Goal: Task Accomplishment & Management: Use online tool/utility

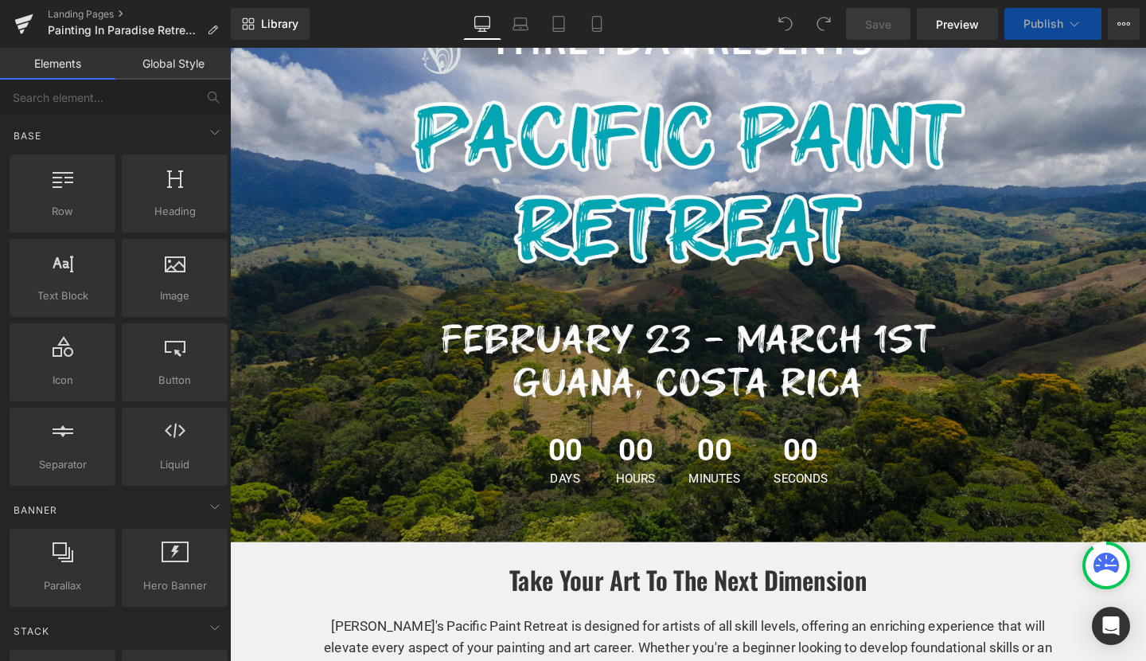
scroll to position [209, 0]
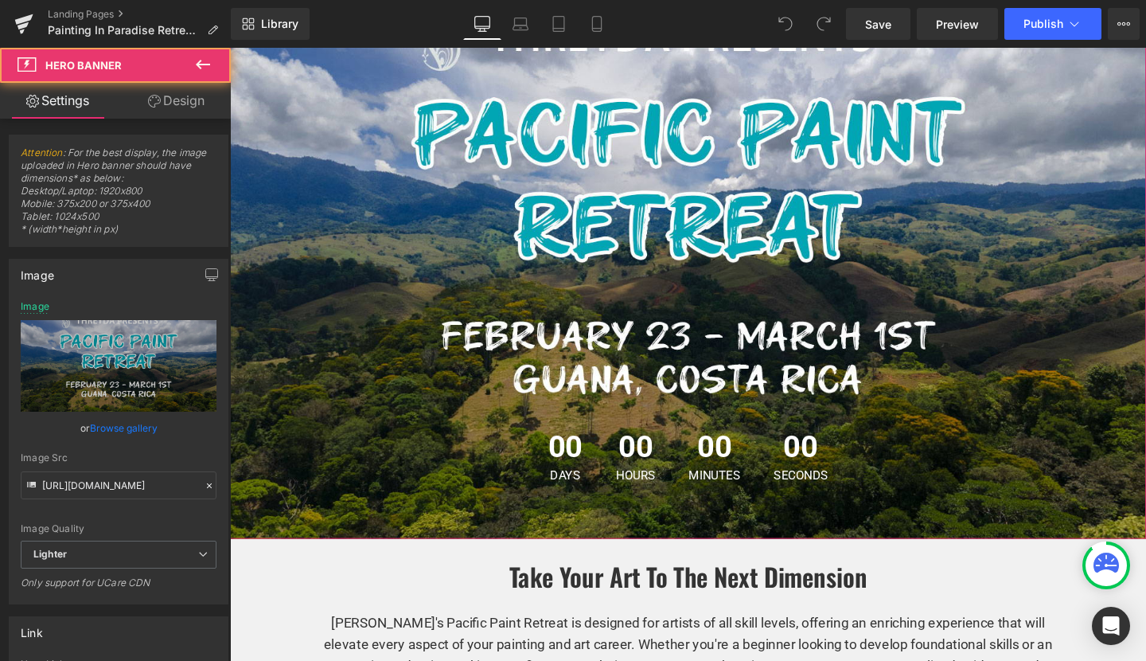
click at [712, 363] on span "00 Days 00 Hours 00 Minutes 00 Seconds Countdown Timer" at bounding box center [711, 259] width 963 height 522
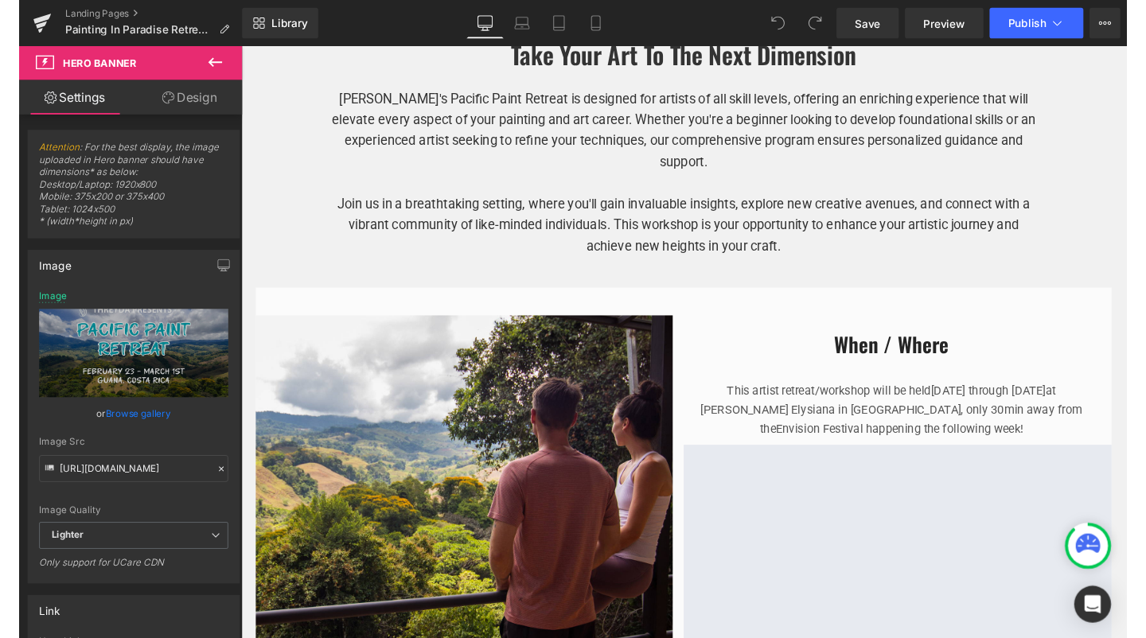
scroll to position [999, 0]
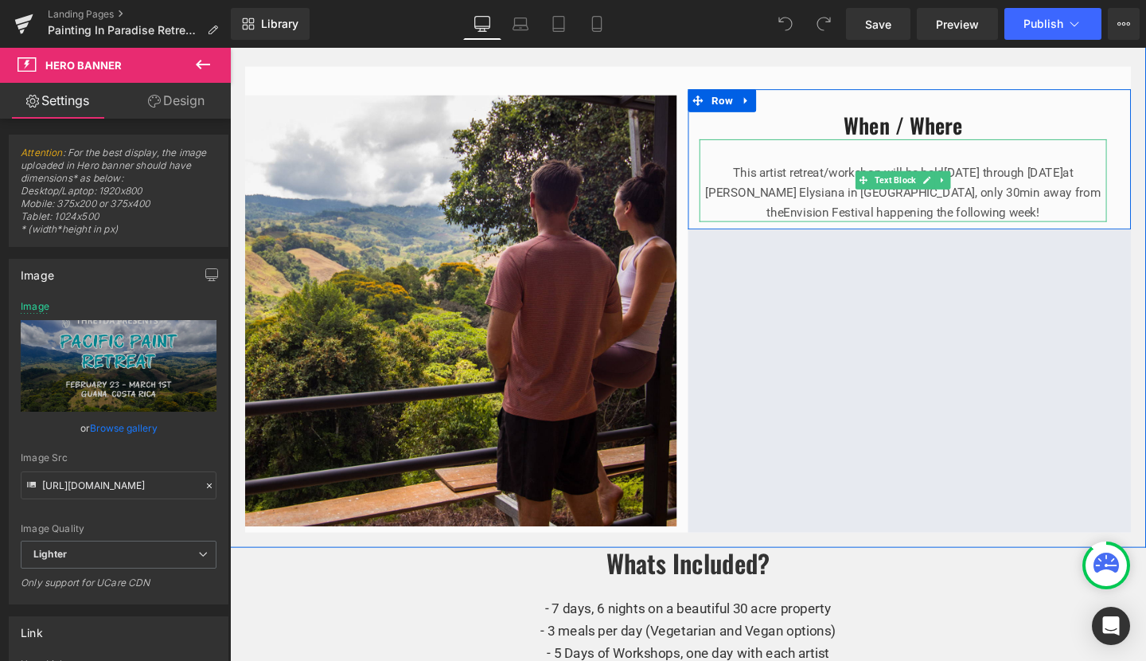
click at [1018, 184] on span "at [PERSON_NAME] Elysiana in [GEOGRAPHIC_DATA], only 30" at bounding box center [923, 190] width 387 height 36
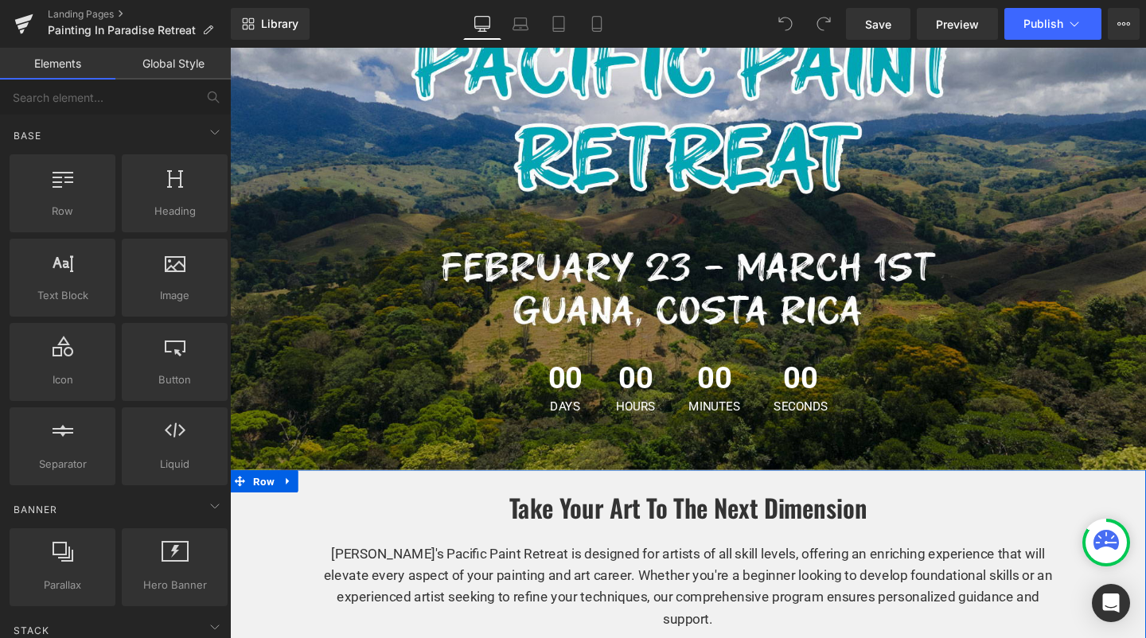
scroll to position [199, 0]
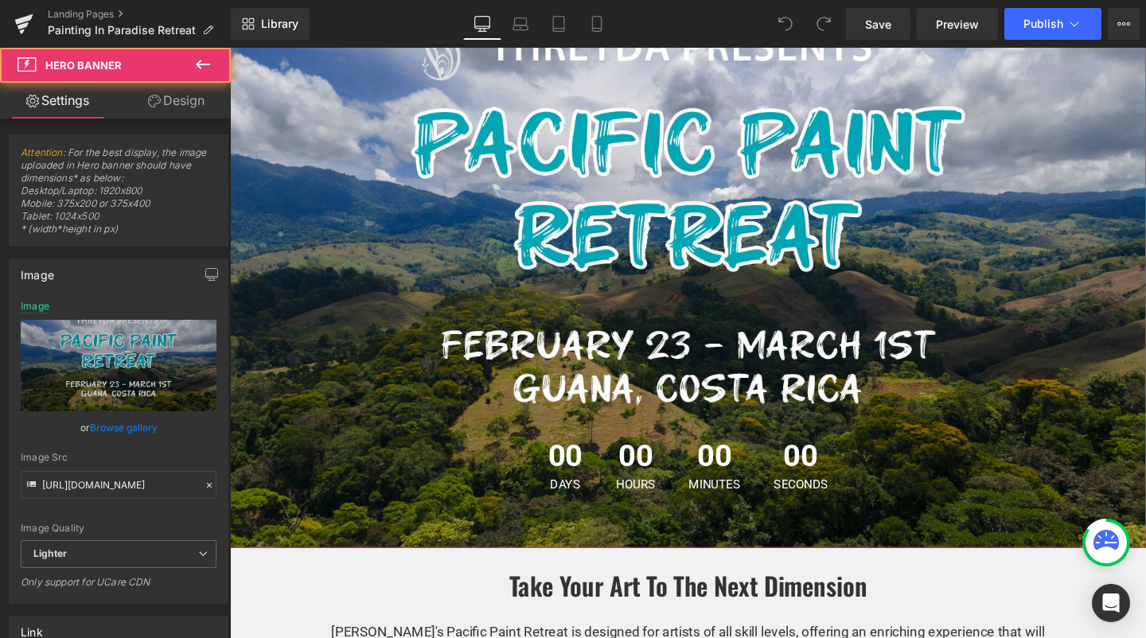
click at [743, 207] on span "00 Days 00 Hours 00 Minutes 00 Seconds Countdown Timer" at bounding box center [711, 269] width 963 height 522
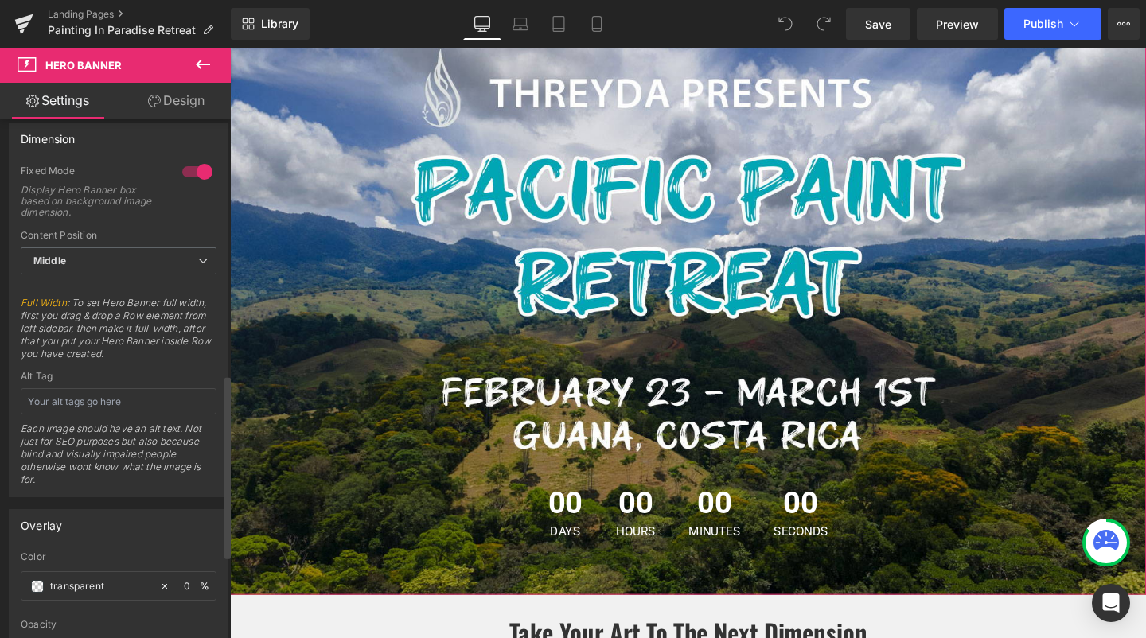
scroll to position [707, 0]
click at [717, 458] on span "00 Days 00 Hours 00 Minutes 00 Seconds Countdown Timer" at bounding box center [711, 318] width 963 height 522
click at [743, 430] on span "00 Days 00 Hours 00 Minutes 00 Seconds Countdown Timer" at bounding box center [711, 318] width 963 height 522
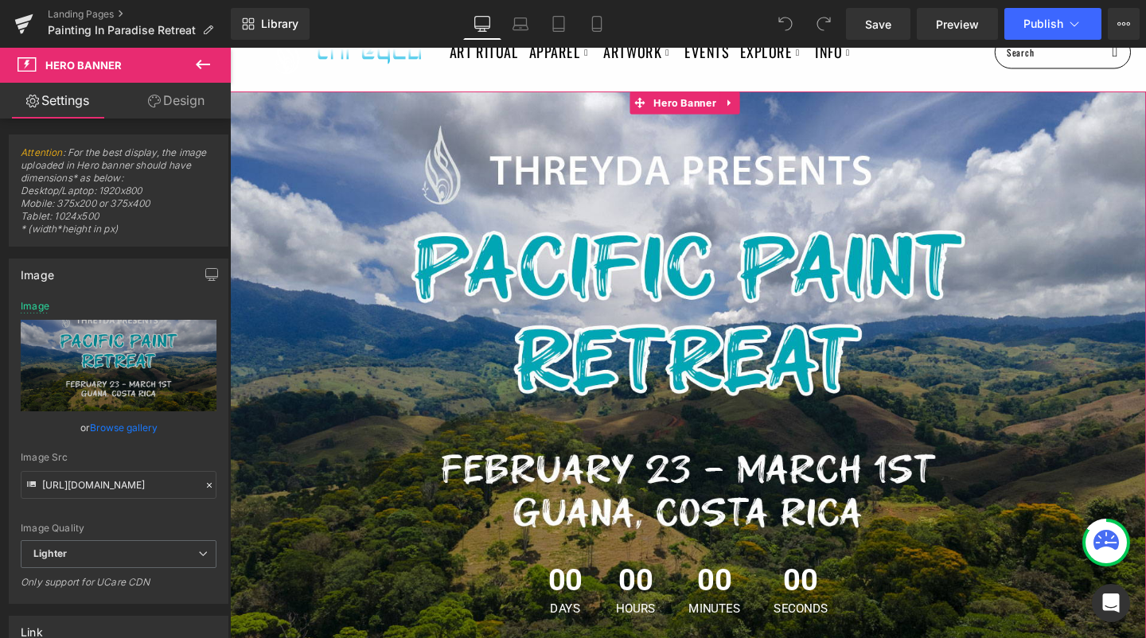
scroll to position [70, 0]
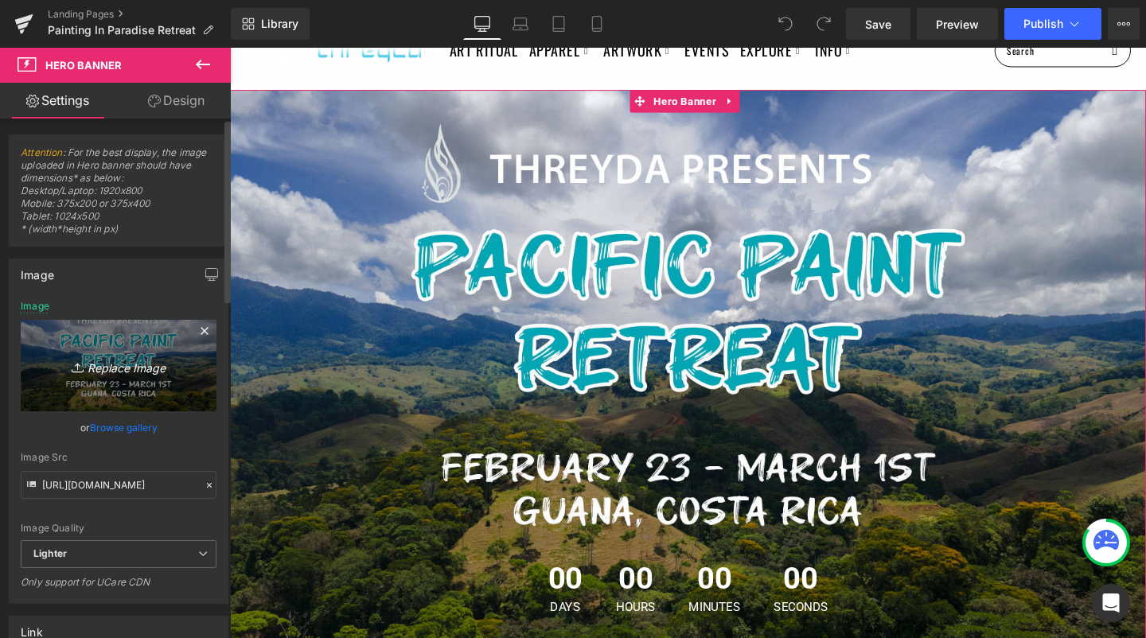
click at [137, 334] on link "Replace Image" at bounding box center [119, 366] width 196 height 92
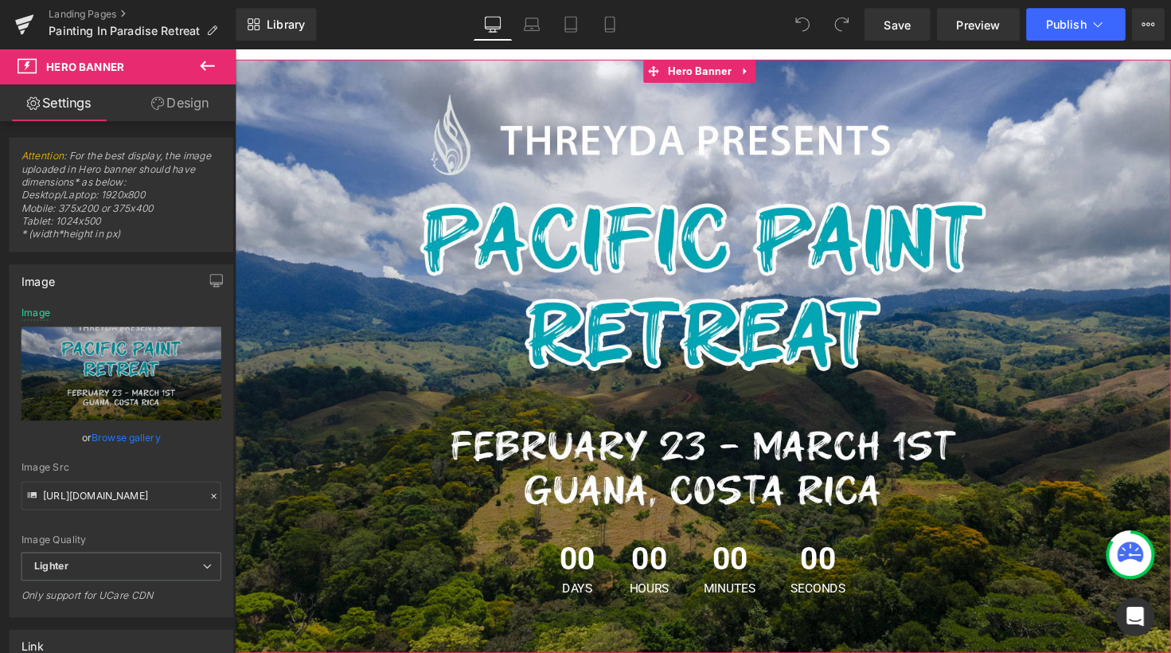
scroll to position [83, 0]
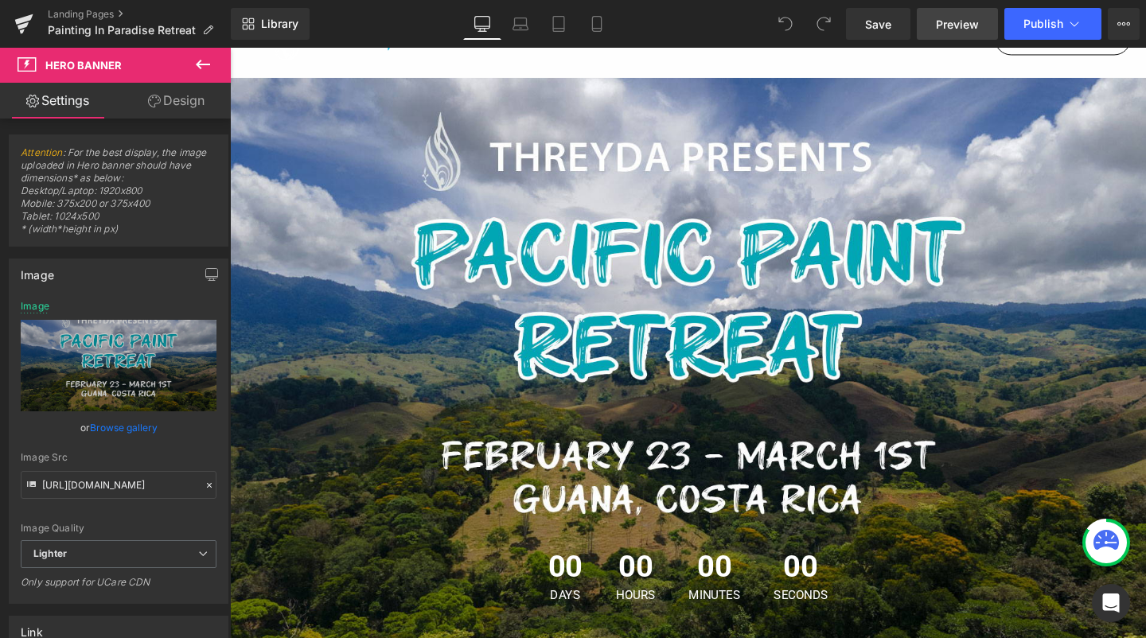
click at [953, 25] on span "Preview" at bounding box center [957, 24] width 43 height 17
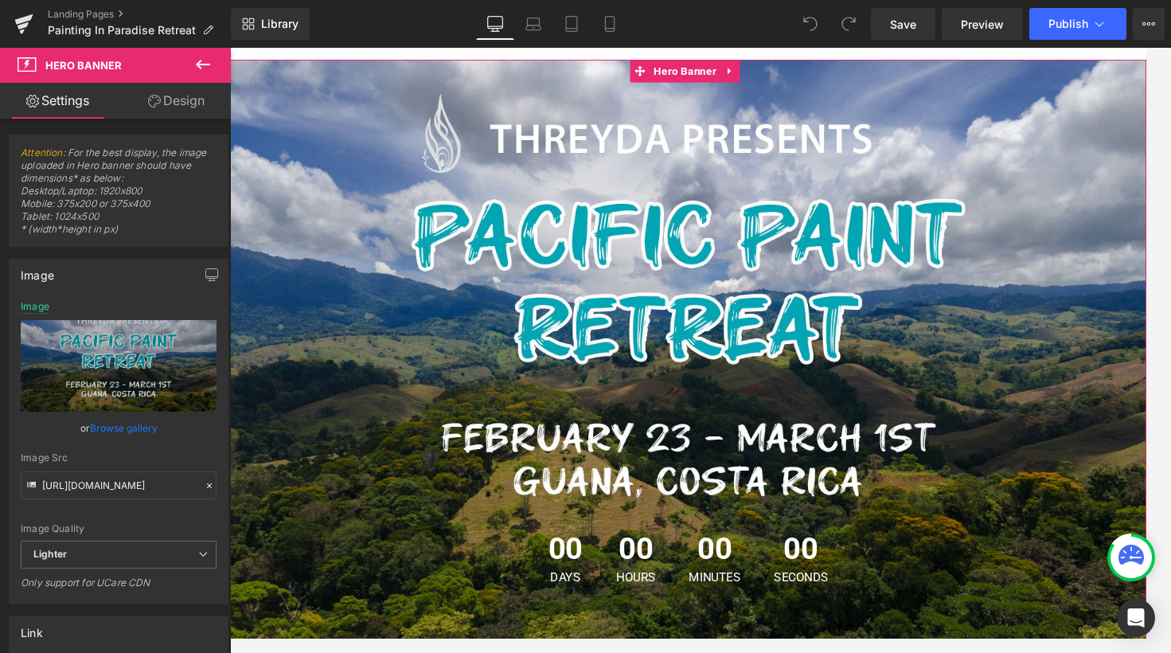
scroll to position [105, 0]
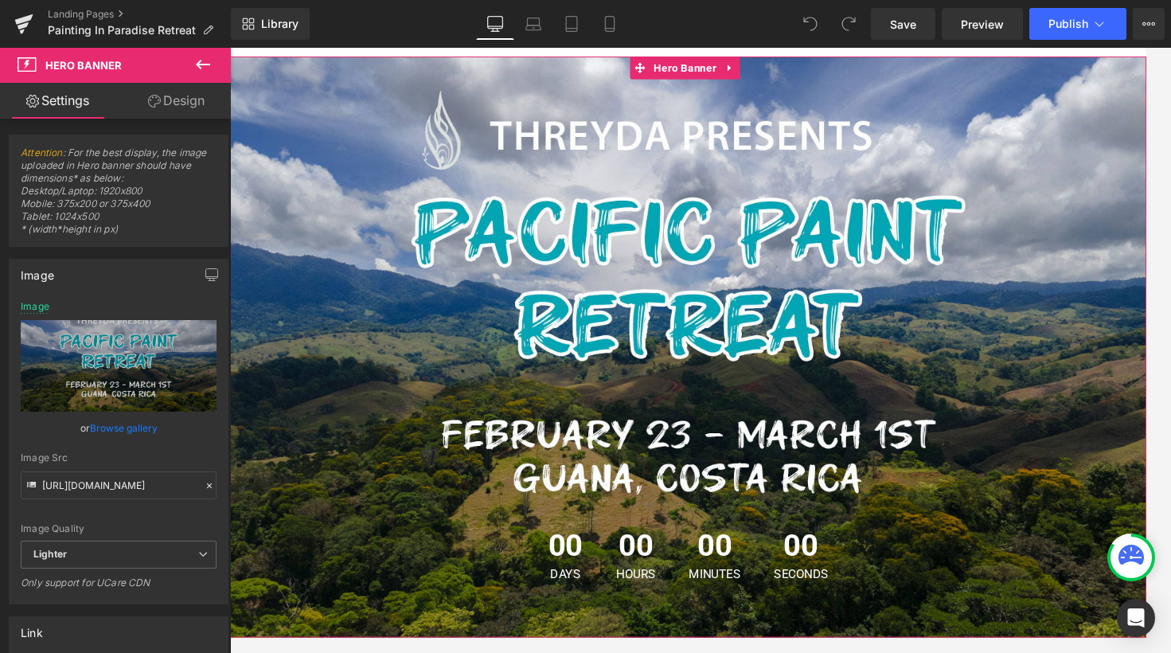
click at [1133, 559] on icon at bounding box center [1130, 554] width 25 height 20
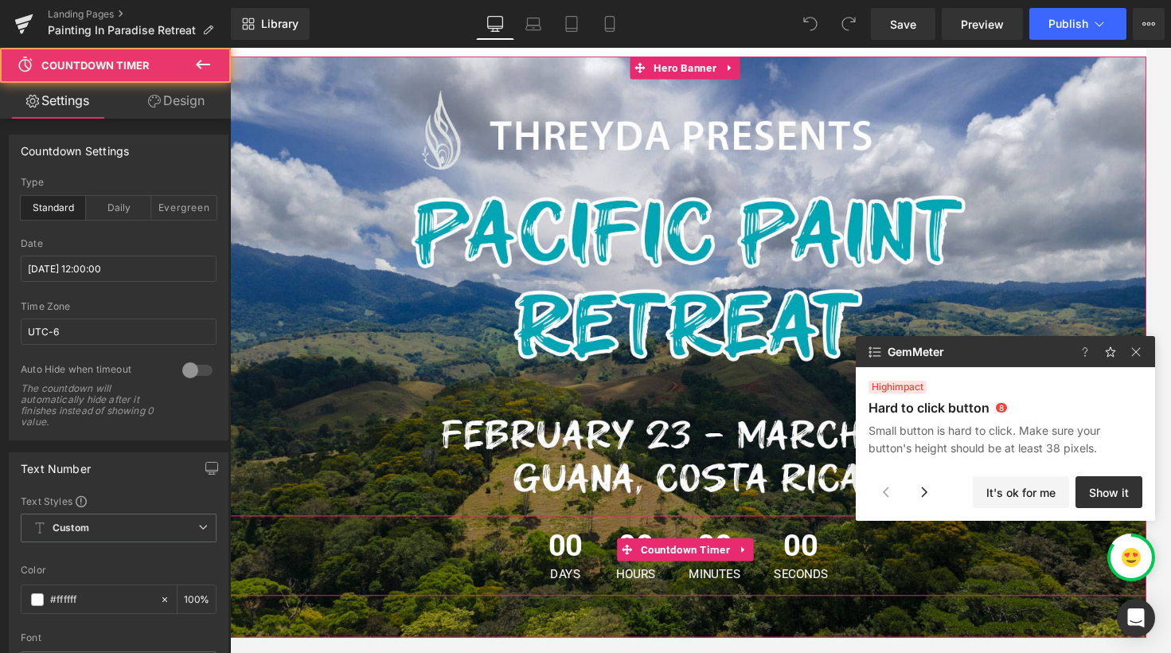
click at [1042, 575] on div "00 Days 00 Hours 00 Minutes 00 Seconds" at bounding box center [711, 582] width 963 height 84
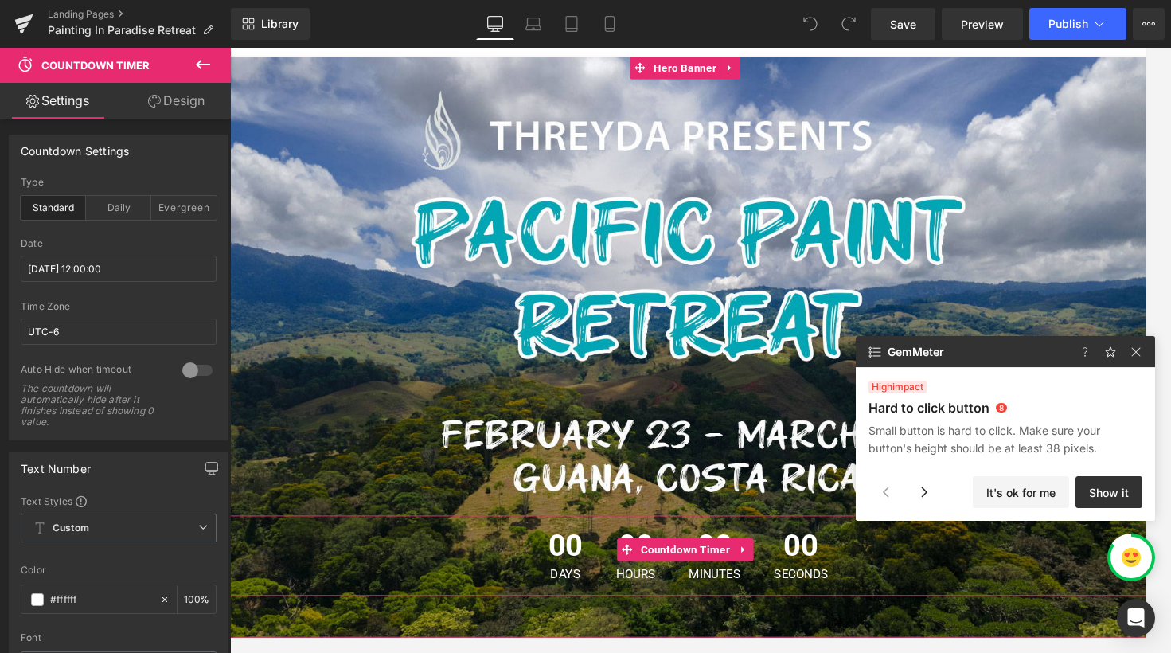
click at [997, 589] on div "00 Days 00 Hours 00 Minutes 00 Seconds" at bounding box center [711, 582] width 963 height 84
click at [555, 583] on div "00 Days" at bounding box center [582, 582] width 68 height 84
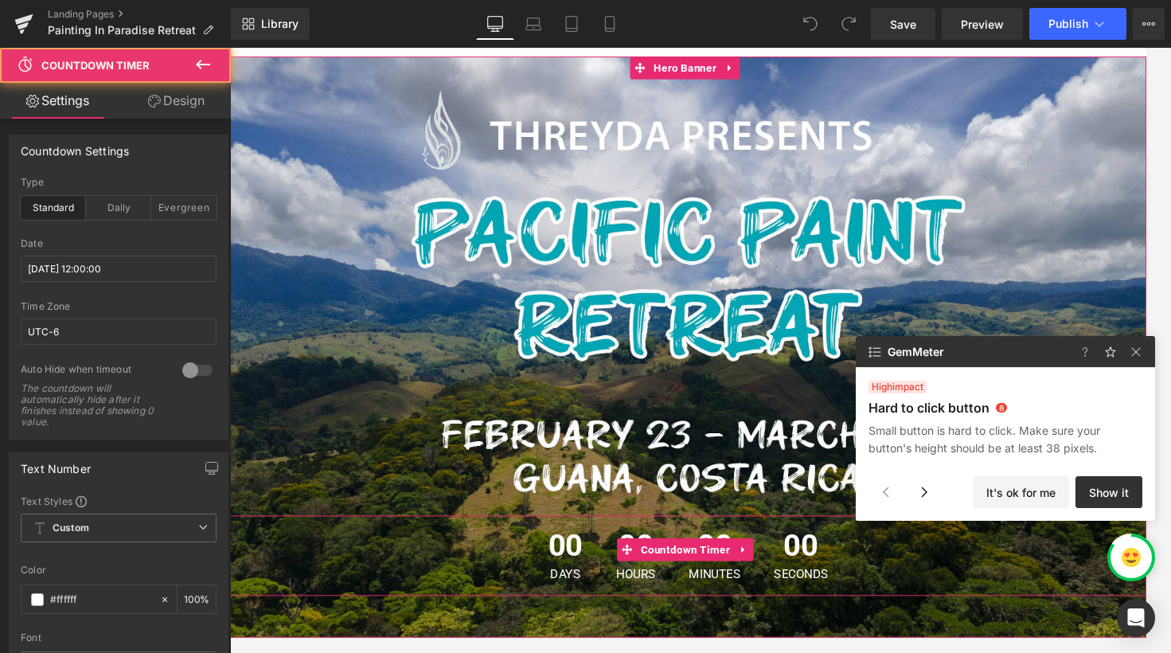
click at [894, 567] on div "00 Days 00 Hours 00 Minutes 00 Seconds" at bounding box center [711, 582] width 963 height 84
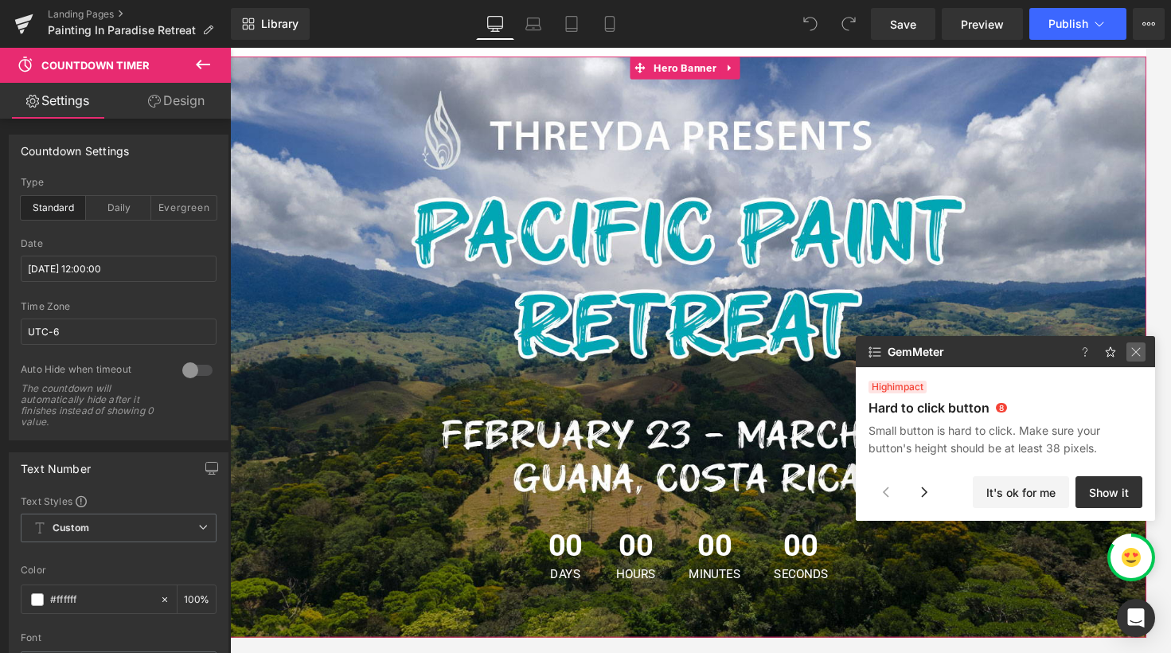
click at [1141, 352] on img at bounding box center [1135, 351] width 19 height 19
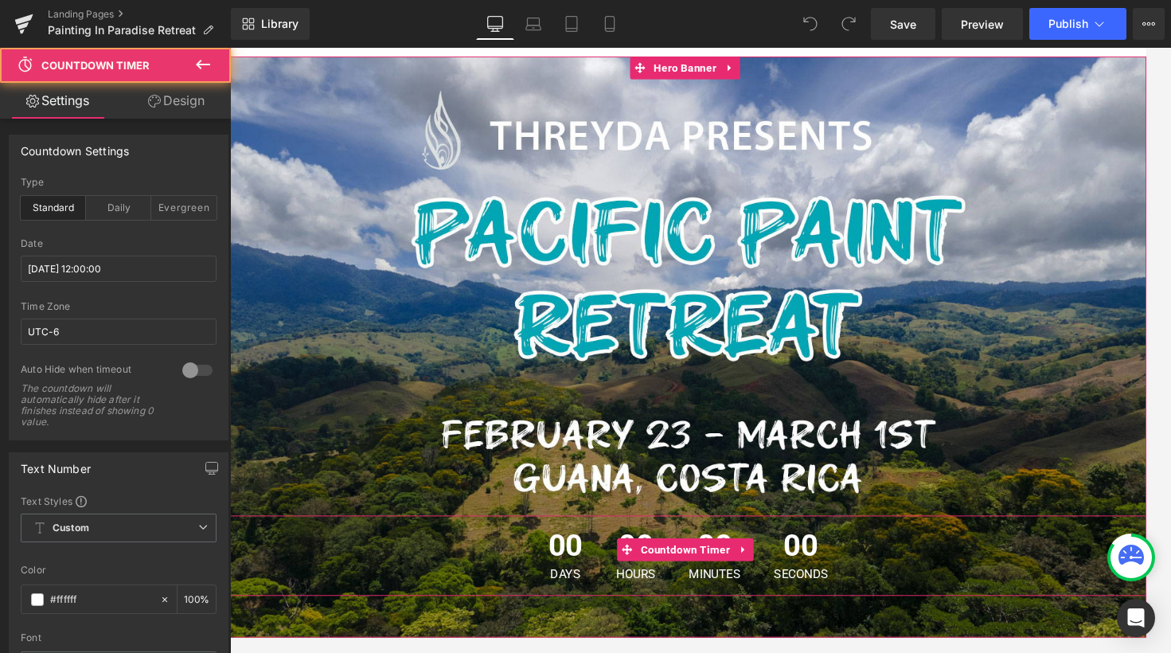
click at [932, 597] on div "00 Days 00 Hours 00 Minutes 00 Seconds" at bounding box center [711, 582] width 963 height 84
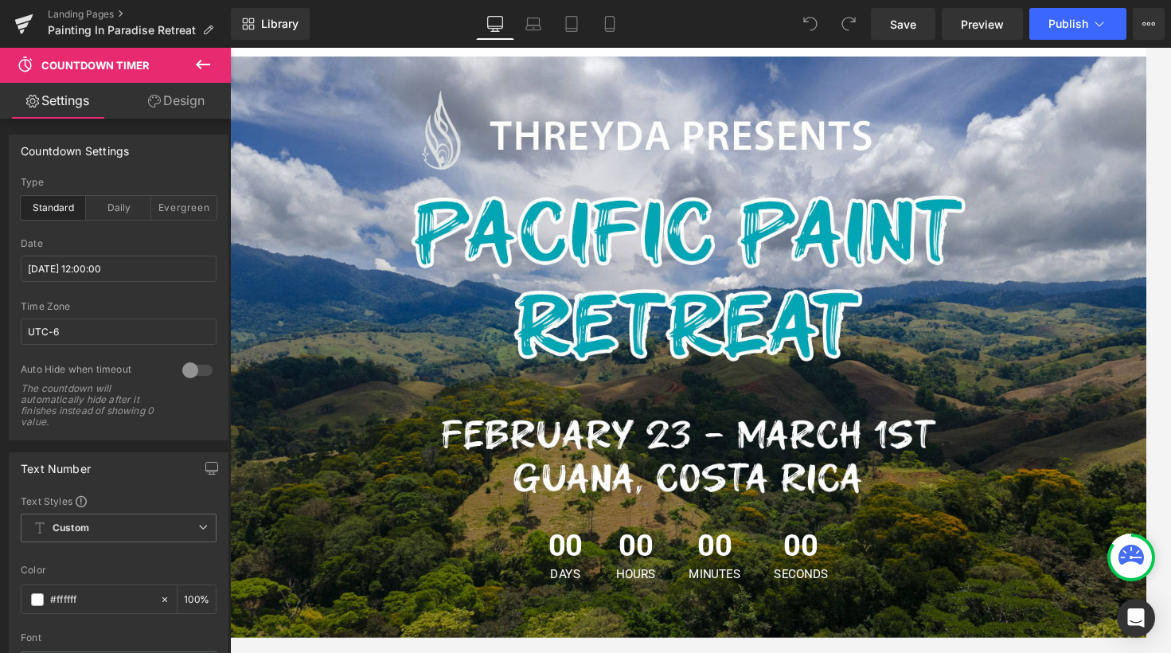
click at [170, 62] on span "Countdown Timer" at bounding box center [95, 65] width 159 height 35
click at [197, 64] on icon at bounding box center [203, 65] width 14 height 10
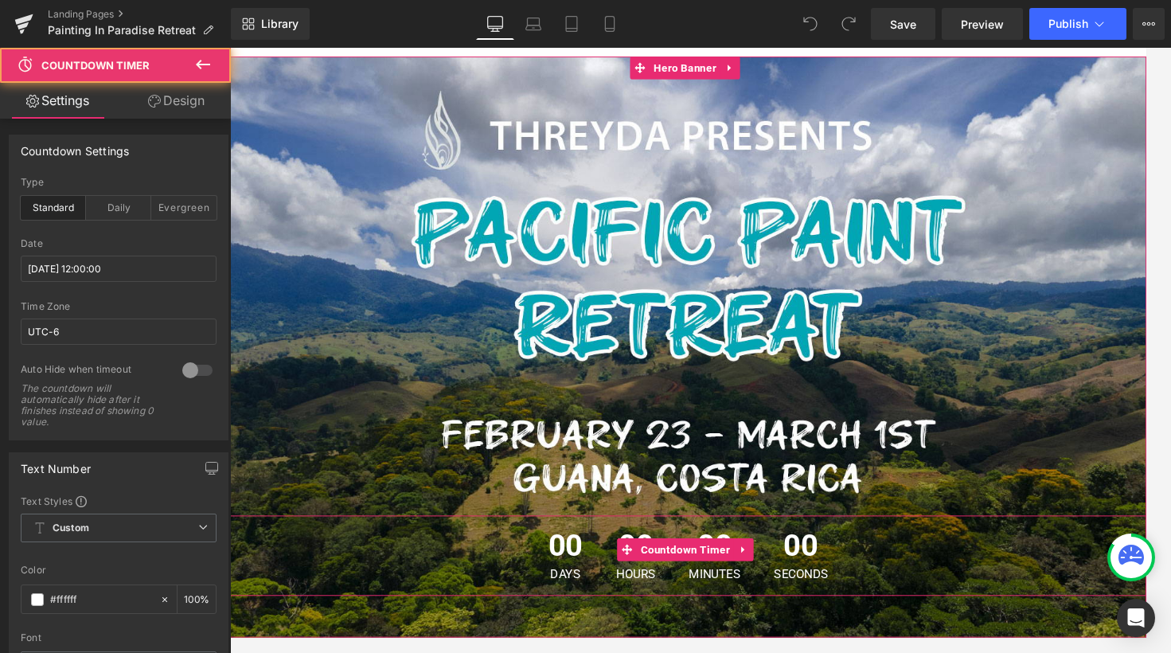
click at [536, 568] on div "00 Days 00 Hours 00 Minutes 00 Seconds" at bounding box center [711, 582] width 963 height 84
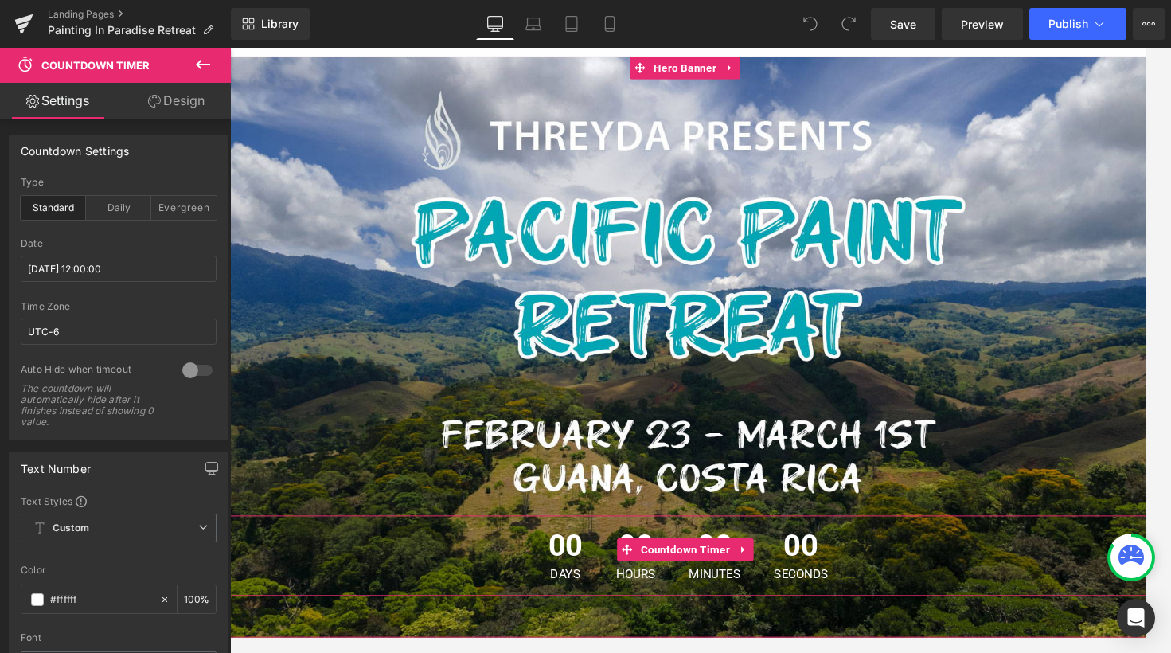
click at [1074, 593] on div "00 Days 00 Hours 00 Minutes 00 Seconds" at bounding box center [711, 582] width 963 height 84
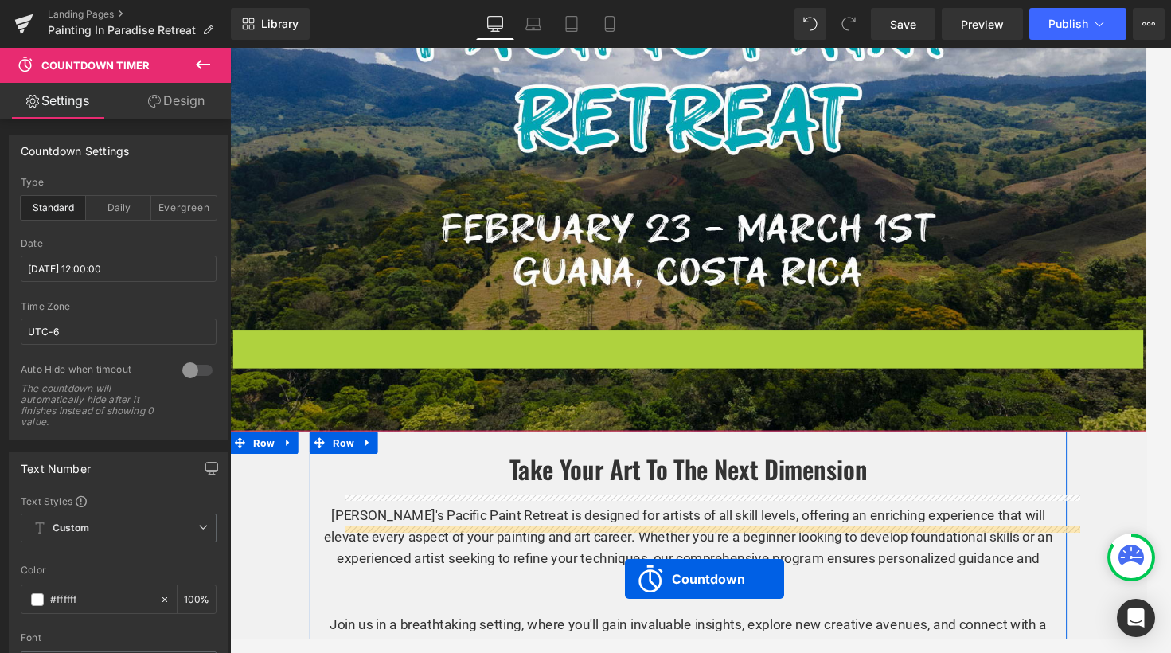
scroll to position [354, 0]
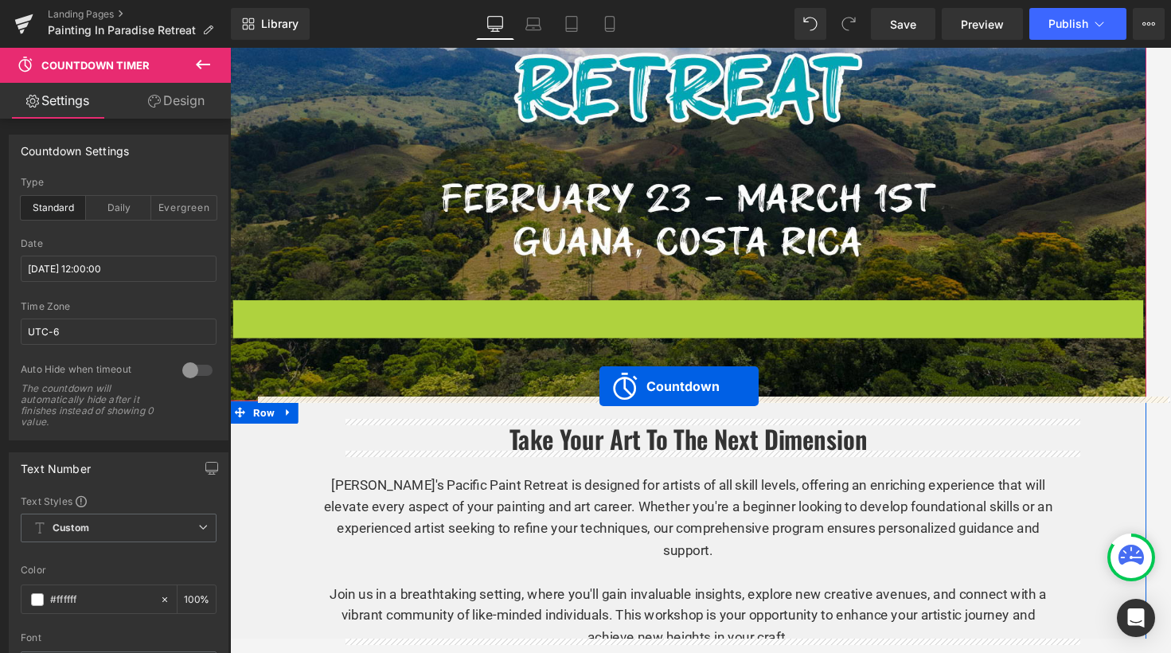
drag, startPoint x: 643, startPoint y: 514, endPoint x: 618, endPoint y: 403, distance: 113.3
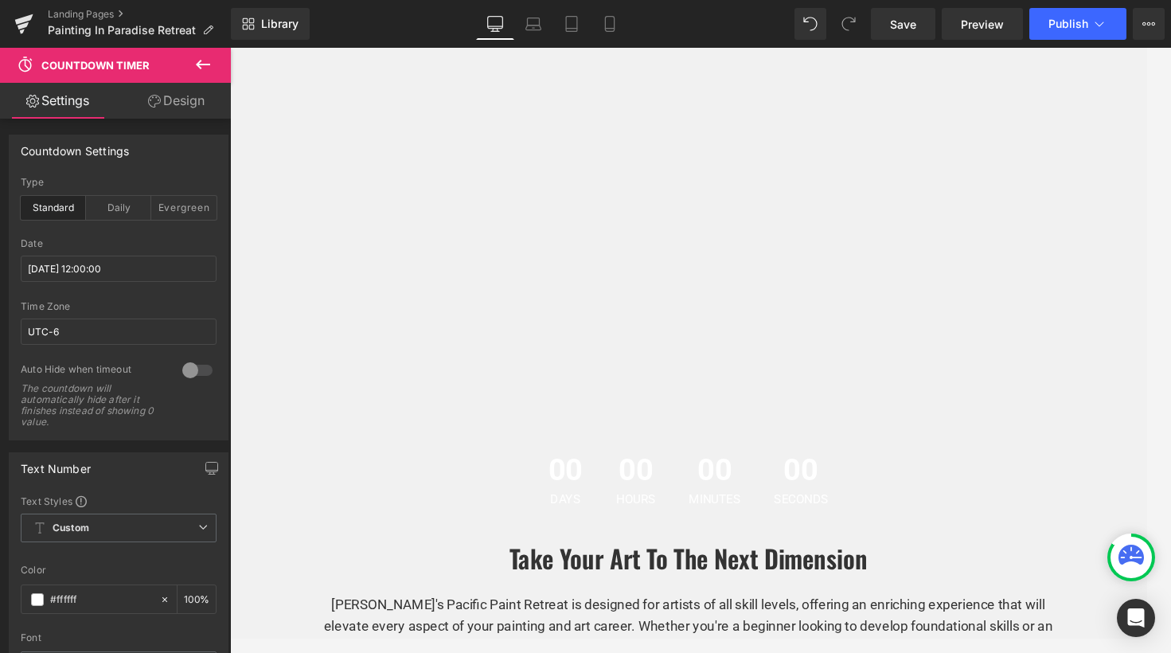
scroll to position [455, 0]
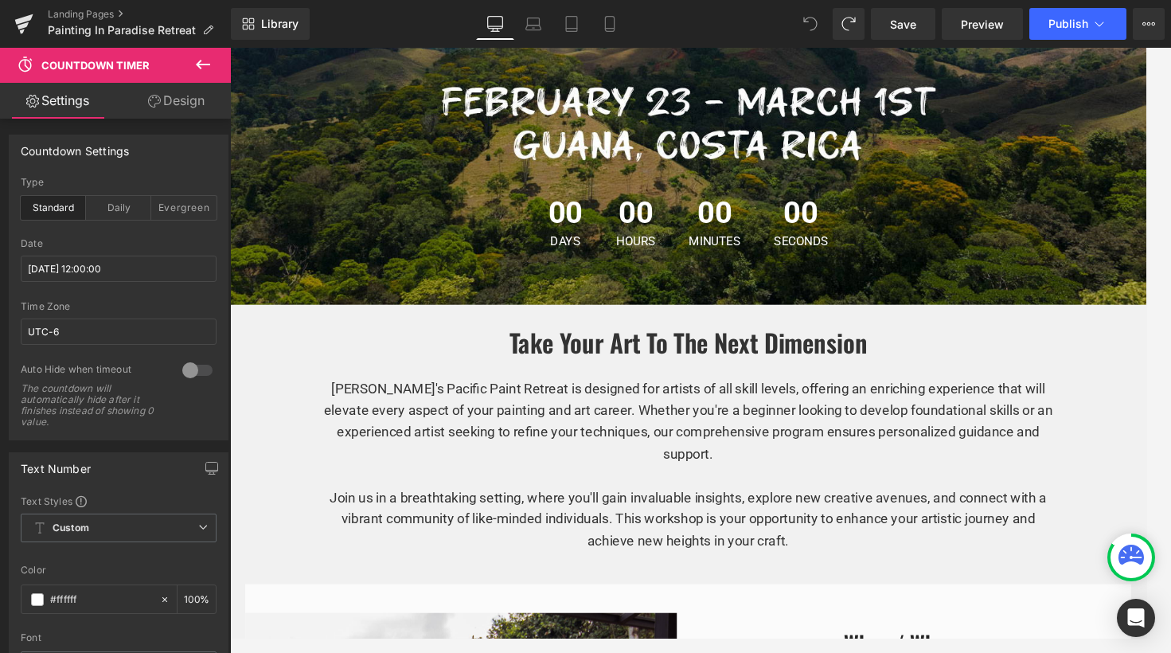
click at [675, 230] on span "Countdown Timer" at bounding box center [708, 225] width 81 height 19
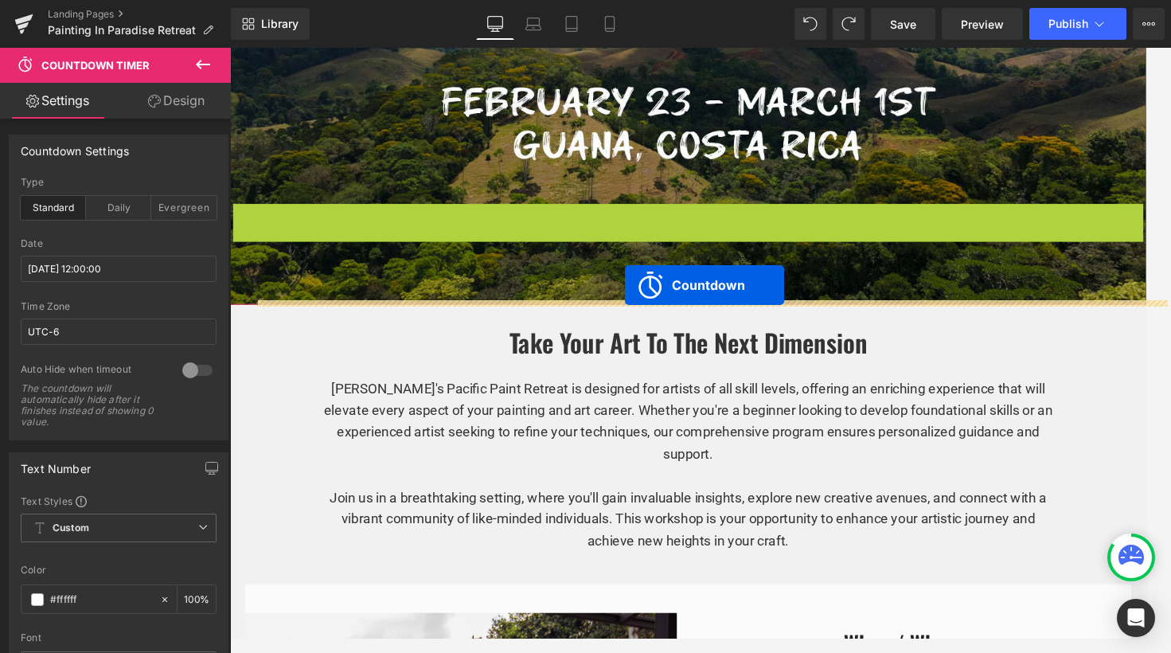
drag, startPoint x: 643, startPoint y: 223, endPoint x: 645, endPoint y: 297, distance: 74.0
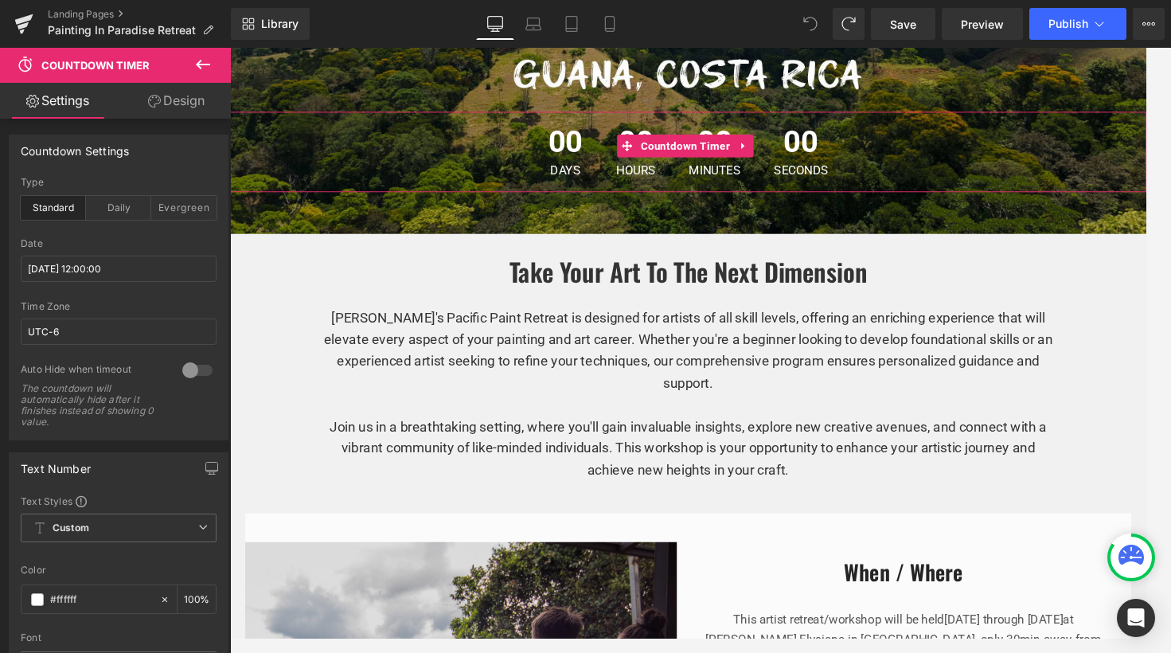
scroll to position [508, 0]
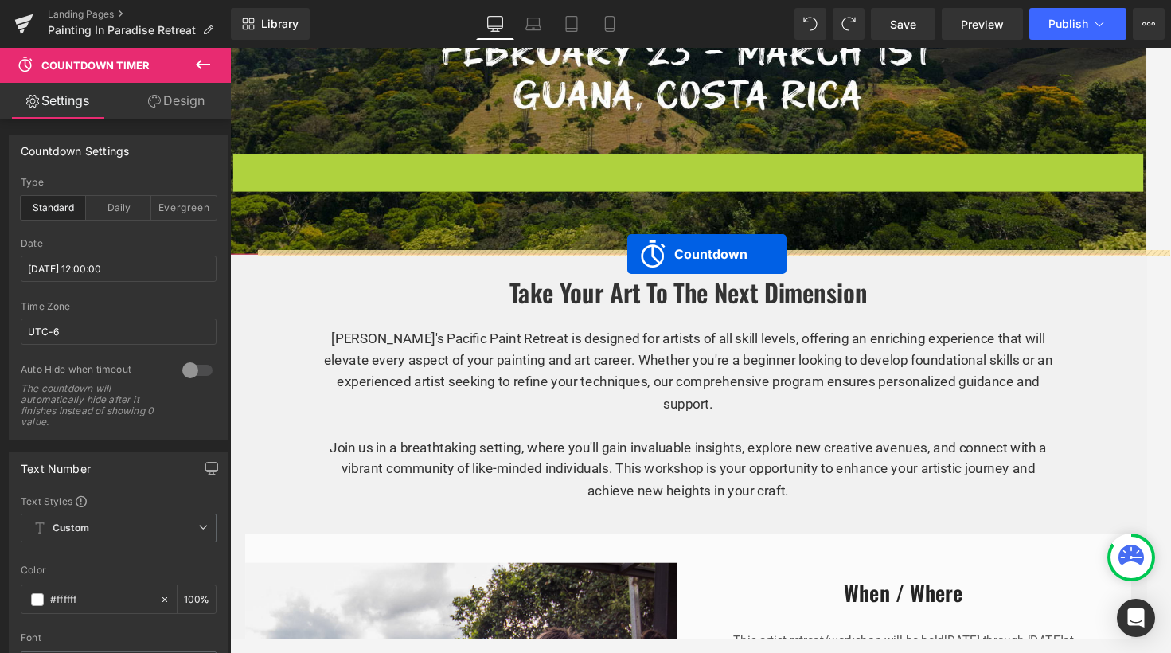
drag, startPoint x: 648, startPoint y: 168, endPoint x: 648, endPoint y: 264, distance: 96.3
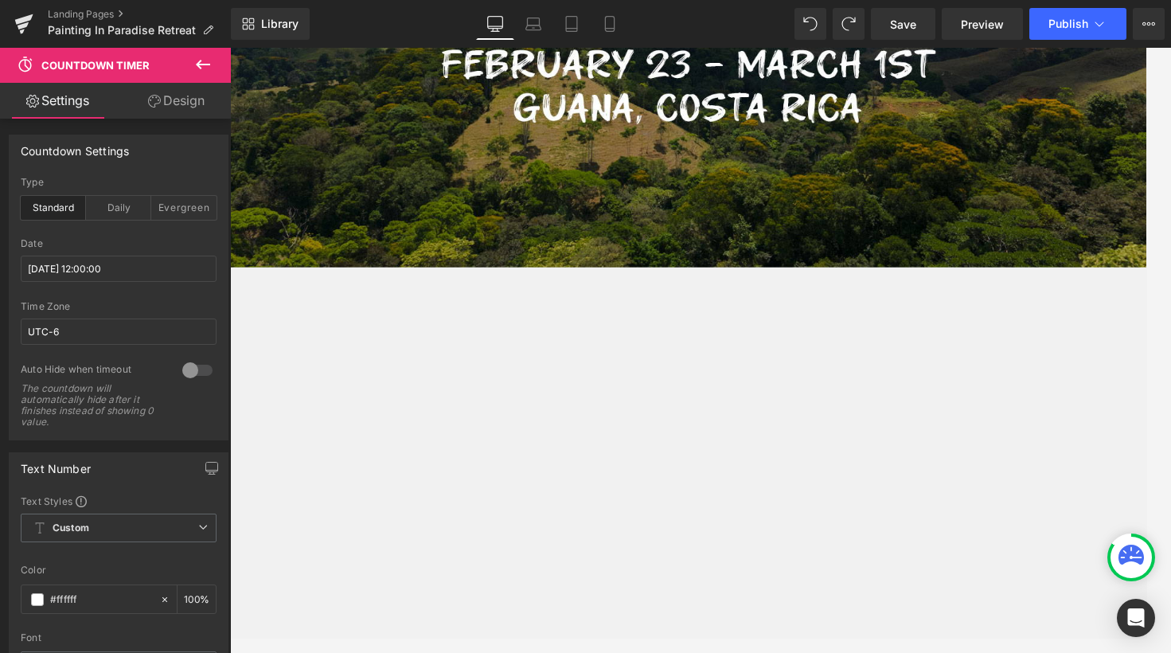
scroll to position [204, 0]
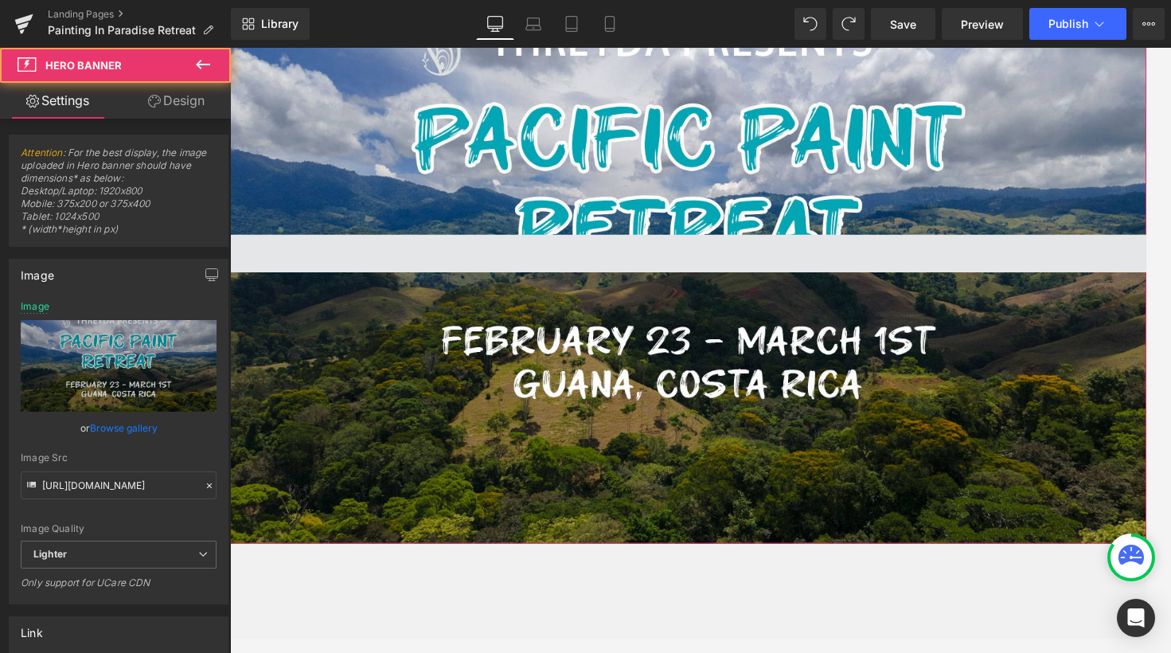
click at [797, 257] on span at bounding box center [711, 264] width 963 height 40
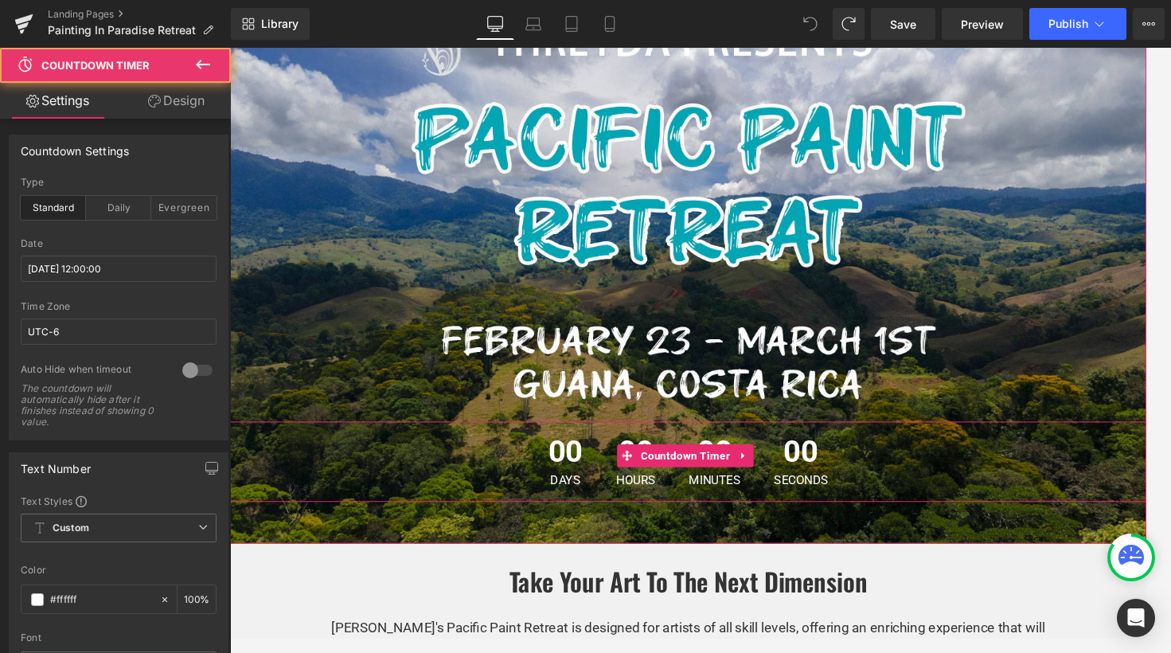
click at [792, 477] on div "00 Seconds" at bounding box center [830, 483] width 89 height 84
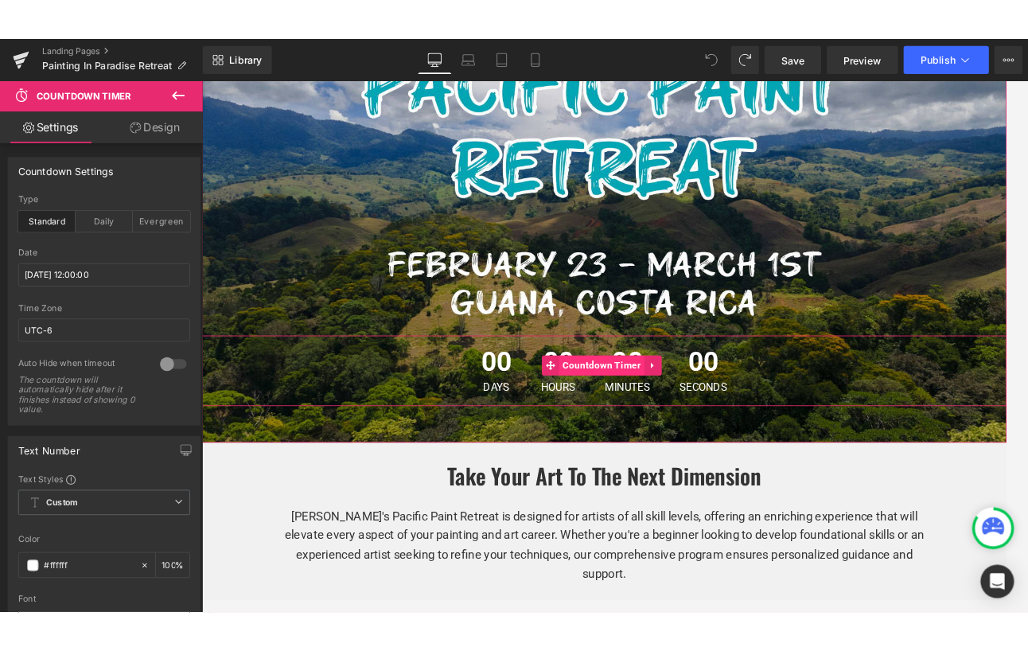
scroll to position [290, 0]
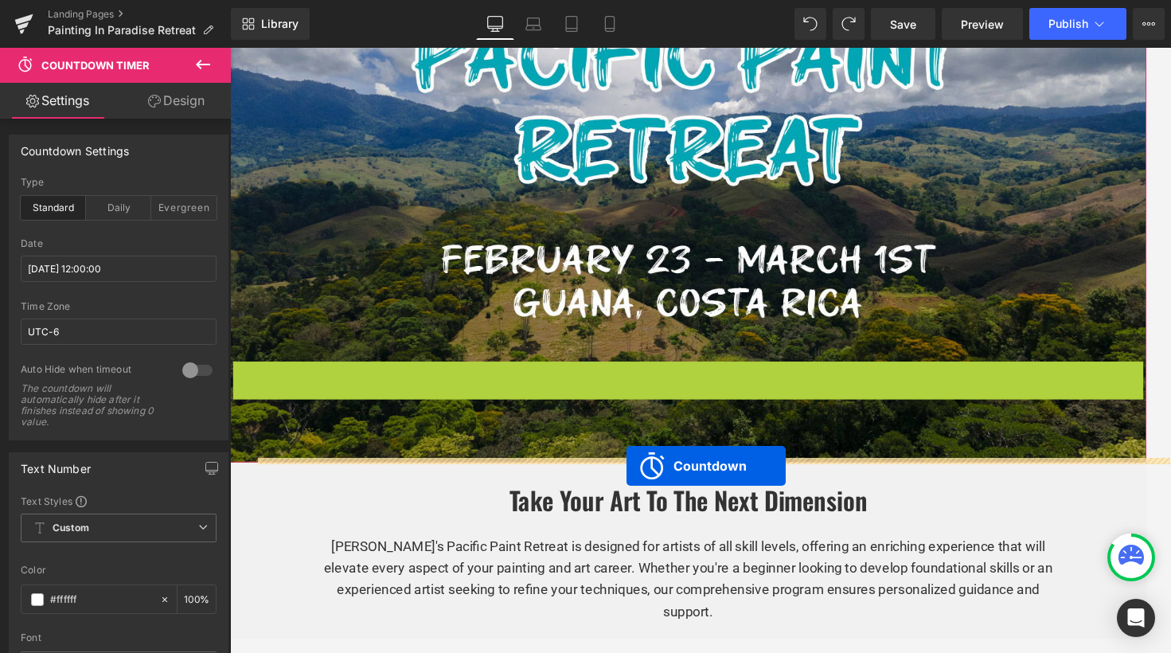
drag, startPoint x: 648, startPoint y: 384, endPoint x: 647, endPoint y: 487, distance: 103.5
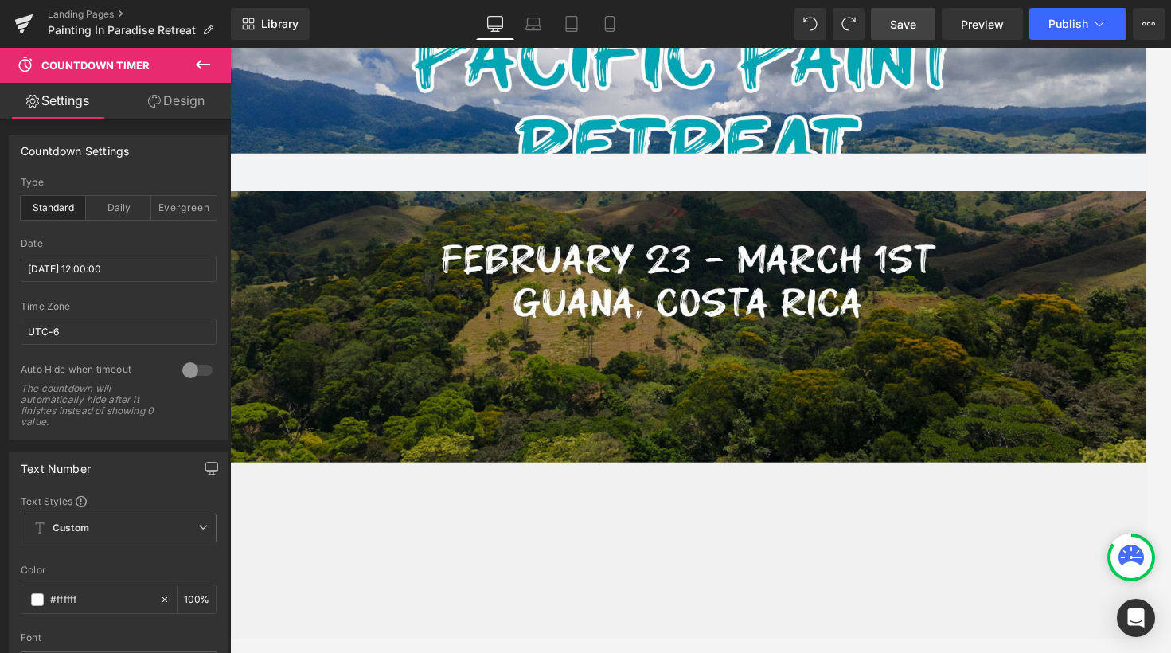
click at [918, 30] on link "Save" at bounding box center [903, 24] width 64 height 32
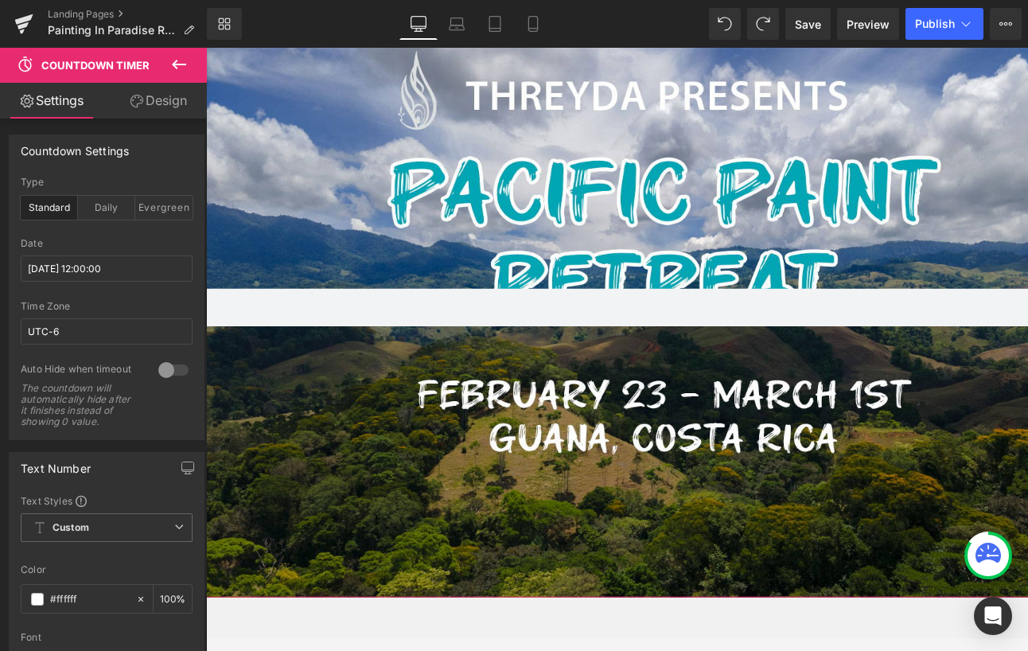
scroll to position [119, 0]
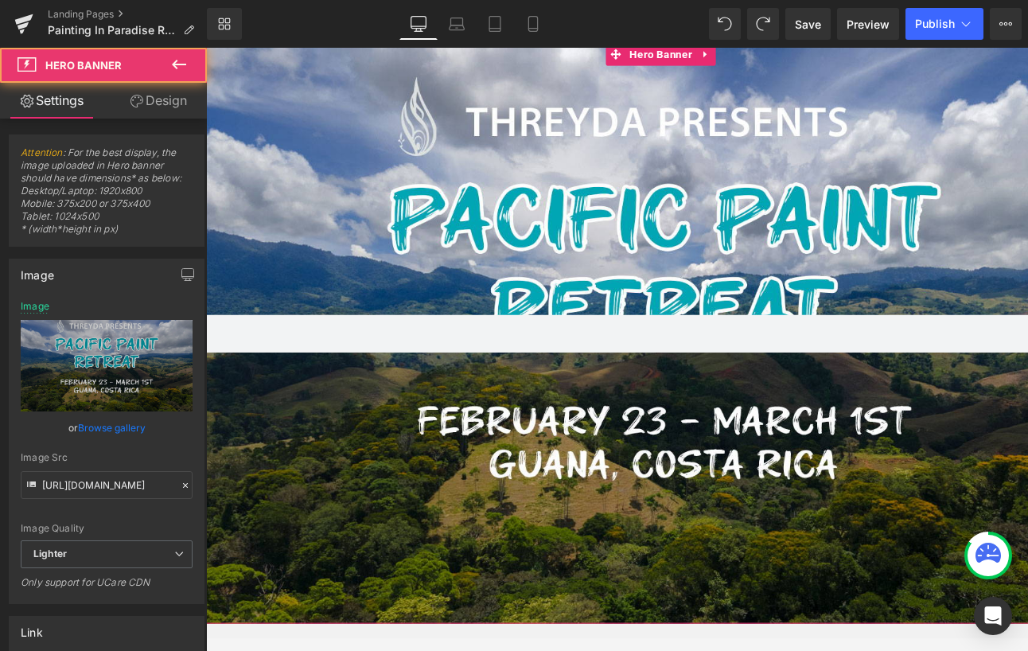
click at [666, 204] on div at bounding box center [687, 348] width 963 height 610
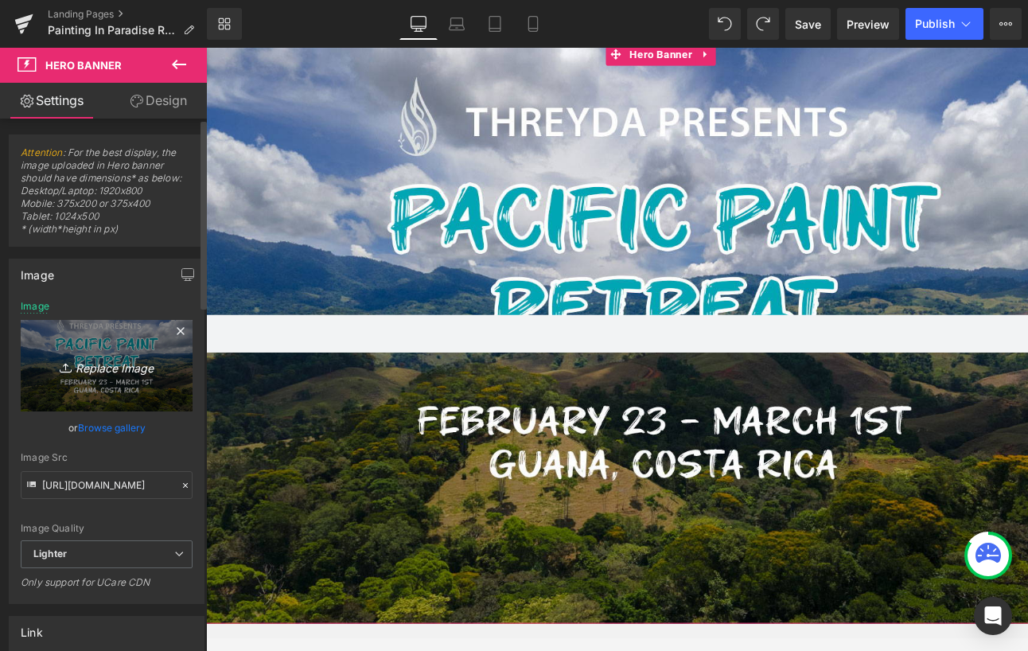
click at [123, 366] on icon "Replace Image" at bounding box center [106, 366] width 127 height 20
type input "C:\fakepath\Your paragraph text-2.jpg"
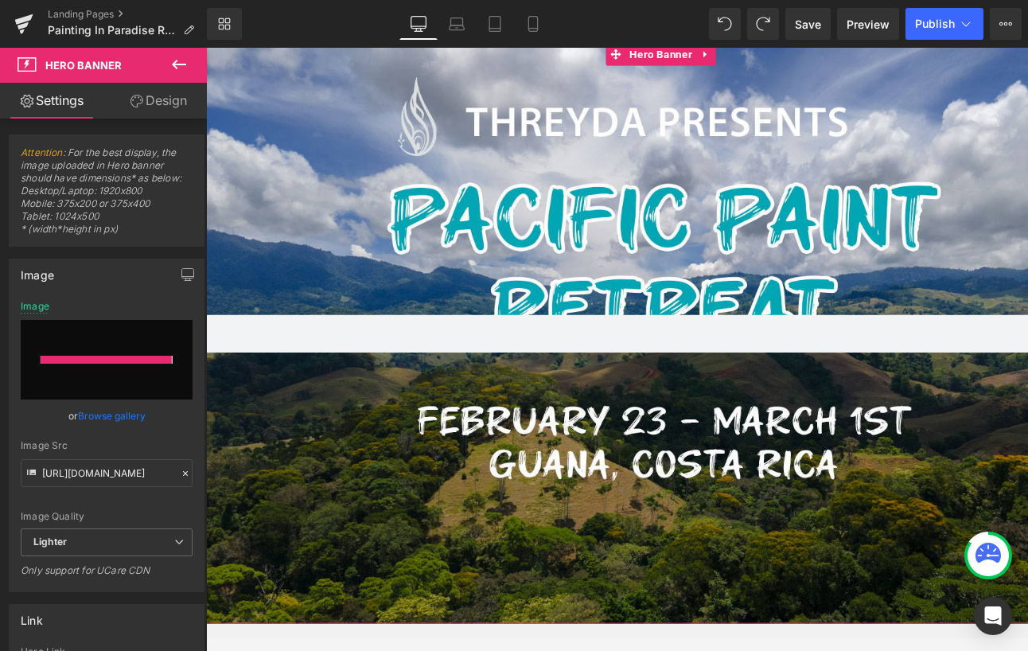
type input "[URL][DOMAIN_NAME]"
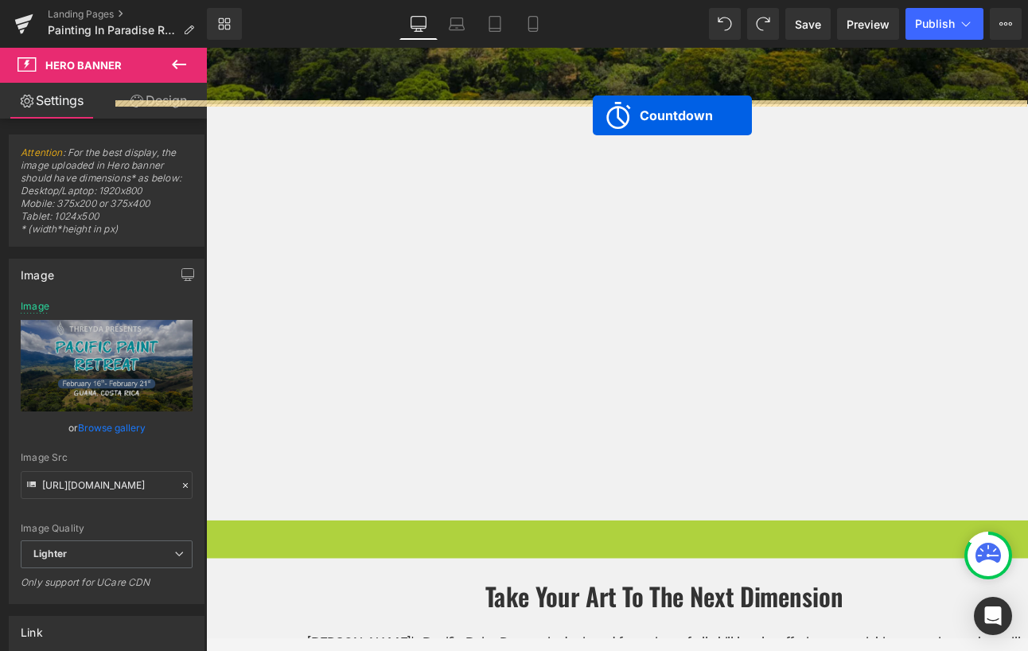
scroll to position [503, 0]
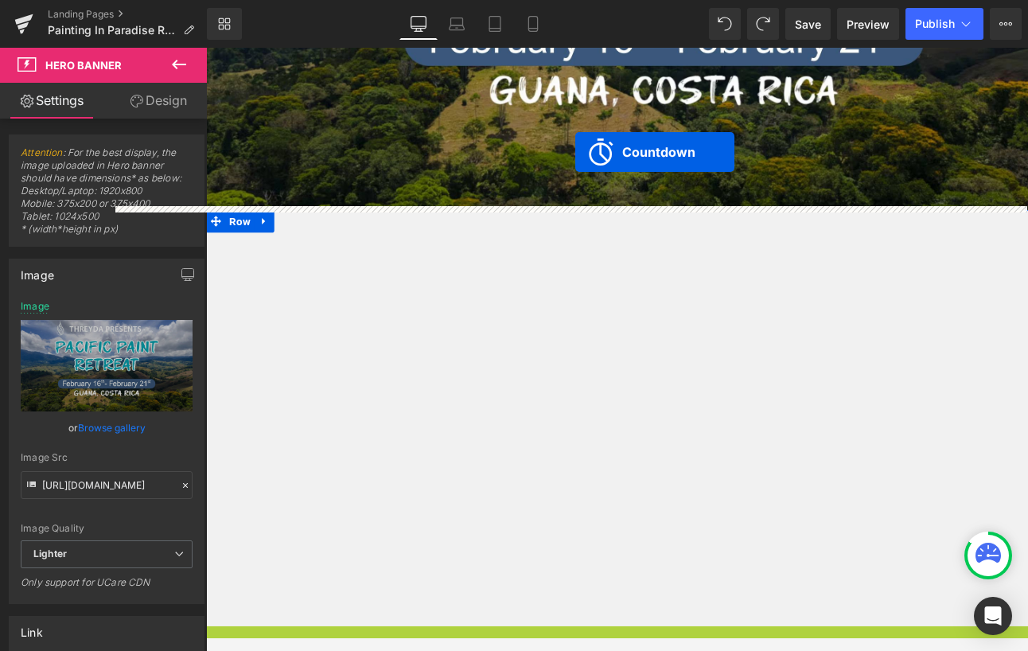
drag, startPoint x: 623, startPoint y: 575, endPoint x: 595, endPoint y: 158, distance: 418.0
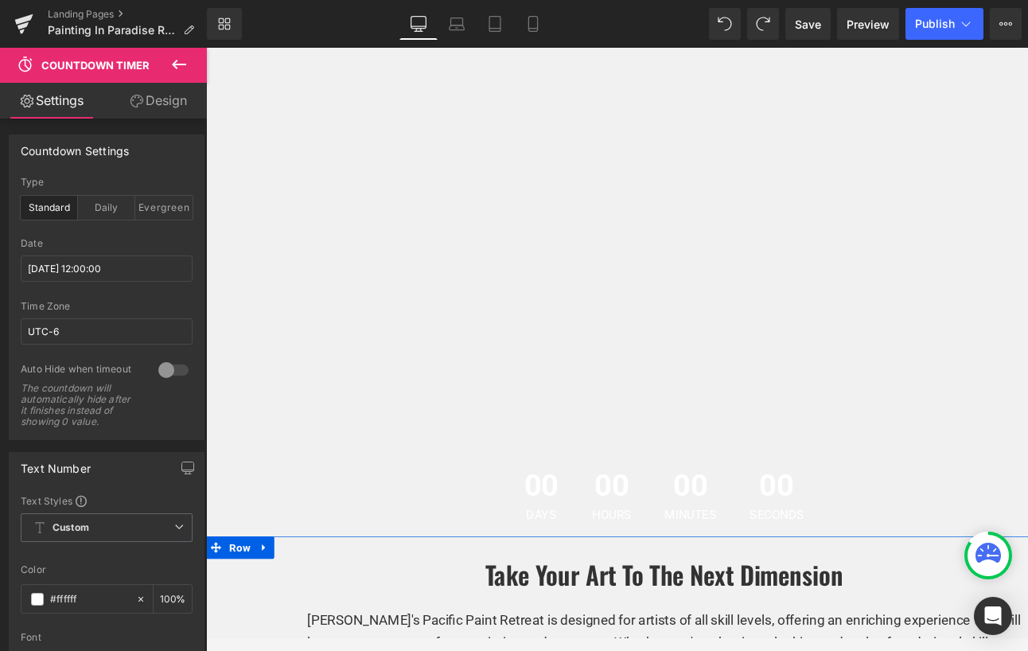
scroll to position [933, 0]
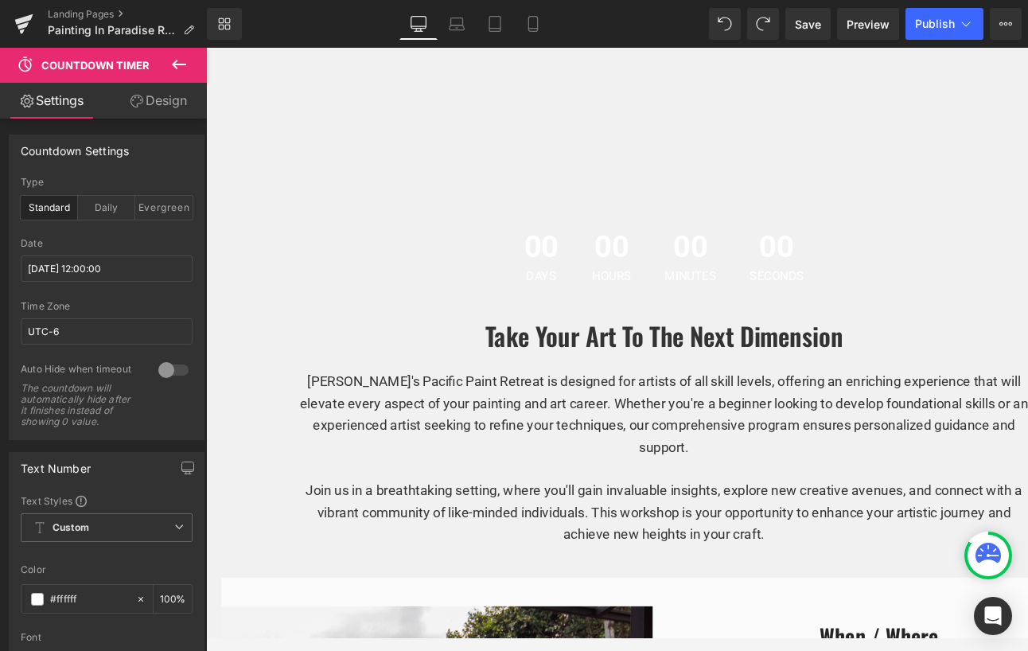
click at [545, 288] on span "Days" at bounding box center [558, 288] width 37 height 13
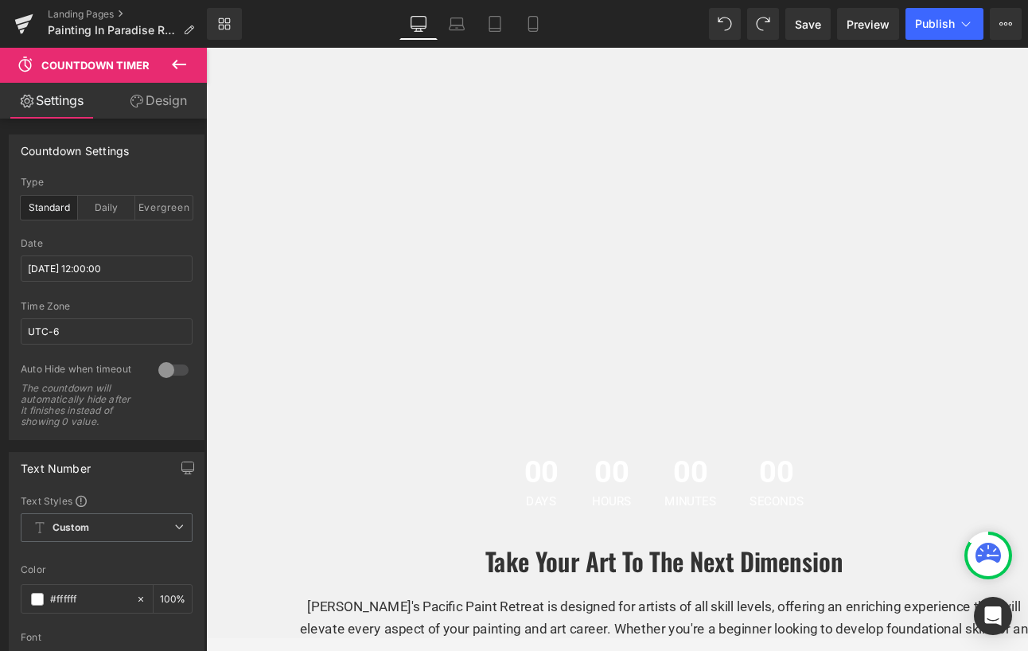
scroll to position [682, 0]
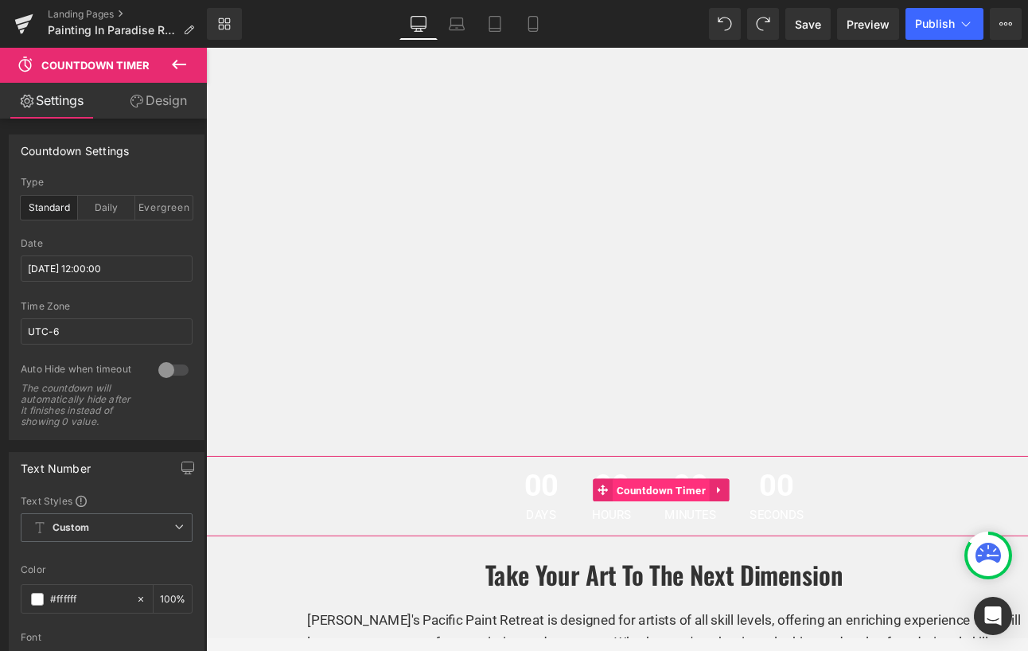
click at [664, 509] on span "Countdown Timer" at bounding box center [684, 513] width 102 height 24
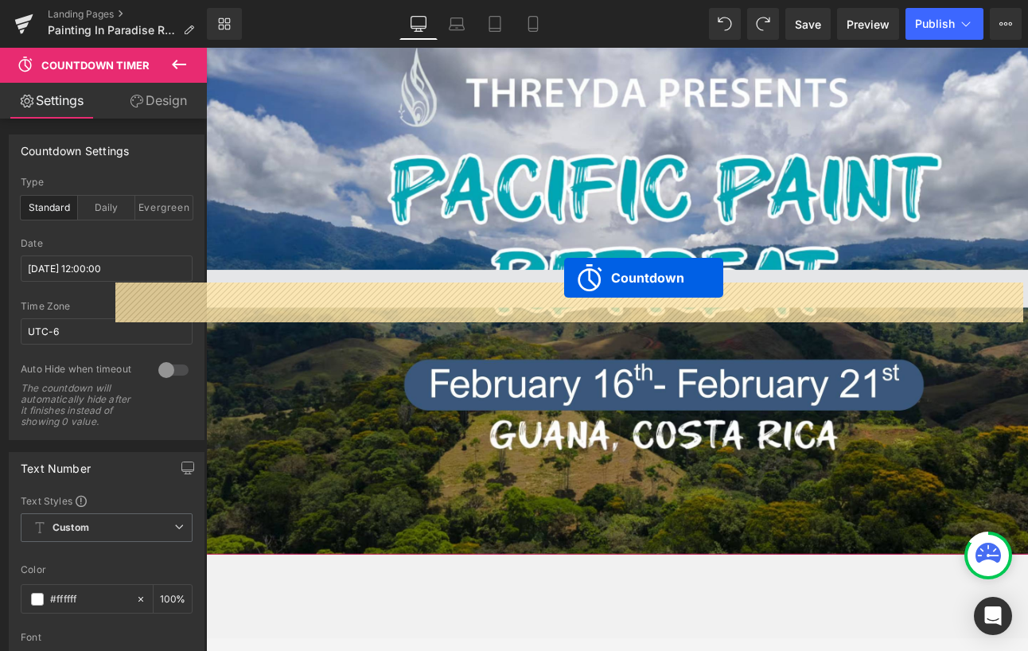
scroll to position [125, 0]
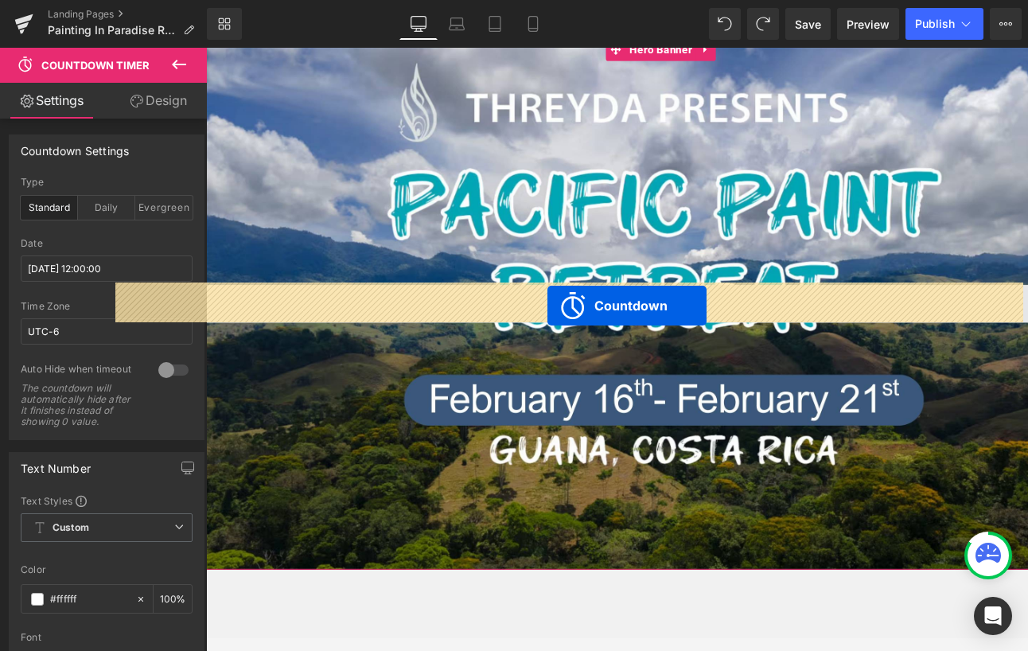
drag, startPoint x: 626, startPoint y: 513, endPoint x: 565, endPoint y: 319, distance: 203.4
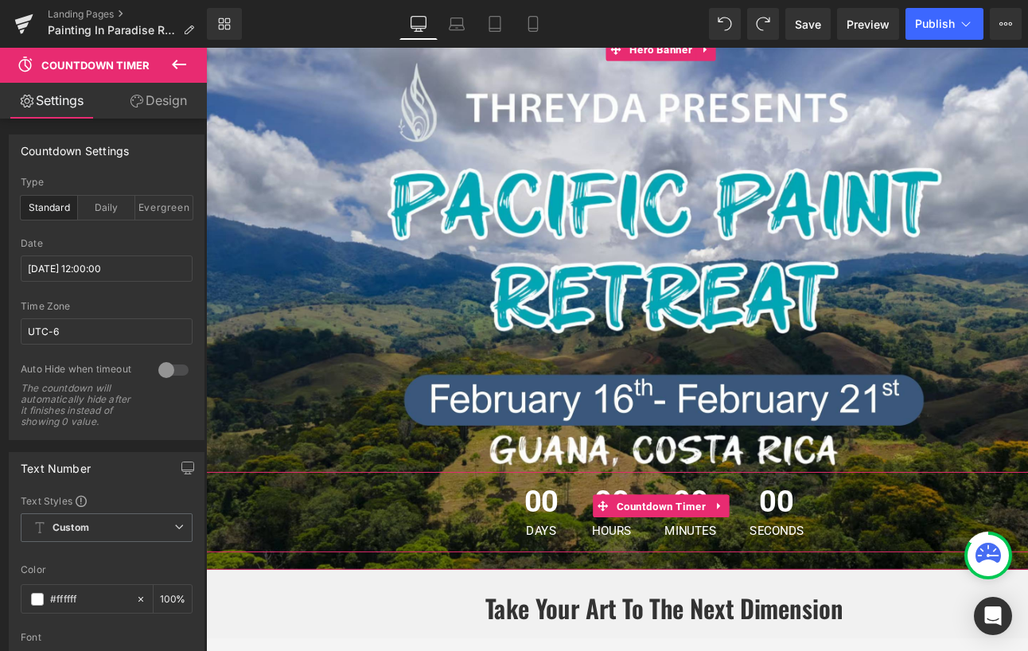
click at [596, 534] on div "00 Hours" at bounding box center [632, 535] width 73 height 84
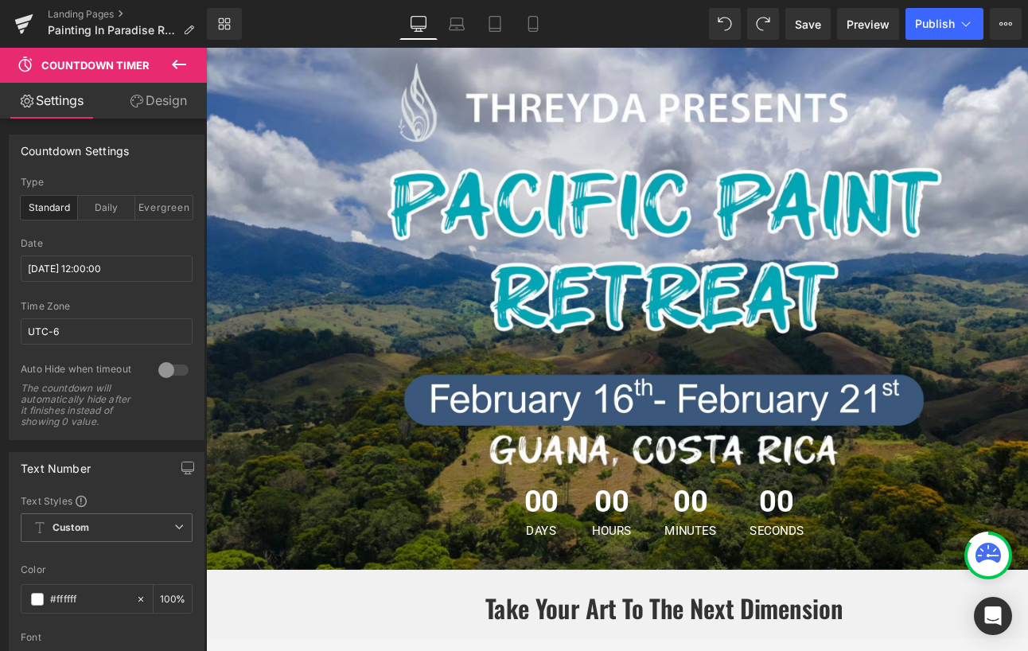
click at [124, 64] on span "Countdown Timer" at bounding box center [95, 65] width 108 height 13
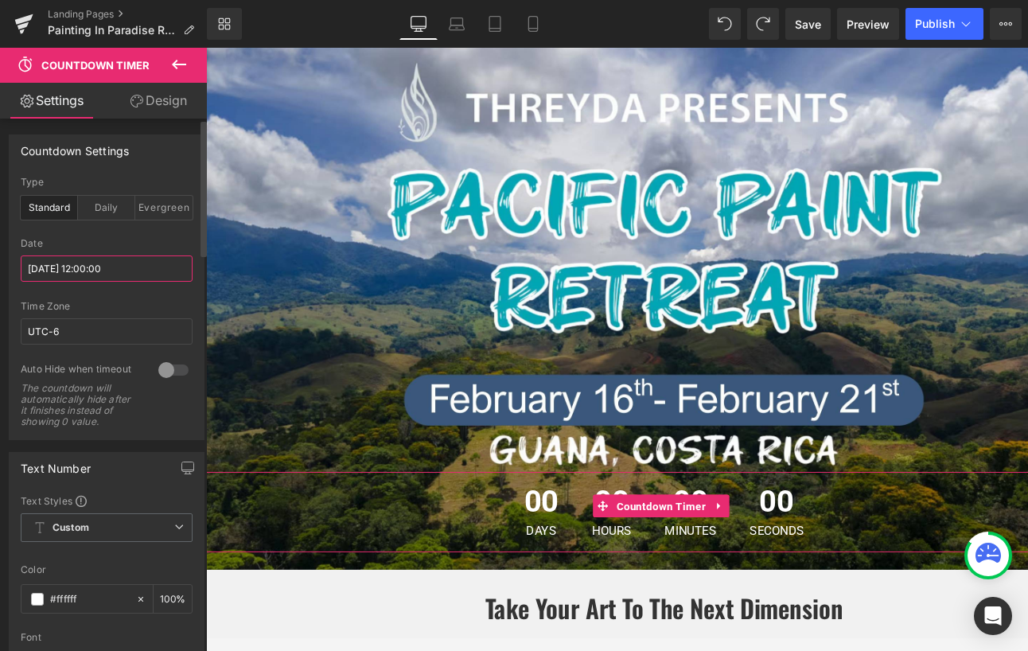
click at [80, 271] on input "[DATE] 12:00:00" at bounding box center [107, 268] width 172 height 26
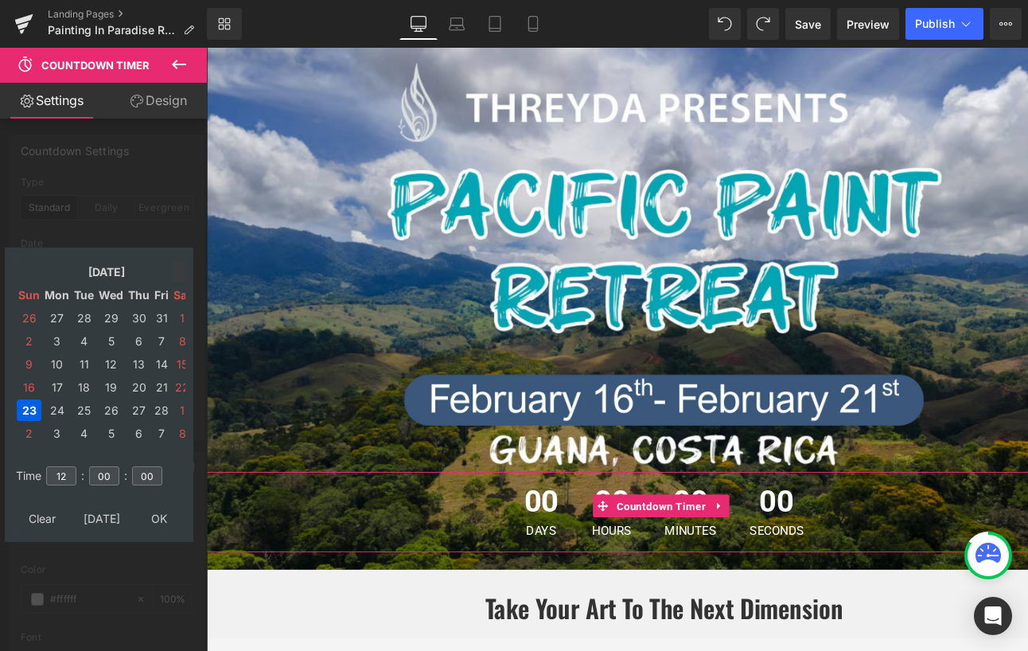
click at [179, 271] on icon at bounding box center [182, 272] width 14 height 14
click at [180, 271] on icon at bounding box center [182, 272] width 14 height 14
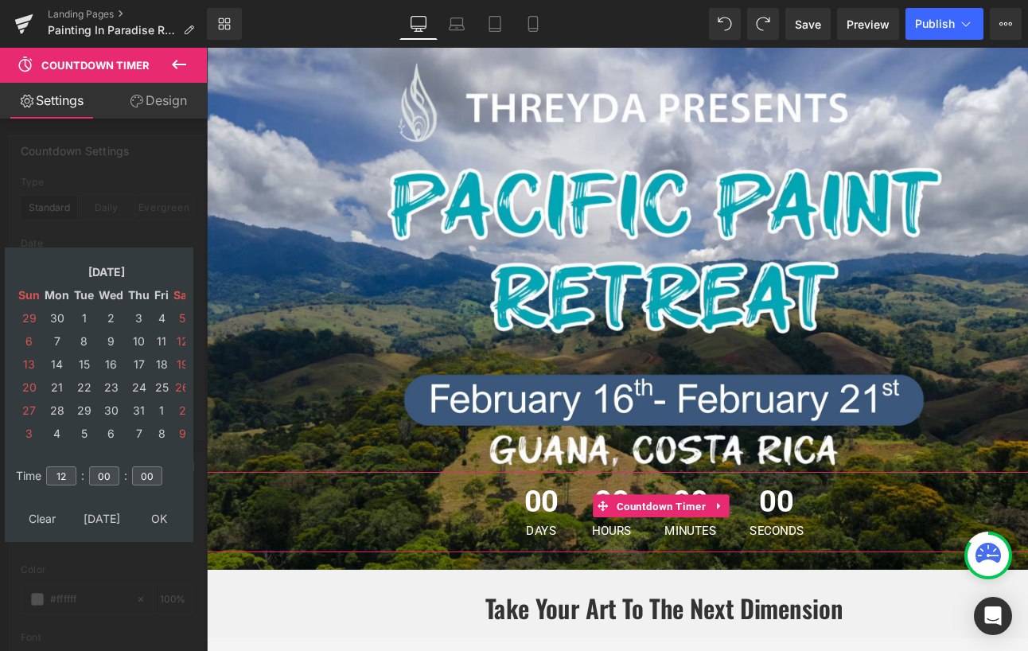
click at [180, 271] on icon at bounding box center [182, 272] width 14 height 14
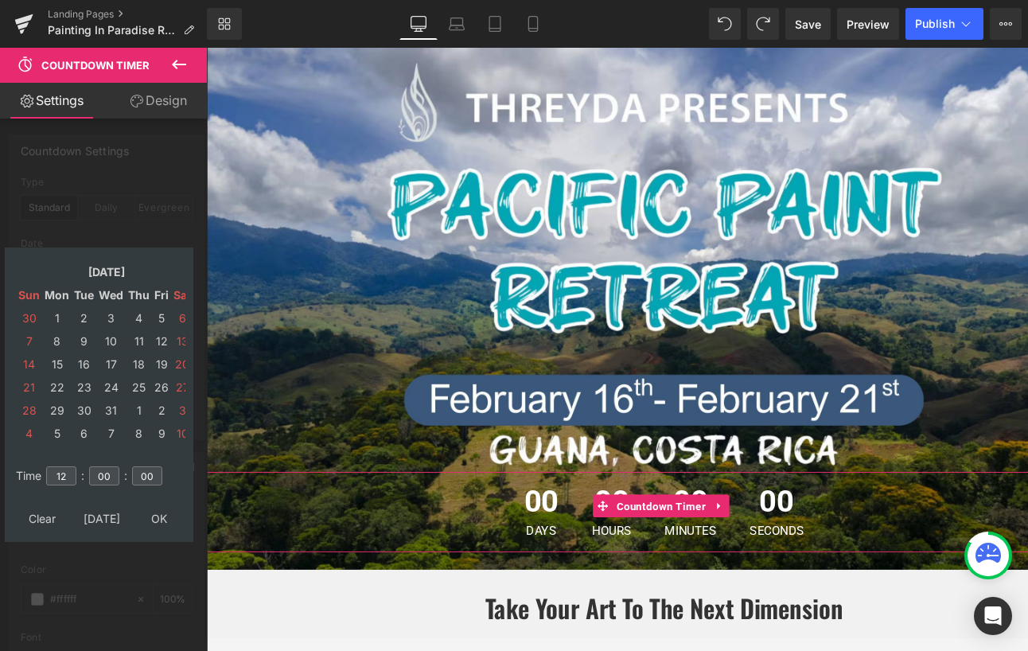
click at [180, 271] on icon at bounding box center [182, 272] width 14 height 14
click at [62, 365] on td "16" at bounding box center [57, 363] width 28 height 21
click at [183, 364] on td "21" at bounding box center [182, 363] width 21 height 21
click at [54, 364] on td "16" at bounding box center [57, 363] width 28 height 21
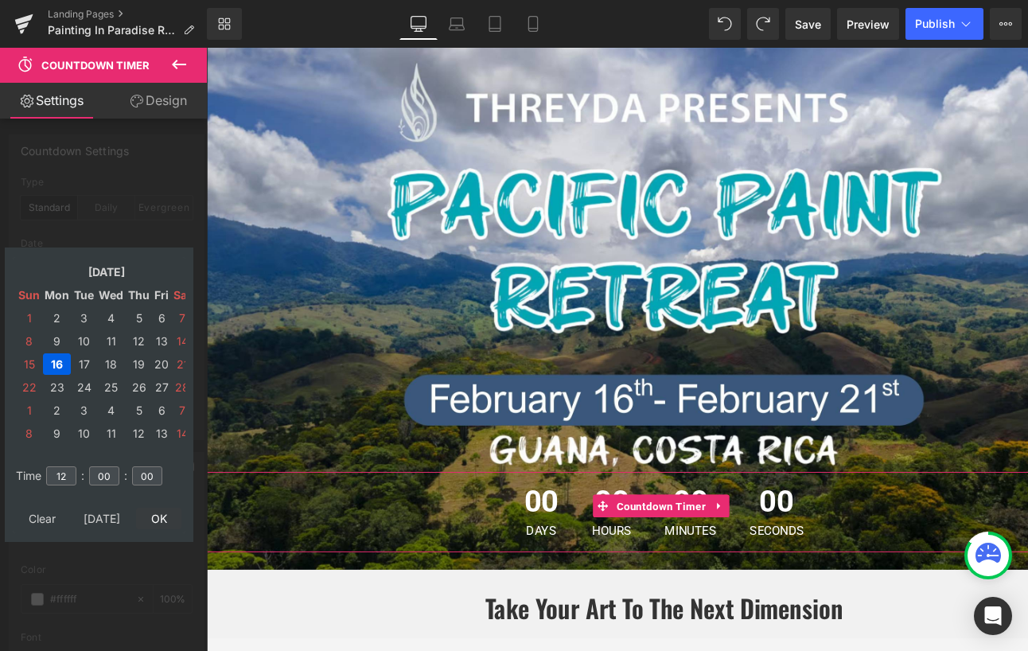
type input "[DATE] 12:00:00"
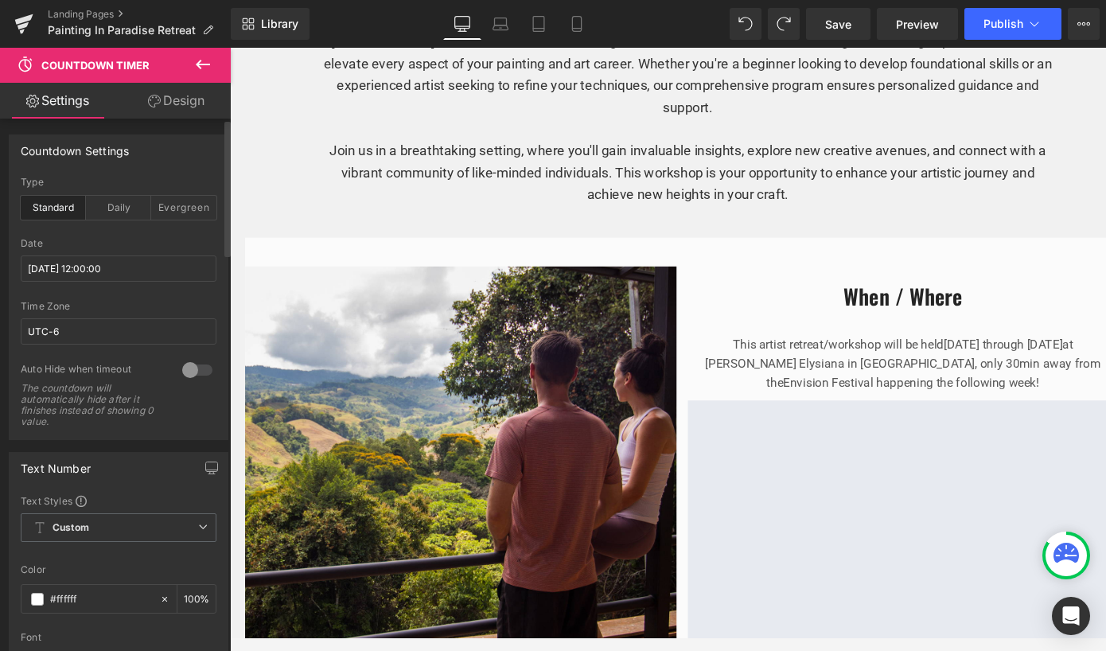
scroll to position [769, 0]
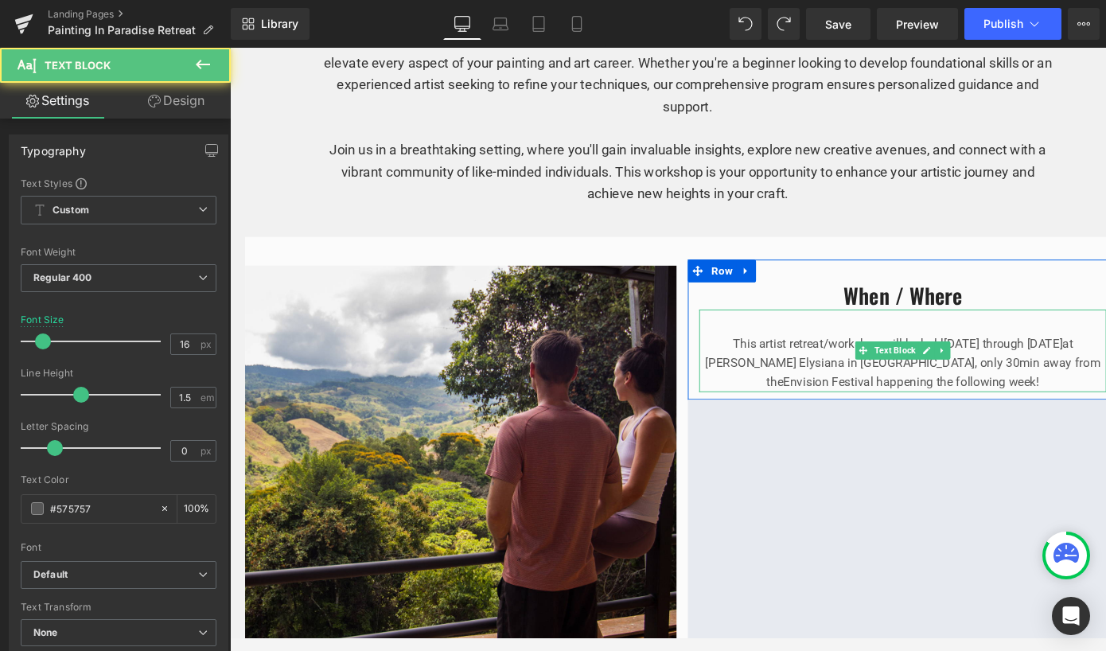
click at [1012, 353] on span "[DATE] through [DATE]" at bounding box center [1042, 358] width 125 height 15
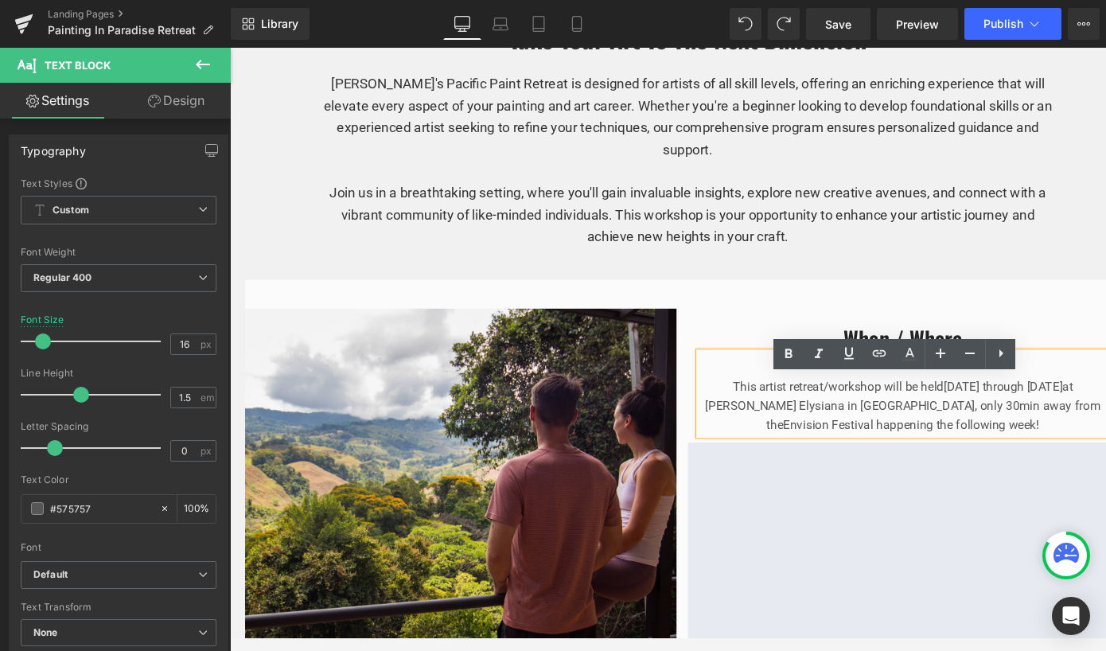
scroll to position [745, 0]
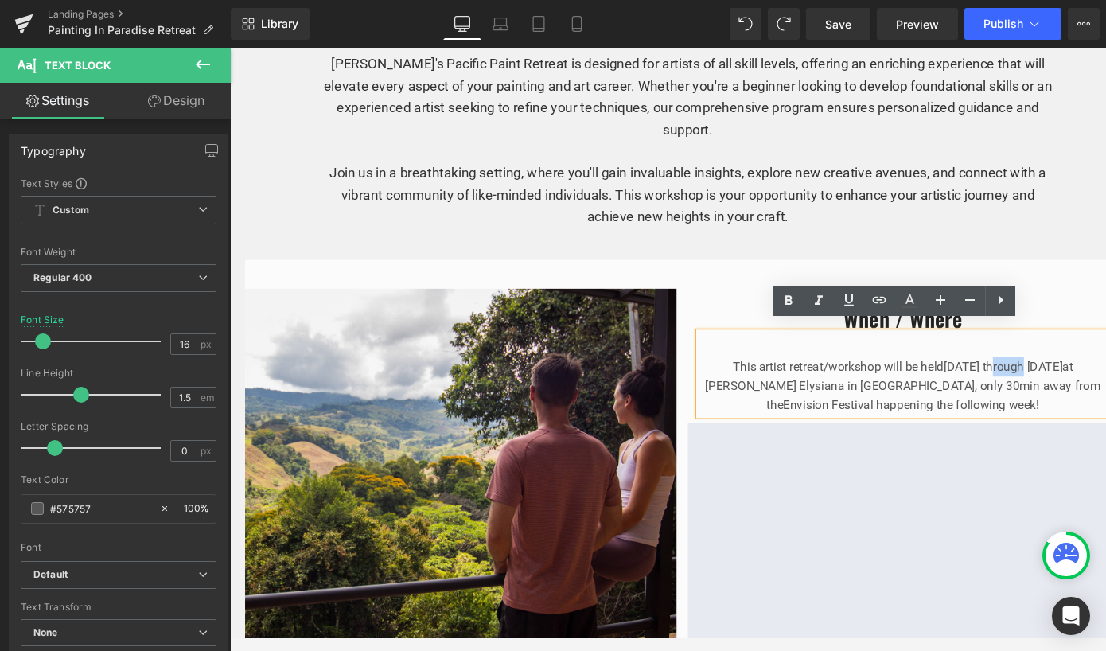
drag, startPoint x: 1035, startPoint y: 375, endPoint x: 1006, endPoint y: 375, distance: 28.7
click at [1006, 375] on span "[DATE] through [DATE]" at bounding box center [1042, 382] width 125 height 15
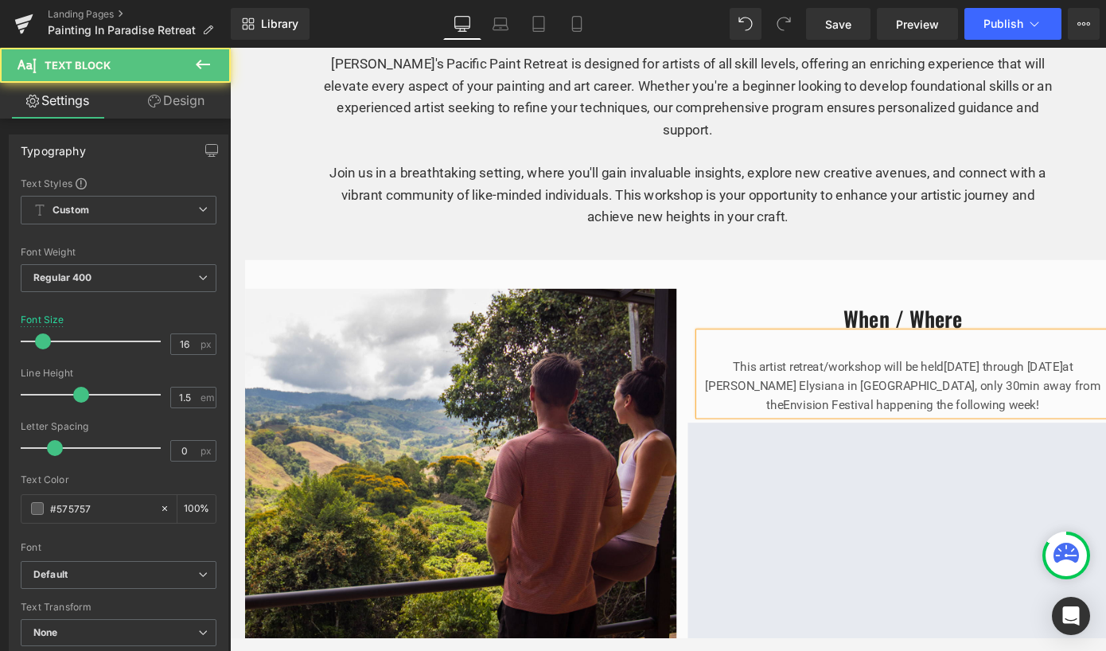
drag, startPoint x: 1140, startPoint y: 375, endPoint x: 1084, endPoint y: 374, distance: 56.5
click at [1084, 375] on span "[DATE] through [DATE]" at bounding box center [1042, 382] width 125 height 15
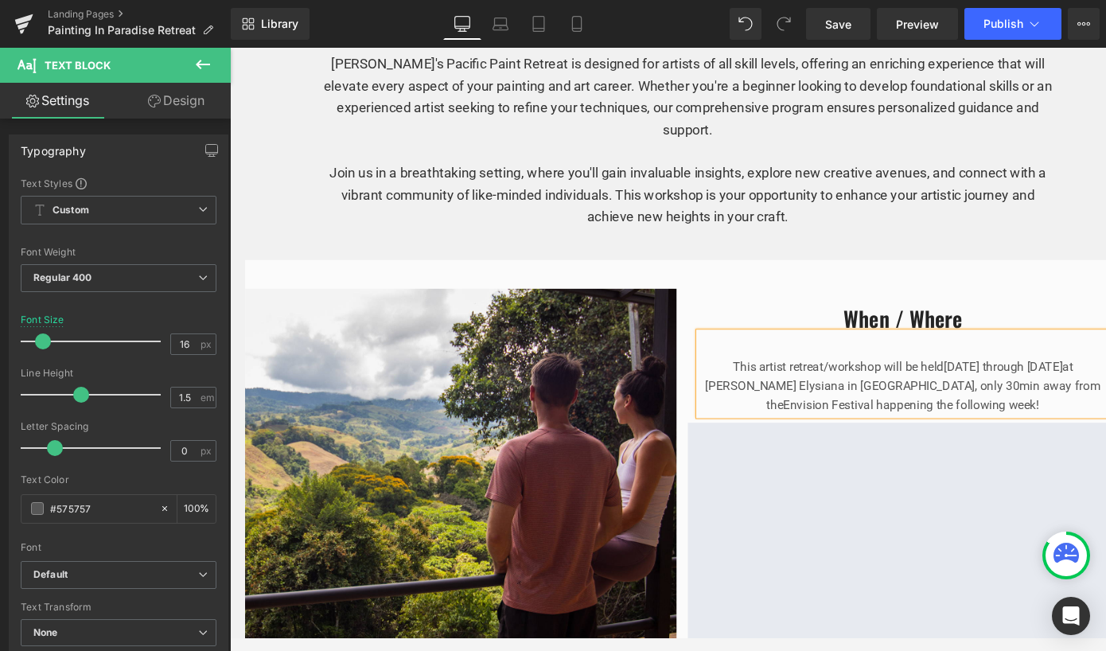
click at [980, 390] on span "[DATE] through [DATE]" at bounding box center [1042, 382] width 125 height 15
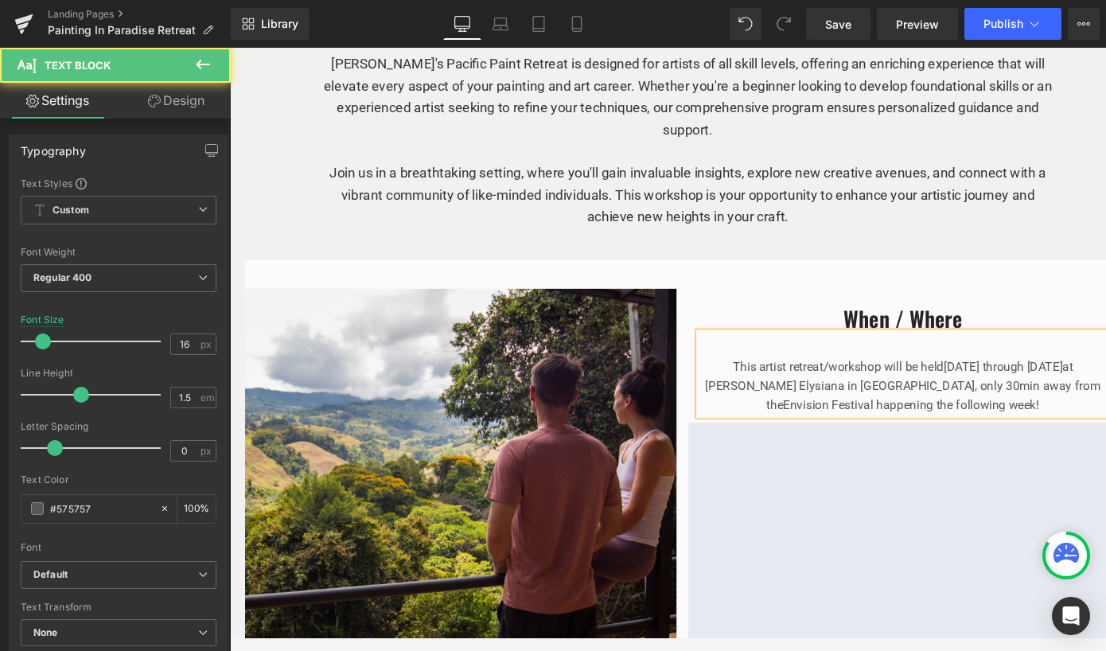
click at [962, 392] on span "at [PERSON_NAME] Elysiana in [GEOGRAPHIC_DATA], only 30" at bounding box center [923, 393] width 387 height 36
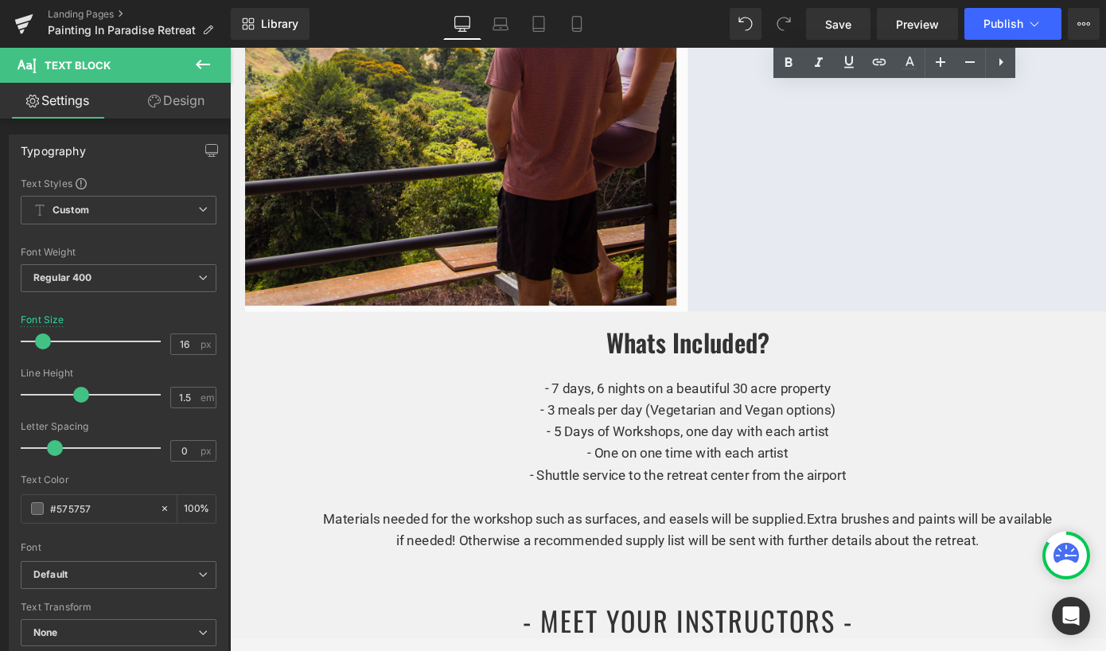
scroll to position [1192, 0]
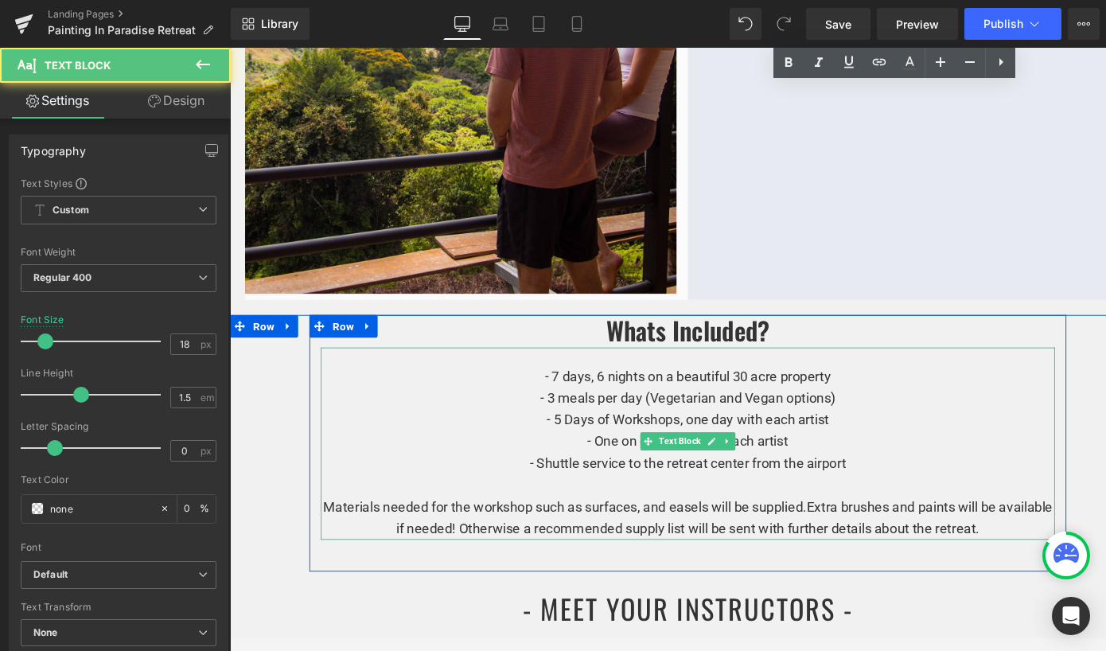
click at [579, 382] on p "- 7 days, 6 nights on a beautiful 30 acre property - 3 meals per day (Vegetaria…" at bounding box center [712, 439] width 772 height 115
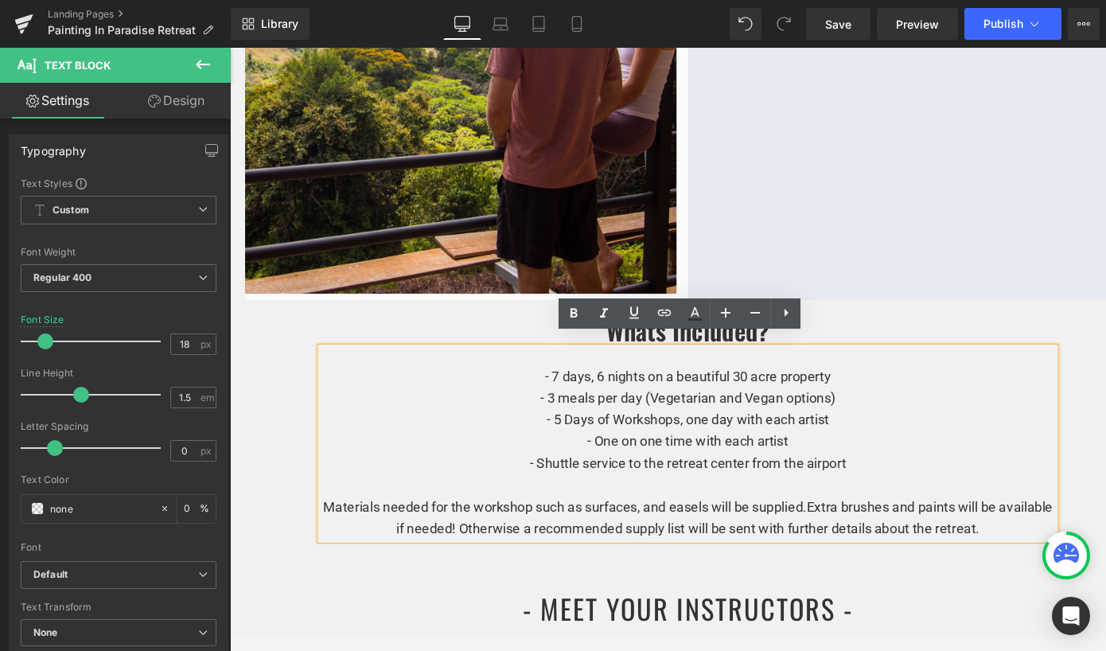
click at [571, 382] on p "- 7 days, 6 nights on a beautiful 30 acre property - 3 meals per day (Vegetaria…" at bounding box center [712, 439] width 772 height 115
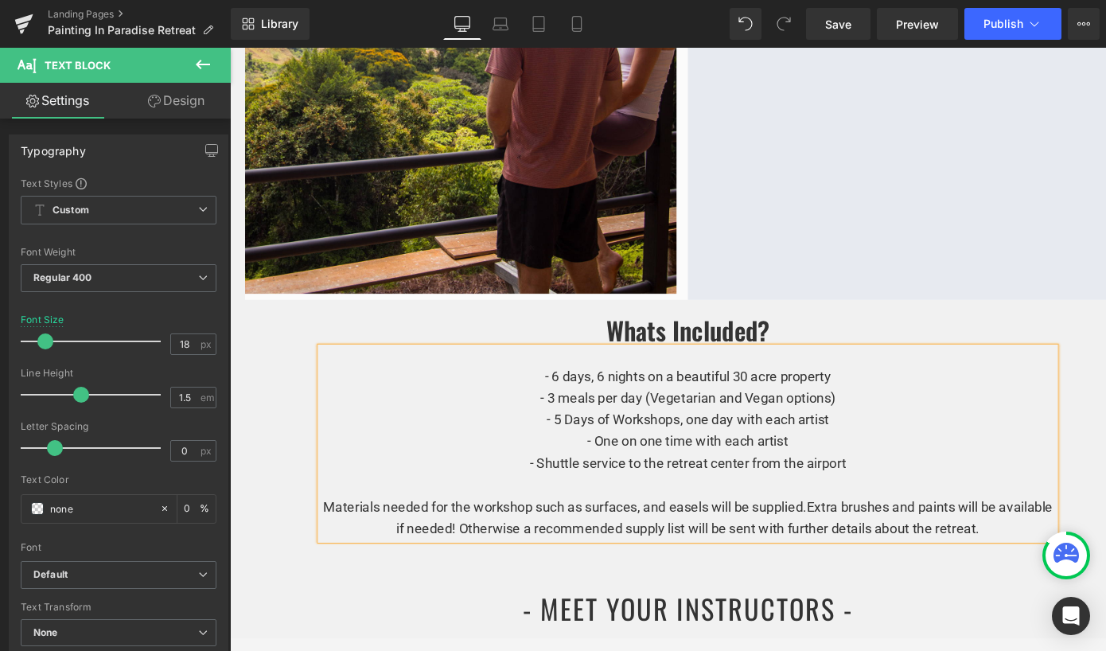
click at [618, 382] on p "- 6 days, 6 nights on a beautiful 30 acre property - 3 meals per day (Vegetaria…" at bounding box center [712, 439] width 772 height 115
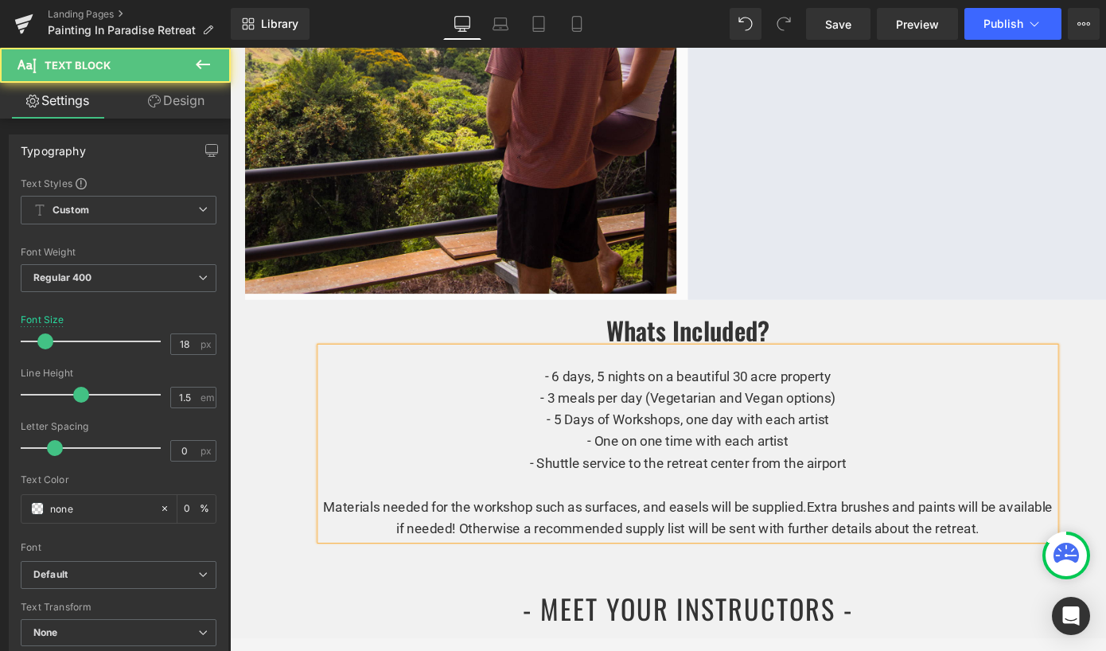
click at [626, 398] on p "- 6 days, 5 nights on a beautiful 30 acre property - 3 meals per day (Vegetaria…" at bounding box center [712, 439] width 772 height 115
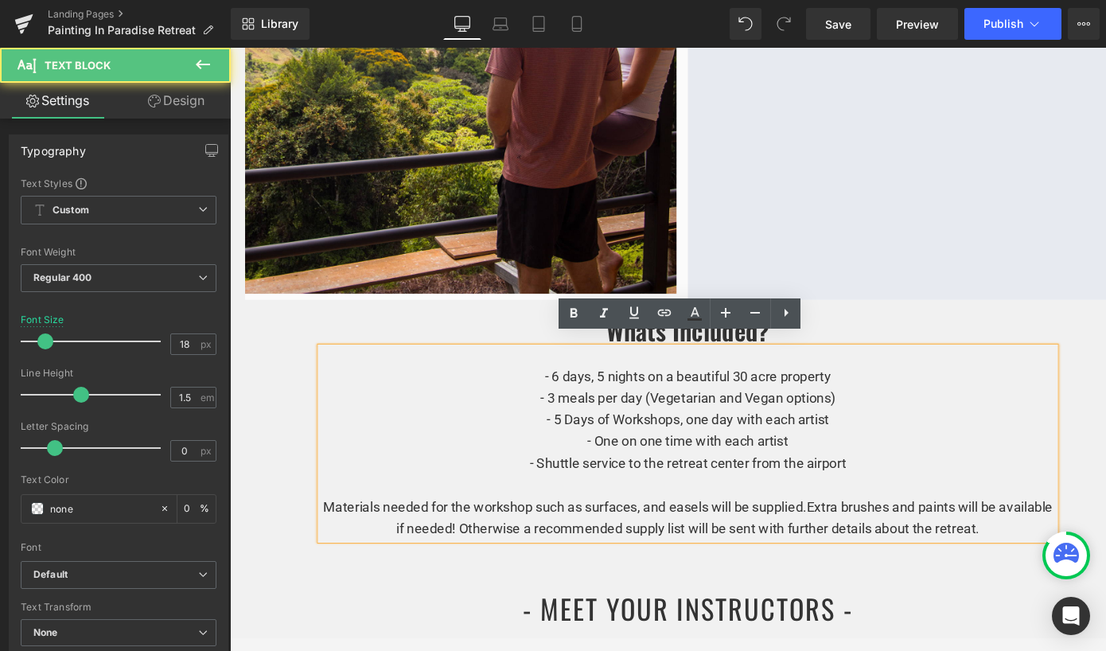
click at [626, 430] on span "- 5 Days of Workshops, one day with each artist - One on one time with each art…" at bounding box center [711, 461] width 333 height 63
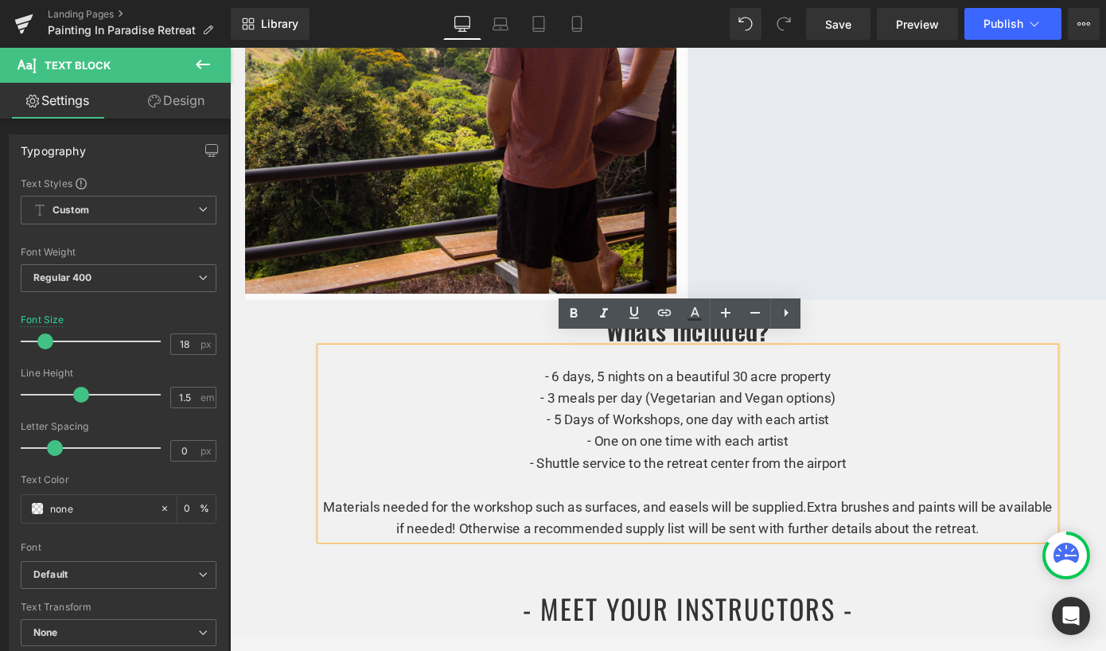
click at [573, 430] on span "- 5 Days of Workshops, one day with each artist - One on one time with each art…" at bounding box center [711, 461] width 333 height 63
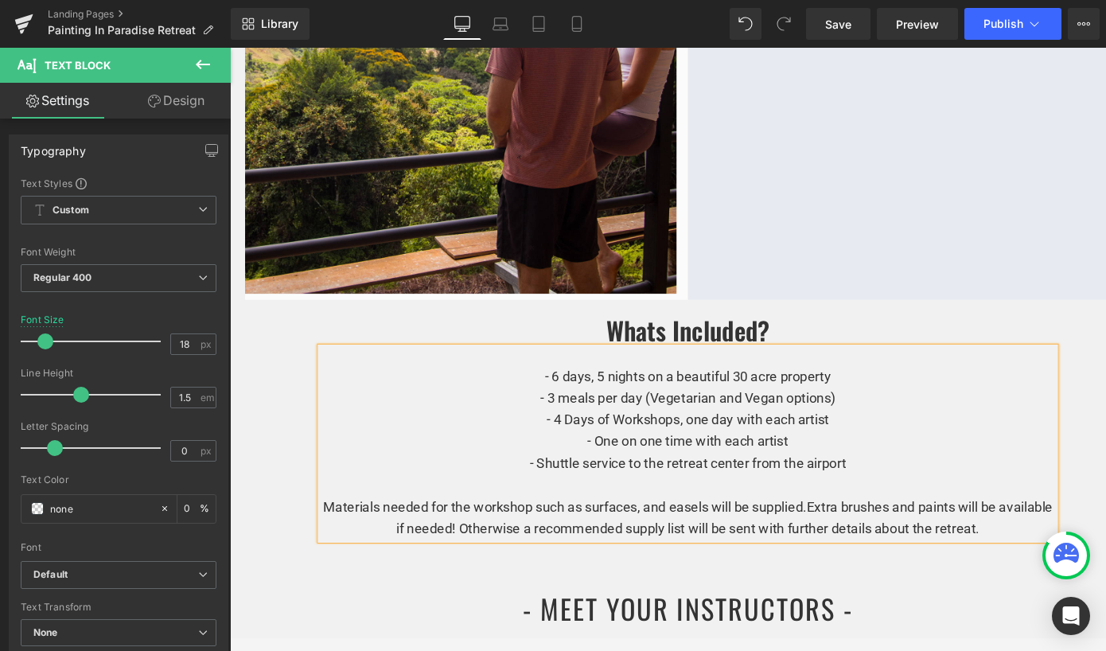
click at [860, 425] on p "- 6 days, 5 nights on a beautiful 30 acre property - 3 meals per day (Vegetaria…" at bounding box center [712, 439] width 772 height 115
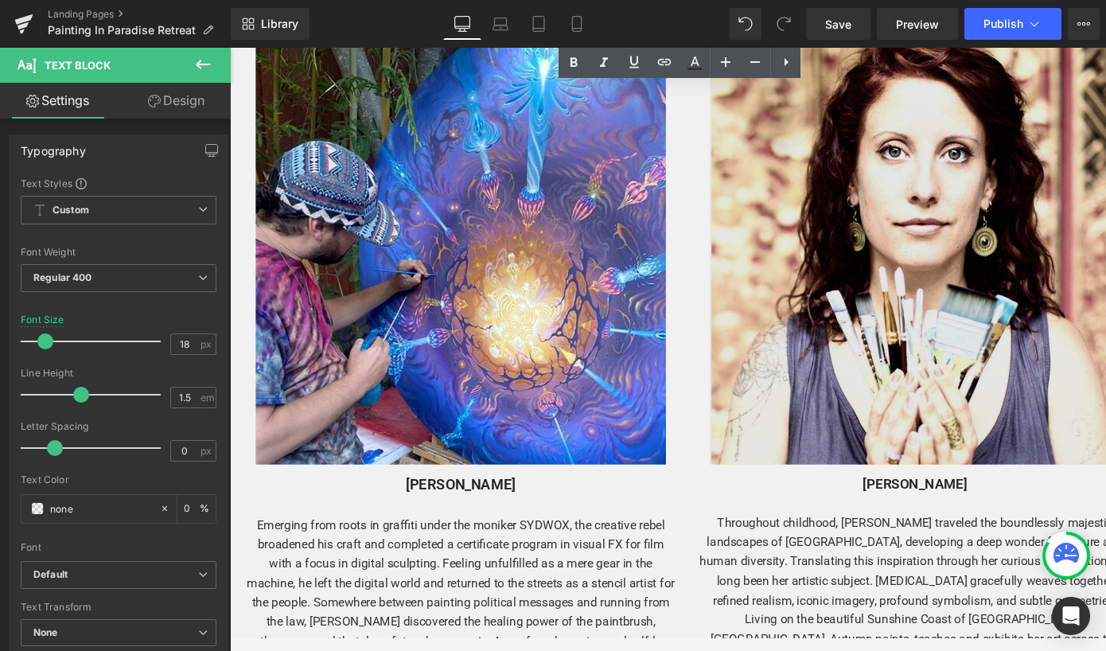
scroll to position [1867, 0]
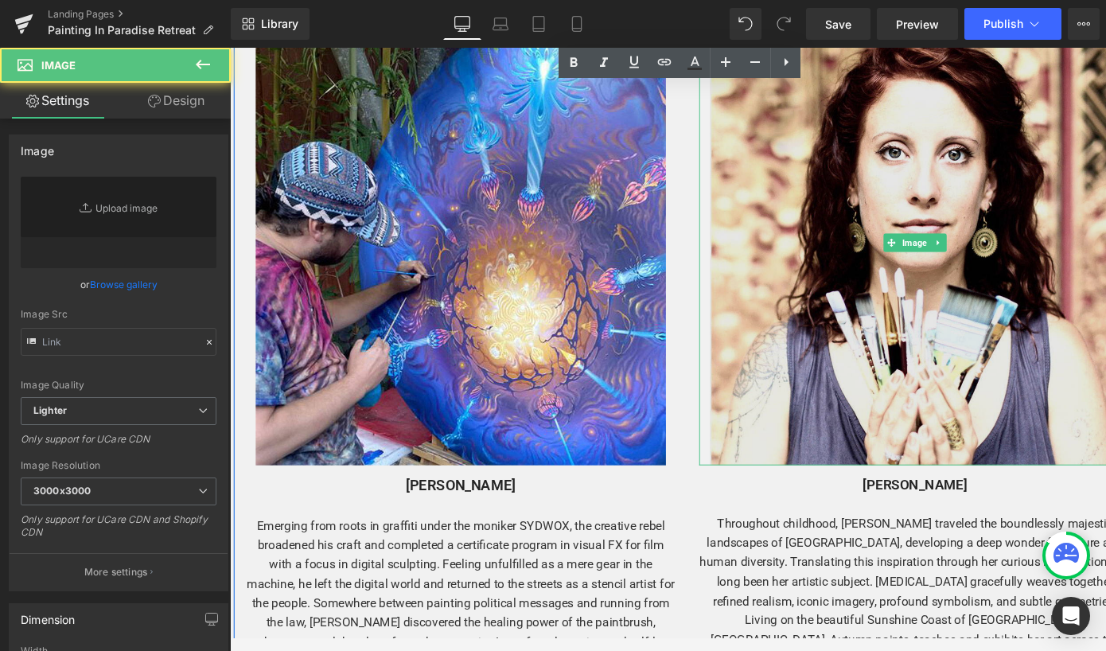
type input "[URL][DOMAIN_NAME]"
click at [984, 216] on img at bounding box center [950, 252] width 431 height 469
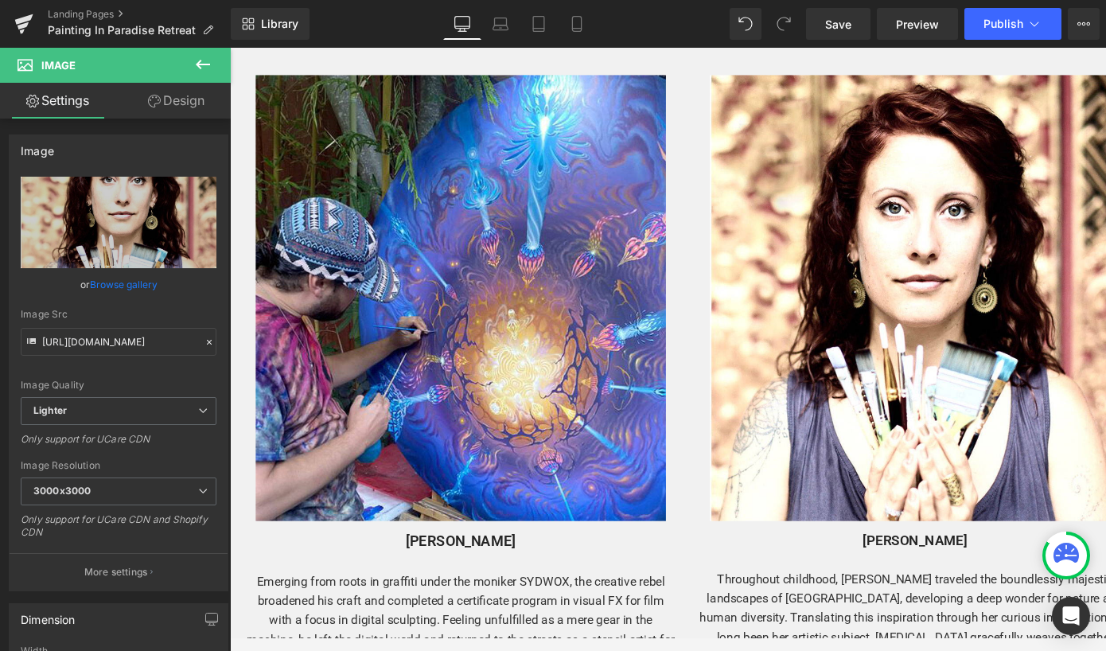
scroll to position [1929, 0]
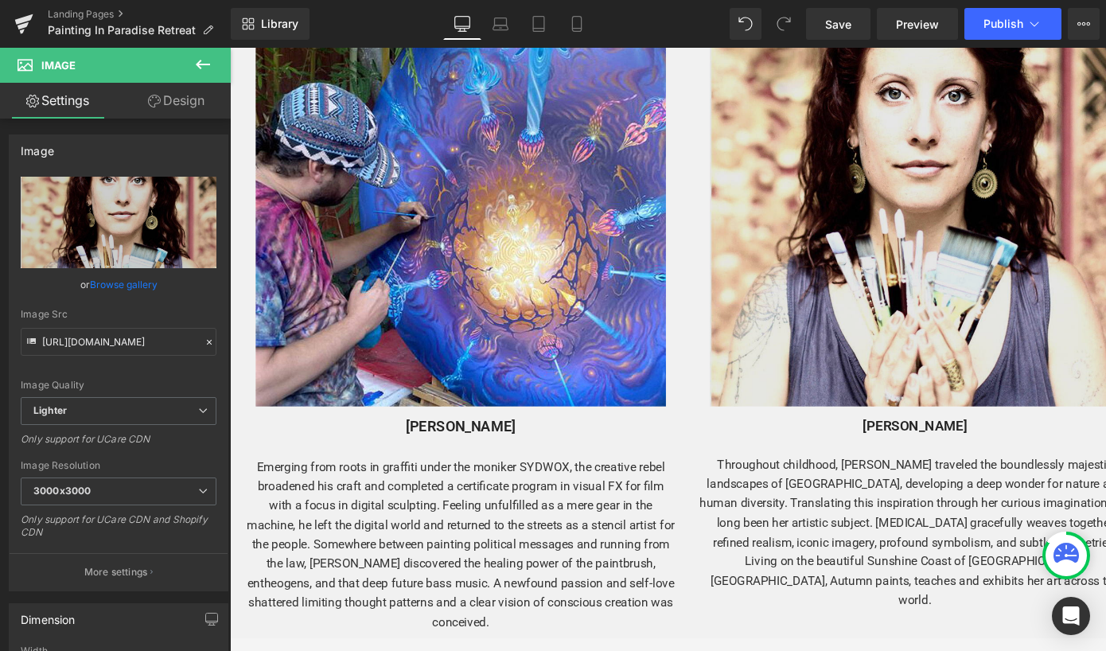
click at [901, 322] on img at bounding box center [950, 190] width 431 height 469
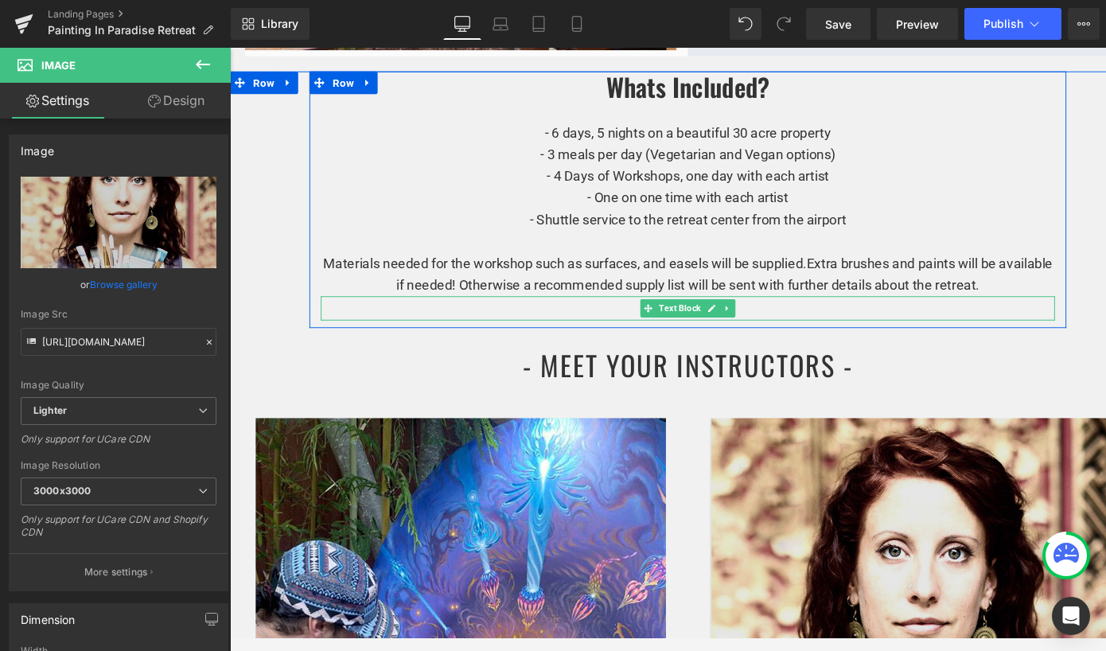
scroll to position [1472, 0]
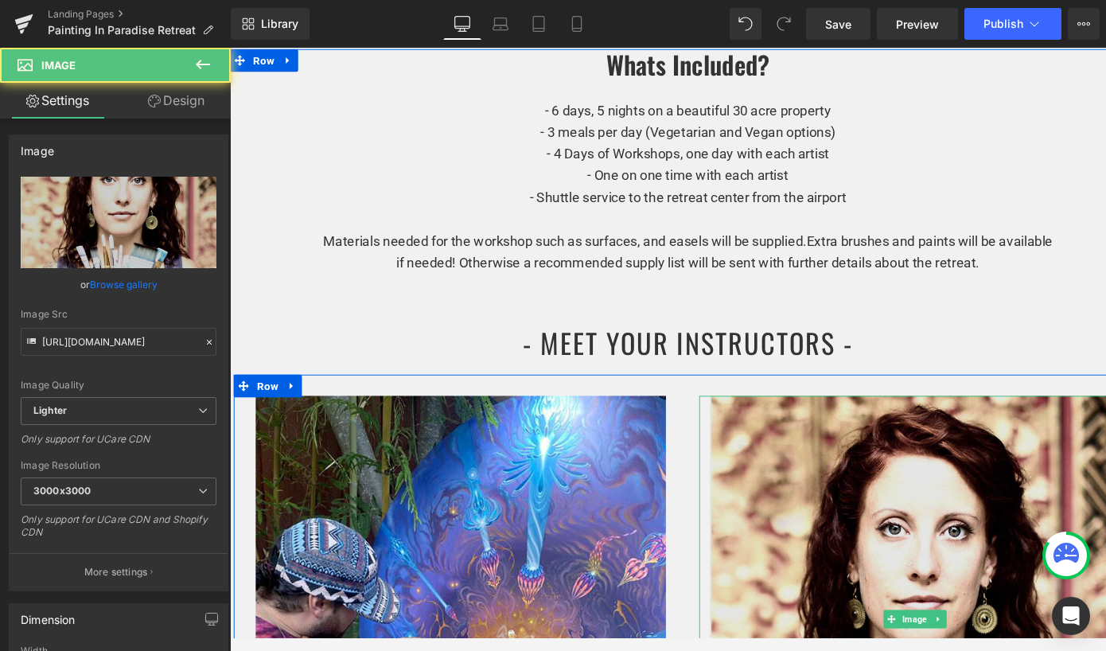
click at [848, 504] on img at bounding box center [950, 648] width 431 height 469
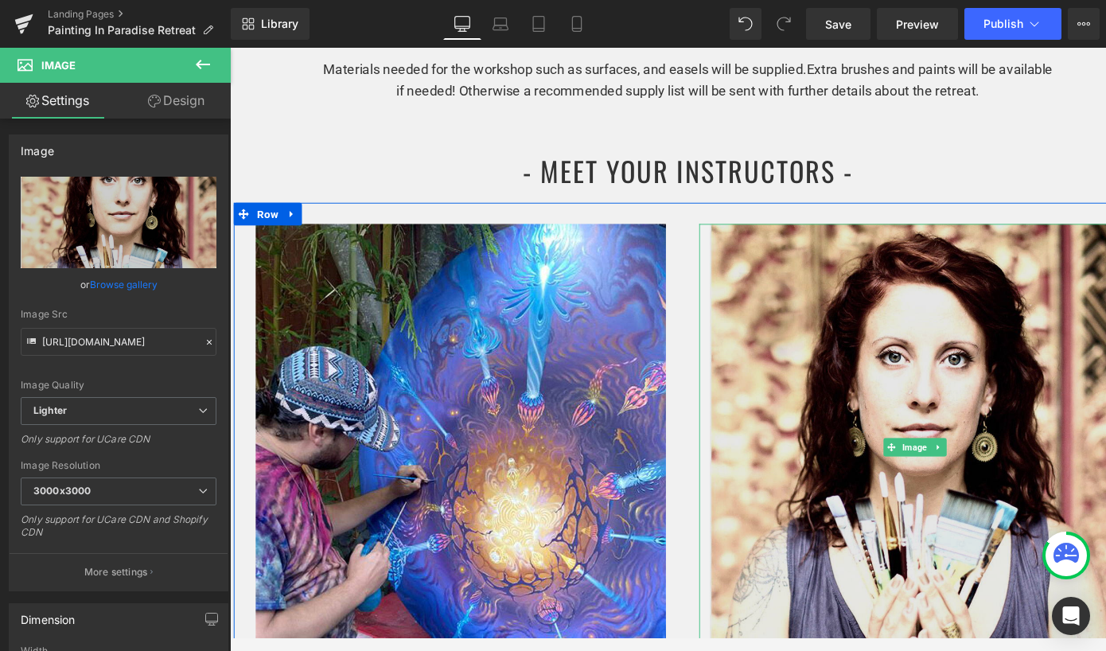
scroll to position [1687, 0]
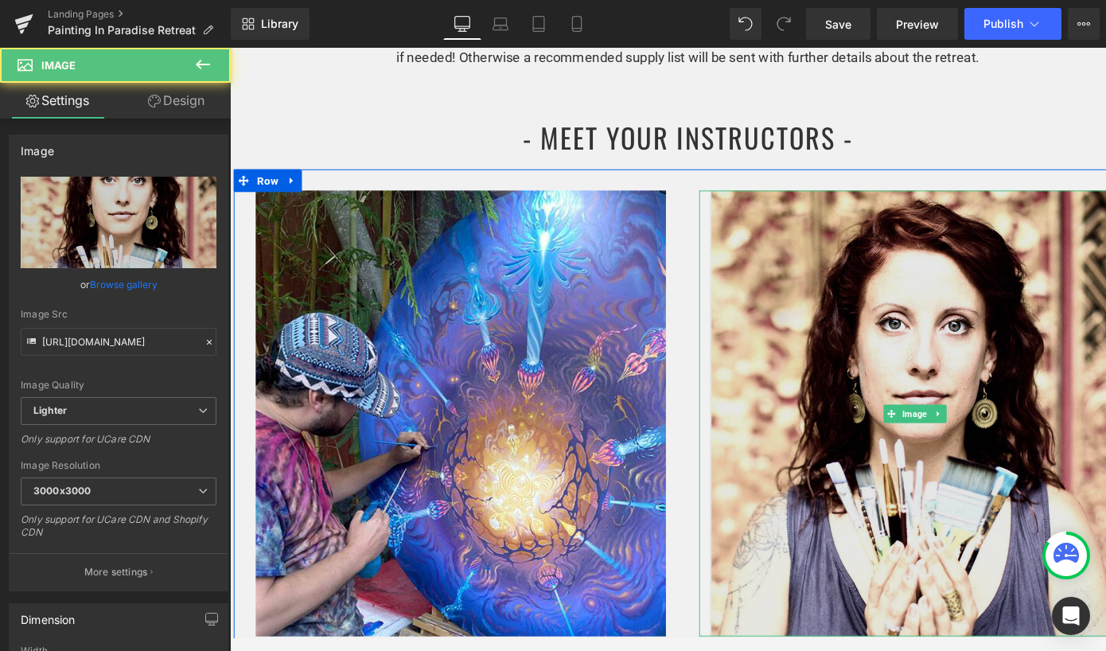
click at [908, 411] on img at bounding box center [950, 432] width 431 height 469
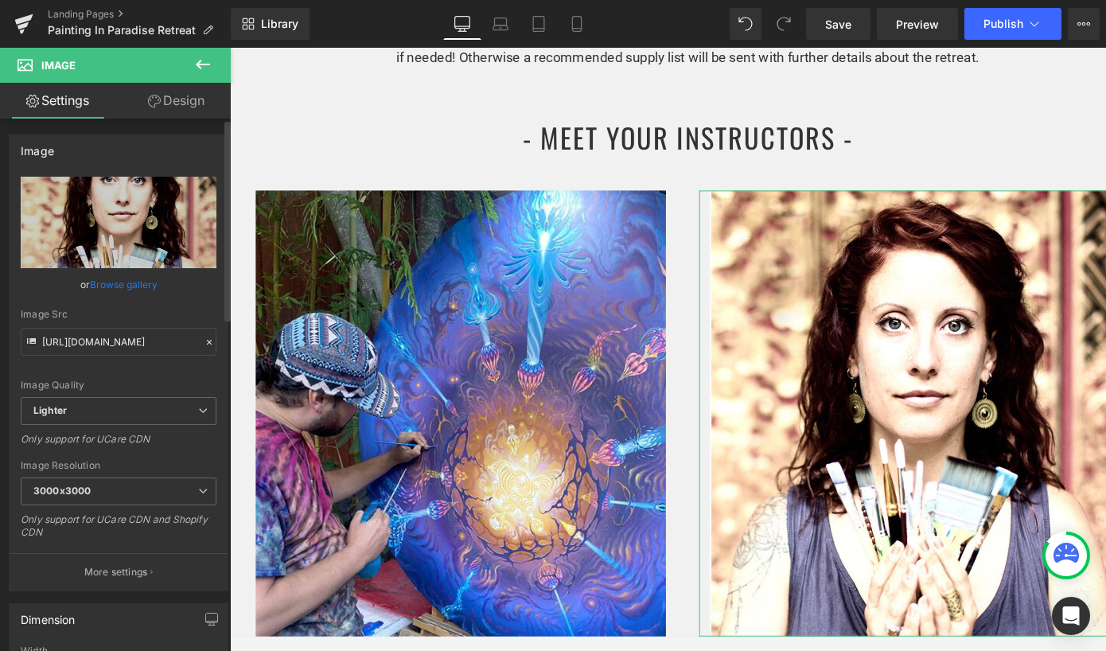
scroll to position [0, 0]
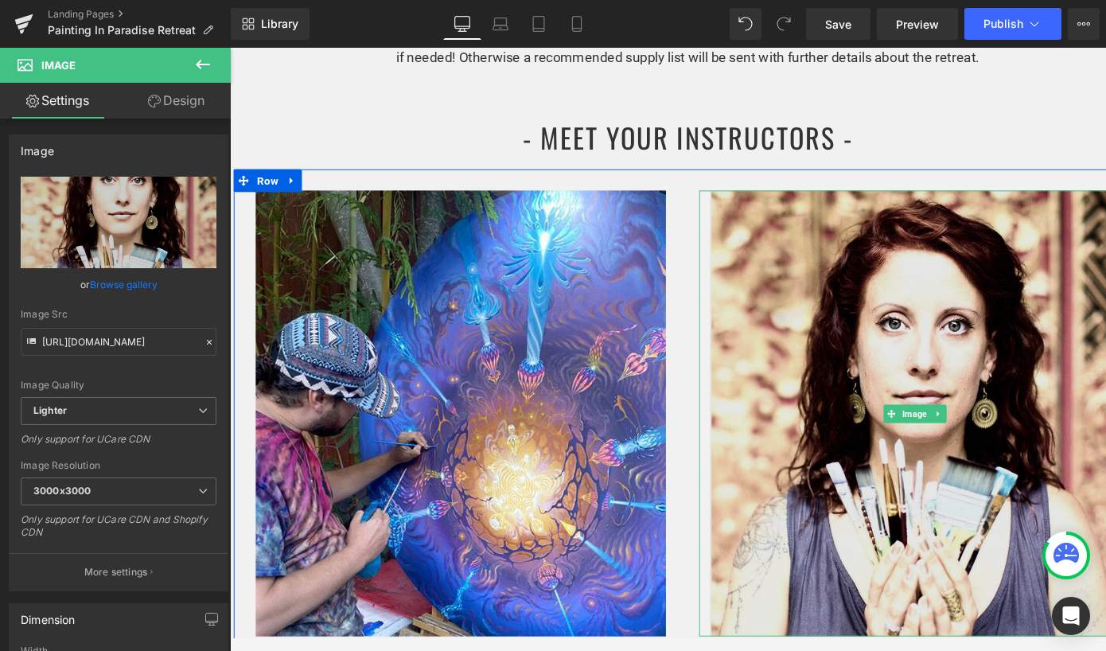
click at [852, 293] on img at bounding box center [950, 432] width 431 height 469
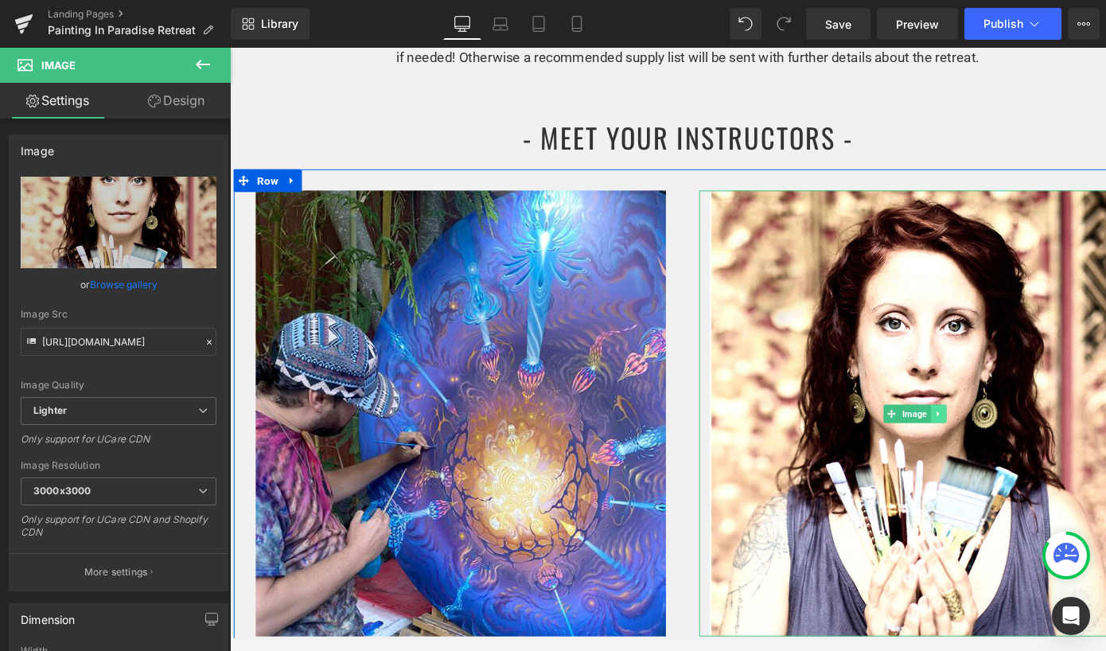
click at [973, 428] on icon at bounding box center [974, 433] width 9 height 10
click at [979, 428] on icon at bounding box center [983, 433] width 9 height 10
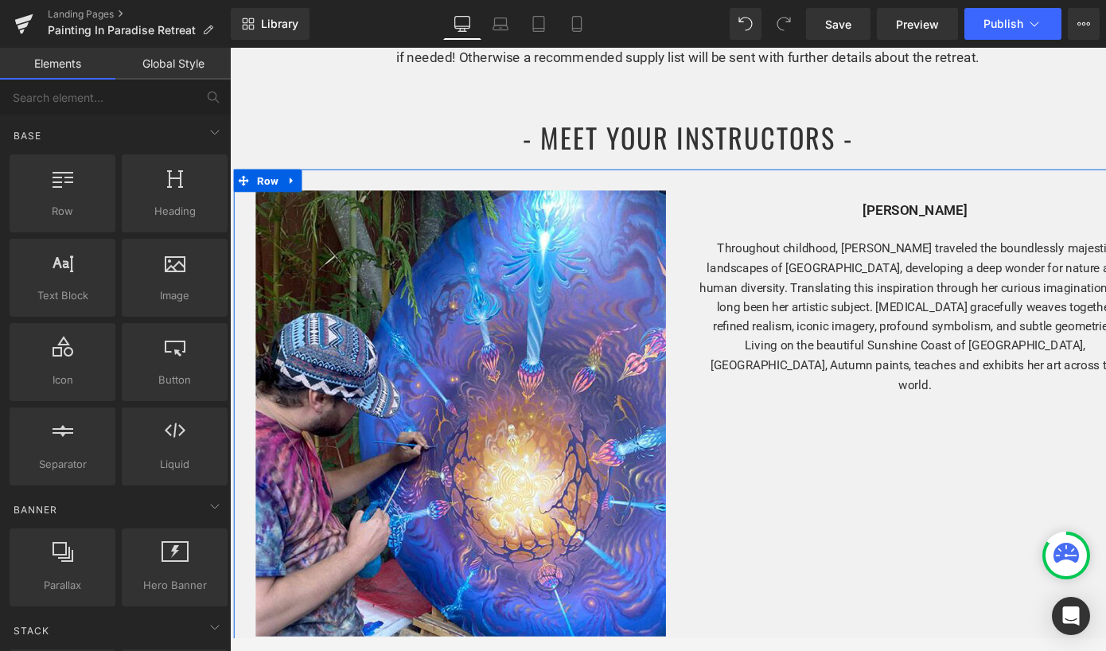
scroll to position [1716, 0]
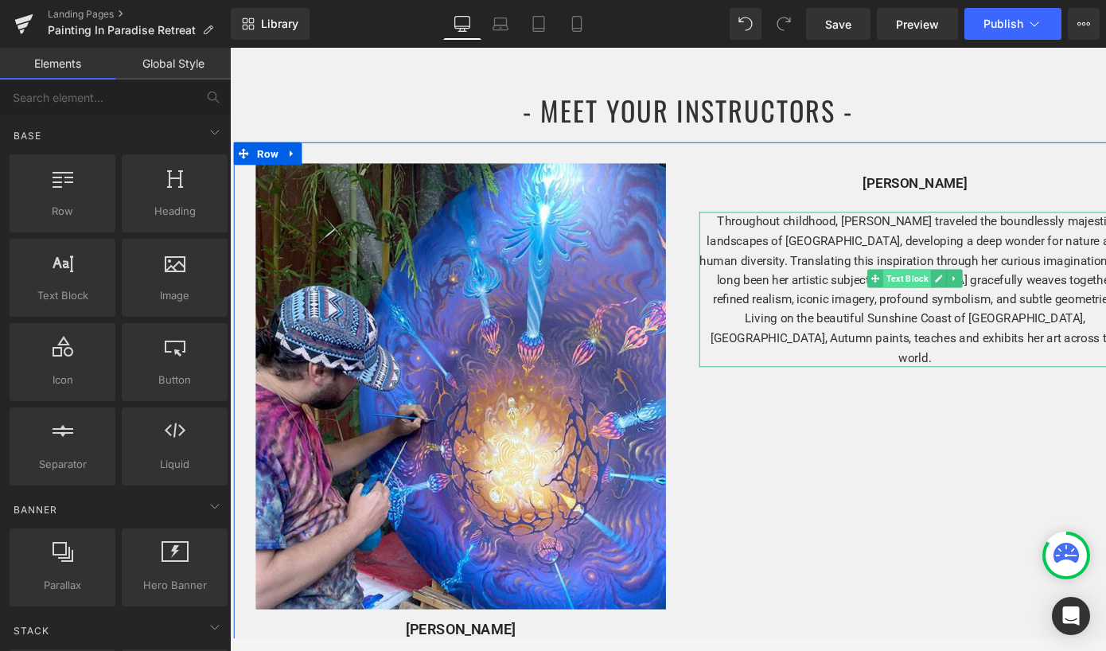
click at [953, 281] on span "Text Block" at bounding box center [942, 290] width 50 height 19
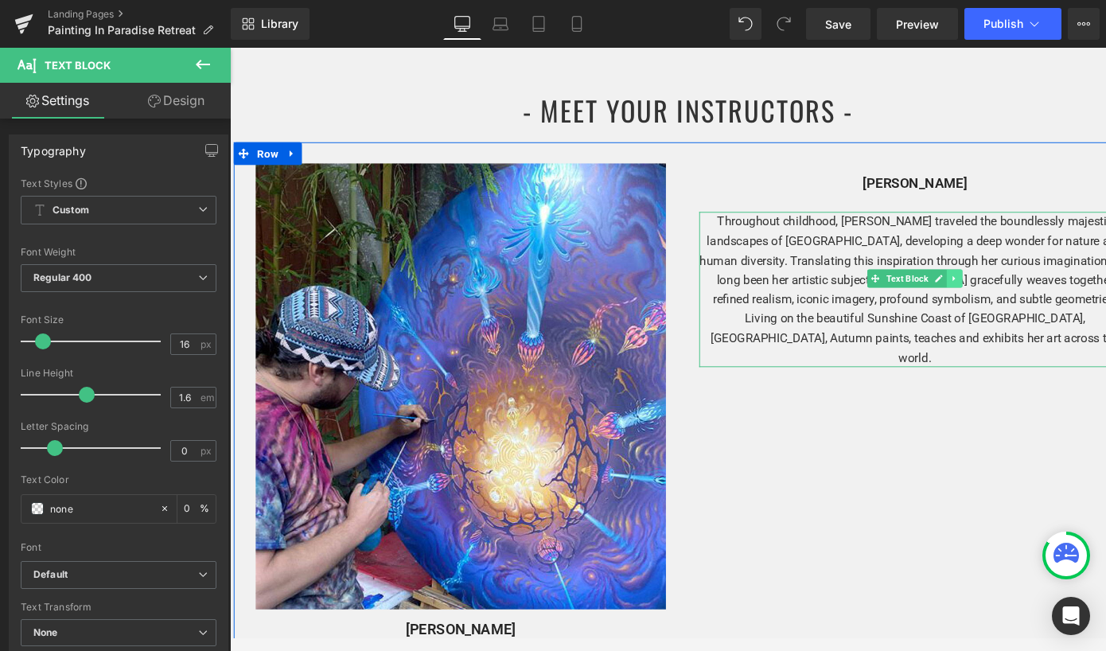
click at [992, 286] on icon at bounding box center [992, 291] width 9 height 10
click at [996, 286] on icon at bounding box center [1000, 290] width 9 height 9
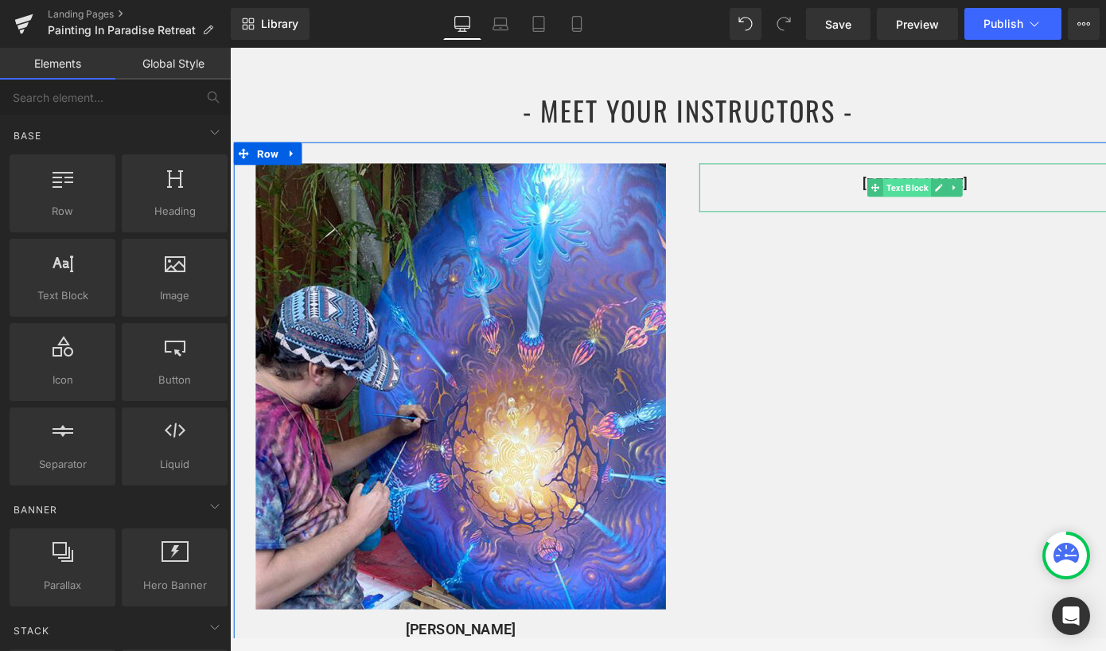
click at [960, 185] on link "Text Block" at bounding box center [933, 194] width 67 height 19
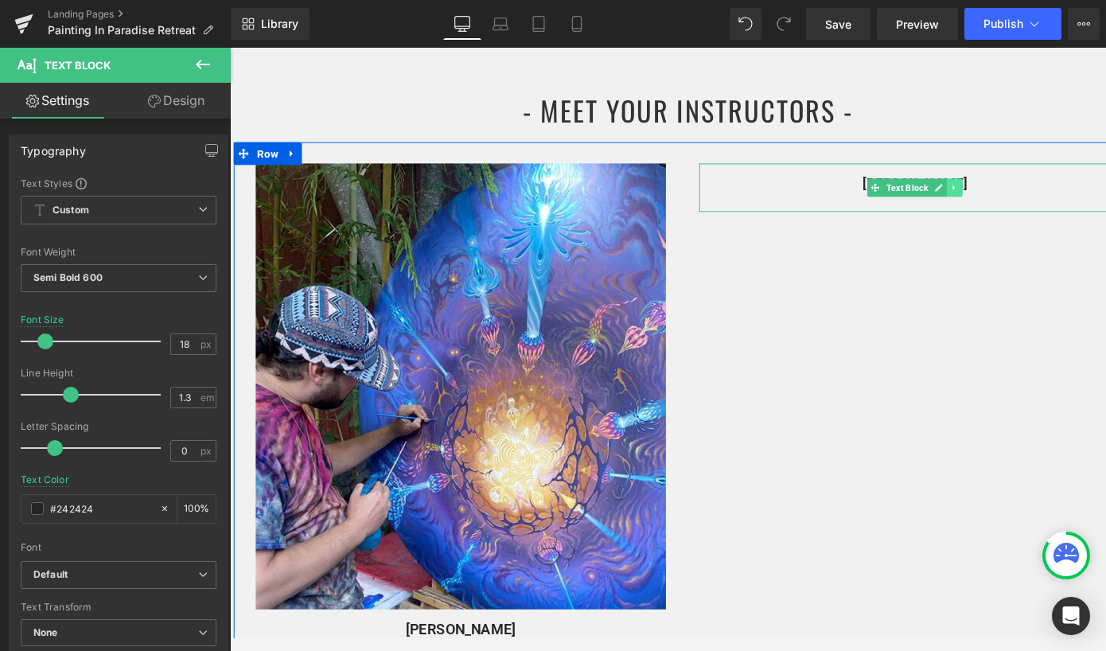
click at [990, 190] on icon at bounding box center [992, 195] width 9 height 10
click at [997, 190] on icon at bounding box center [1000, 195] width 9 height 10
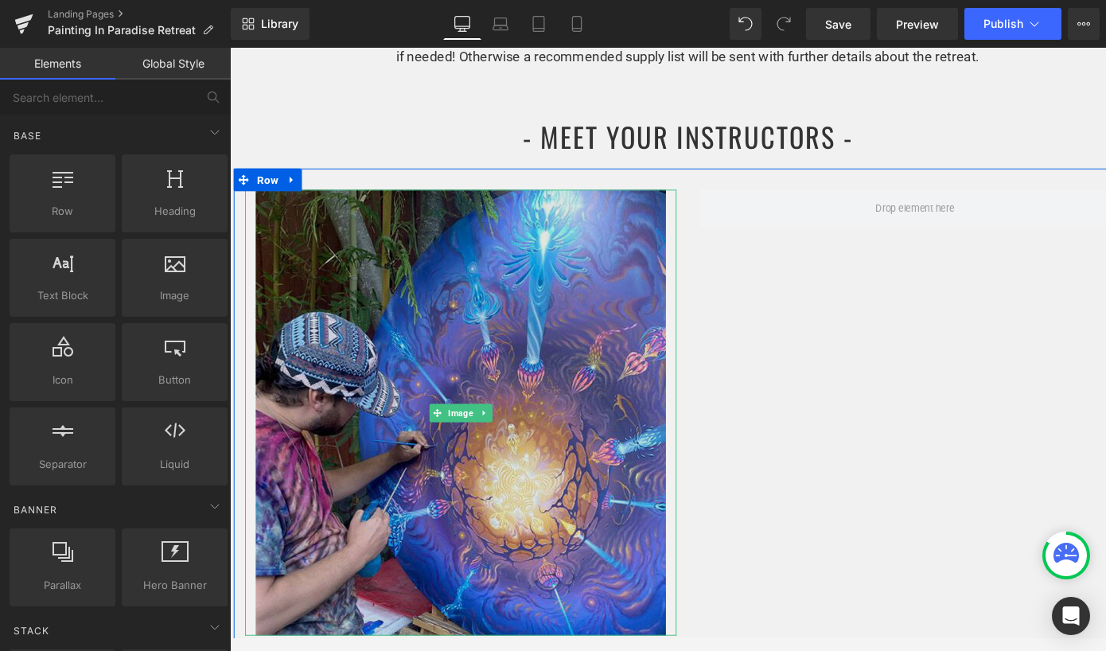
scroll to position [1659, 0]
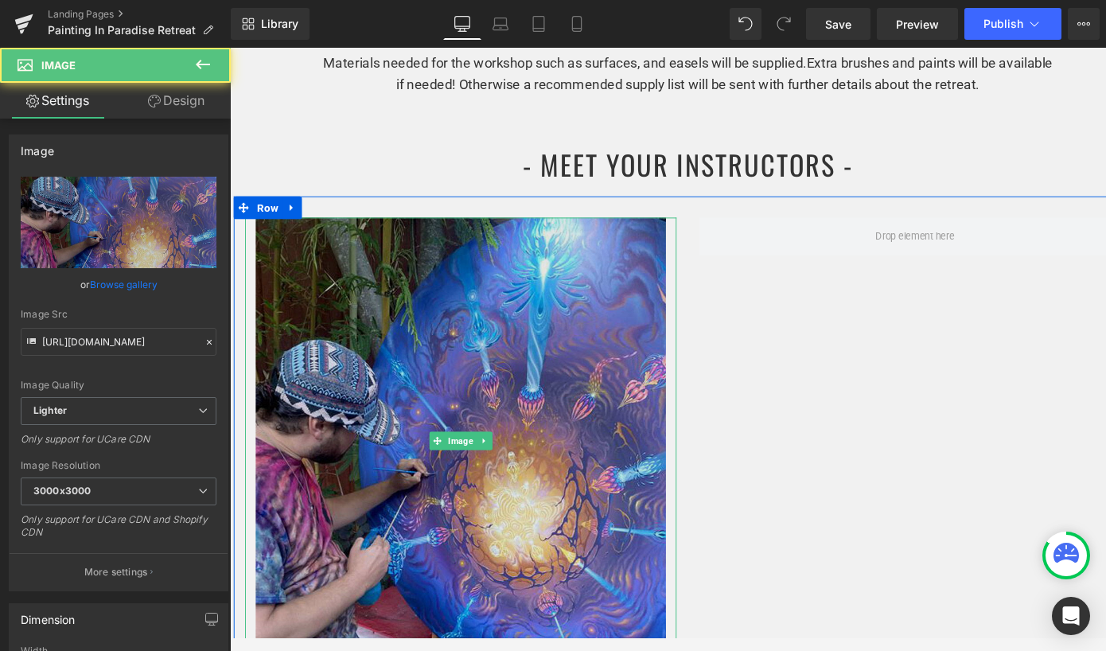
click at [569, 331] on img at bounding box center [472, 460] width 431 height 469
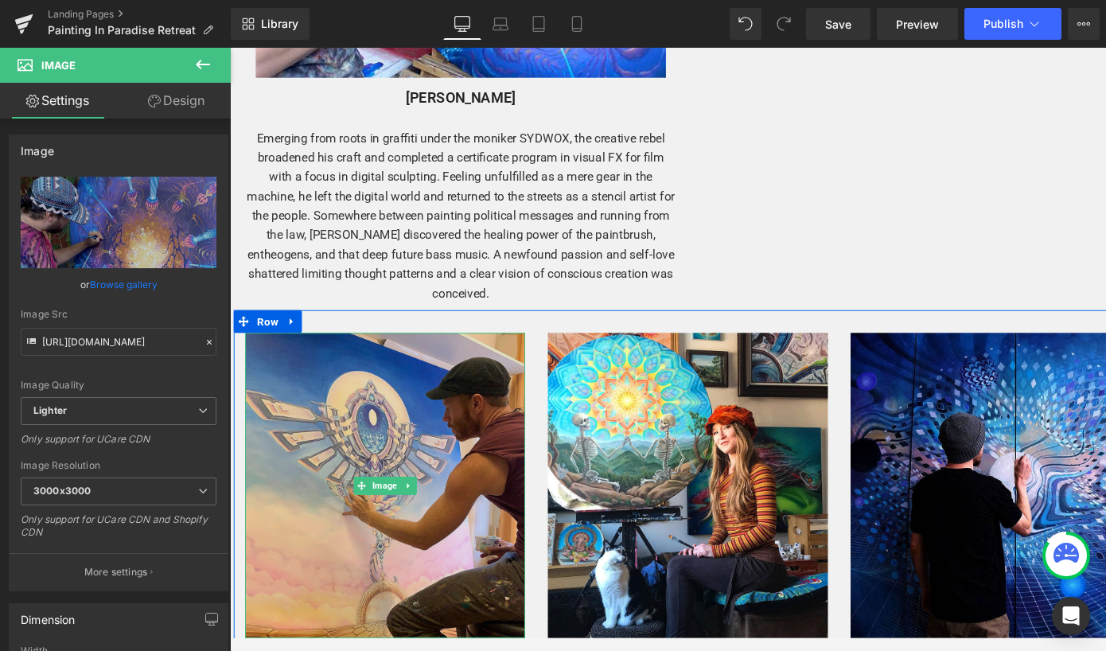
scroll to position [2290, 0]
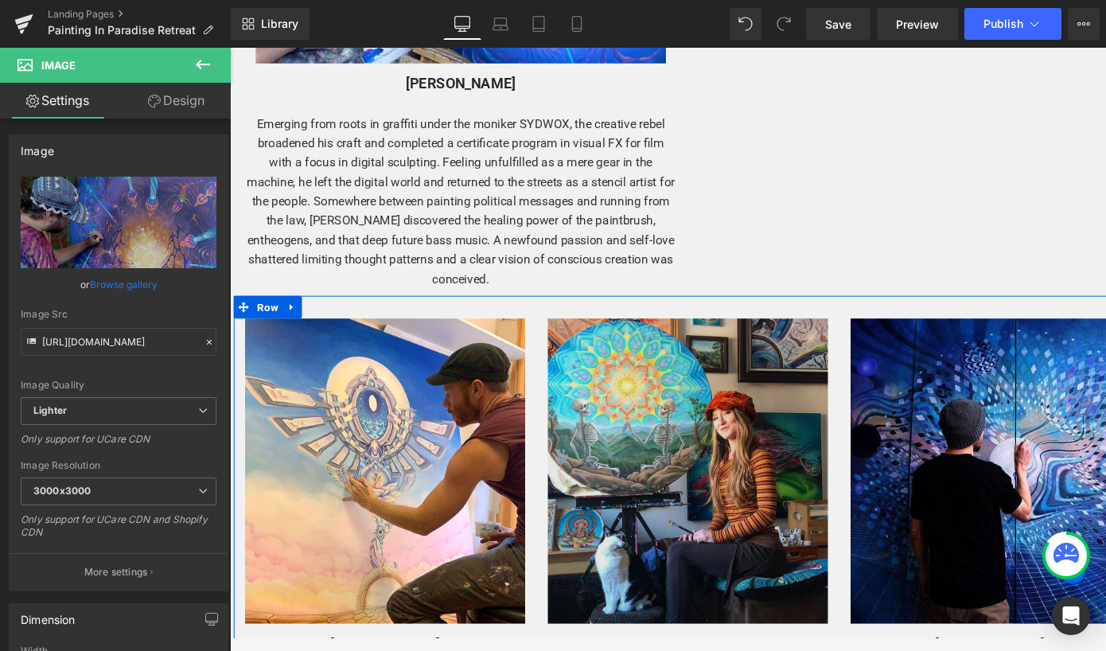
click at [703, 462] on div "Image" at bounding box center [711, 493] width 294 height 320
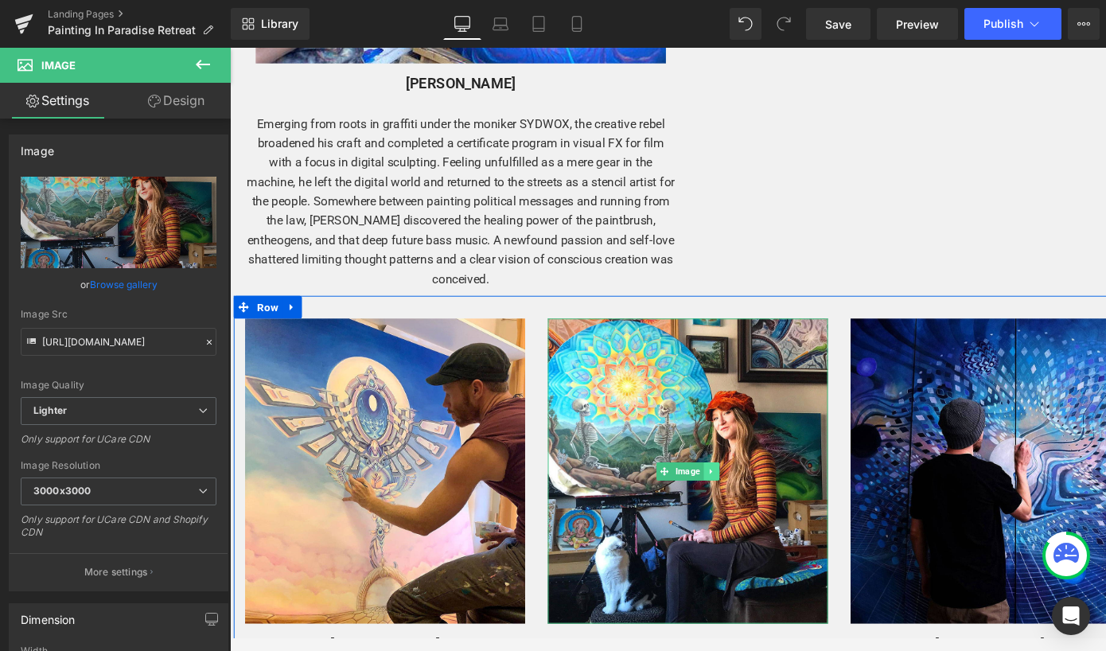
click at [734, 490] on icon at bounding box center [735, 493] width 2 height 6
click at [723, 489] on icon at bounding box center [727, 493] width 9 height 9
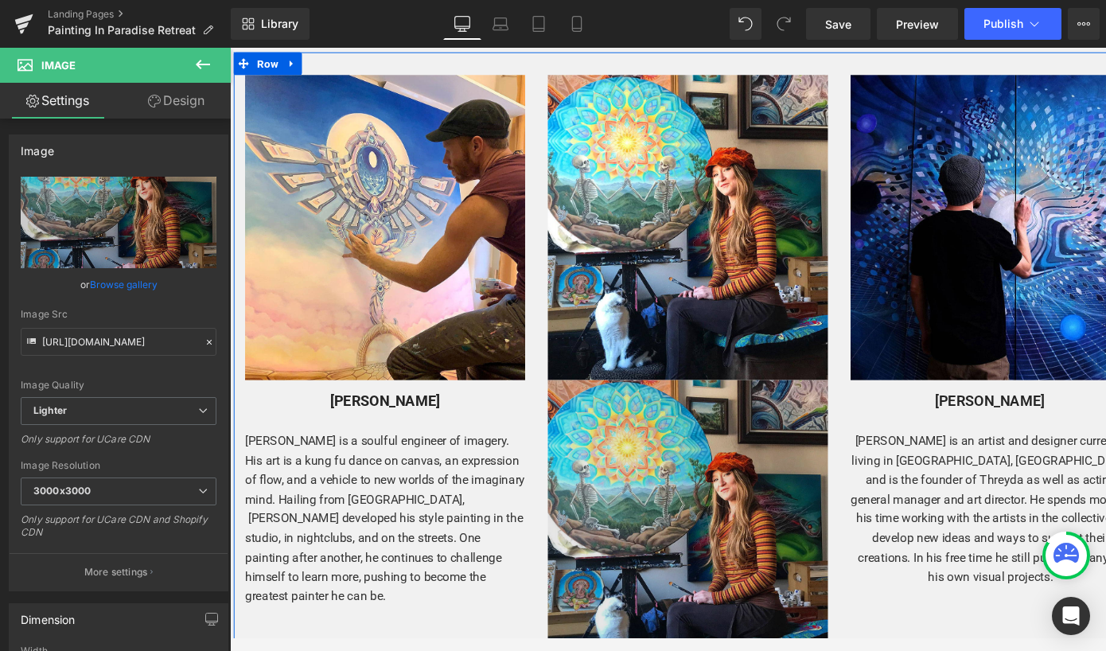
scroll to position [2514, 0]
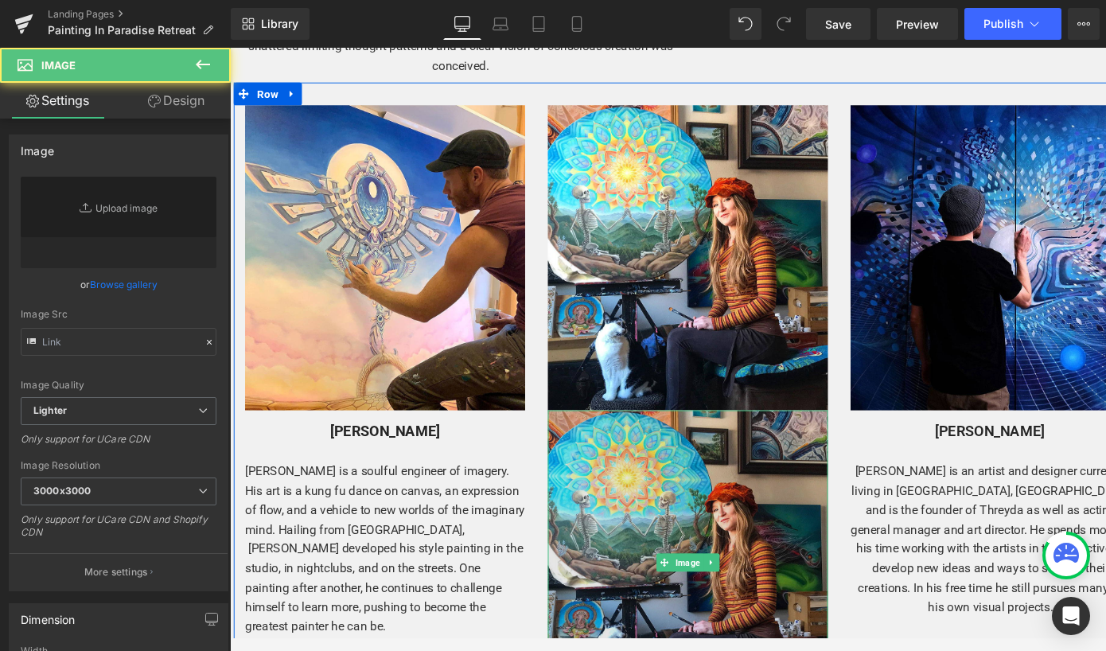
type input "[URL][DOMAIN_NAME]"
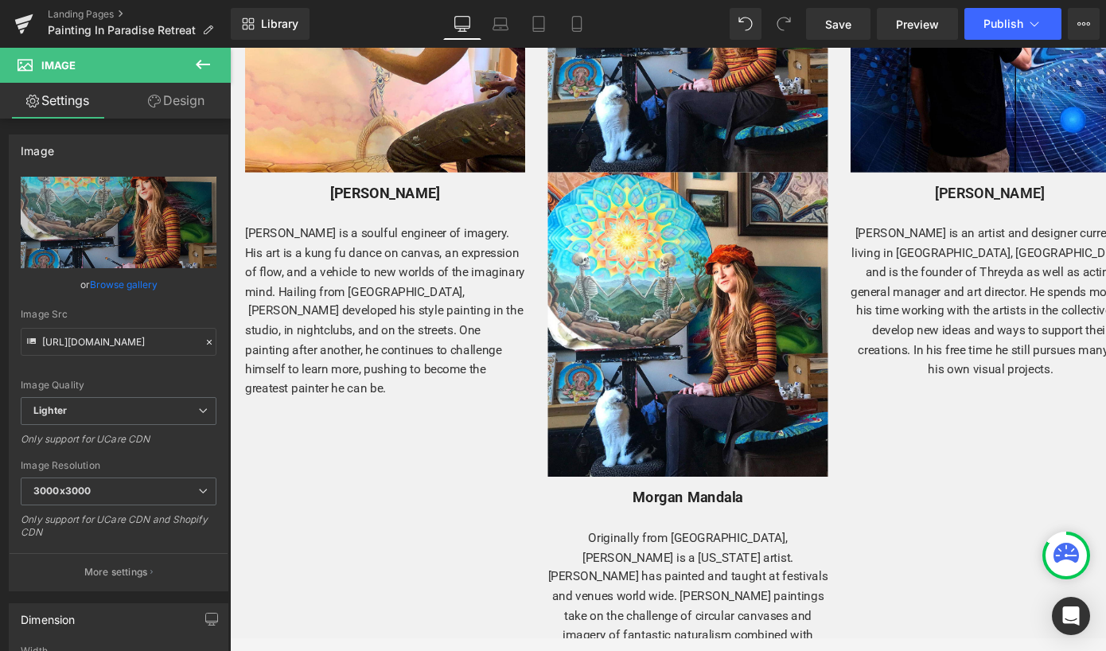
scroll to position [2719, 0]
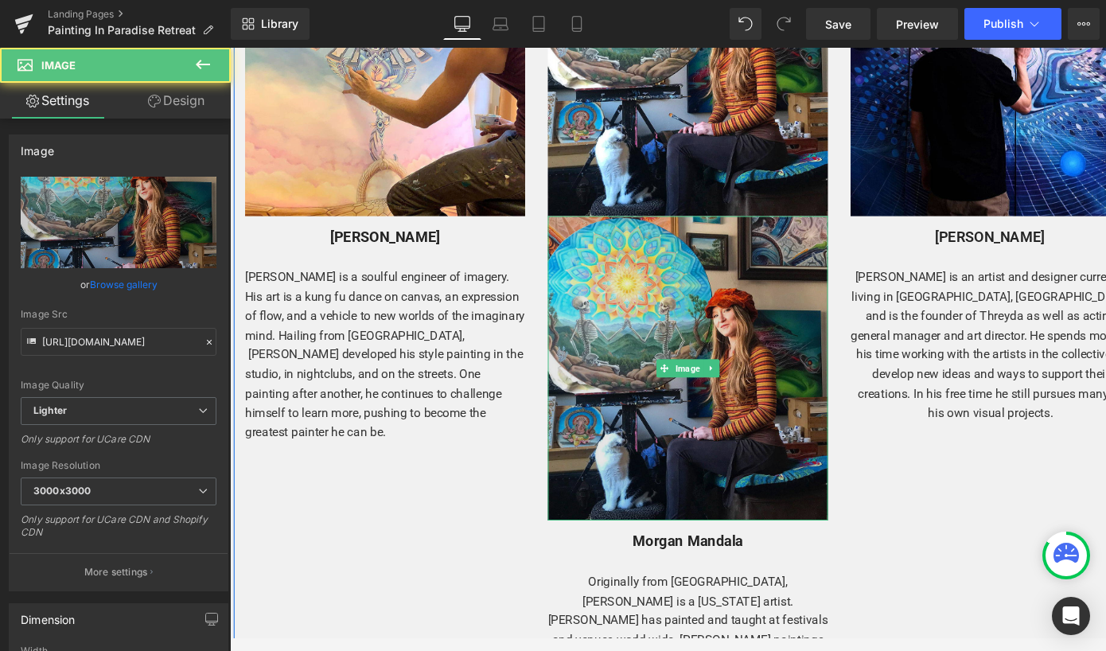
click at [795, 345] on img at bounding box center [711, 384] width 294 height 320
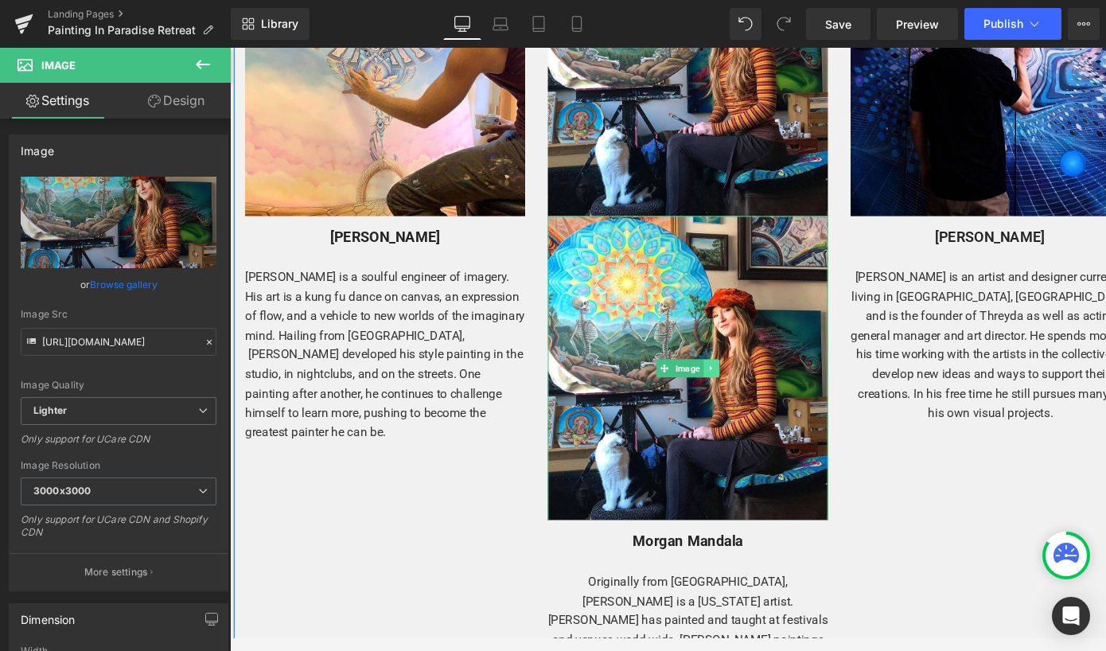
click at [734, 381] on icon at bounding box center [735, 384] width 2 height 6
click at [657, 361] on div "Image" at bounding box center [711, 384] width 294 height 320
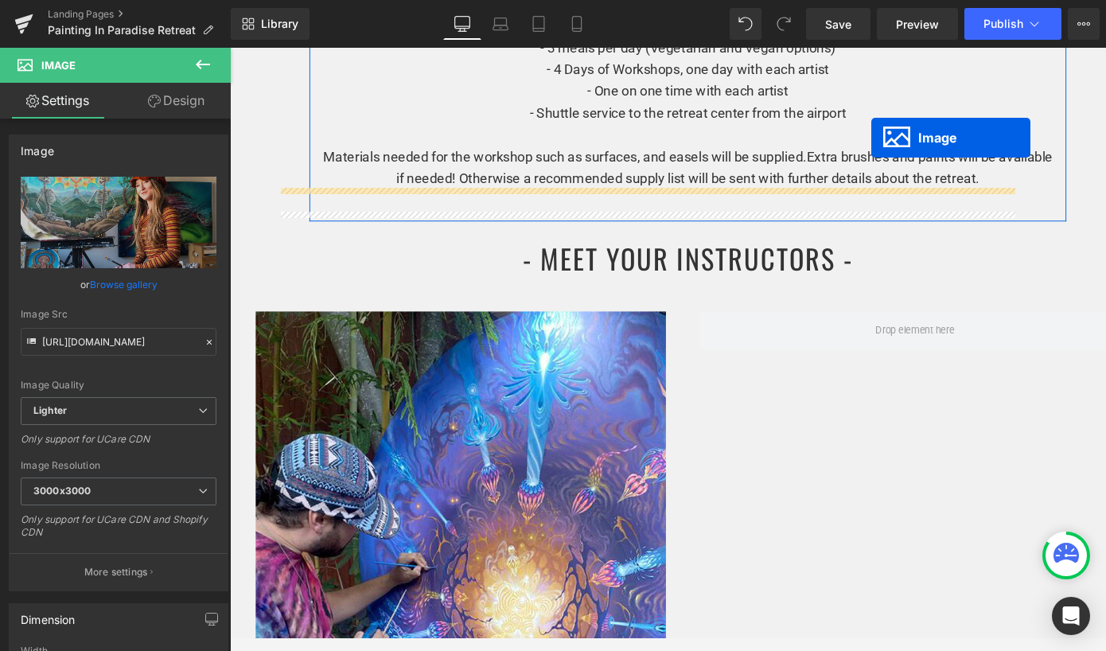
scroll to position [1545, 0]
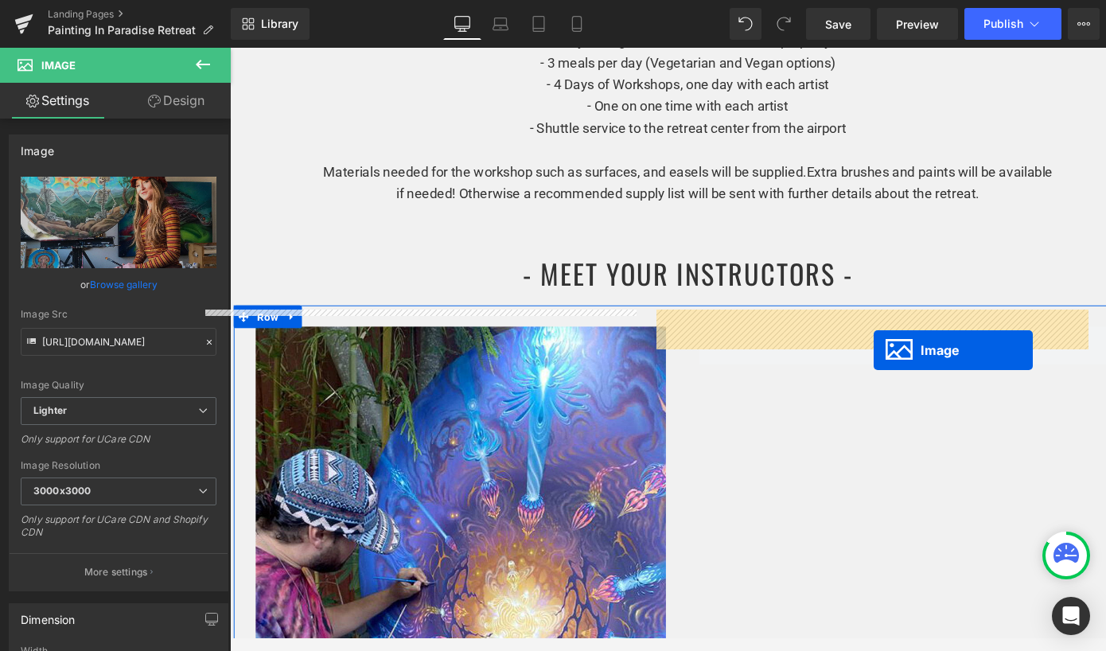
drag, startPoint x: 683, startPoint y: 362, endPoint x: 906, endPoint y: 365, distance: 223.6
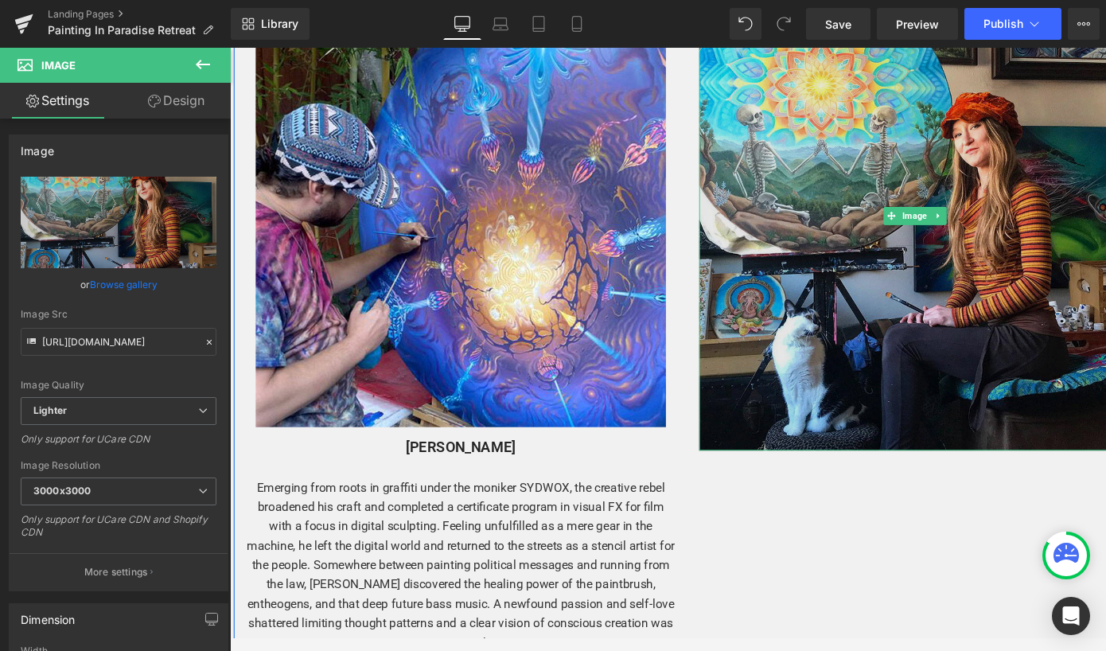
scroll to position [1908, 0]
click at [889, 326] on img at bounding box center [950, 223] width 454 height 493
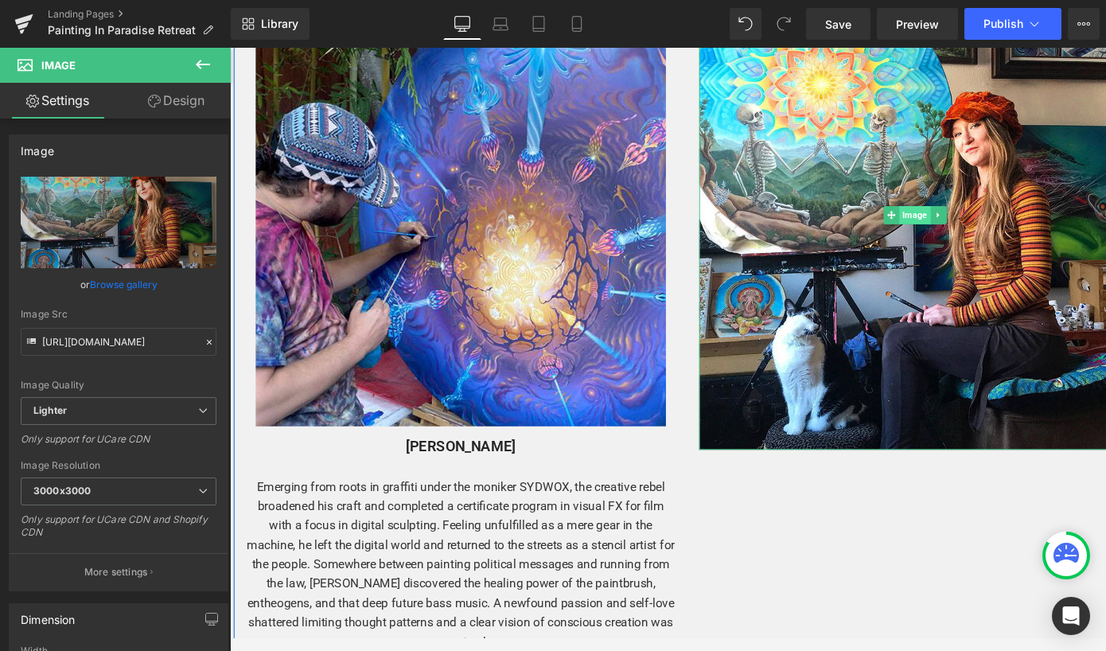
click at [945, 214] on span "Image" at bounding box center [950, 223] width 33 height 19
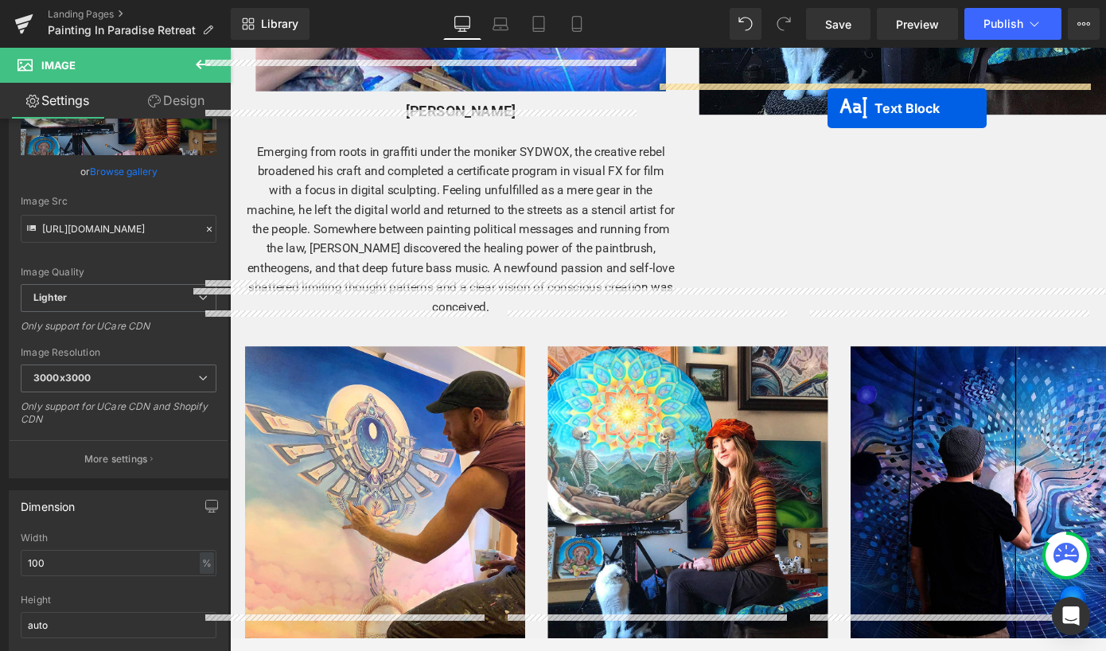
scroll to position [2181, 0]
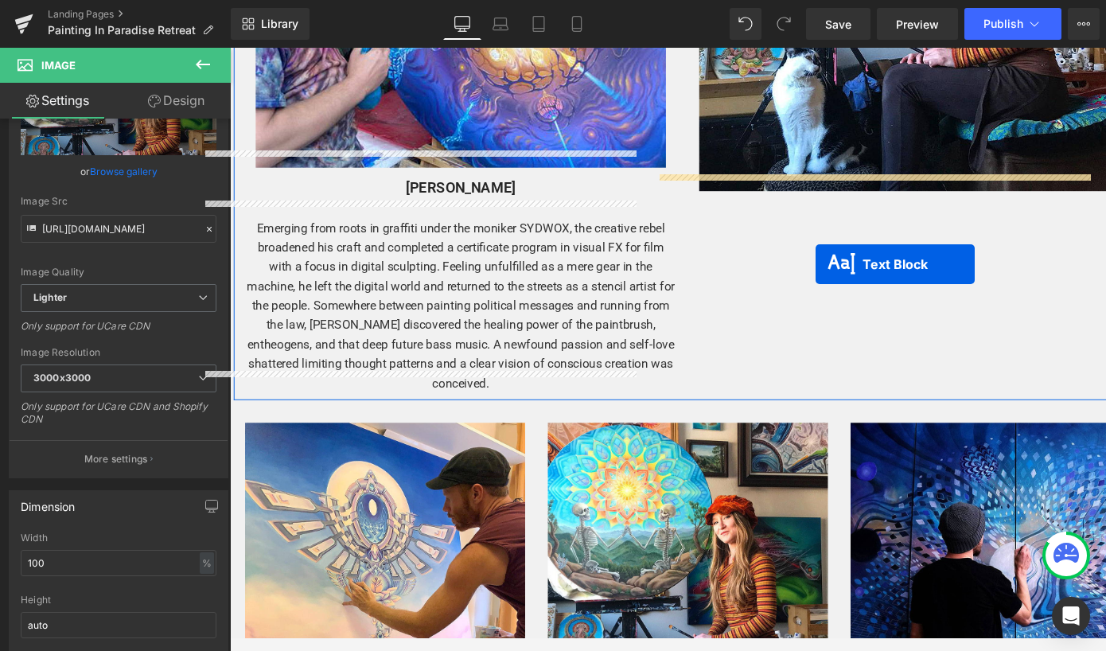
drag, startPoint x: 667, startPoint y: 532, endPoint x: 846, endPoint y: 275, distance: 313.3
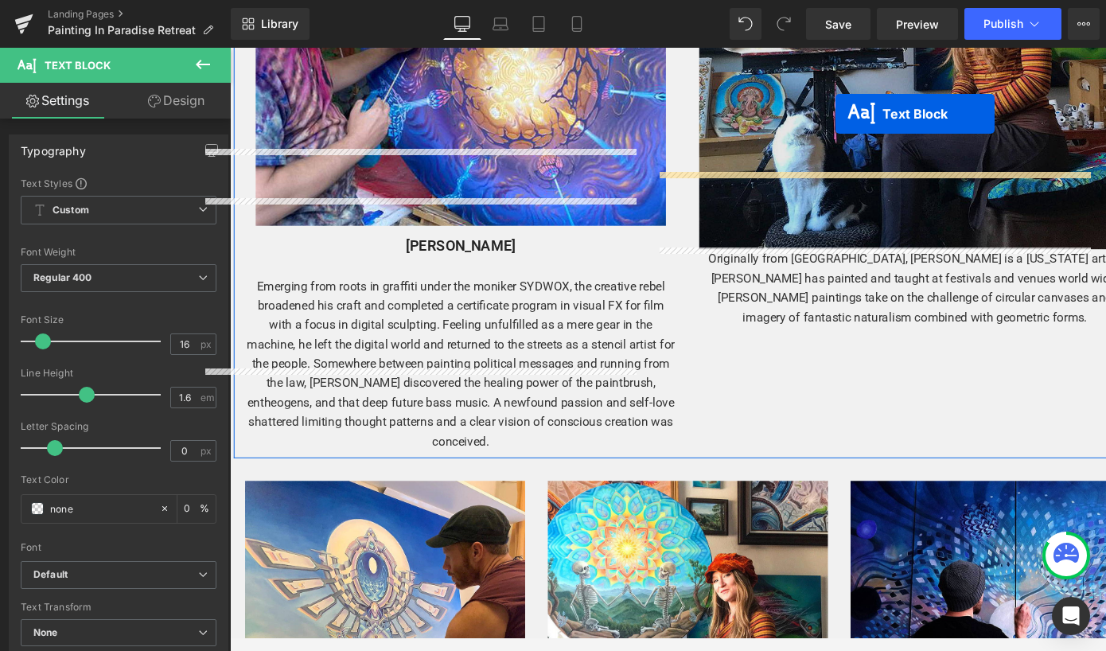
scroll to position [2103, 0]
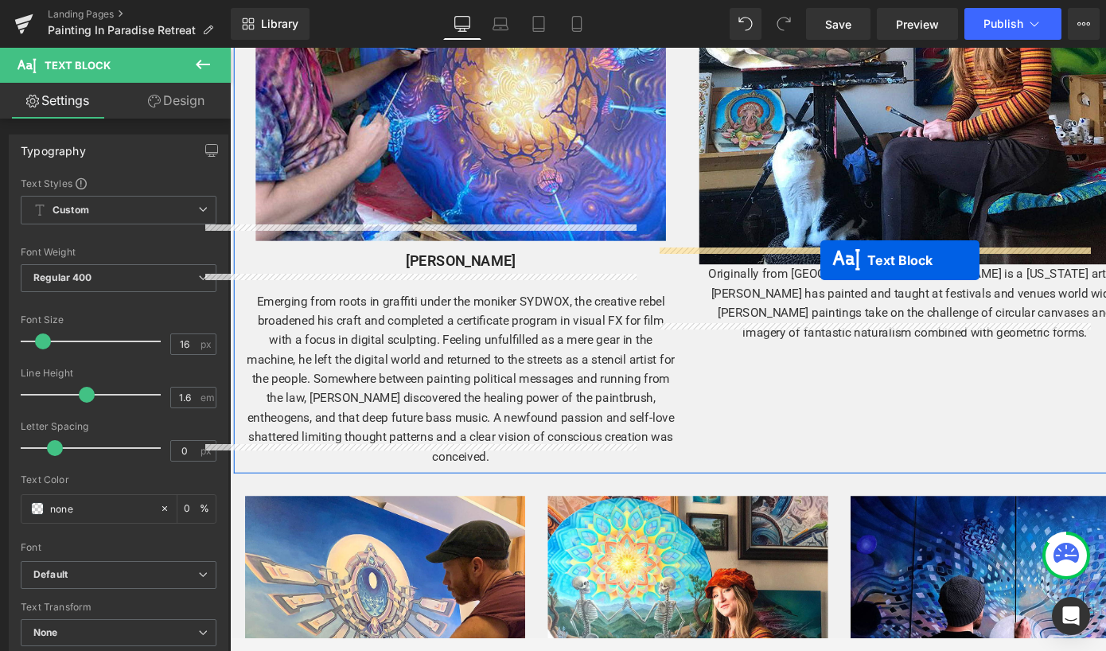
drag, startPoint x: 669, startPoint y: 499, endPoint x: 851, endPoint y: 271, distance: 291.1
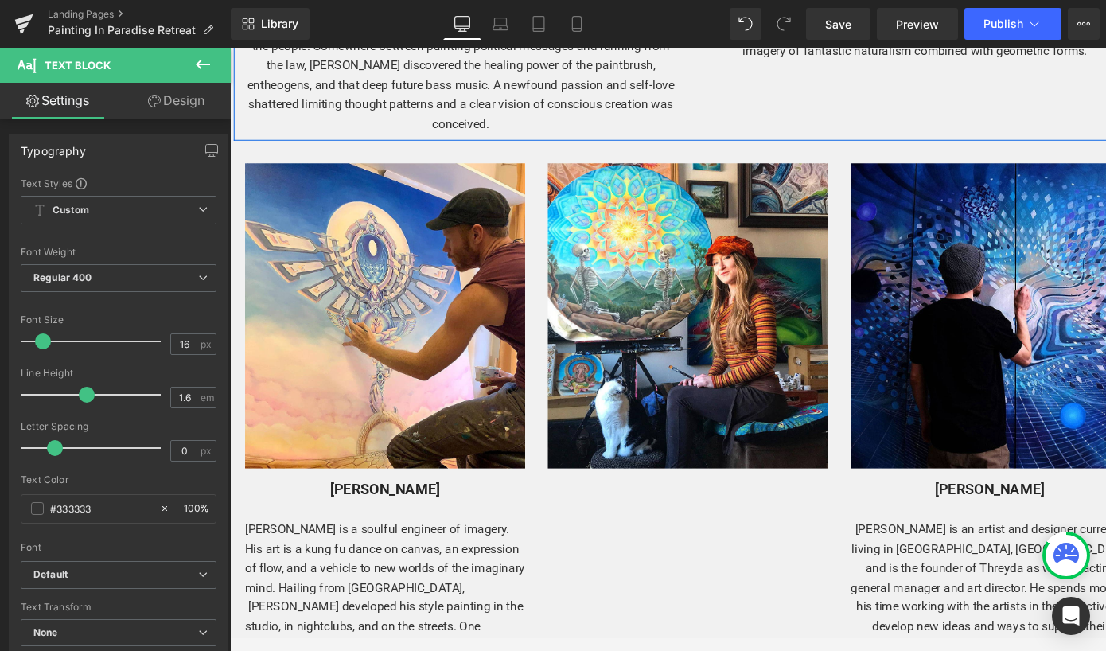
scroll to position [2468, 0]
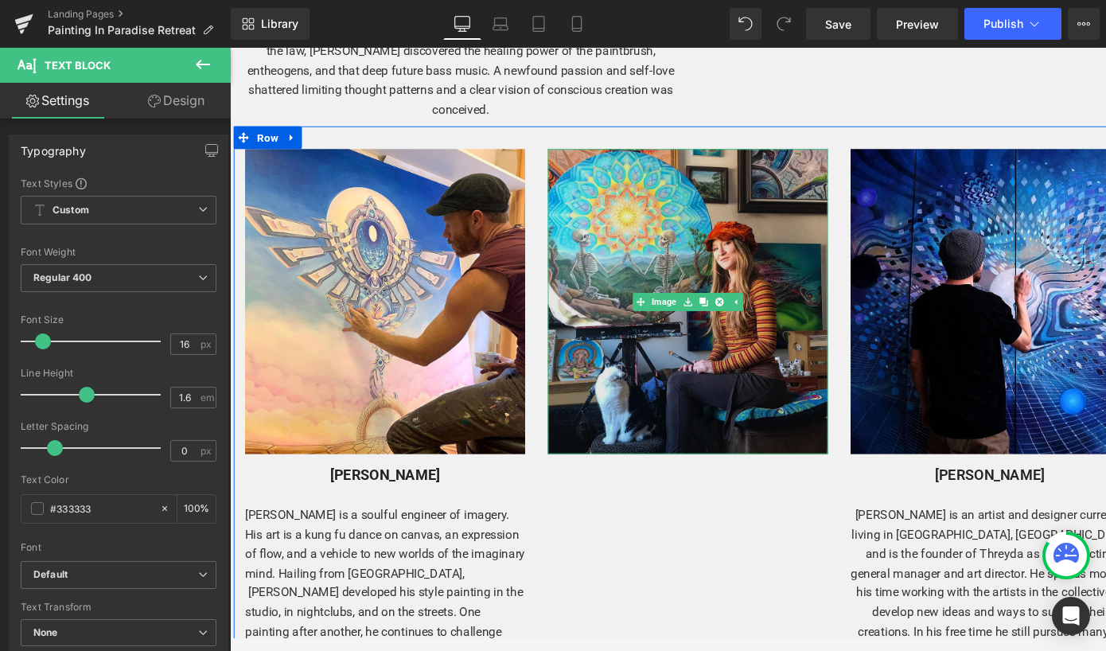
click at [706, 232] on img at bounding box center [711, 314] width 294 height 320
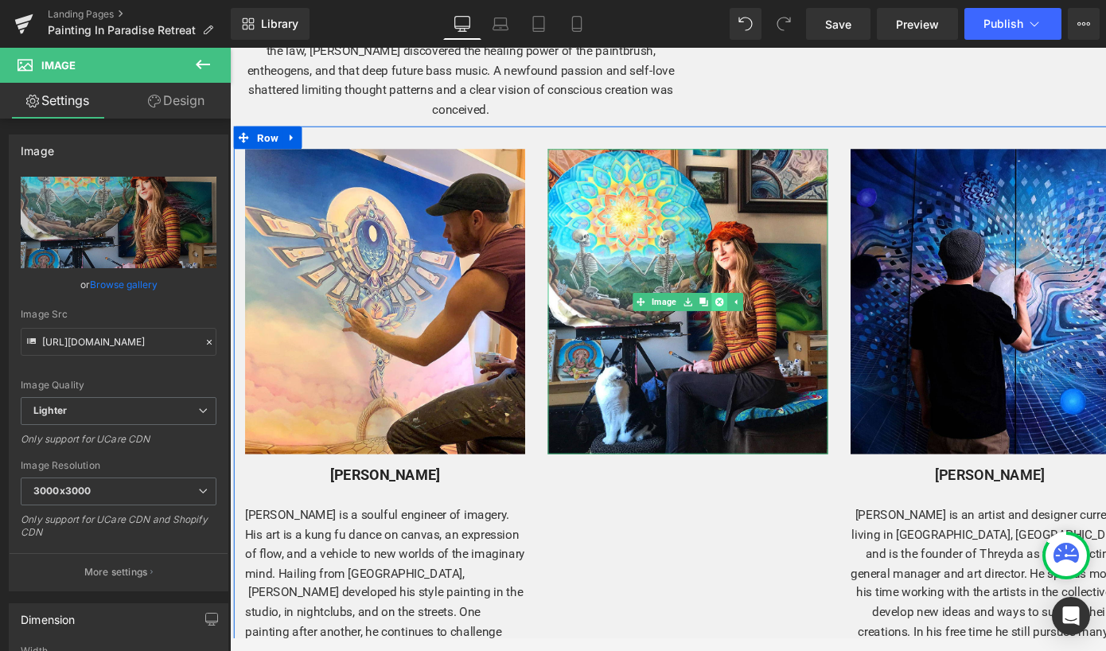
click at [743, 310] on icon at bounding box center [744, 314] width 9 height 9
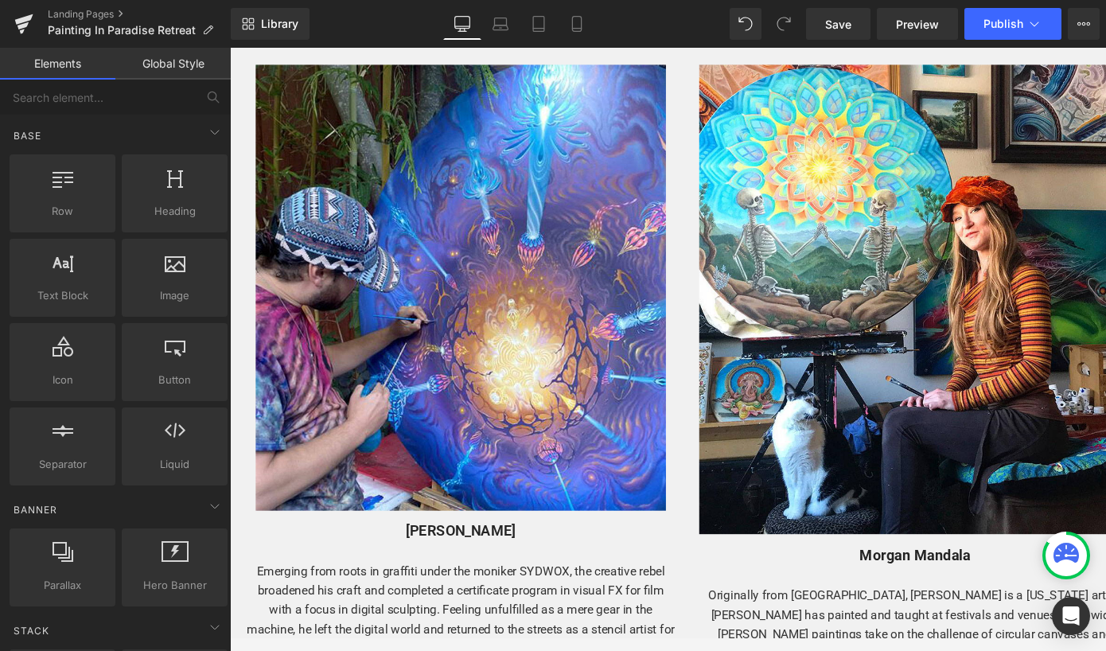
scroll to position [1752, 0]
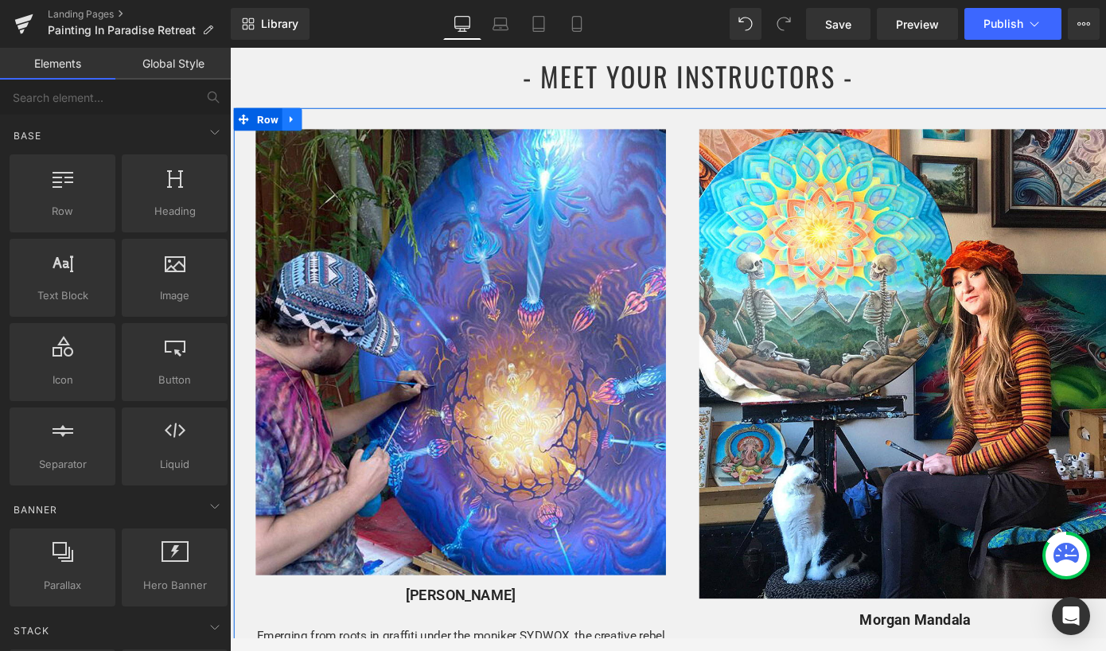
click at [292, 118] on icon at bounding box center [295, 124] width 11 height 12
click at [312, 118] on icon at bounding box center [315, 123] width 11 height 11
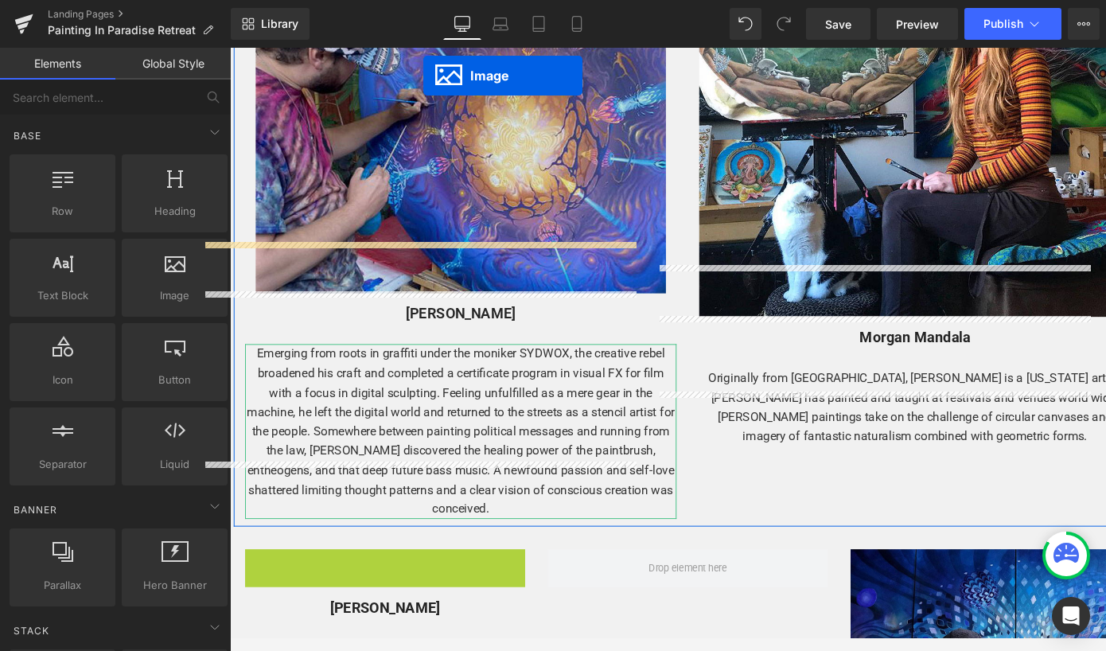
scroll to position [2720, 0]
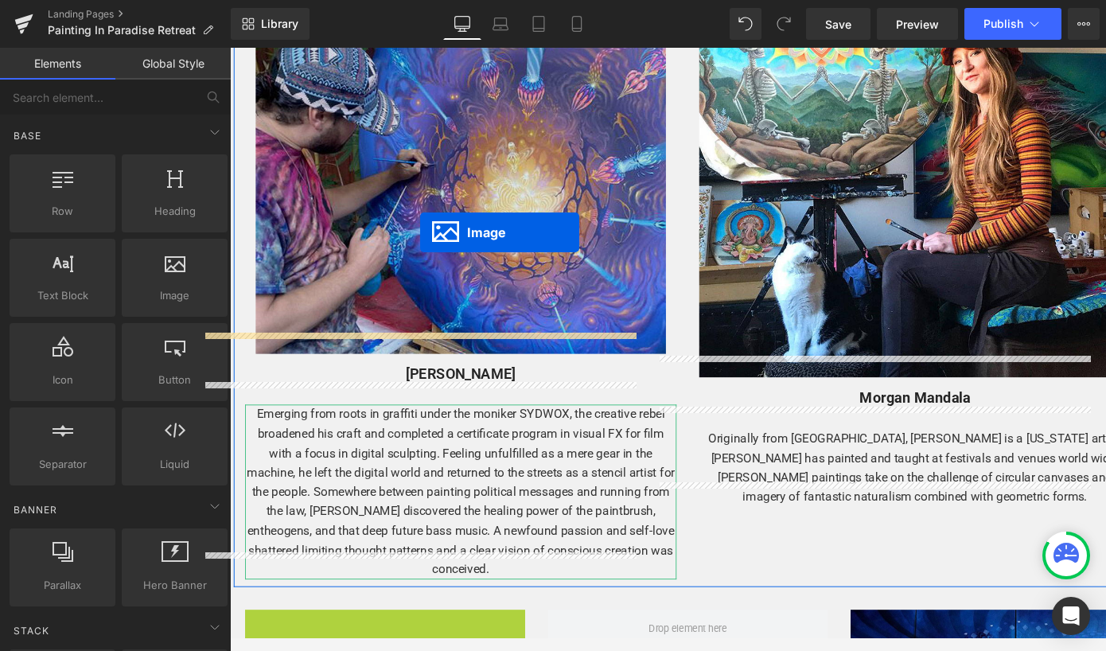
drag, startPoint x: 365, startPoint y: 454, endPoint x: 430, endPoint y: 242, distance: 222.1
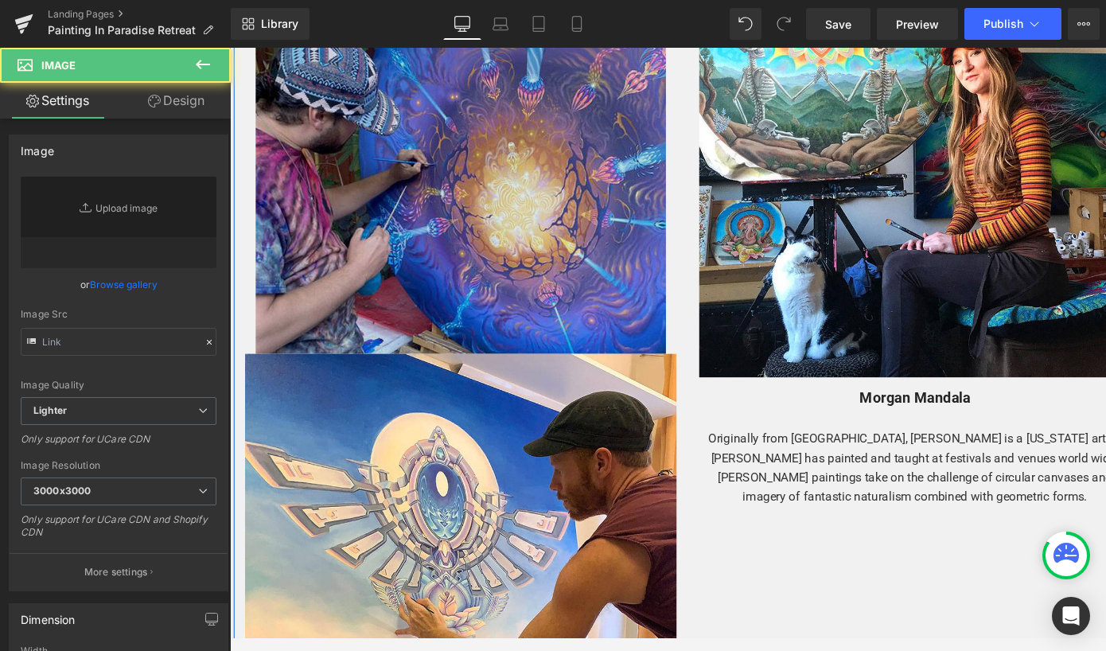
type input "[URL][DOMAIN_NAME]"
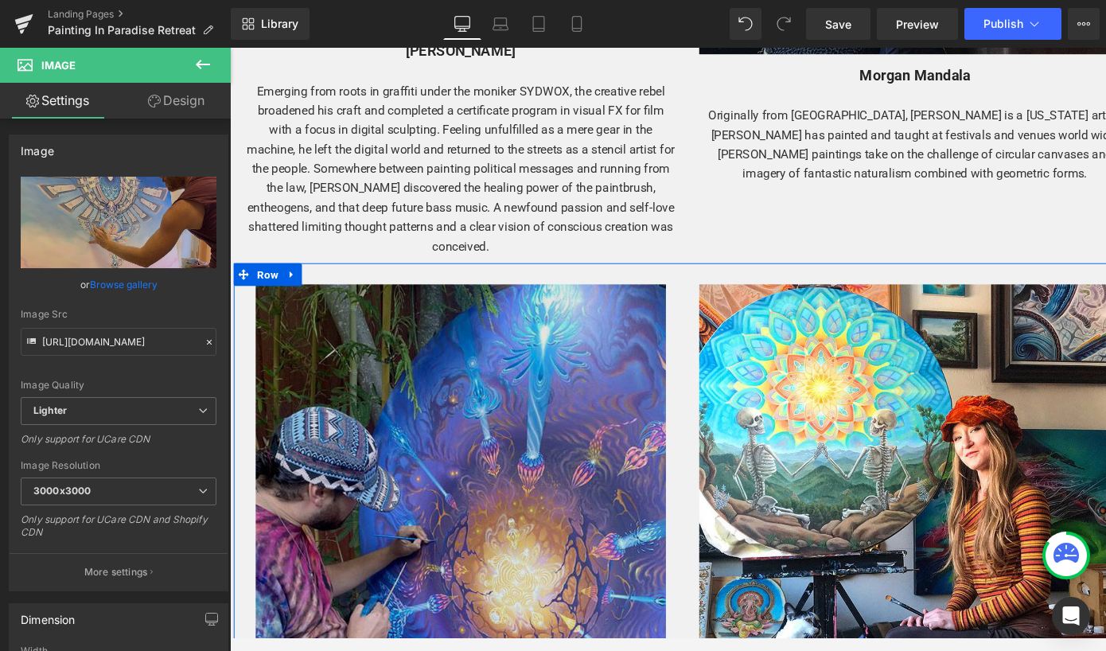
scroll to position [2364, 0]
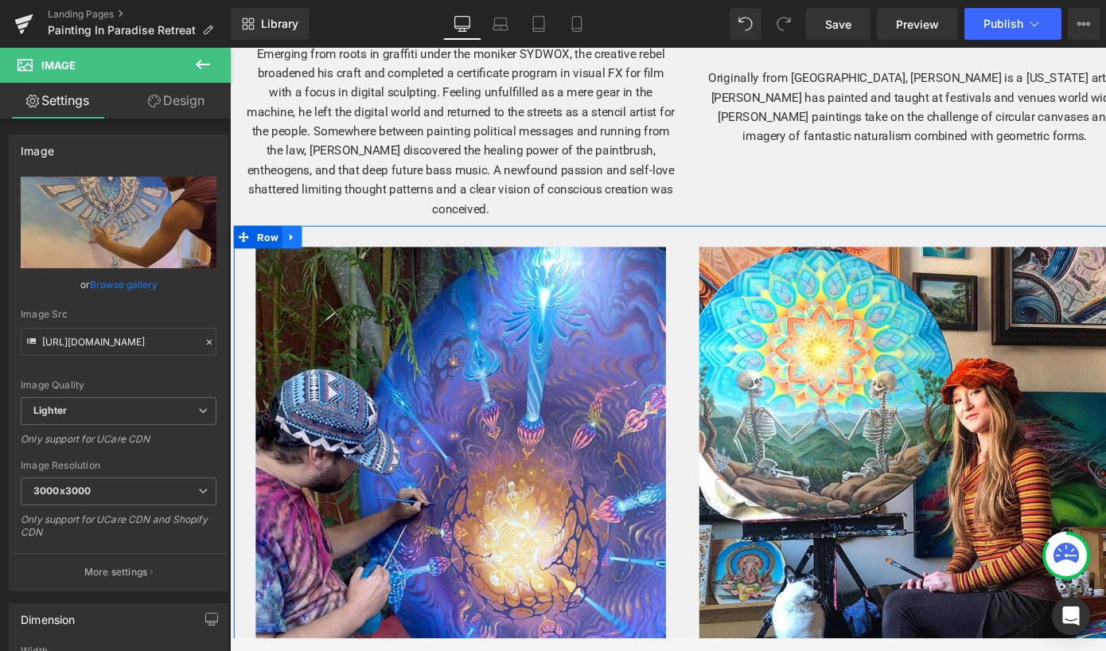
click at [293, 241] on icon at bounding box center [295, 247] width 11 height 12
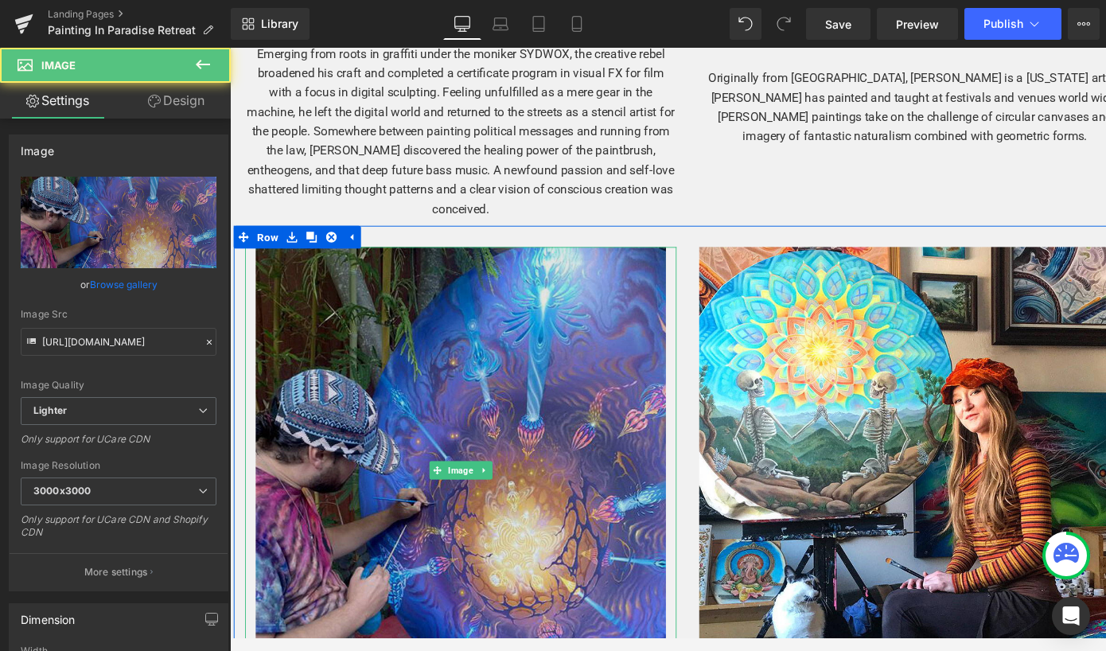
click at [356, 292] on img at bounding box center [472, 491] width 431 height 469
click at [363, 327] on img at bounding box center [472, 491] width 431 height 469
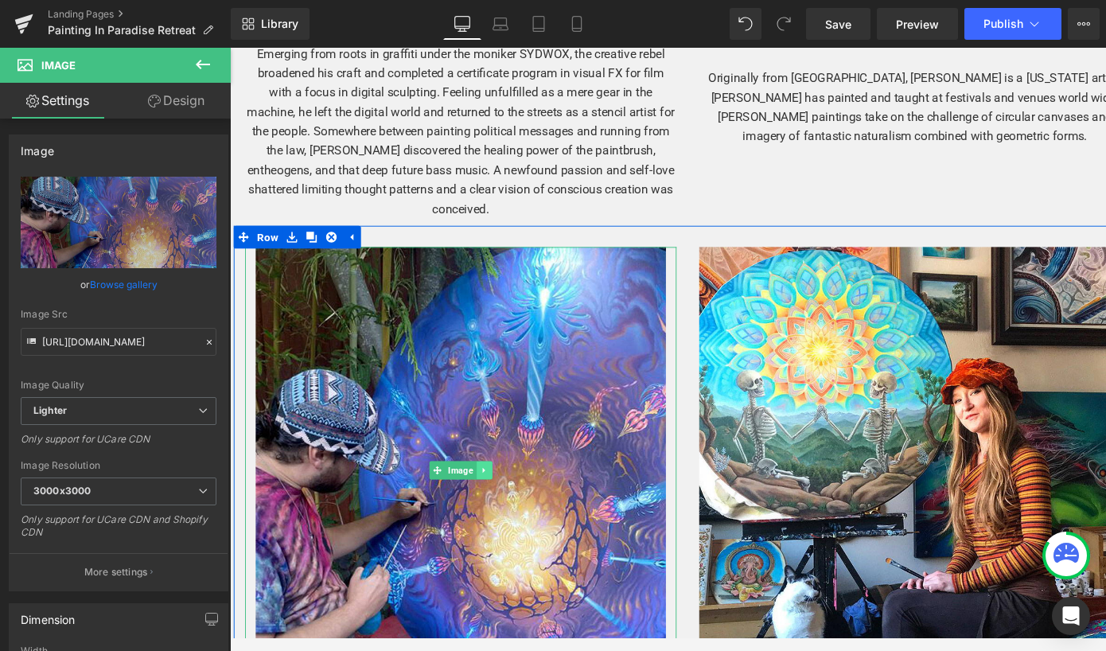
click at [493, 487] on icon at bounding box center [497, 492] width 9 height 10
click at [501, 487] on icon at bounding box center [505, 491] width 9 height 9
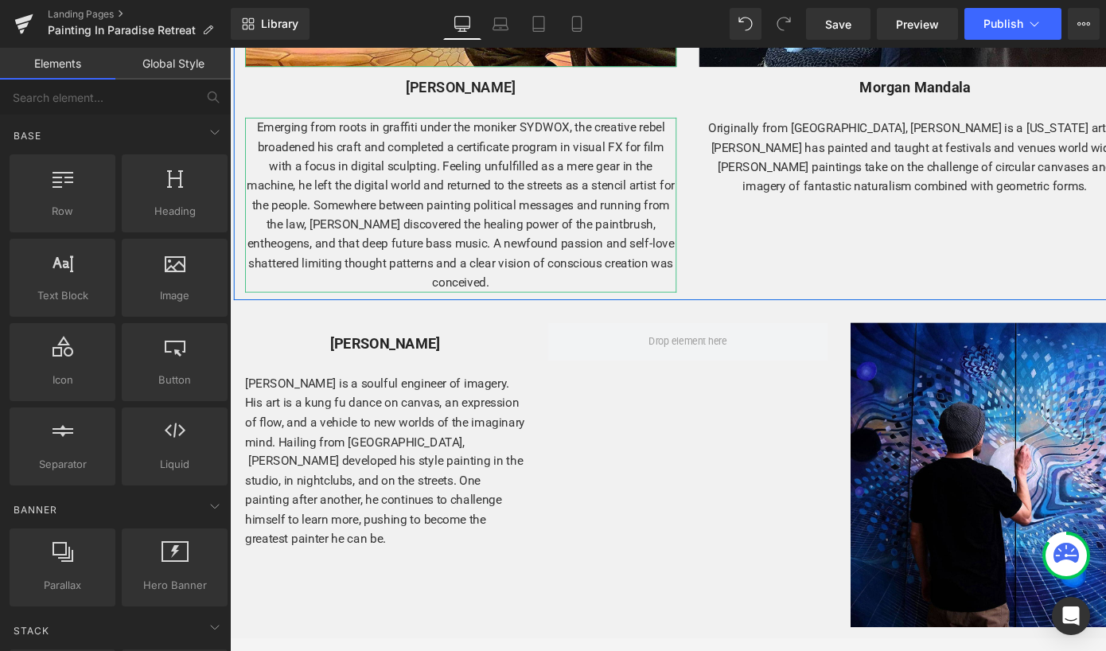
scroll to position [3070, 0]
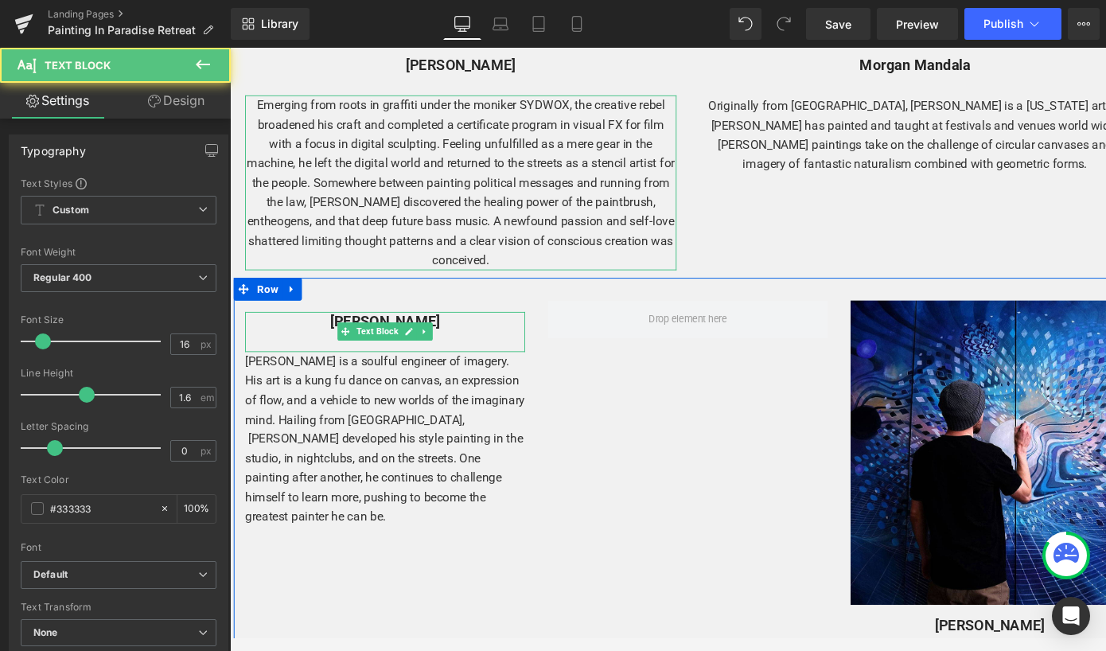
click at [417, 326] on b "[PERSON_NAME]" at bounding box center [392, 335] width 115 height 18
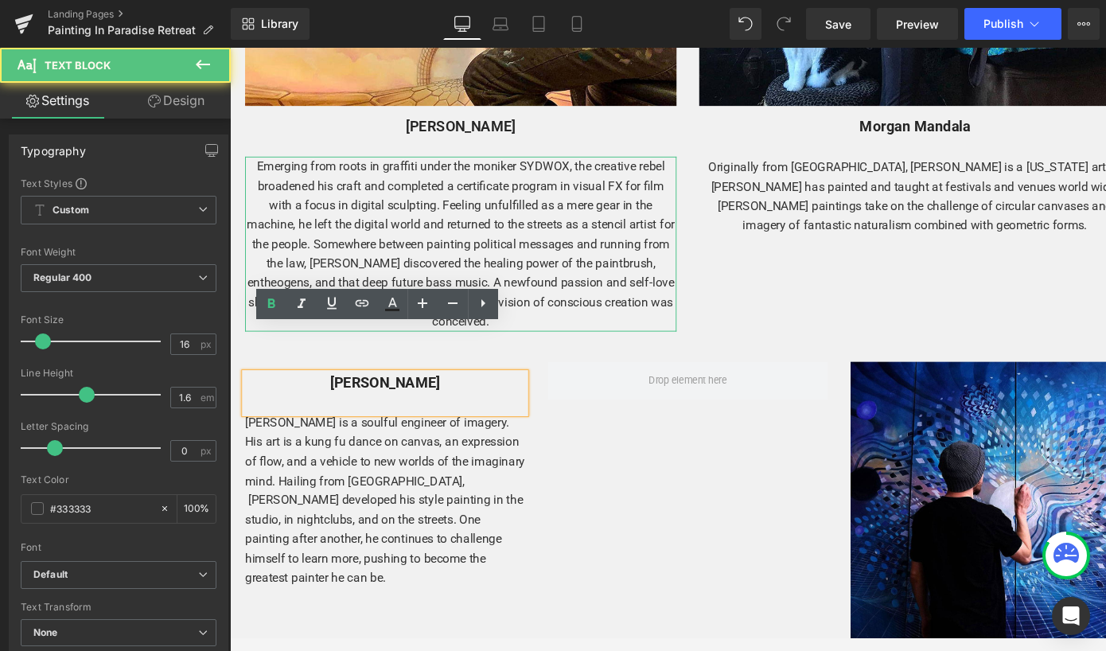
scroll to position [3004, 0]
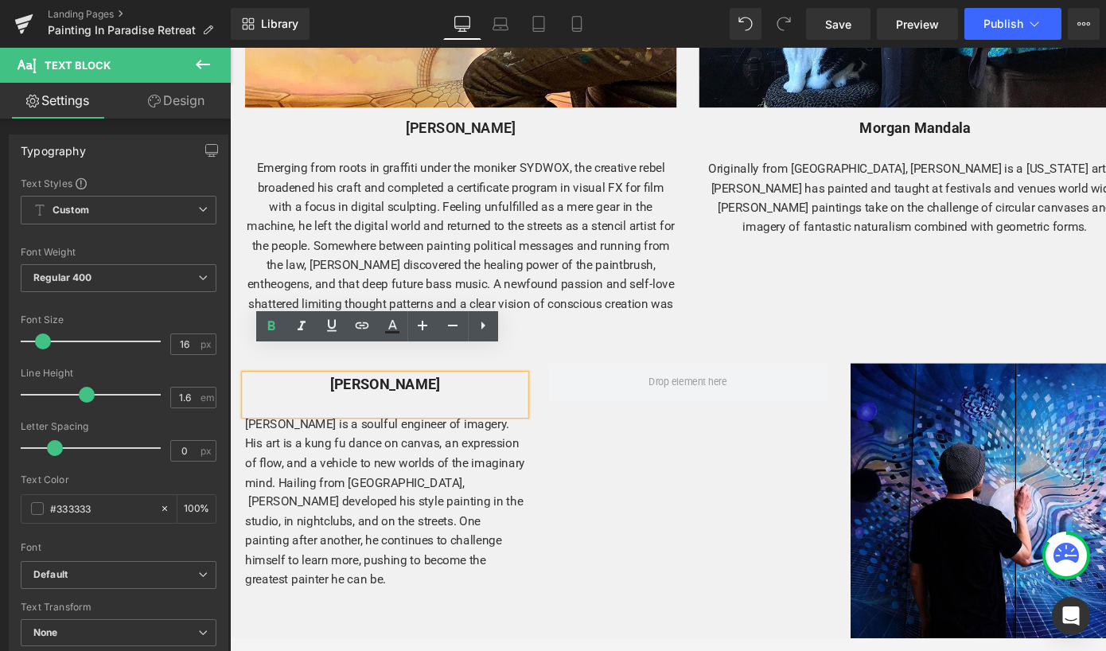
click at [410, 412] on p at bounding box center [393, 422] width 294 height 21
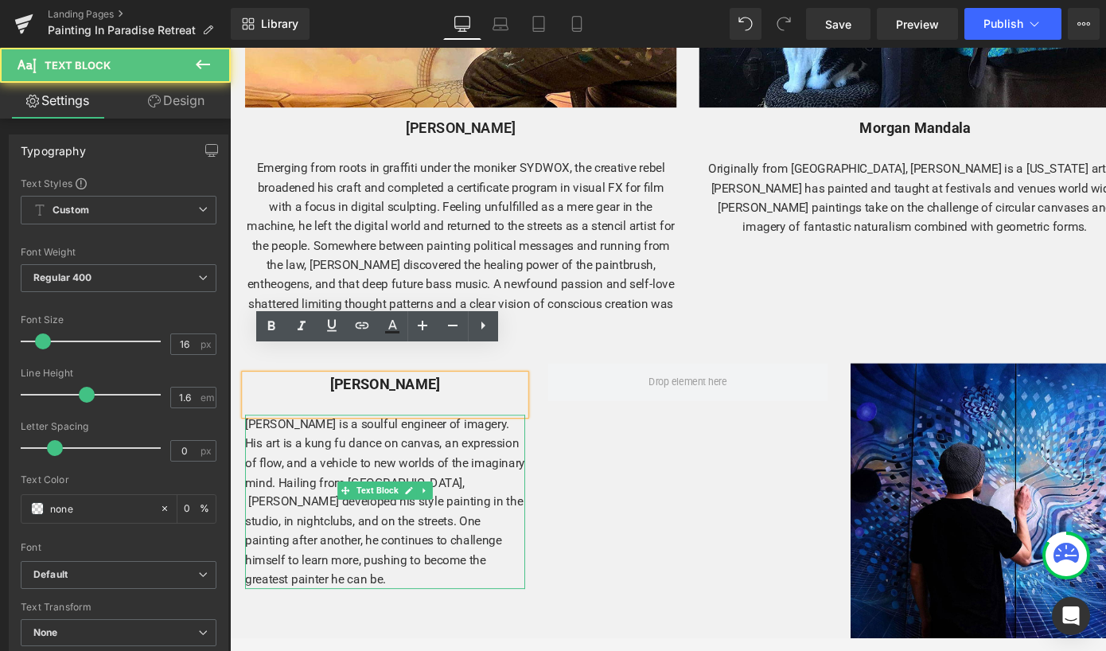
click at [329, 476] on p "[PERSON_NAME] is a soulful engineer of imagery. His art is a kung fu dance on c…" at bounding box center [393, 525] width 294 height 183
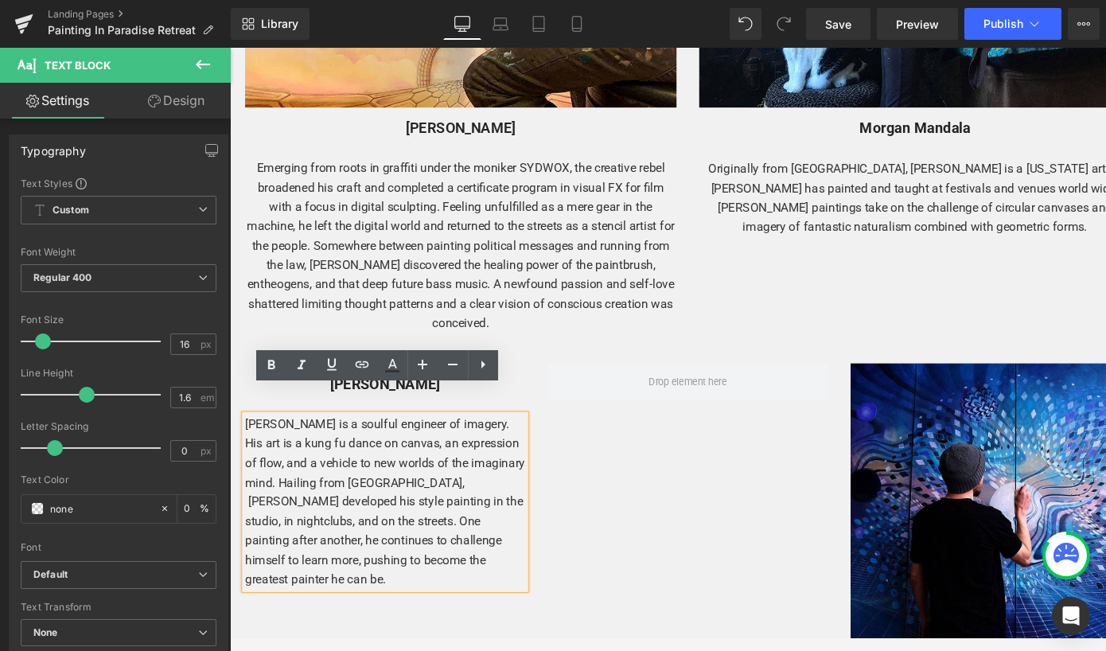
click at [338, 455] on p "[PERSON_NAME] is a soulful engineer of imagery. His art is a kung fu dance on c…" at bounding box center [393, 525] width 294 height 183
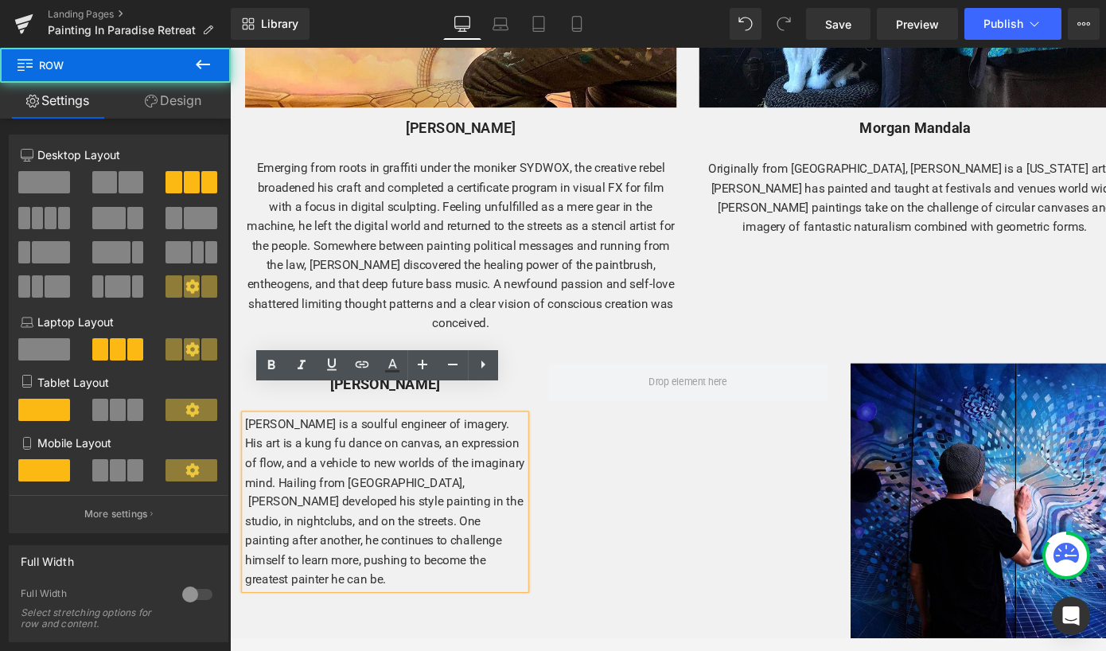
drag, startPoint x: 596, startPoint y: 435, endPoint x: 556, endPoint y: 454, distance: 44.9
click at [596, 435] on div "[PERSON_NAME] Text Block [PERSON_NAME] is a soulful engineer of imagery. His ar…" at bounding box center [711, 640] width 955 height 569
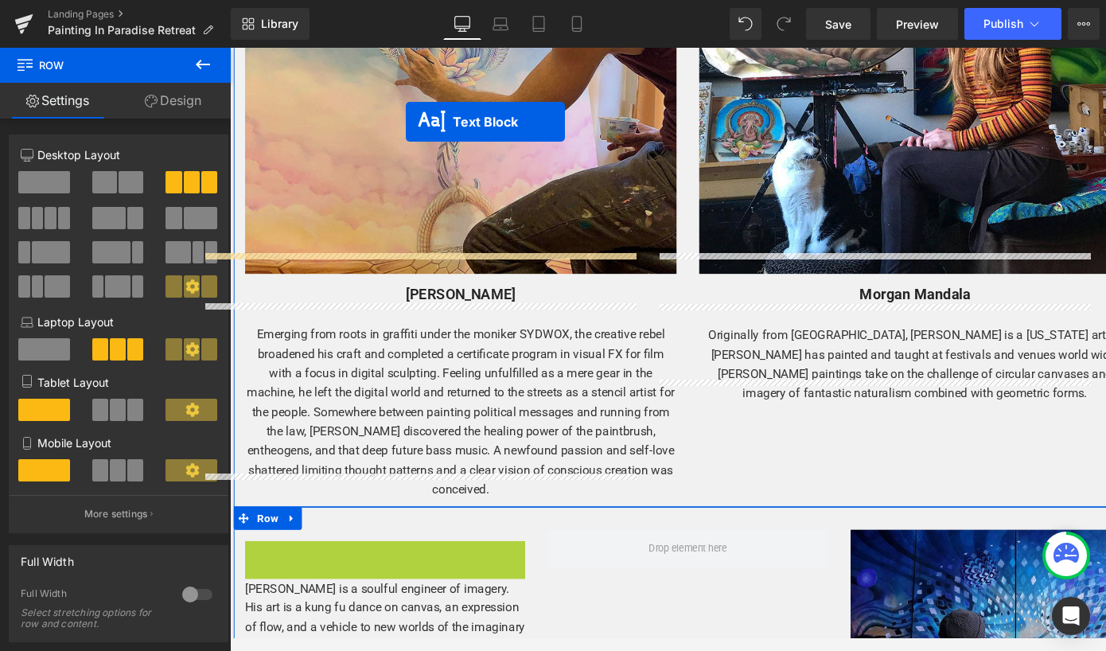
scroll to position [2749, 0]
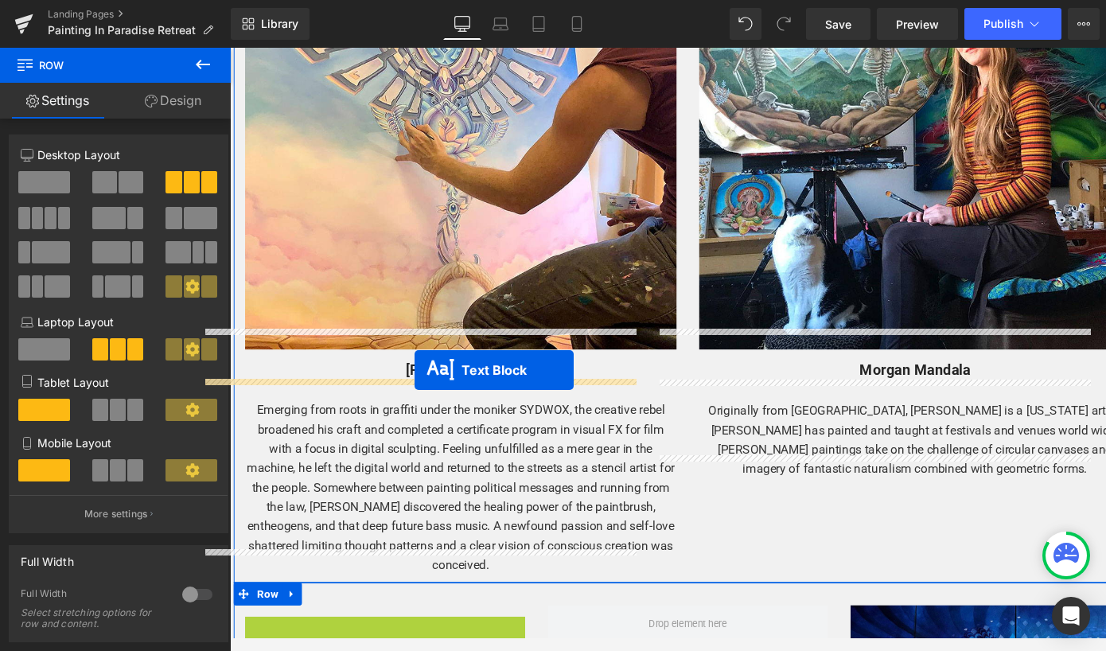
drag, startPoint x: 345, startPoint y: 384, endPoint x: 424, endPoint y: 386, distance: 79.6
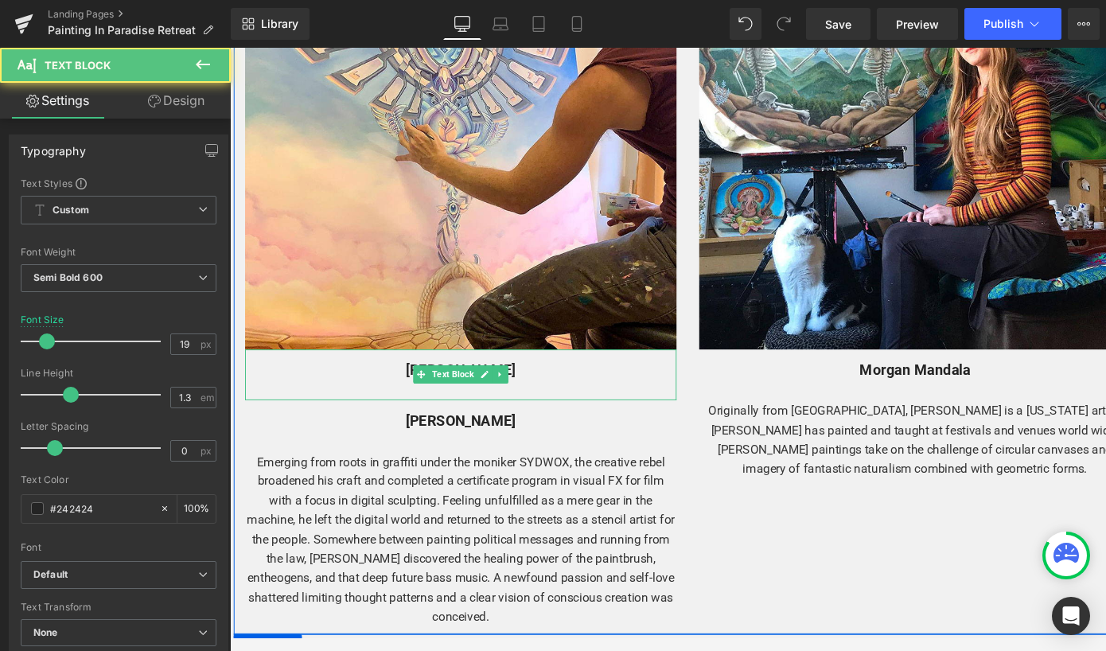
click at [561, 375] on p "[PERSON_NAME]" at bounding box center [473, 387] width 454 height 24
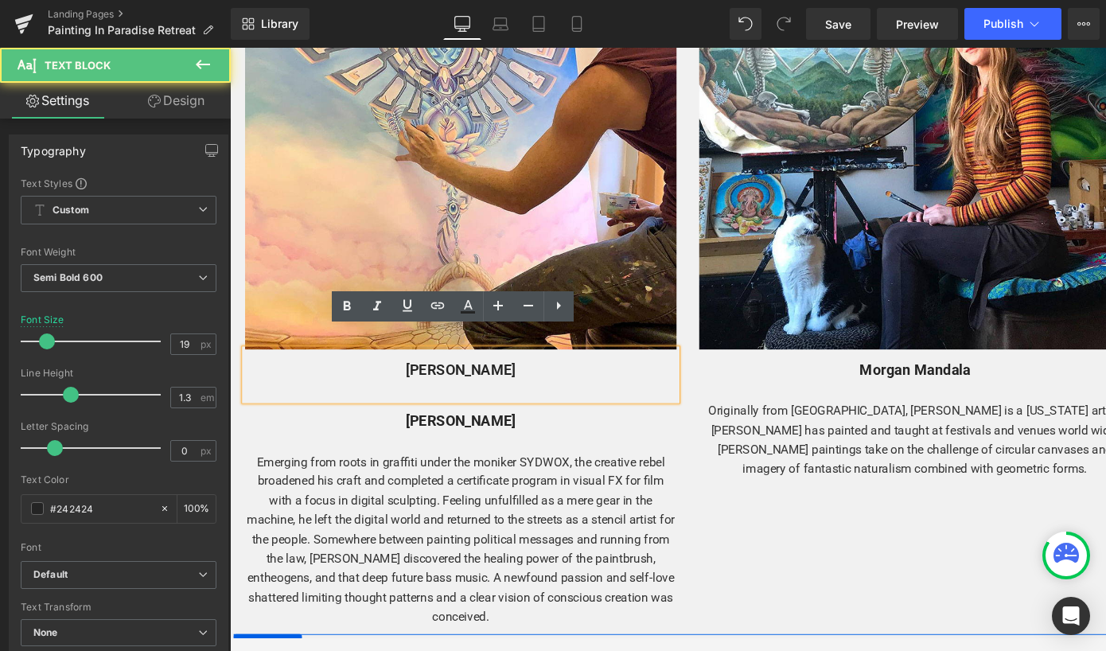
click at [470, 385] on div "[PERSON_NAME]" at bounding box center [473, 391] width 454 height 53
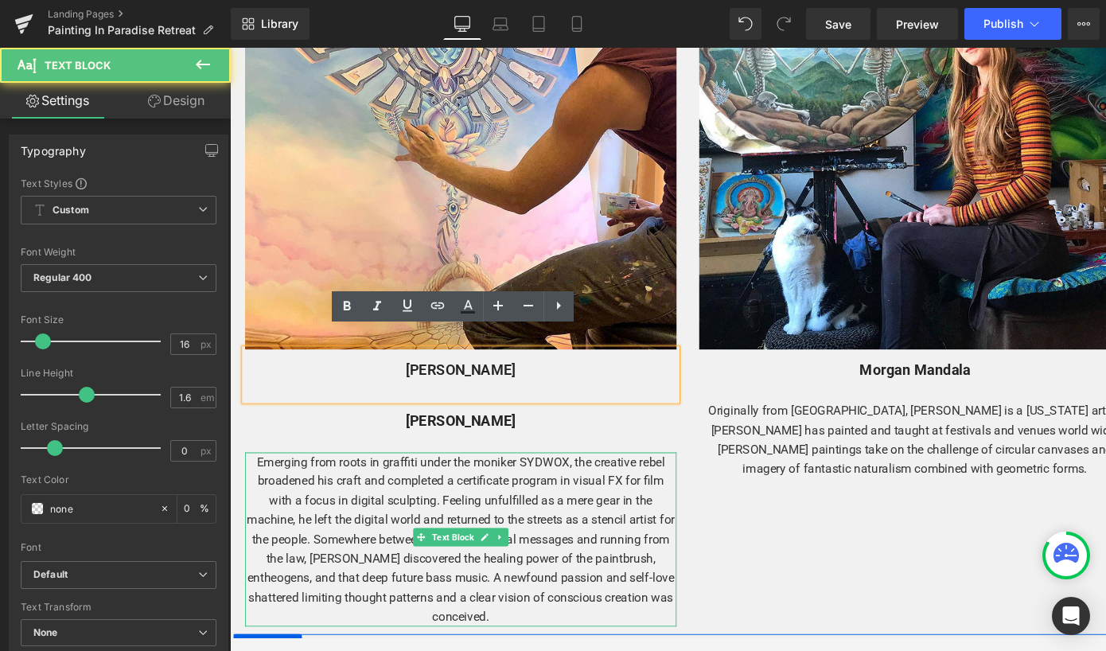
click at [563, 474] on div "Emerging from roots in graffiti under the moniker SYDWOX, the creative rebel br…" at bounding box center [473, 565] width 454 height 183
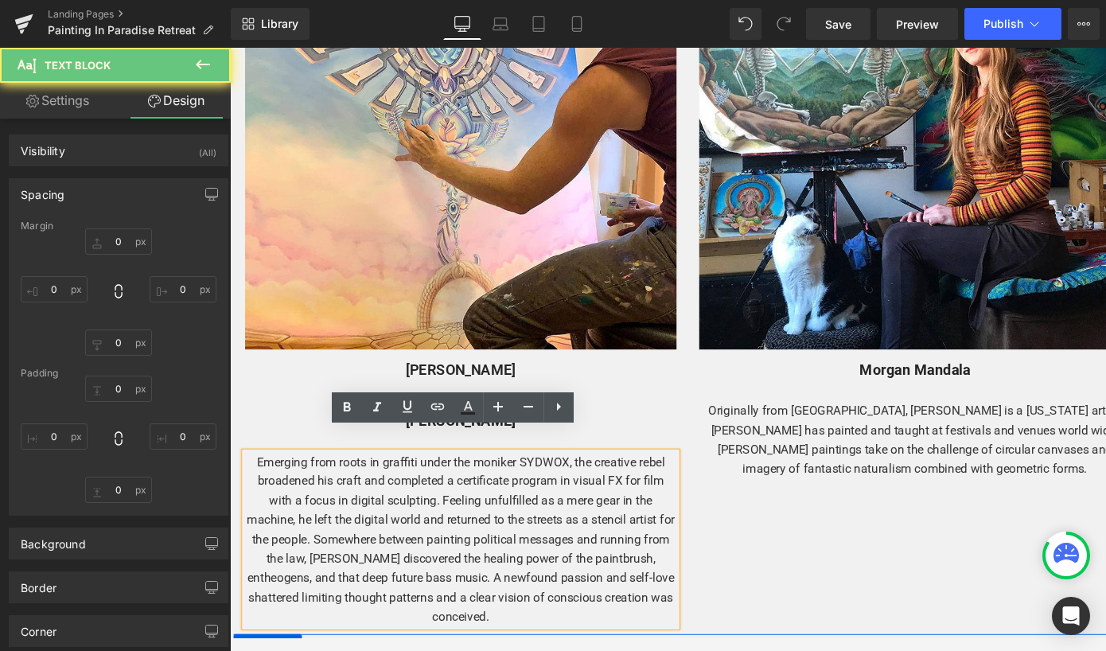
type input "0"
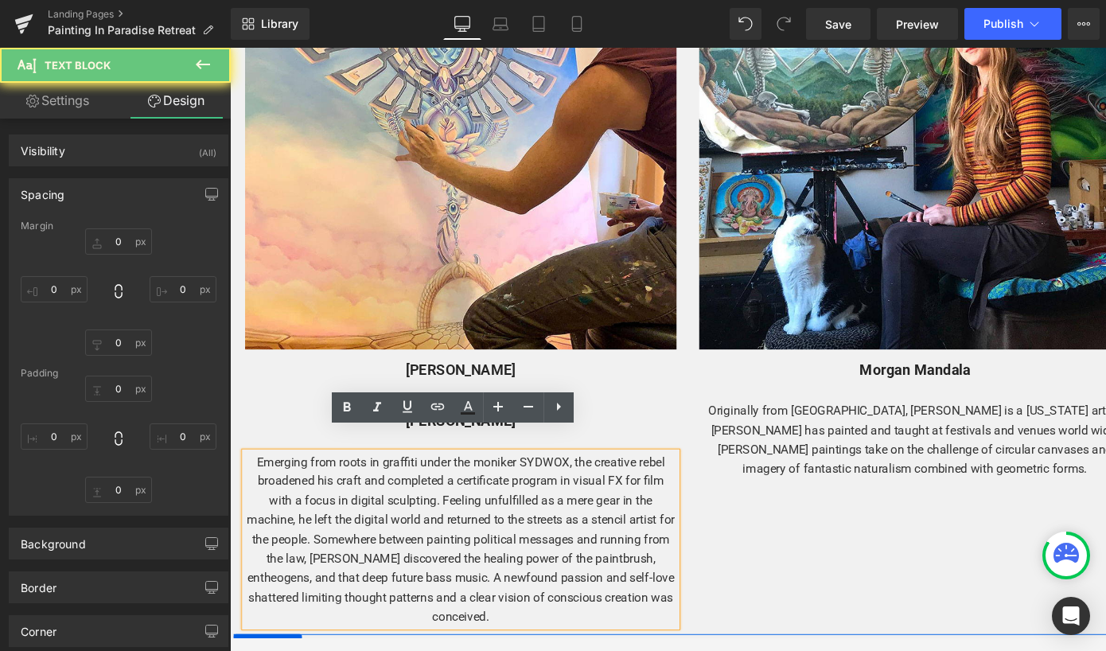
type input "0"
click at [489, 382] on link at bounding box center [497, 391] width 17 height 19
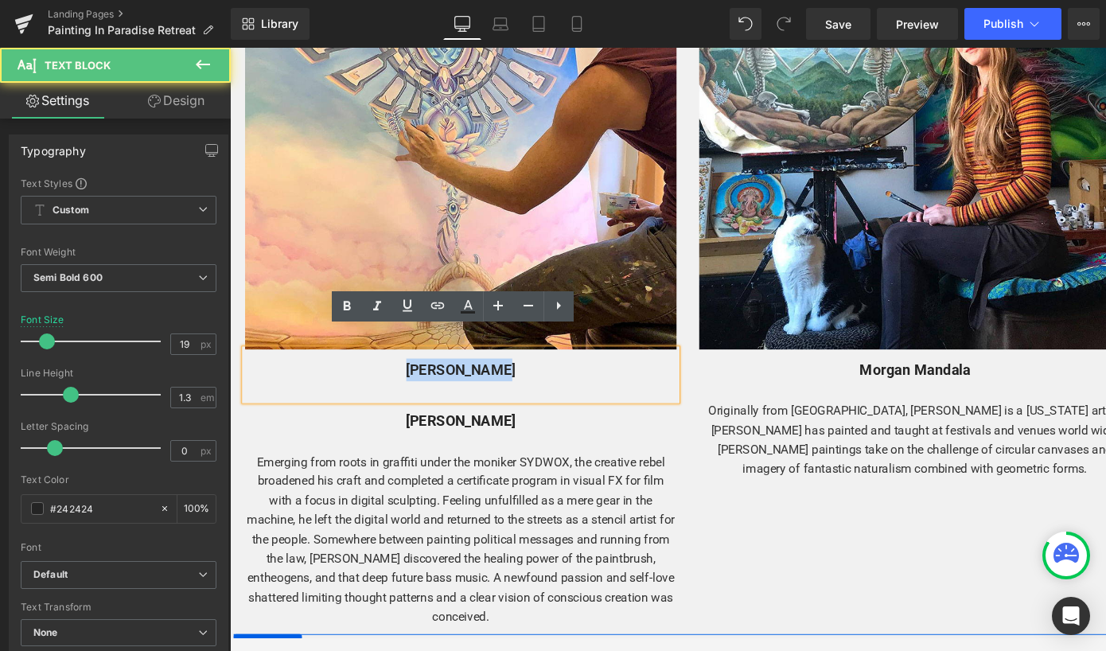
drag, startPoint x: 521, startPoint y: 370, endPoint x: 427, endPoint y: 368, distance: 93.9
click at [427, 375] on p "[PERSON_NAME]" at bounding box center [473, 387] width 454 height 24
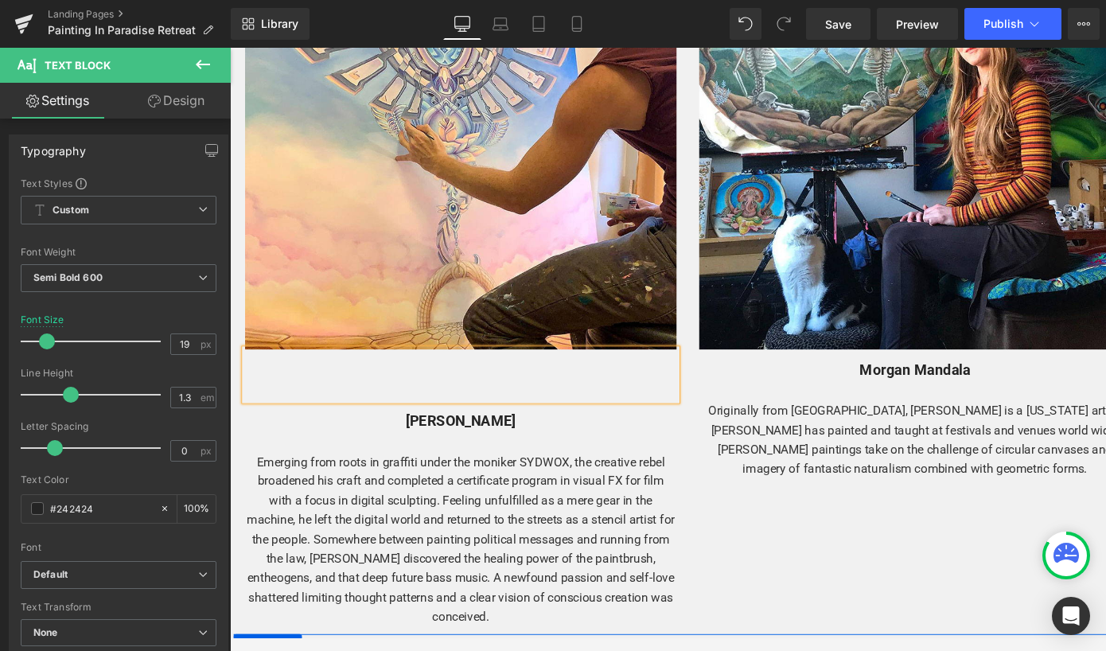
click at [613, 384] on div at bounding box center [473, 391] width 454 height 53
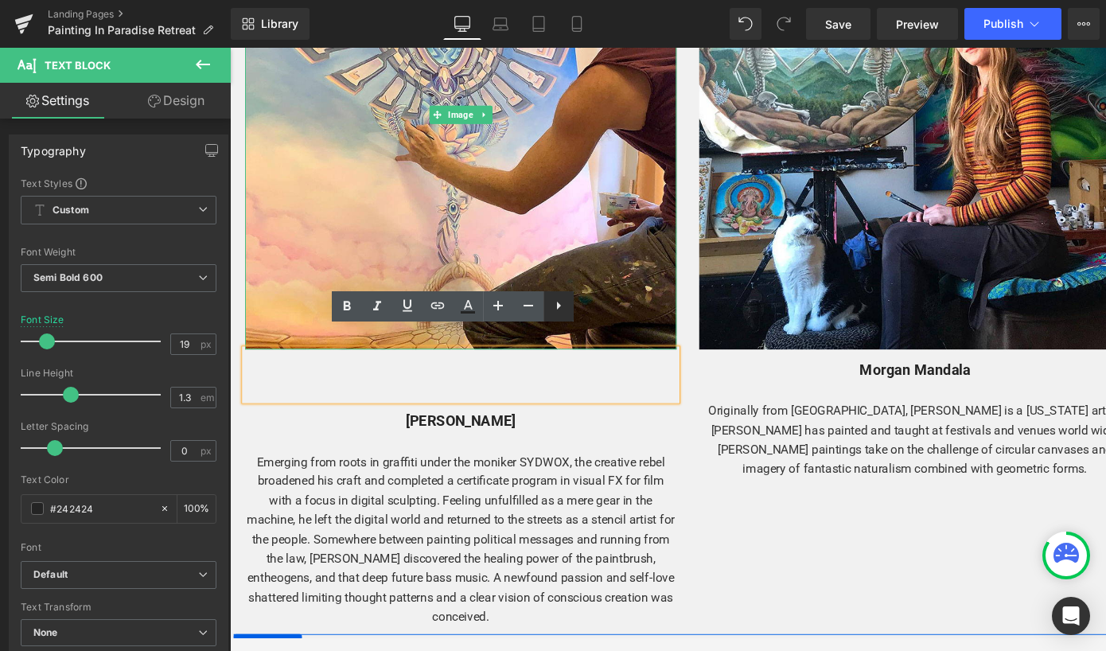
click at [565, 310] on icon at bounding box center [558, 305] width 19 height 19
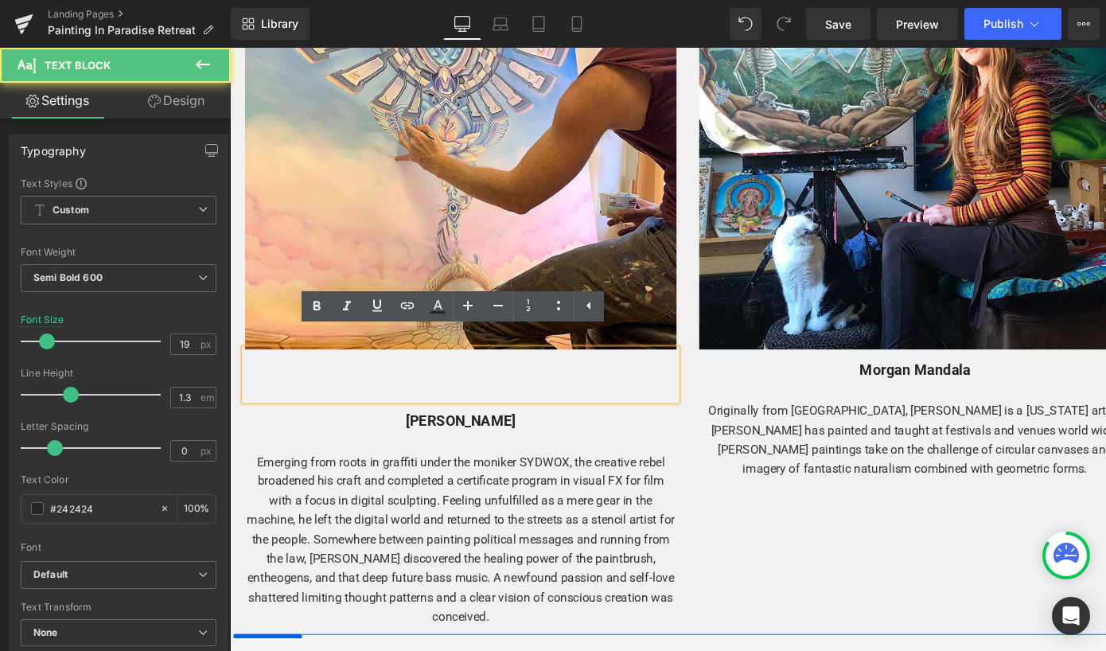
click at [566, 391] on div at bounding box center [473, 391] width 454 height 53
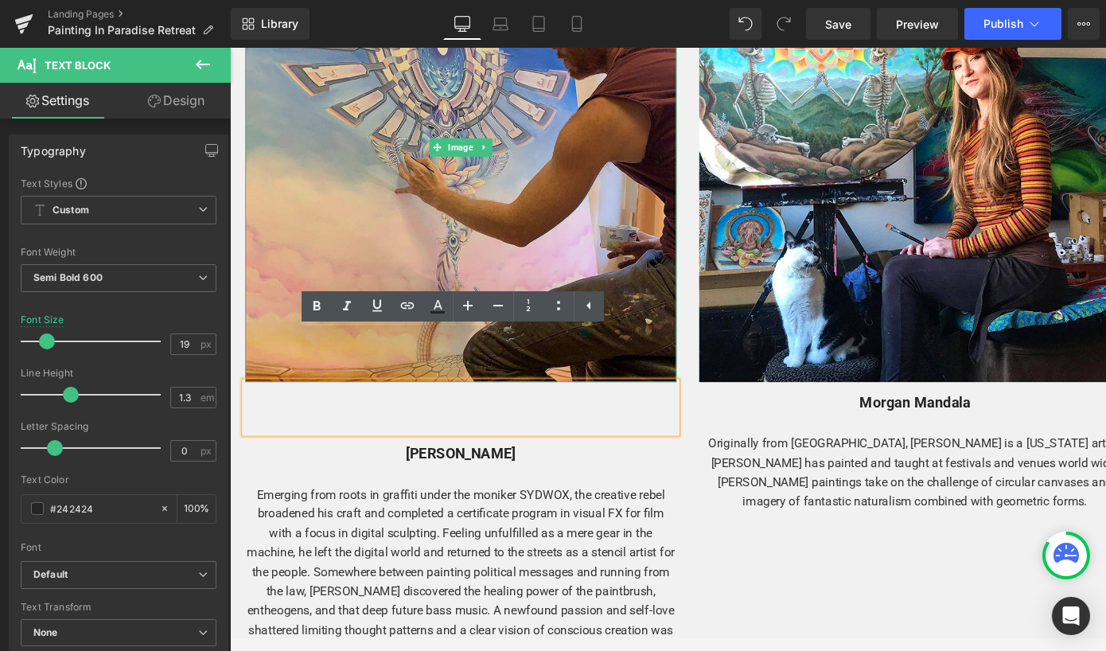
scroll to position [2711, 0]
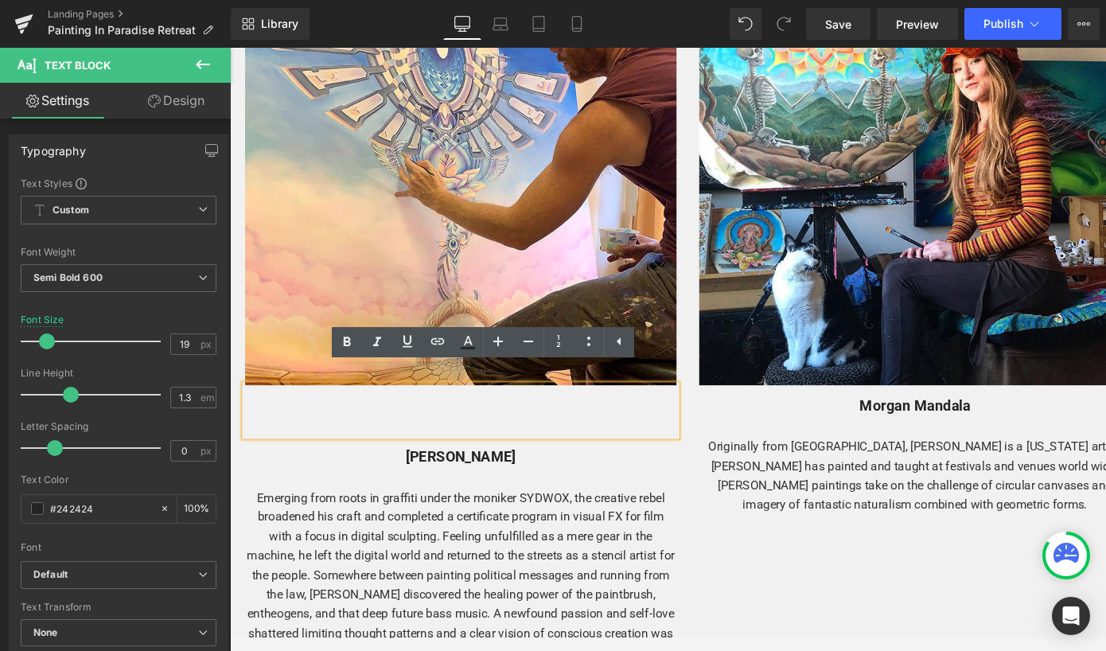
click at [475, 424] on div at bounding box center [473, 429] width 454 height 53
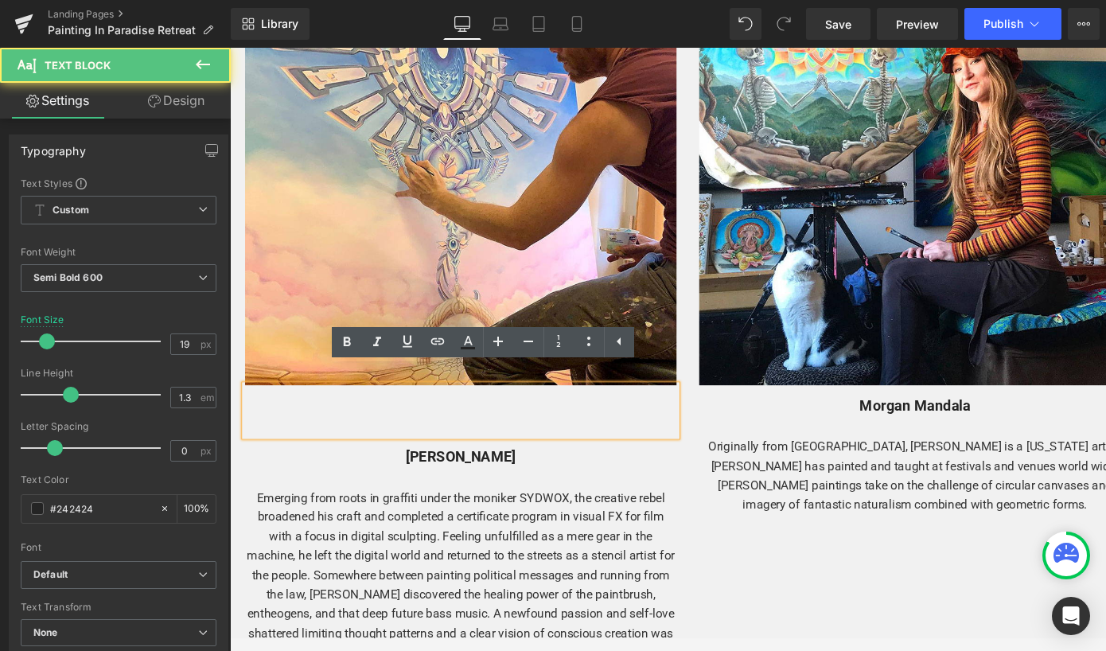
drag, startPoint x: 699, startPoint y: 435, endPoint x: 647, endPoint y: 408, distance: 58.4
click at [647, 408] on div at bounding box center [473, 429] width 454 height 53
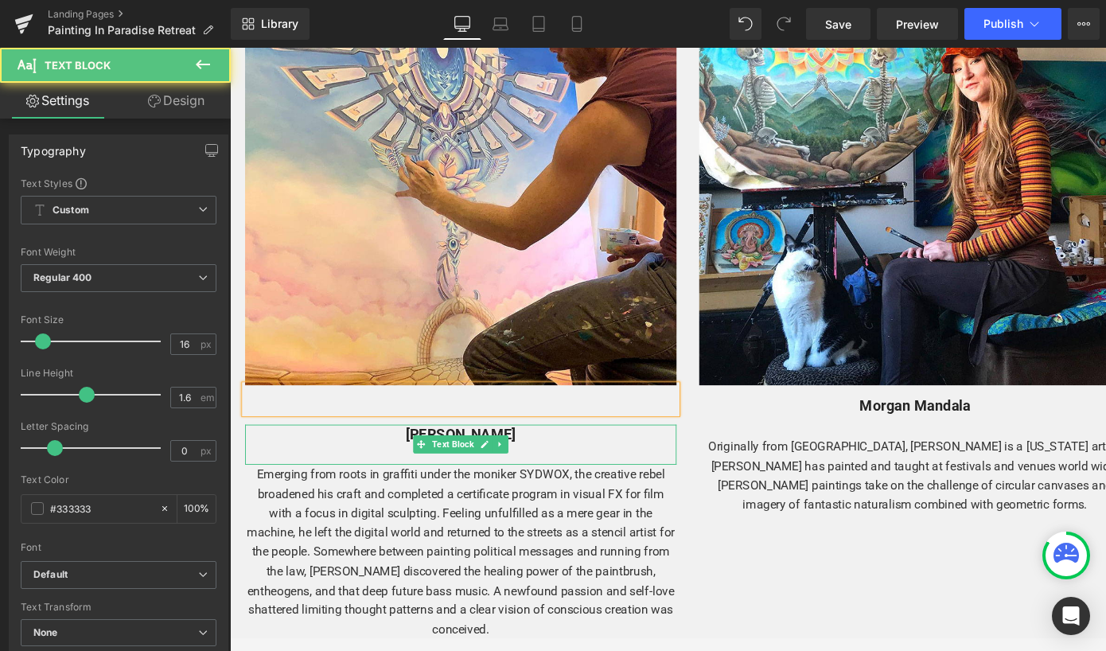
click at [382, 444] on p "[PERSON_NAME]" at bounding box center [473, 454] width 454 height 21
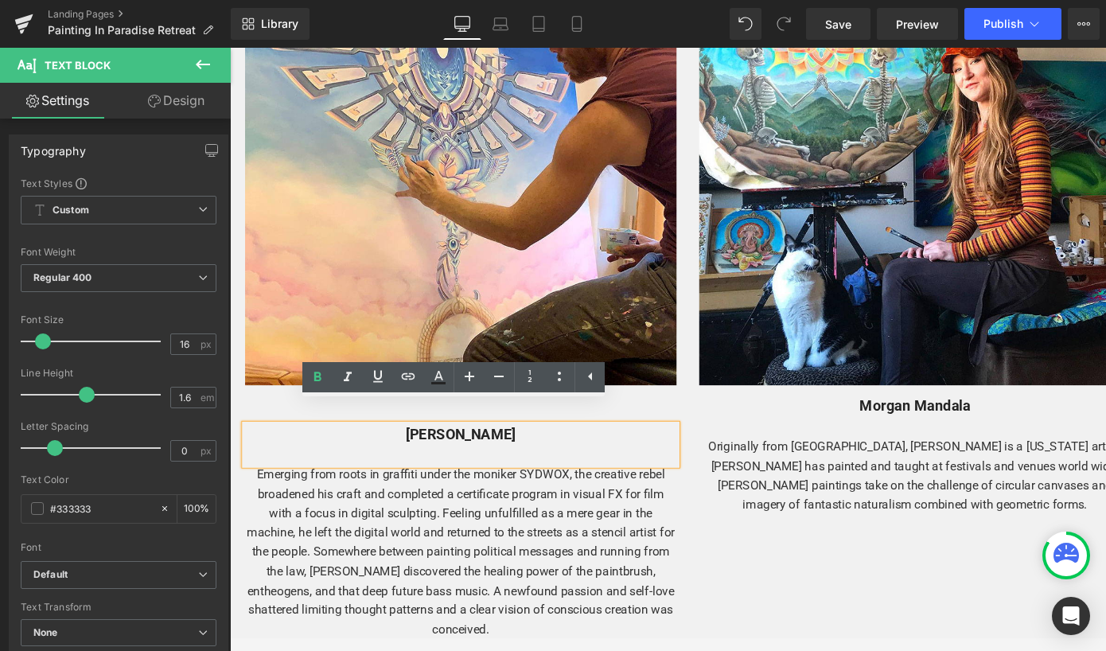
click at [417, 444] on p "[PERSON_NAME]" at bounding box center [473, 454] width 454 height 21
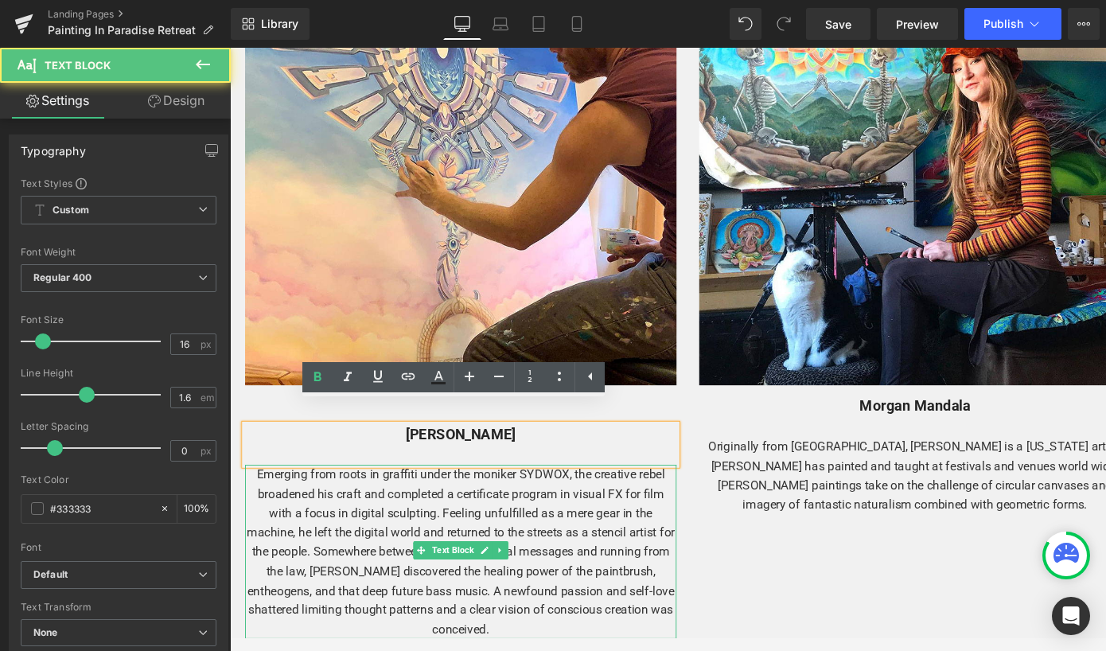
click at [670, 497] on p "Emerging from roots in graffiti under the moniker SYDWOX, the creative rebel br…" at bounding box center [473, 577] width 454 height 183
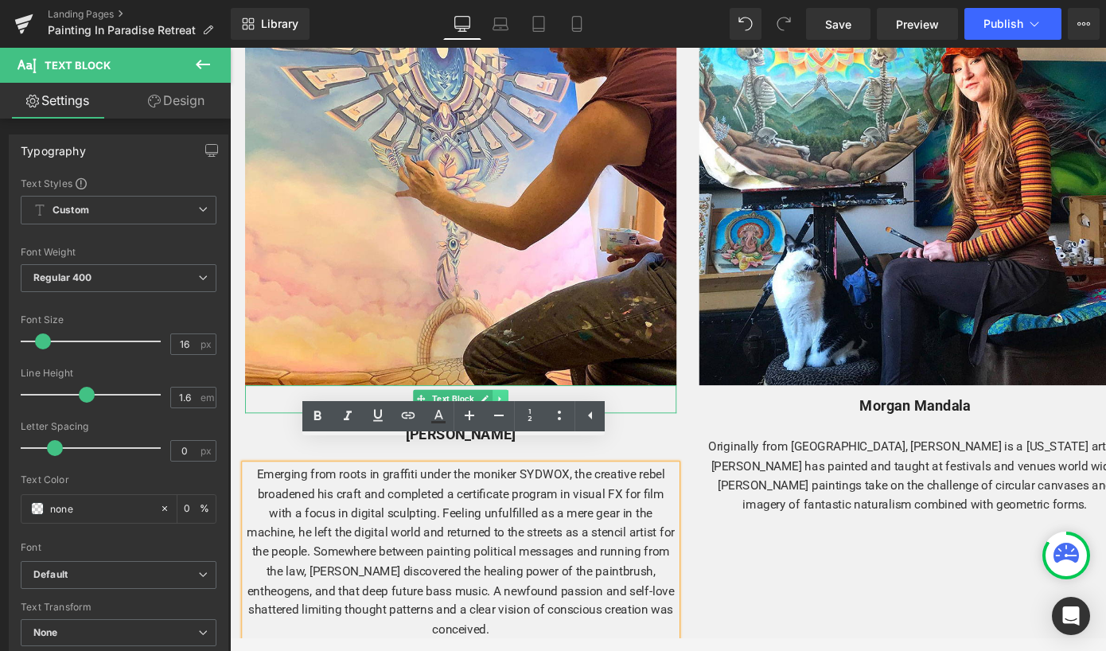
click at [513, 412] on icon at bounding box center [514, 417] width 9 height 10
click at [520, 412] on icon at bounding box center [522, 417] width 9 height 10
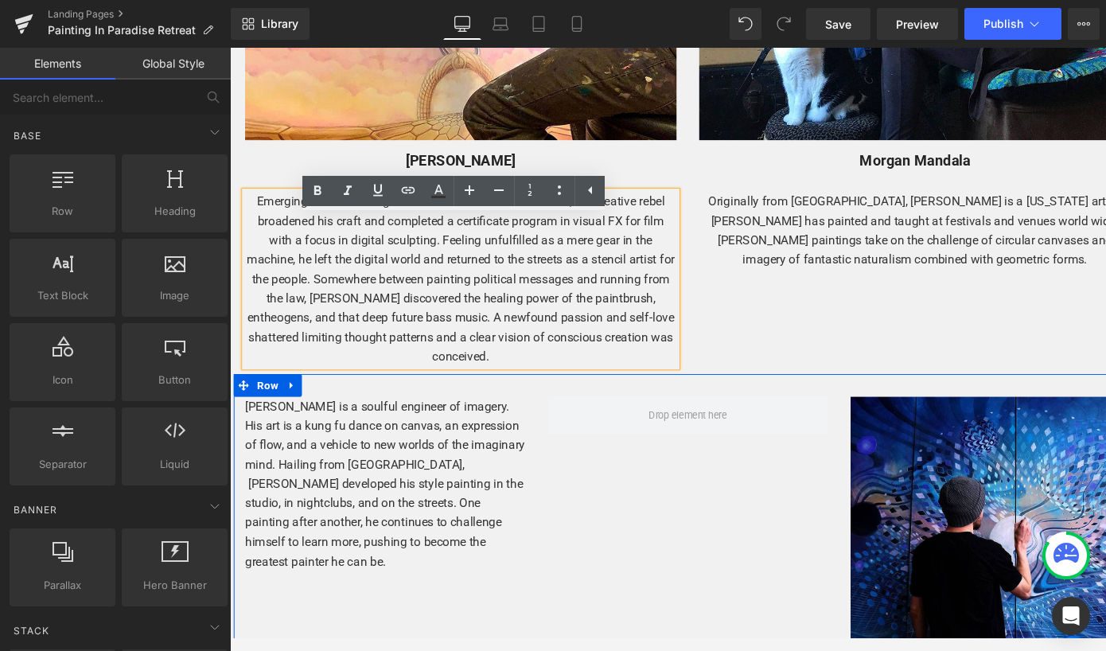
scroll to position [3109, 0]
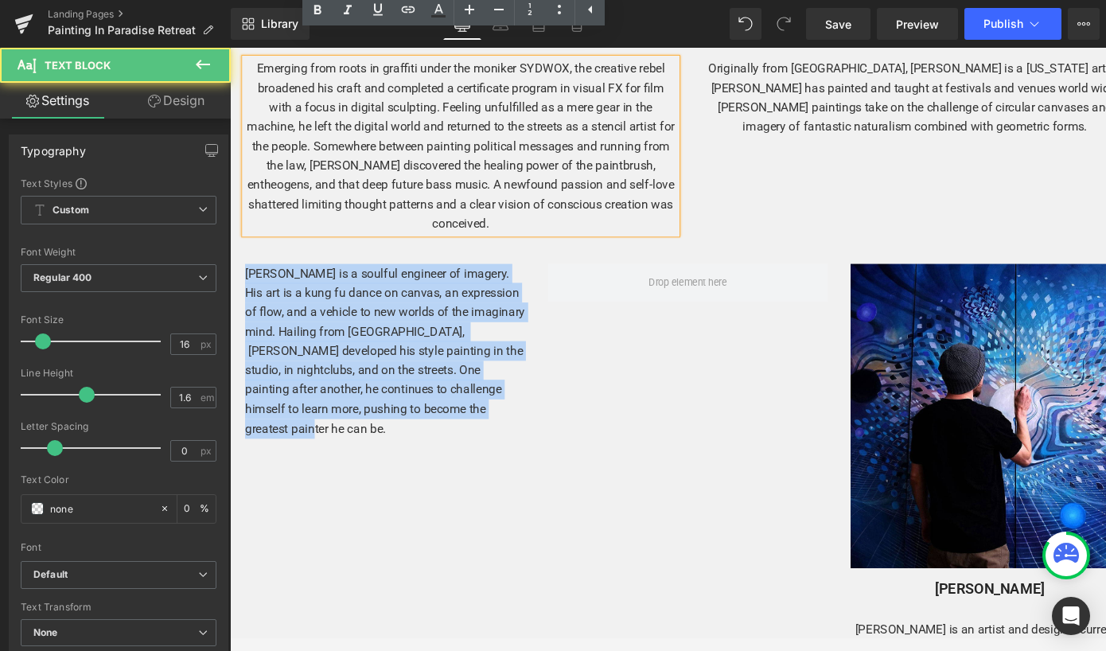
drag, startPoint x: 466, startPoint y: 396, endPoint x: 212, endPoint y: 257, distance: 289.2
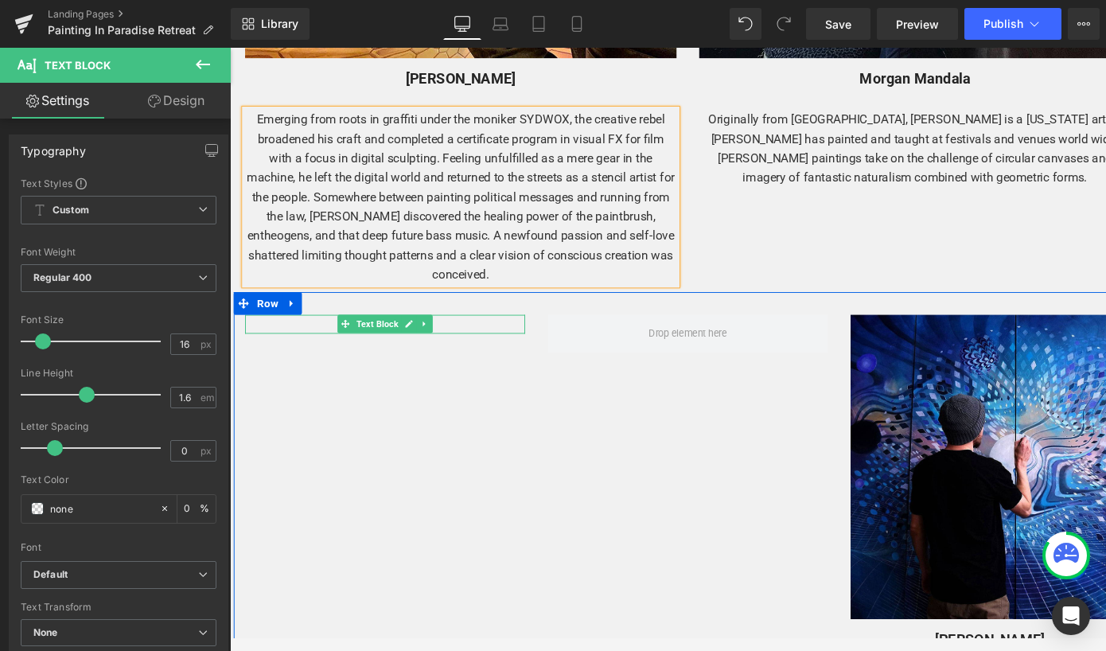
scroll to position [3016, 0]
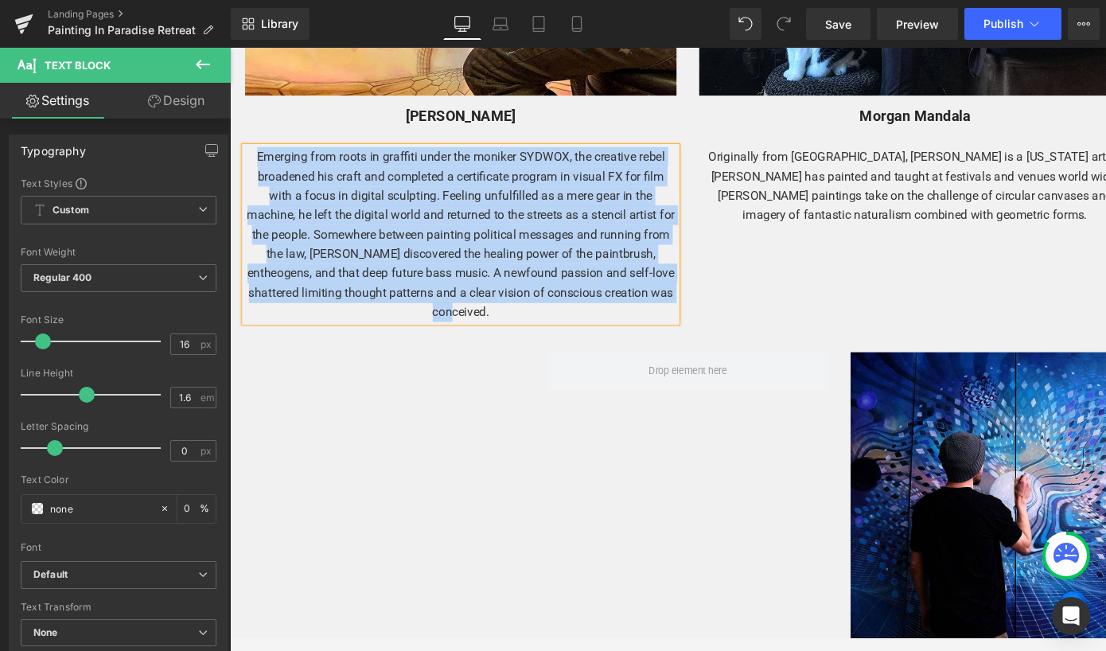
drag, startPoint x: 517, startPoint y: 298, endPoint x: 248, endPoint y: 136, distance: 314.5
click at [248, 152] on p "Emerging from roots in graffiti under the moniker SYDWOX, the creative rebel br…" at bounding box center [473, 243] width 454 height 183
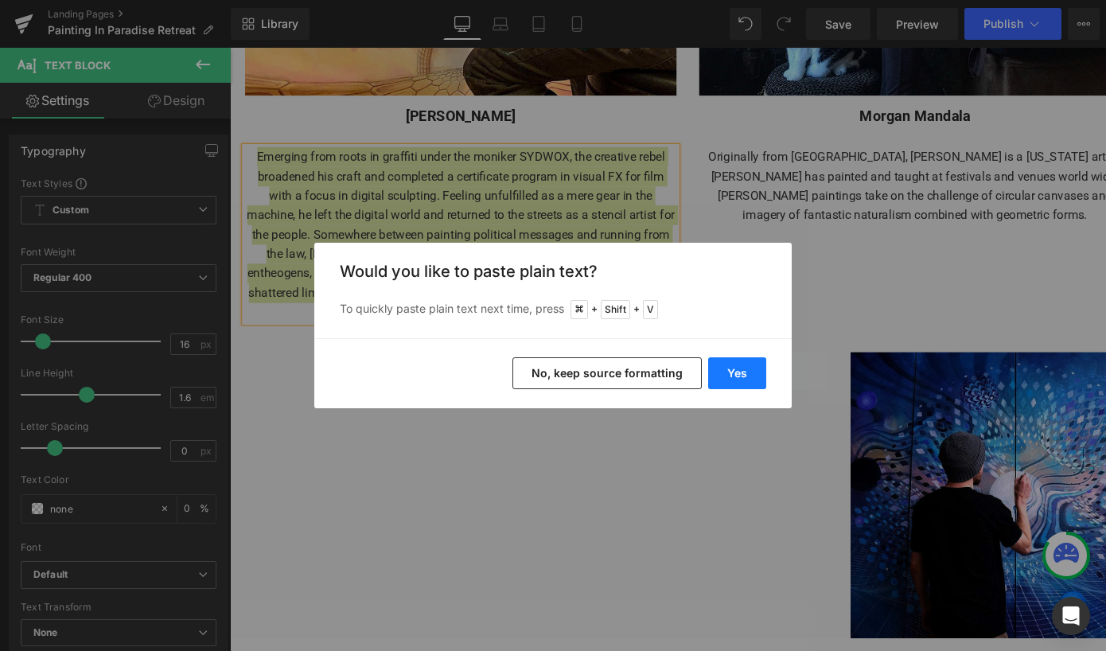
click at [727, 380] on button "Yes" at bounding box center [737, 373] width 58 height 32
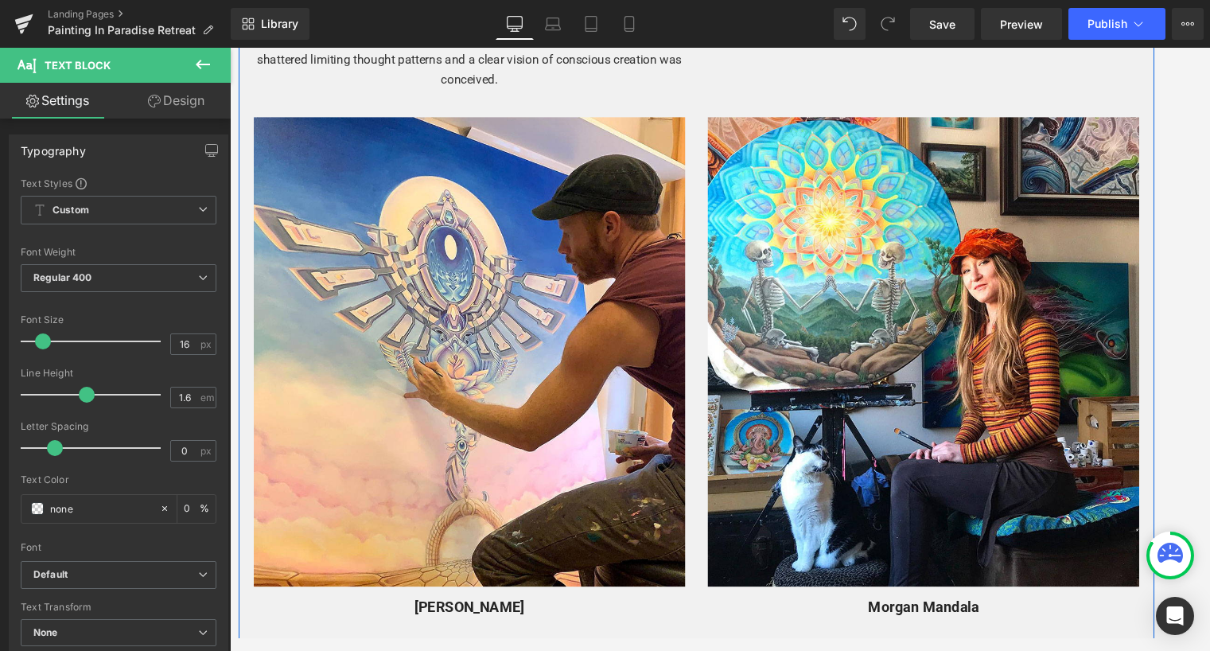
scroll to position [2490, 0]
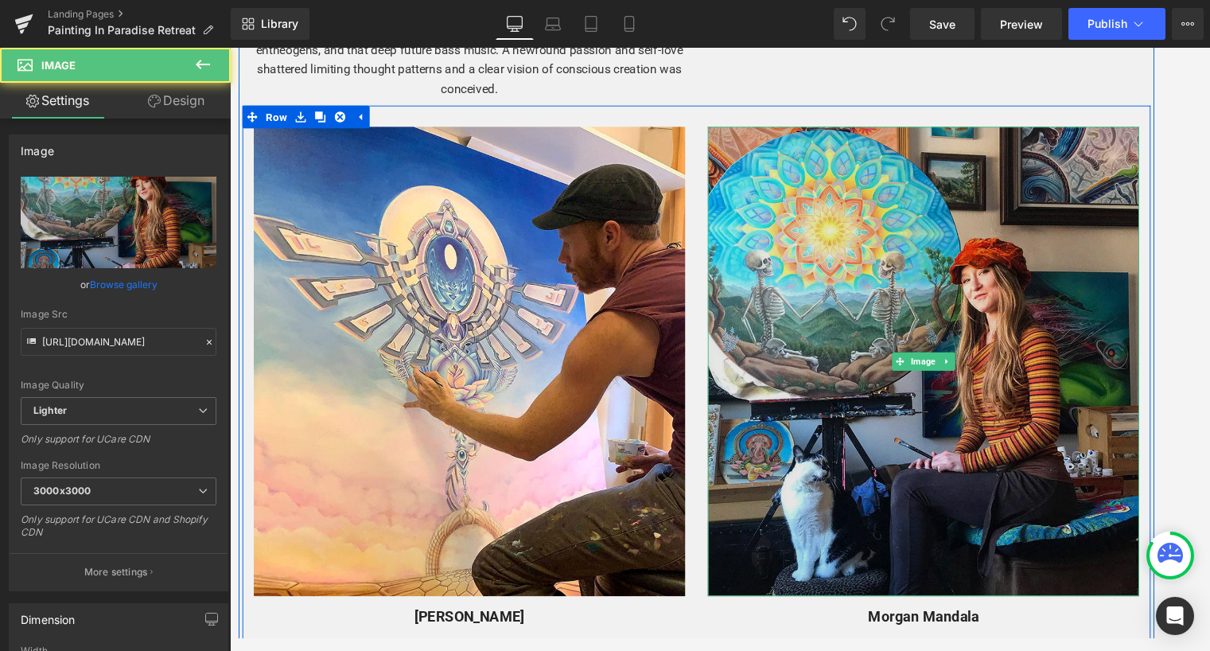
click at [1031, 307] on img at bounding box center [959, 377] width 454 height 493
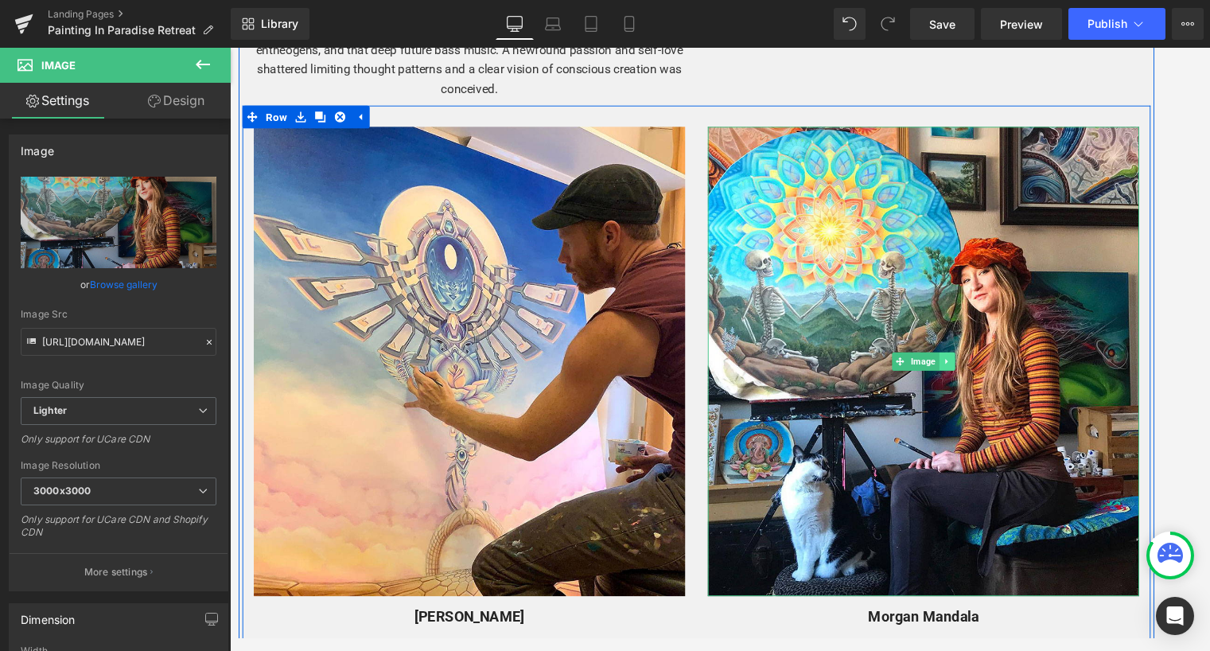
click at [984, 372] on icon at bounding box center [983, 377] width 9 height 10
click at [989, 373] on icon at bounding box center [992, 377] width 9 height 9
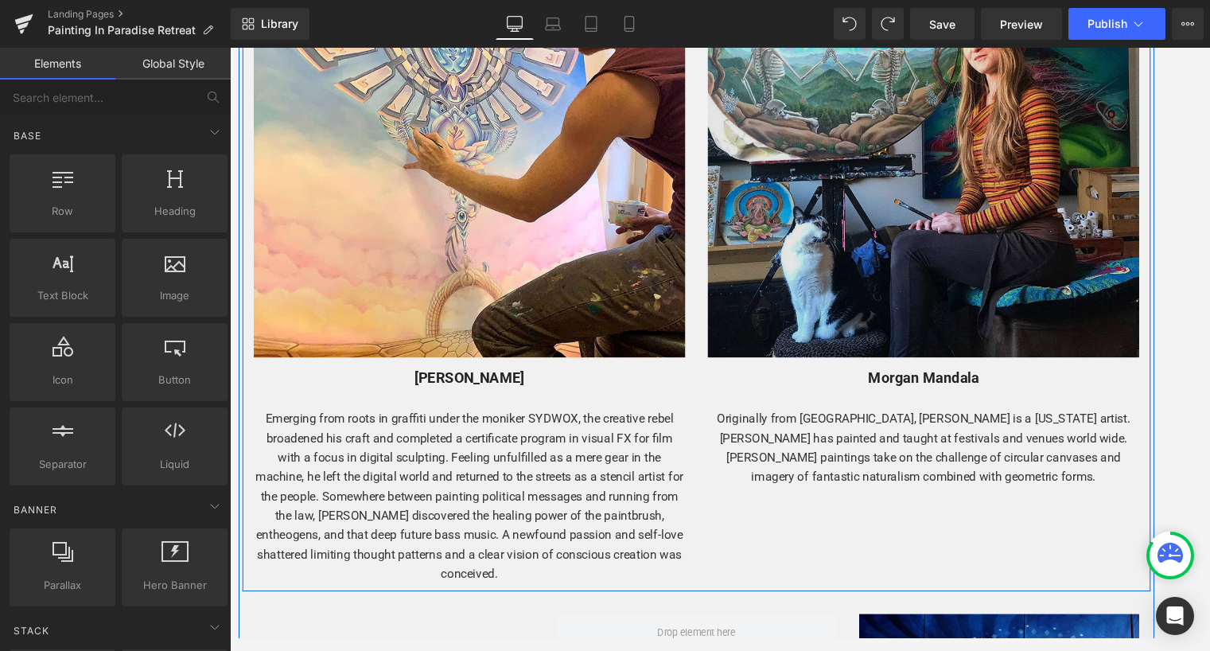
scroll to position [2790, 0]
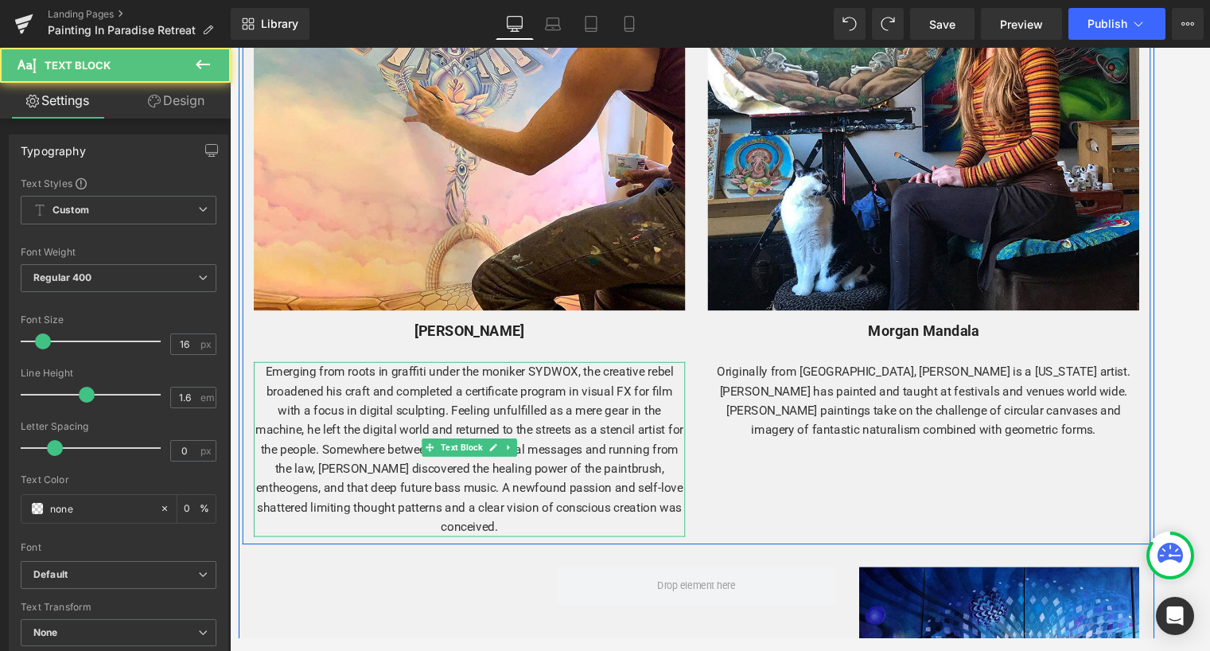
click at [647, 401] on p "Emerging from roots in graffiti under the moniker SYDWOX, the creative rebel br…" at bounding box center [482, 469] width 454 height 183
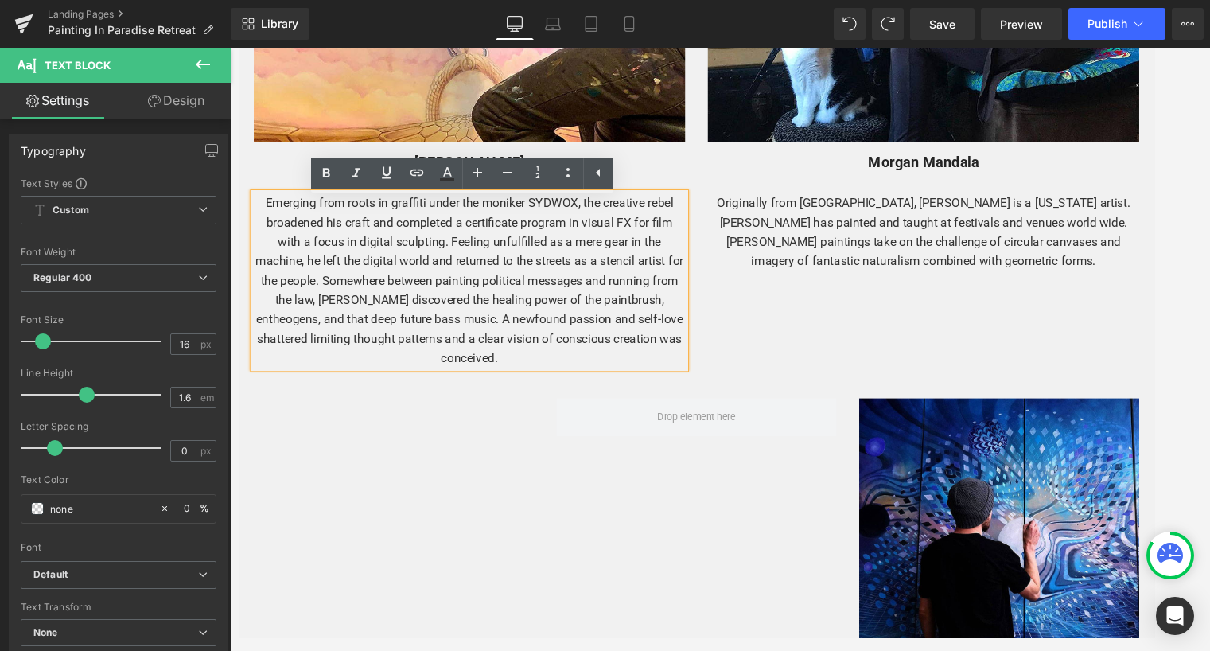
scroll to position [2938, 0]
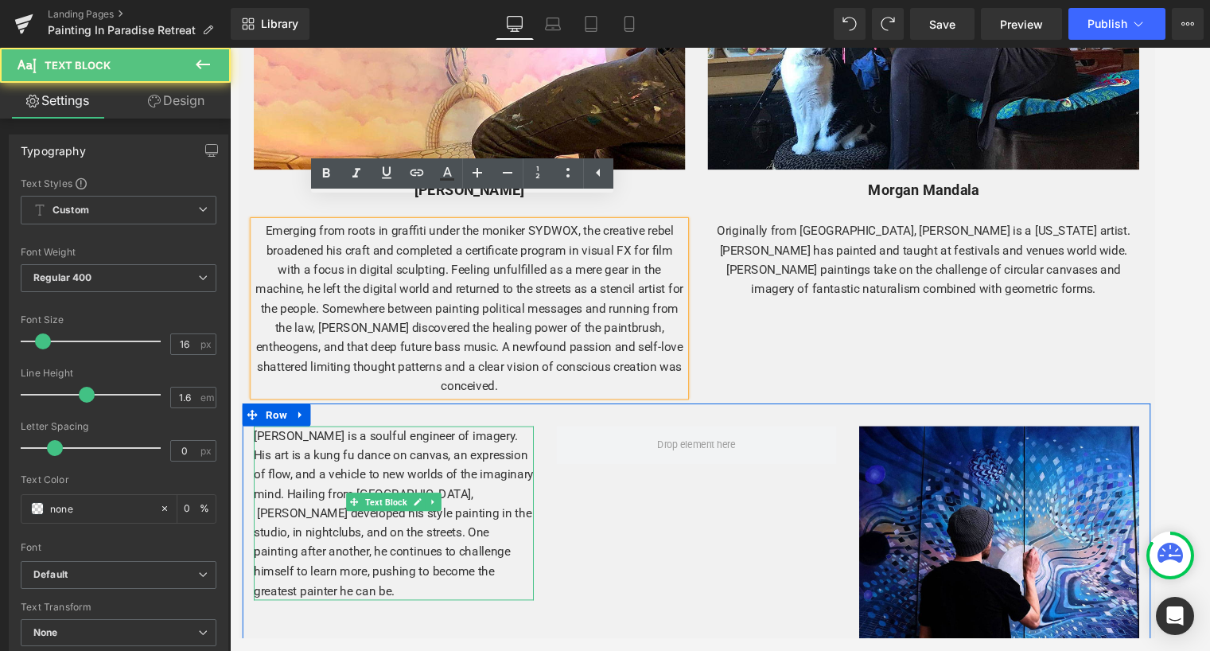
click at [476, 526] on p "[PERSON_NAME] is a soulful engineer of imagery. His art is a kung fu dance on c…" at bounding box center [402, 537] width 294 height 183
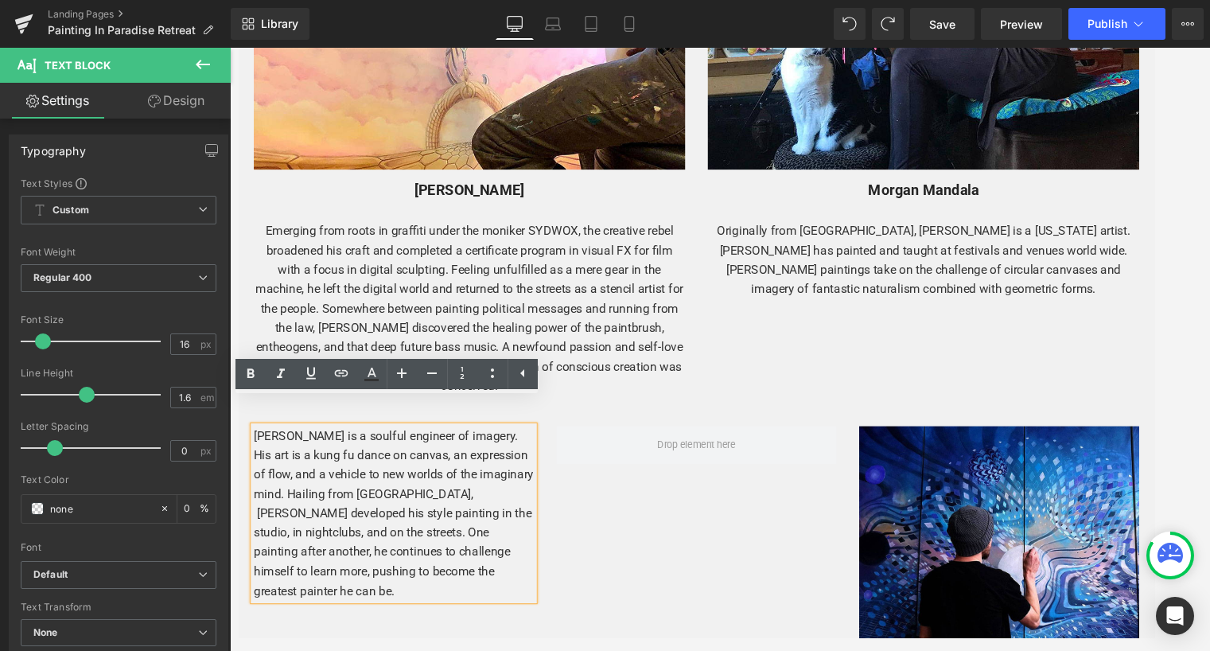
click at [485, 574] on p "[PERSON_NAME] is a soulful engineer of imagery. His art is a kung fu dance on c…" at bounding box center [402, 537] width 294 height 183
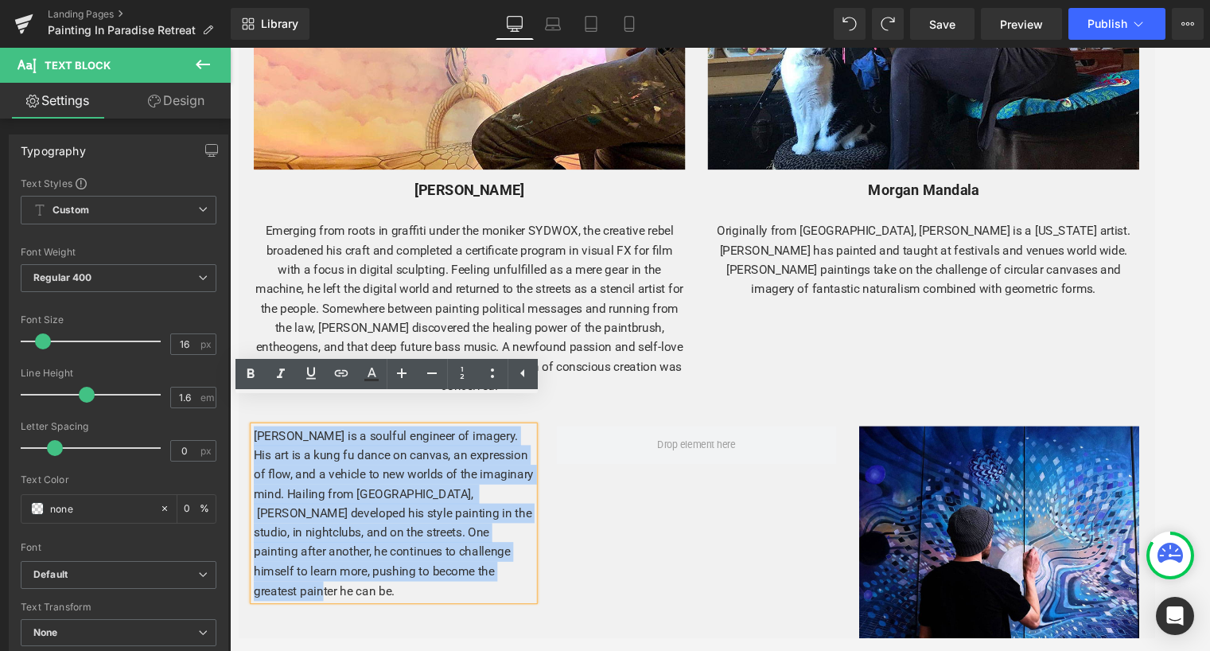
drag, startPoint x: 498, startPoint y: 569, endPoint x: 227, endPoint y: 427, distance: 306.1
copy p "[PERSON_NAME] is a soulful engineer of imagery. His art is a kung fu dance on c…"
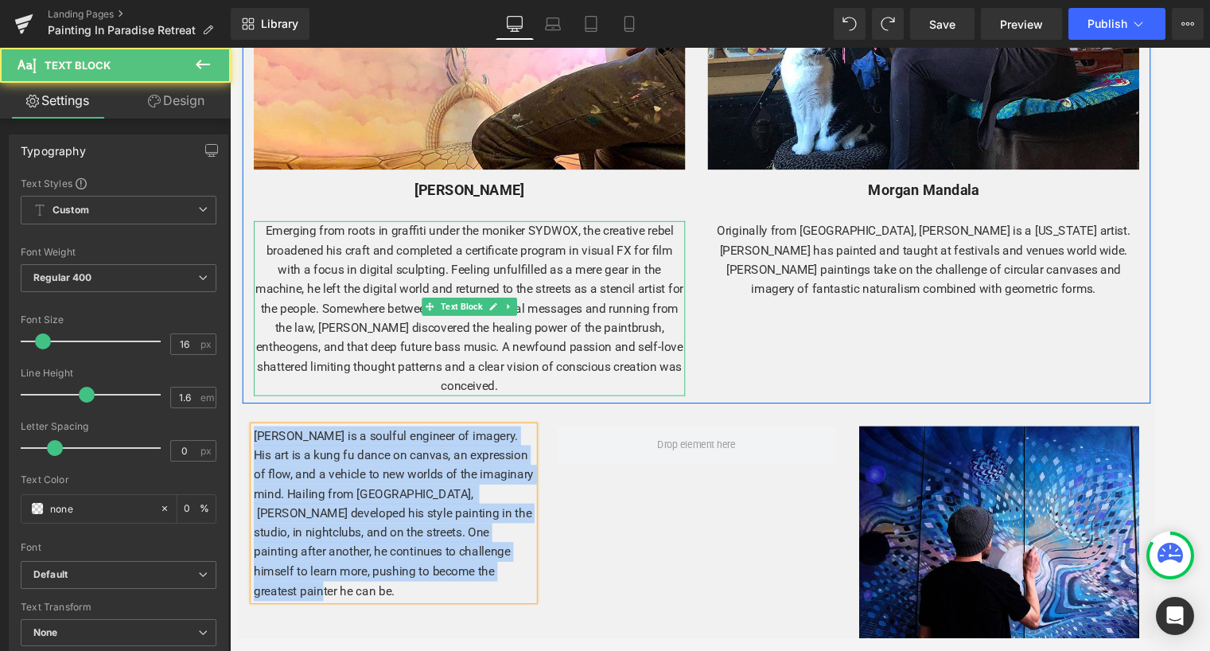
click at [400, 249] on p "Emerging from roots in graffiti under the moniker SYDWOX, the creative rebel br…" at bounding box center [482, 321] width 454 height 183
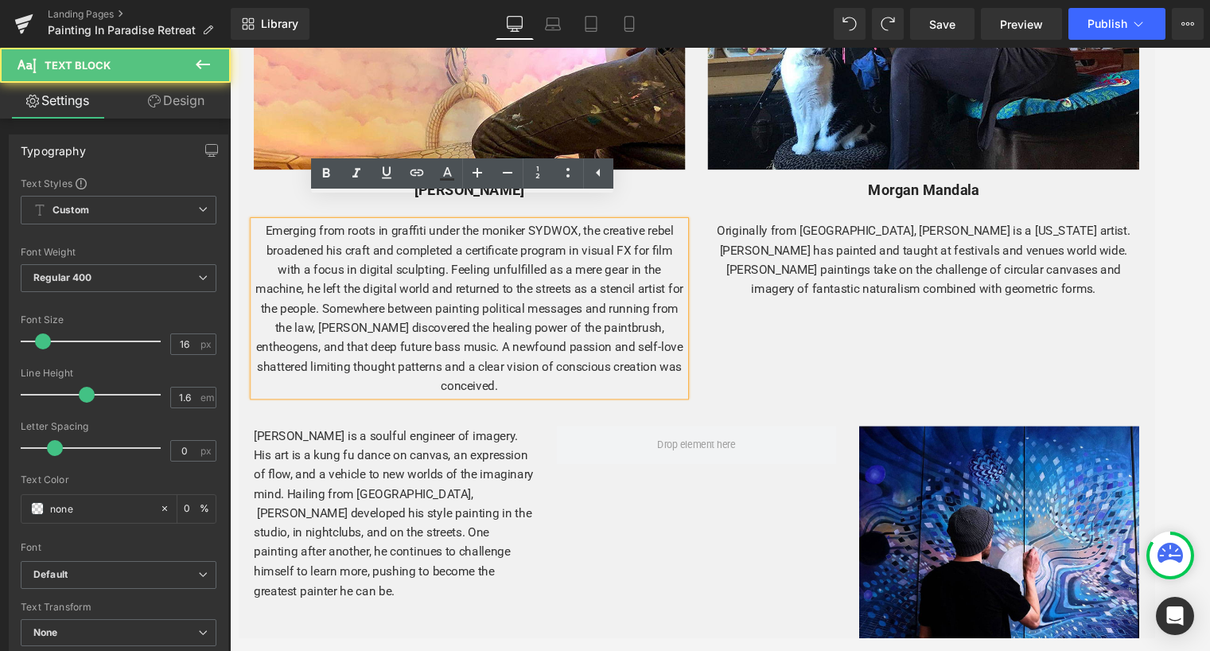
click at [543, 375] on p "Emerging from roots in graffiti under the moniker SYDWOX, the creative rebel br…" at bounding box center [482, 321] width 454 height 183
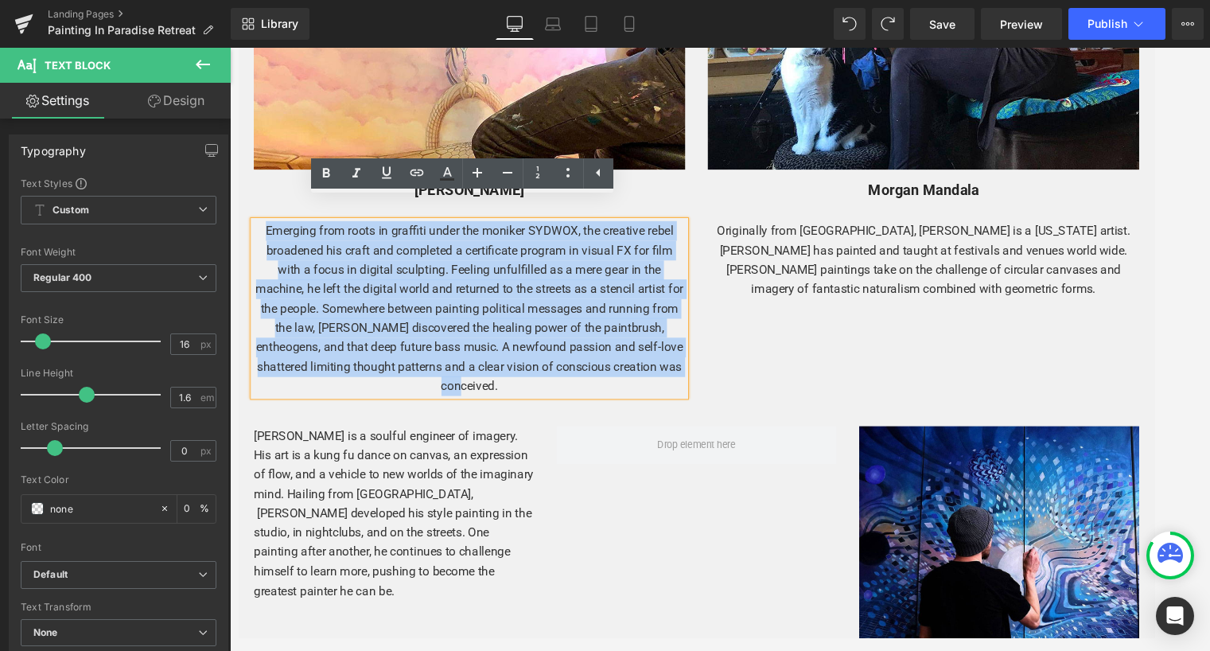
drag, startPoint x: 525, startPoint y: 376, endPoint x: 253, endPoint y: 162, distance: 345.8
click at [253, 162] on div "Image [PERSON_NAME] Text Block Emerging from roots in graffiti under the monike…" at bounding box center [482, 47] width 478 height 731
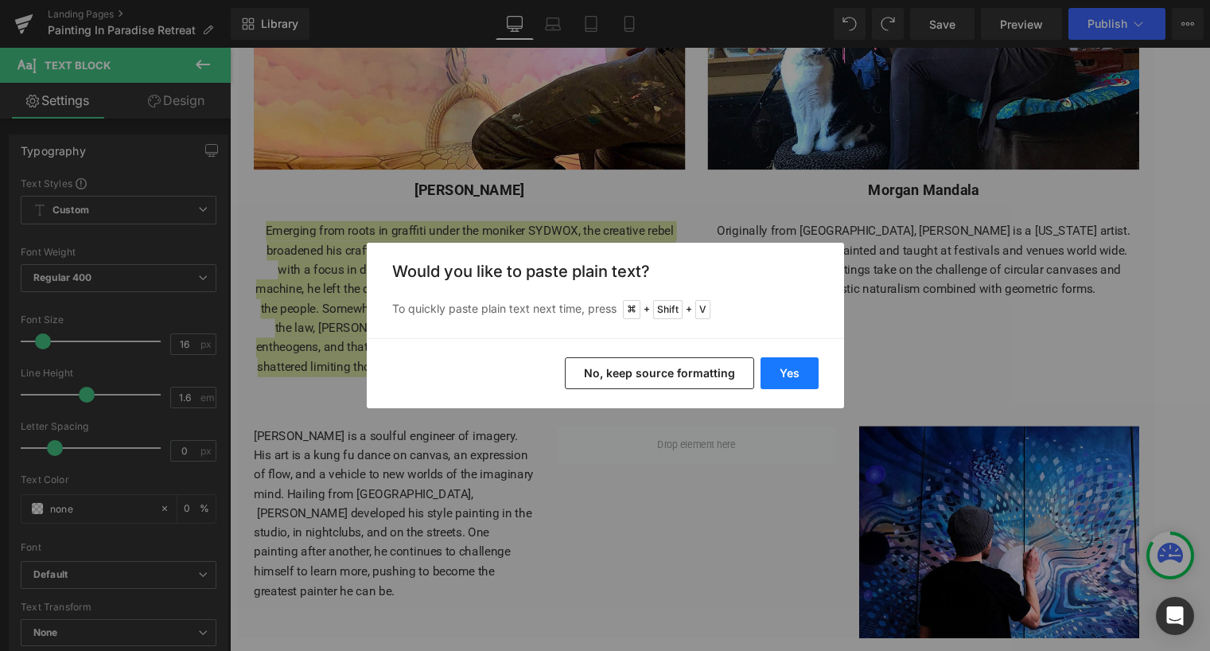
drag, startPoint x: 797, startPoint y: 374, endPoint x: 587, endPoint y: 343, distance: 212.4
click at [797, 374] on button "Yes" at bounding box center [790, 373] width 58 height 32
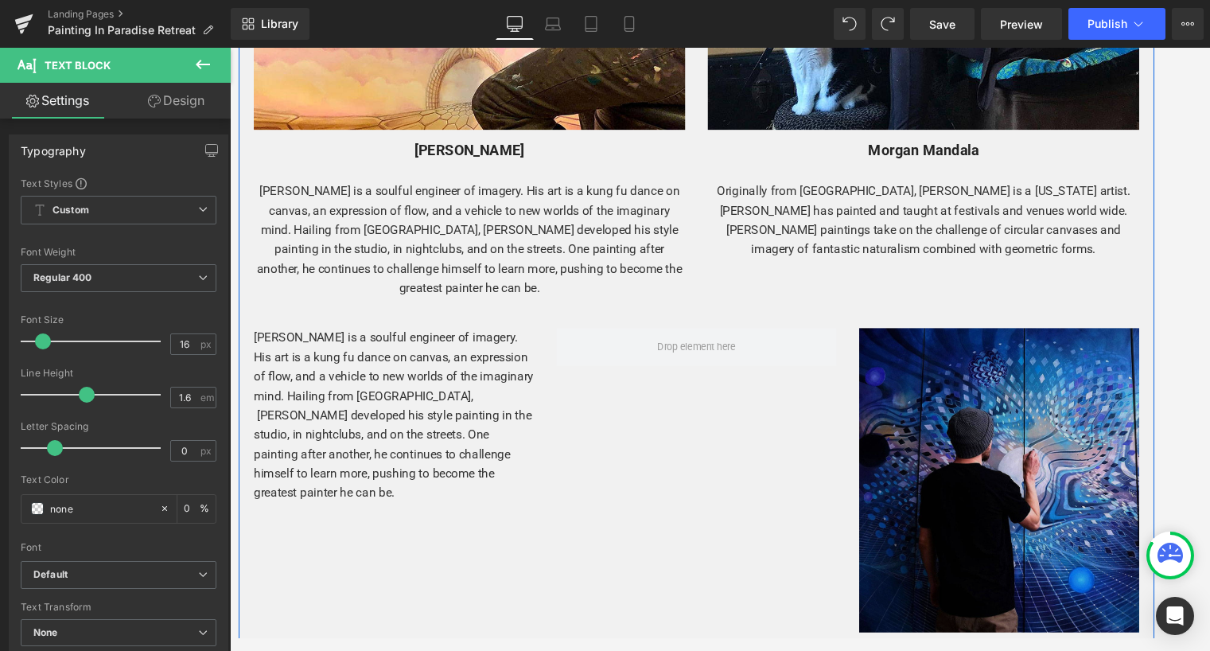
scroll to position [2983, 0]
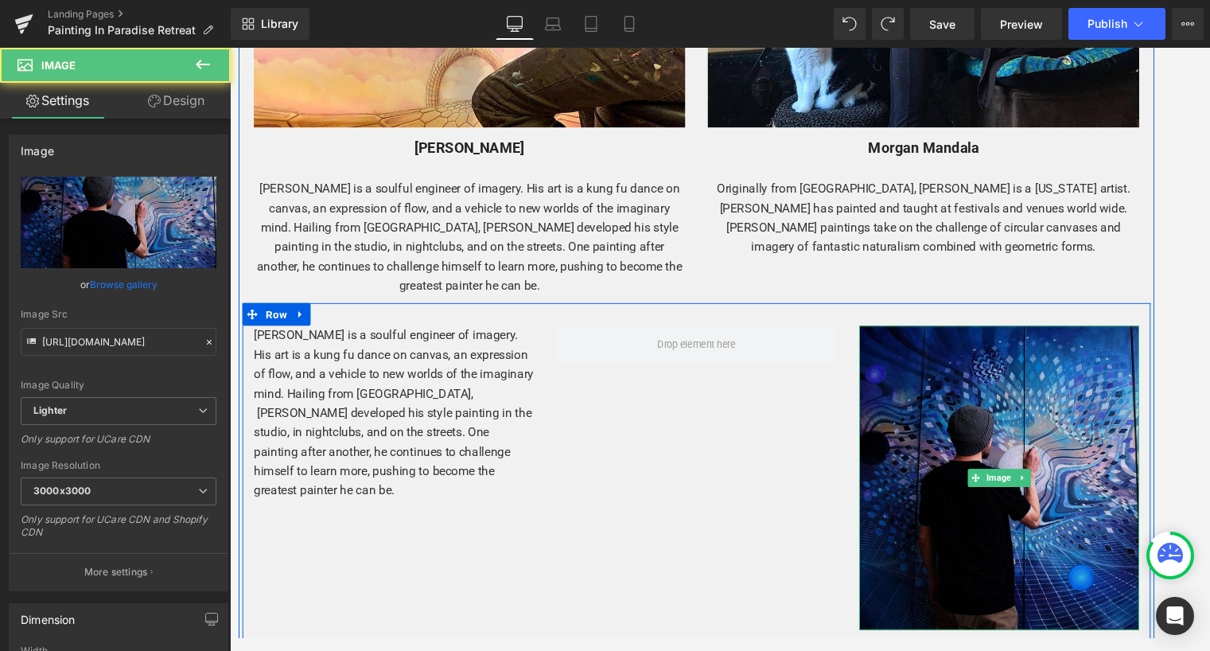
click at [1021, 461] on img at bounding box center [1038, 500] width 294 height 320
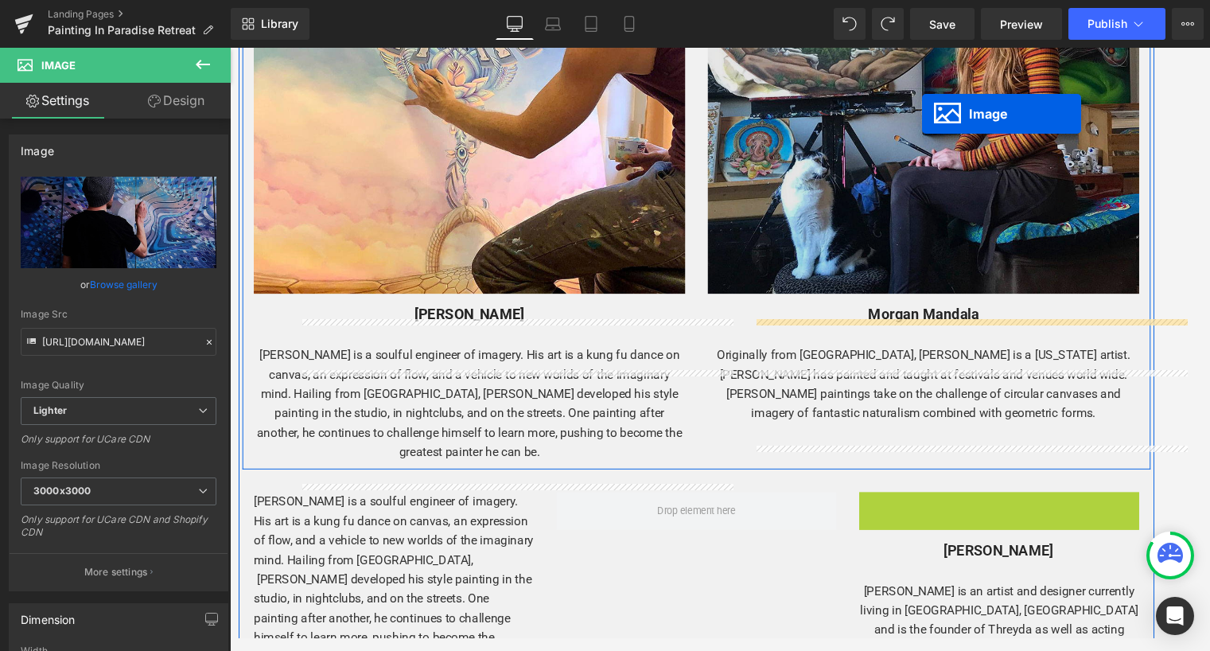
scroll to position [2728, 0]
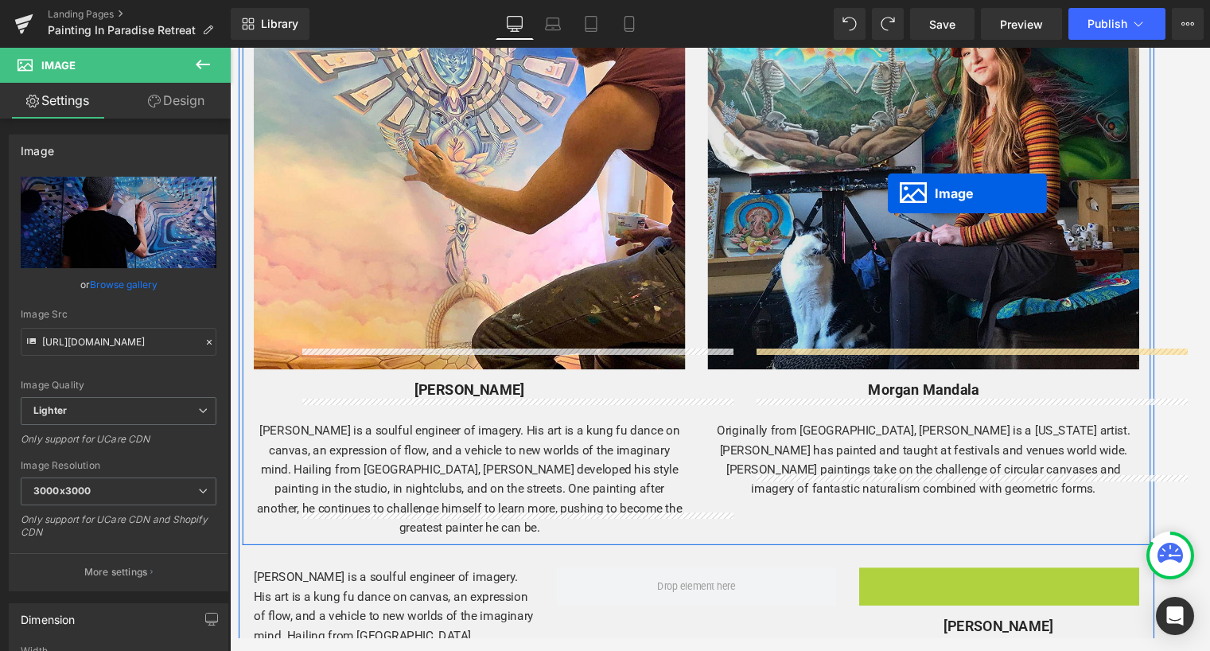
drag, startPoint x: 1012, startPoint y: 474, endPoint x: 922, endPoint y: 201, distance: 287.4
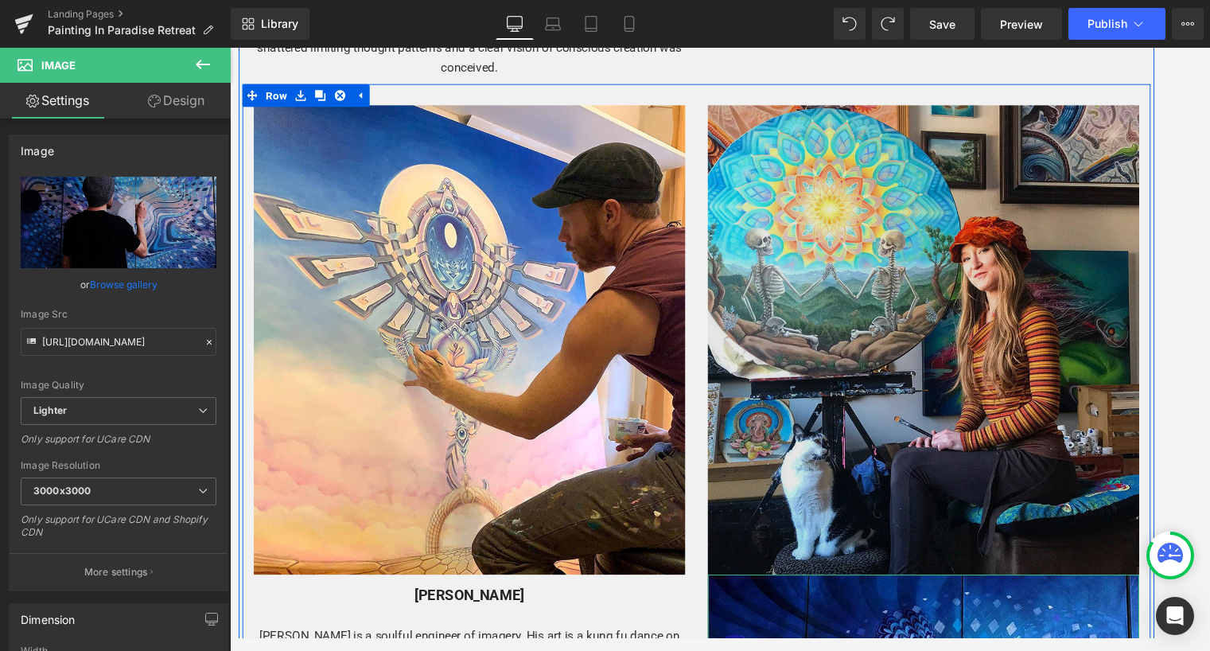
scroll to position [2424, 0]
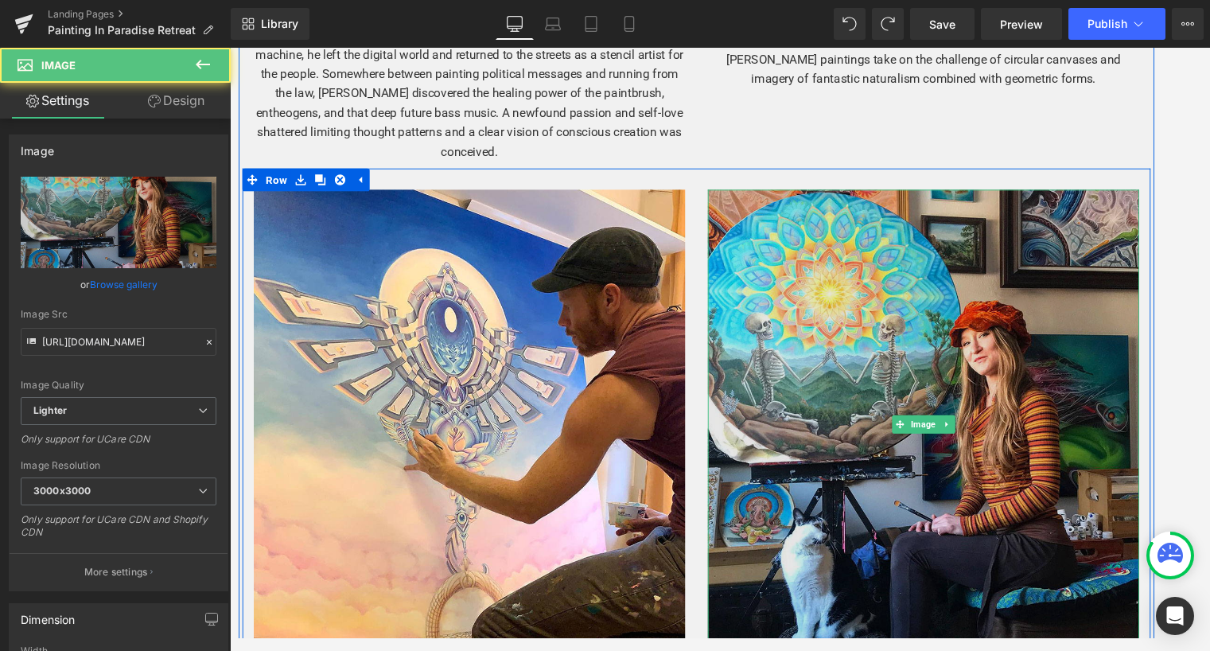
drag, startPoint x: 993, startPoint y: 294, endPoint x: 993, endPoint y: 324, distance: 30.2
click at [994, 294] on img at bounding box center [959, 443] width 454 height 493
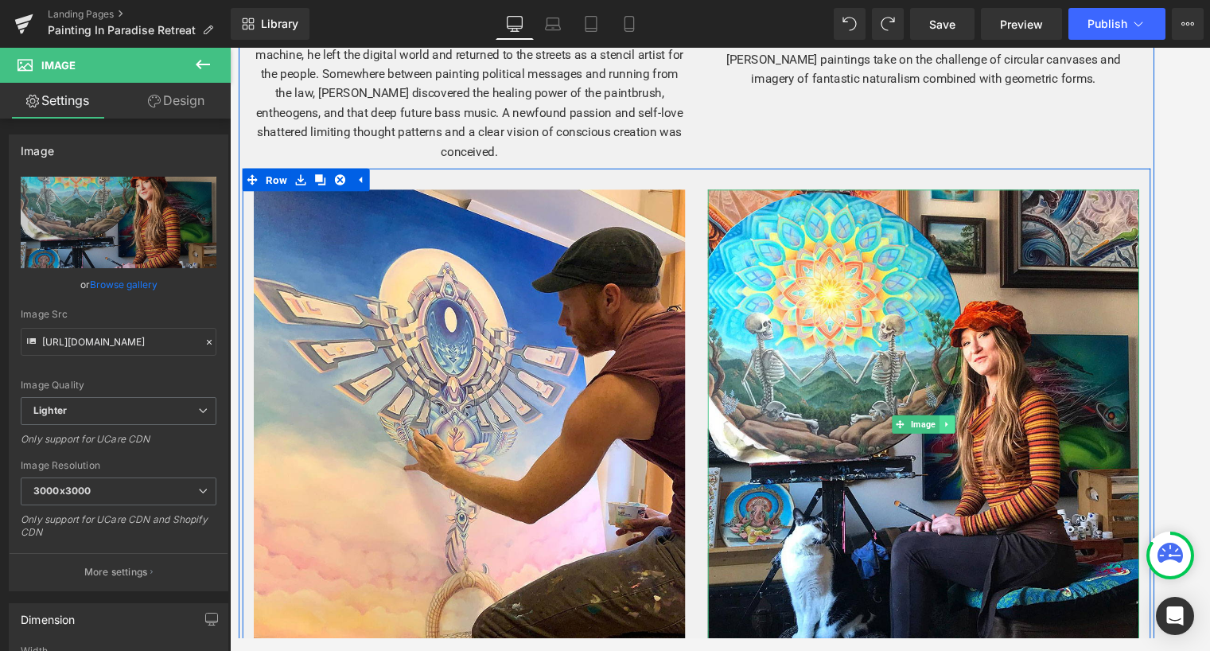
click at [982, 439] on icon at bounding box center [983, 444] width 9 height 10
click at [988, 439] on icon at bounding box center [992, 444] width 9 height 10
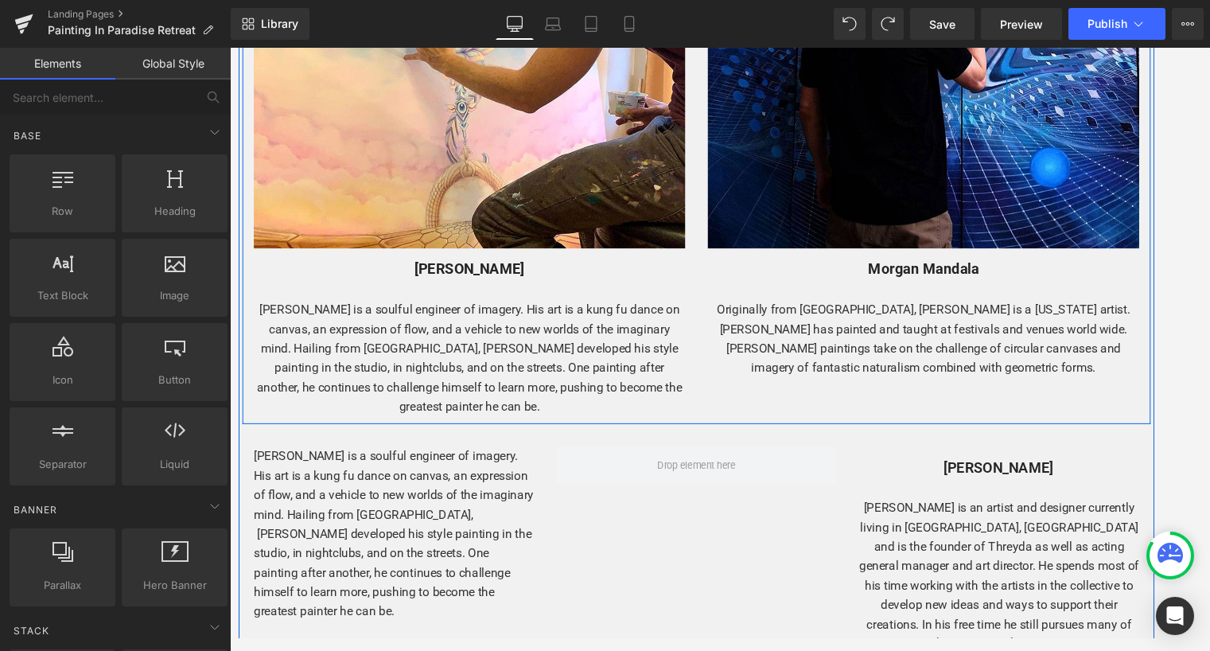
scroll to position [2858, 0]
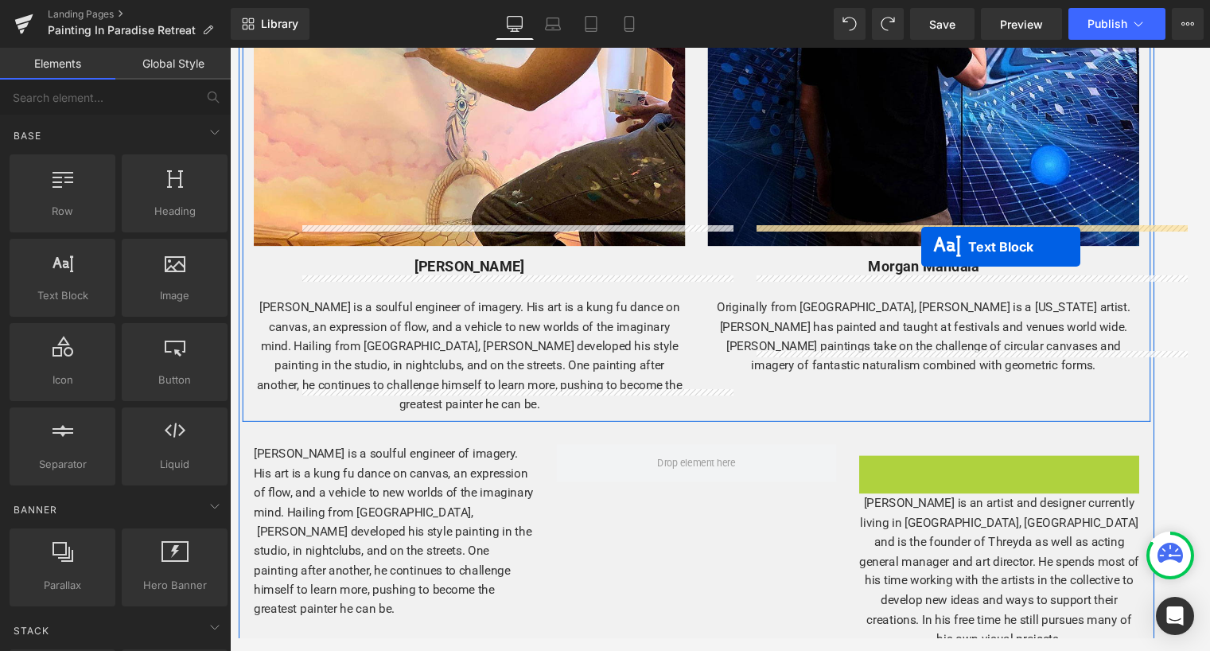
drag, startPoint x: 991, startPoint y: 472, endPoint x: 957, endPoint y: 258, distance: 216.8
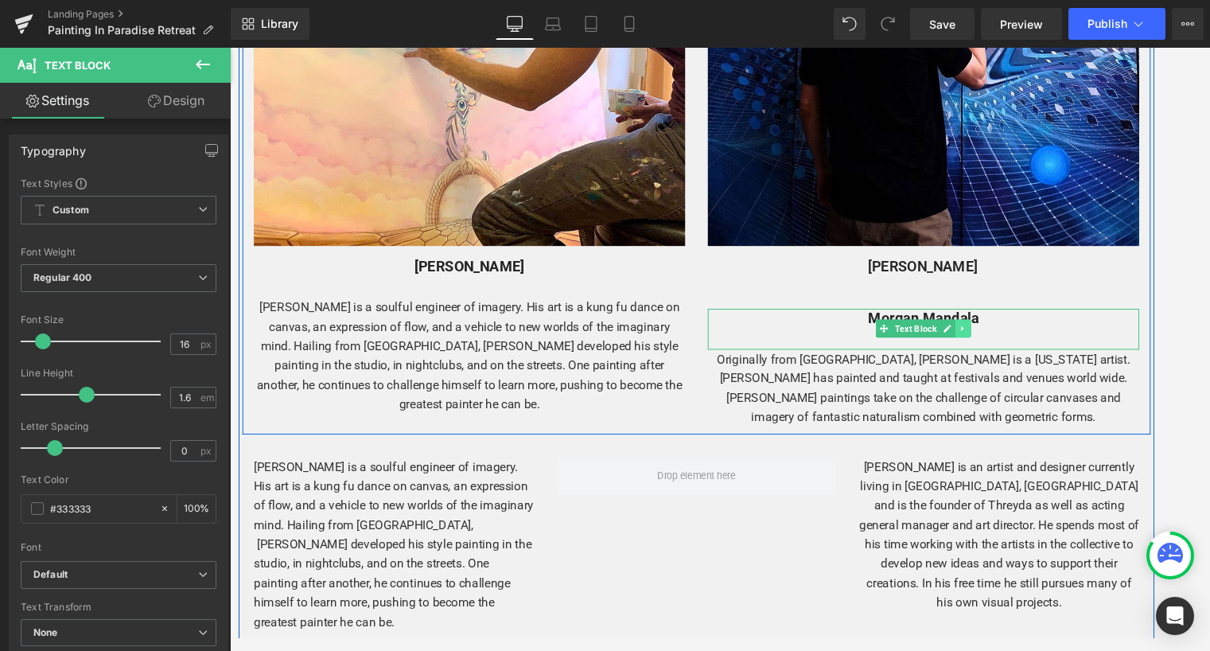
click at [1000, 338] on icon at bounding box center [1000, 343] width 9 height 10
click at [1005, 338] on icon at bounding box center [1008, 343] width 9 height 10
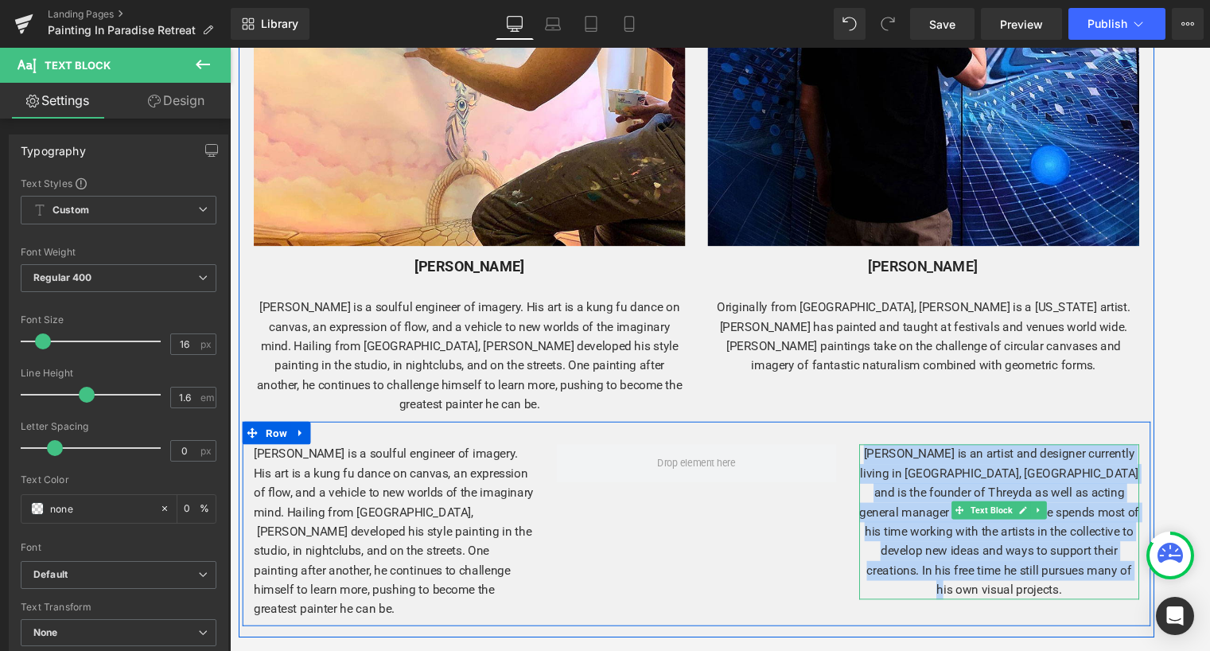
drag, startPoint x: 914, startPoint y: 446, endPoint x: 1170, endPoint y: 567, distance: 282.7
click at [1145, 567] on p "[PERSON_NAME] is an artist and designer currently living in [GEOGRAPHIC_DATA], …" at bounding box center [1038, 546] width 294 height 163
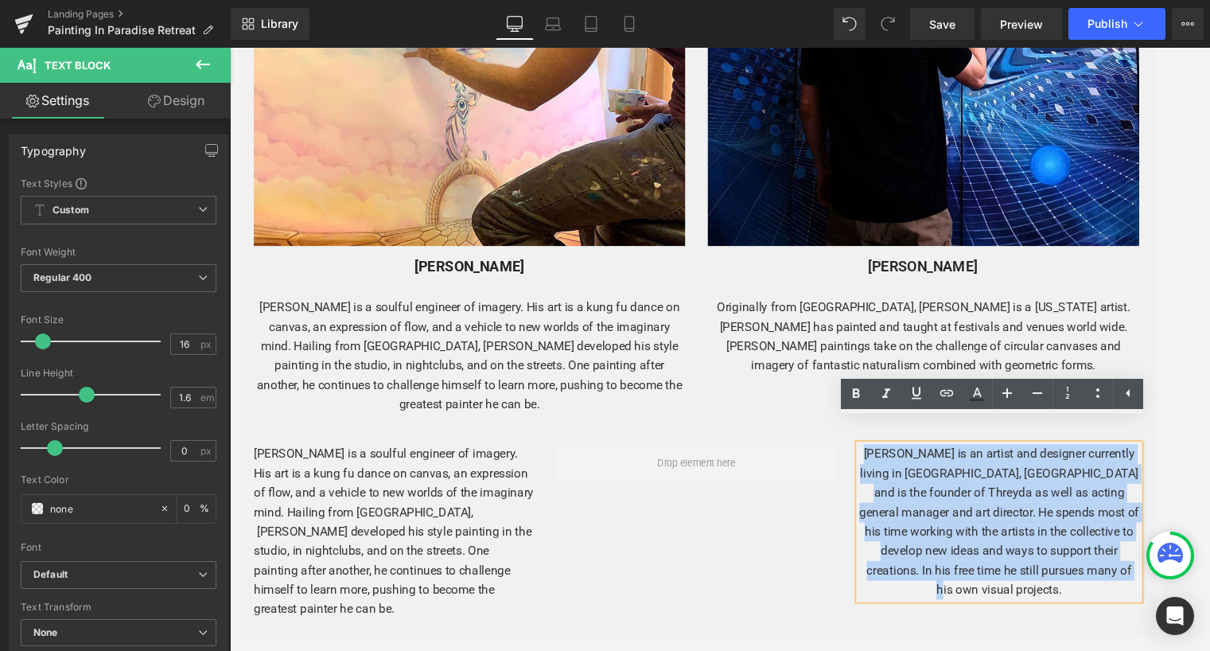
copy p "[PERSON_NAME] is an artist and designer currently living in [GEOGRAPHIC_DATA], …"
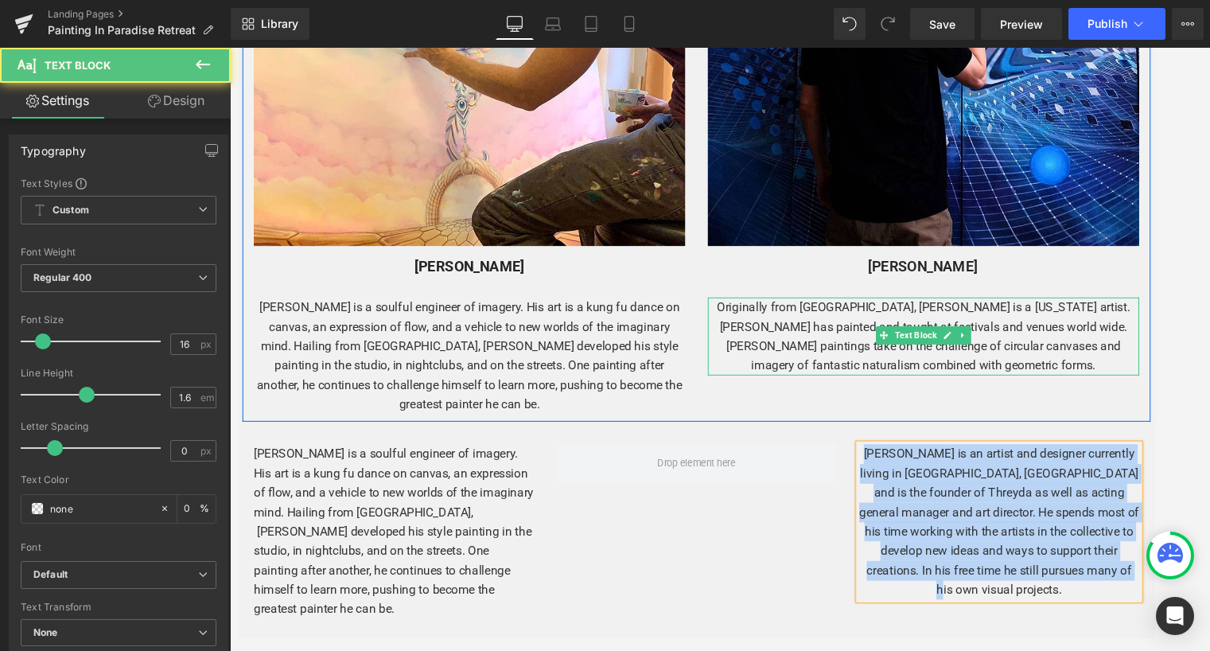
click at [1020, 345] on p "Originally from [GEOGRAPHIC_DATA], [PERSON_NAME] is a [US_STATE] artist. [PERSO…" at bounding box center [959, 350] width 454 height 81
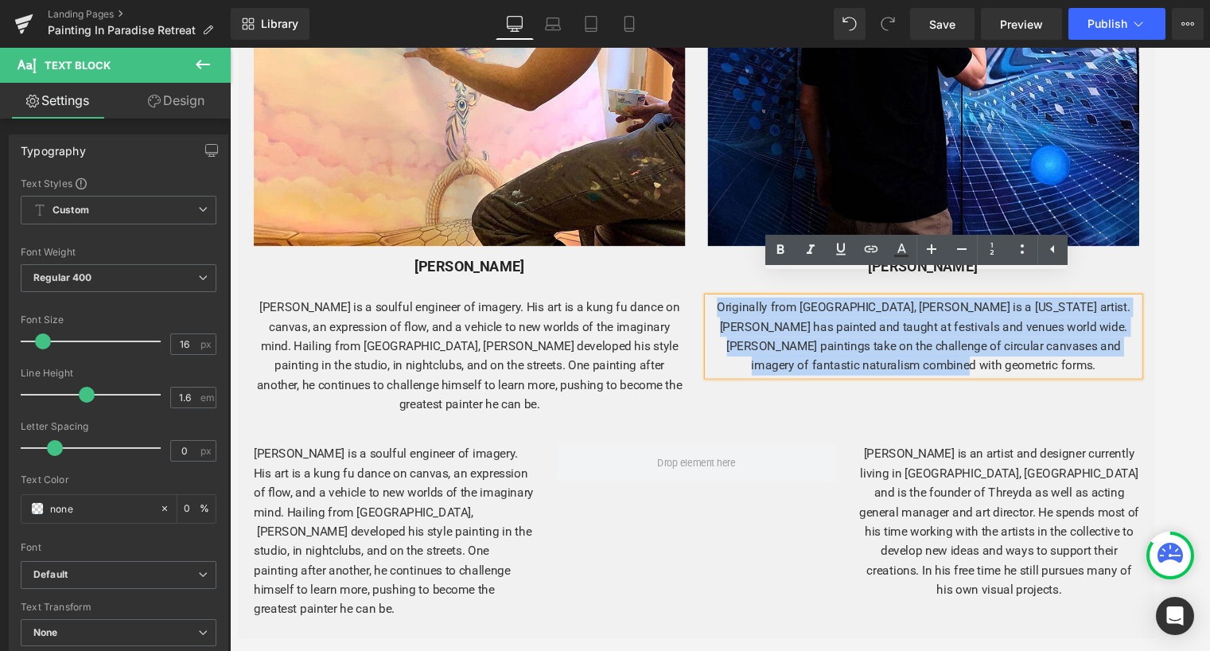
drag, startPoint x: 1054, startPoint y: 358, endPoint x: 742, endPoint y: 298, distance: 317.6
click at [742, 310] on p "Originally from [GEOGRAPHIC_DATA], [PERSON_NAME] is a [US_STATE] artist. [PERSO…" at bounding box center [959, 350] width 454 height 81
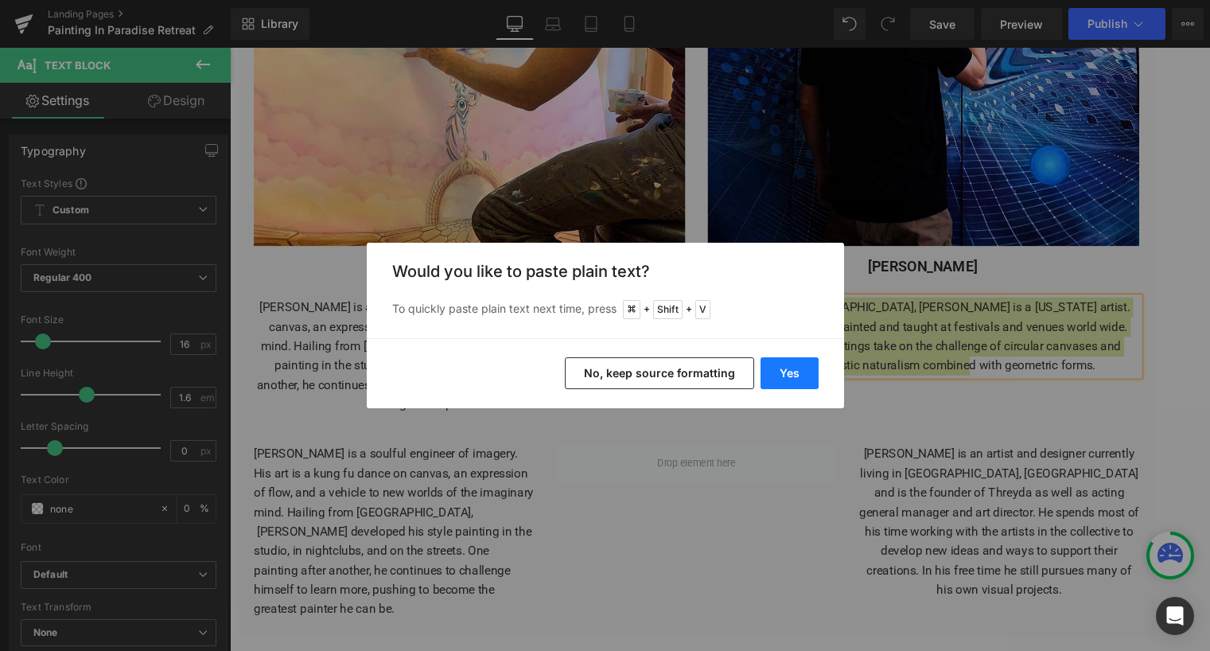
click at [779, 380] on button "Yes" at bounding box center [790, 373] width 58 height 32
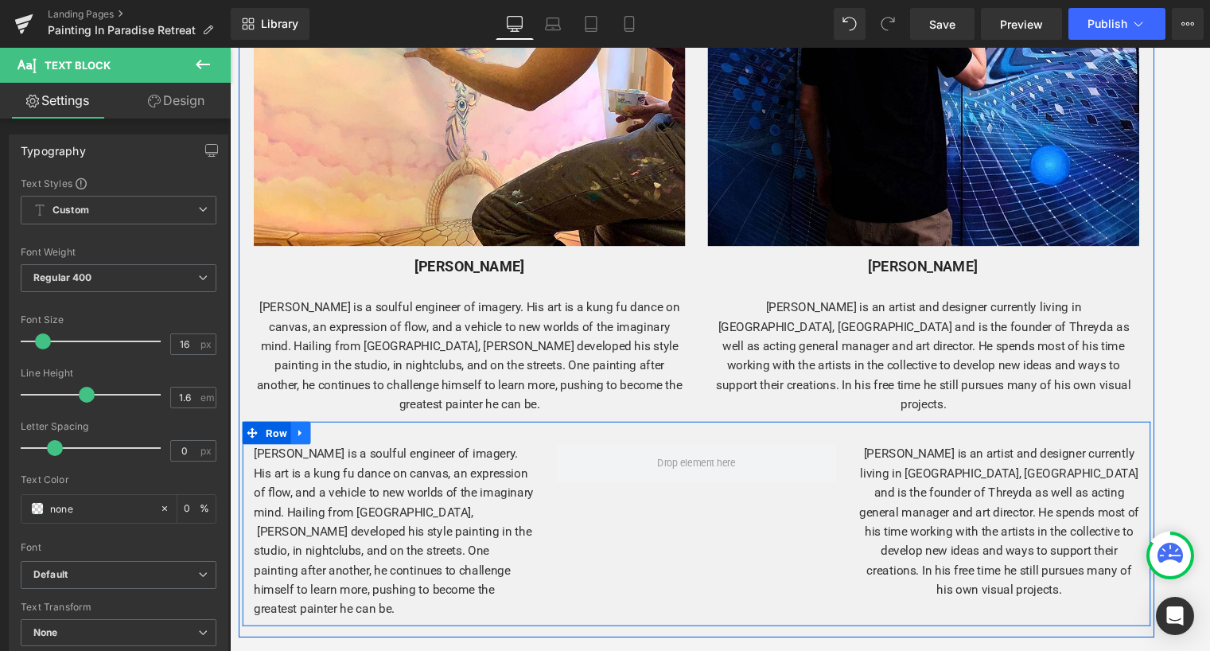
click at [303, 446] on icon at bounding box center [303, 452] width 11 height 12
click at [341, 447] on icon at bounding box center [345, 452] width 11 height 11
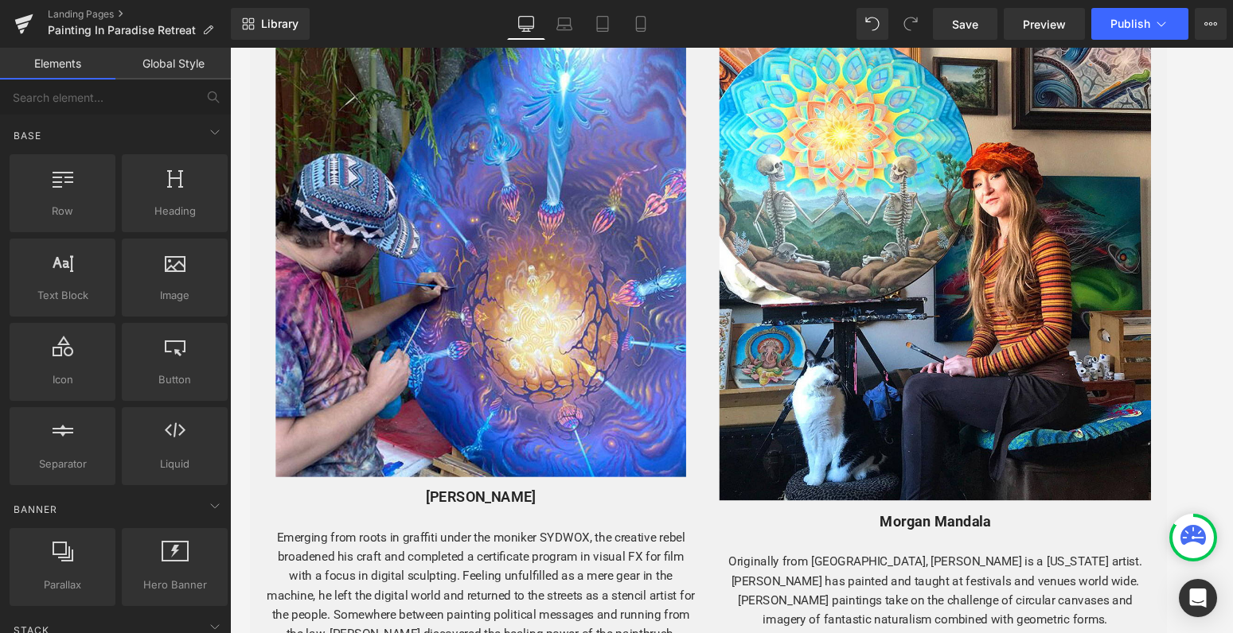
scroll to position [1876, 0]
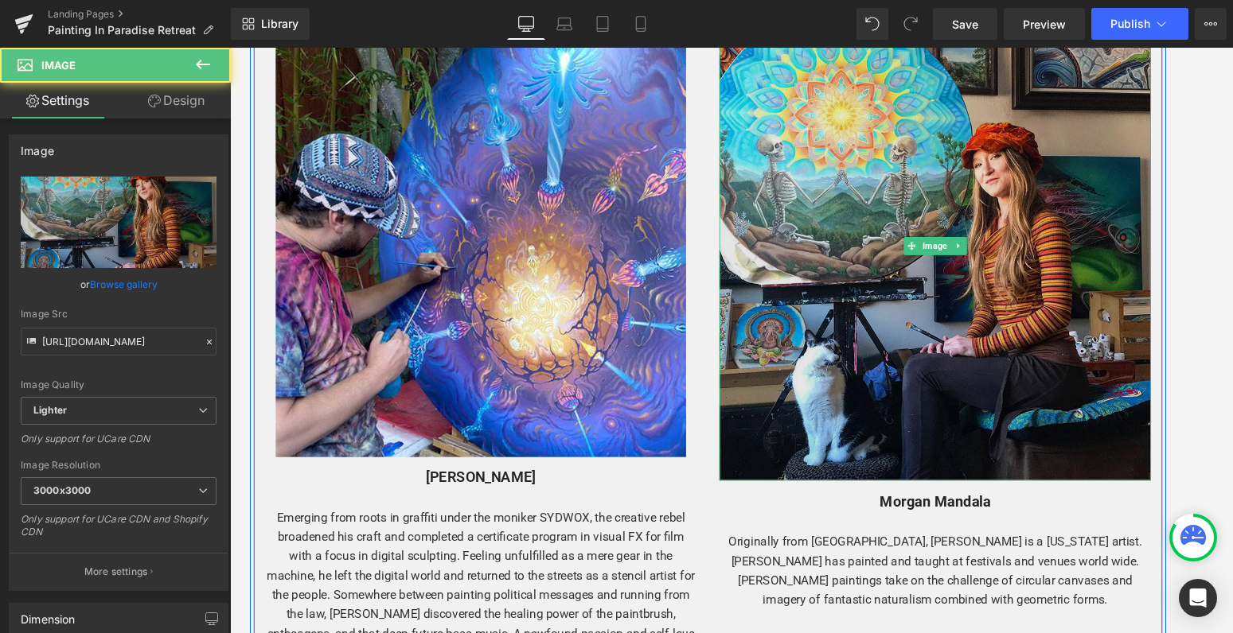
click at [1020, 235] on img at bounding box center [970, 256] width 454 height 493
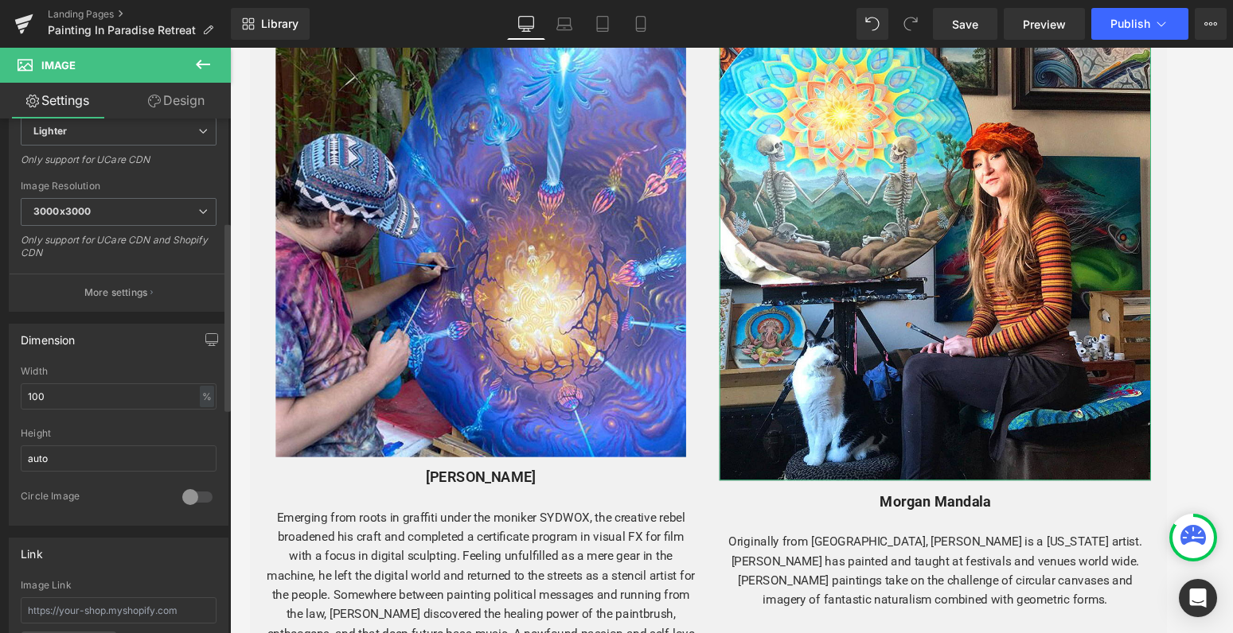
scroll to position [283, 0]
click at [94, 453] on input "auto" at bounding box center [119, 455] width 196 height 26
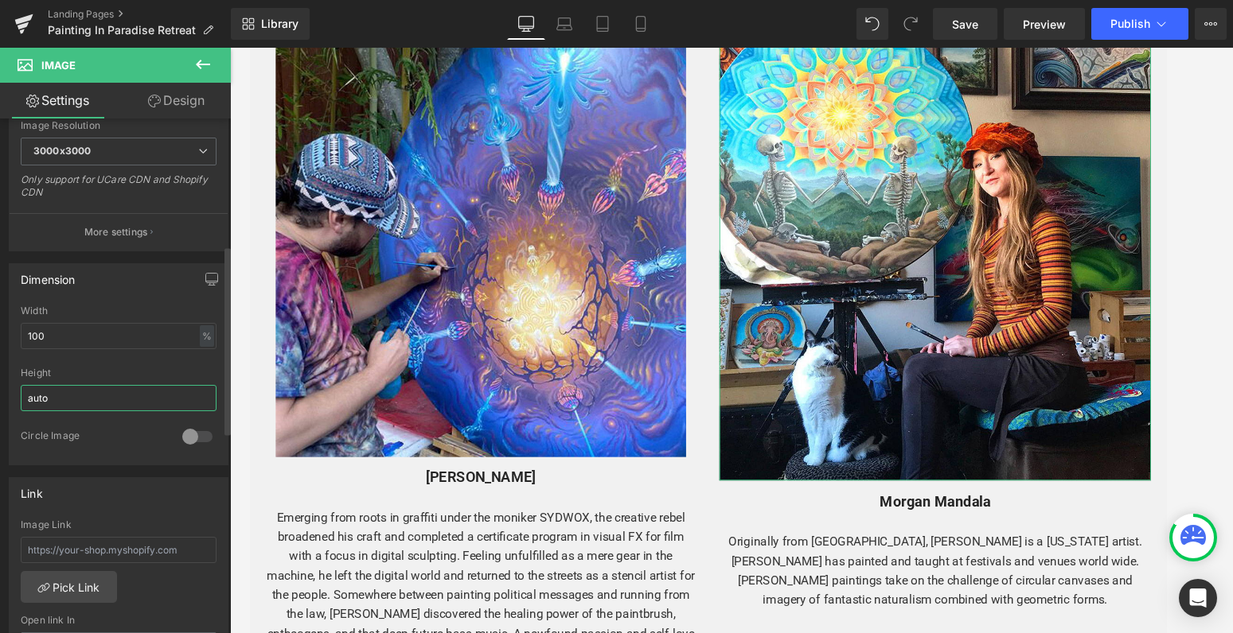
scroll to position [329, 0]
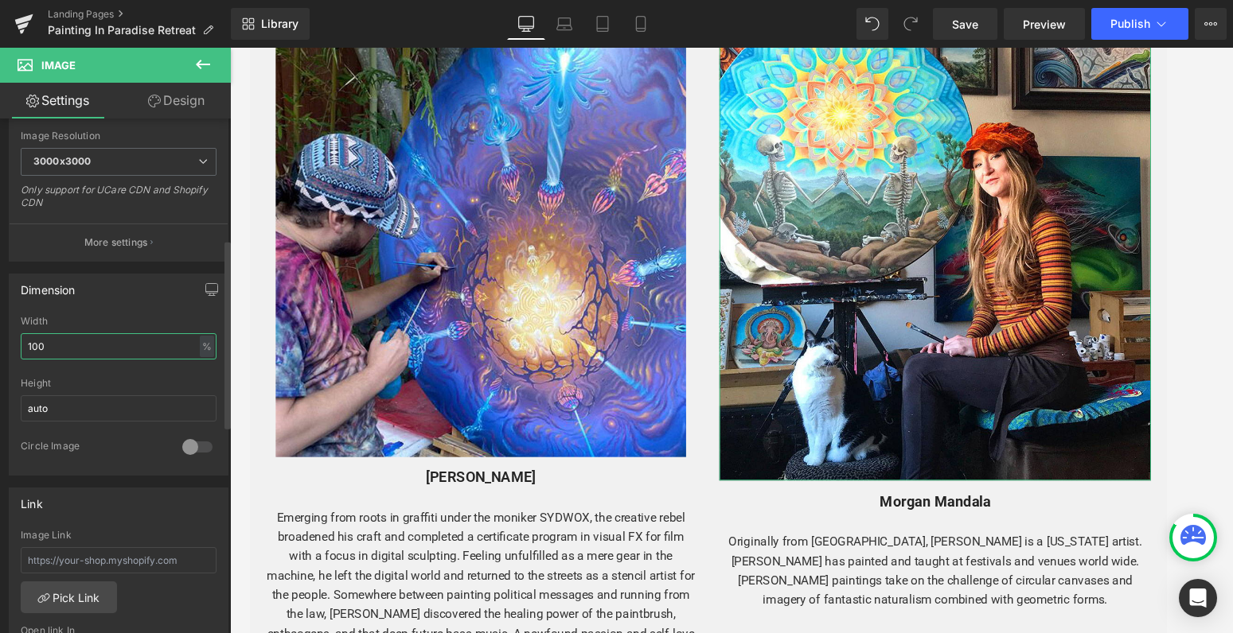
click at [60, 348] on input "100" at bounding box center [119, 346] width 196 height 26
click at [66, 404] on input "auto" at bounding box center [119, 409] width 196 height 26
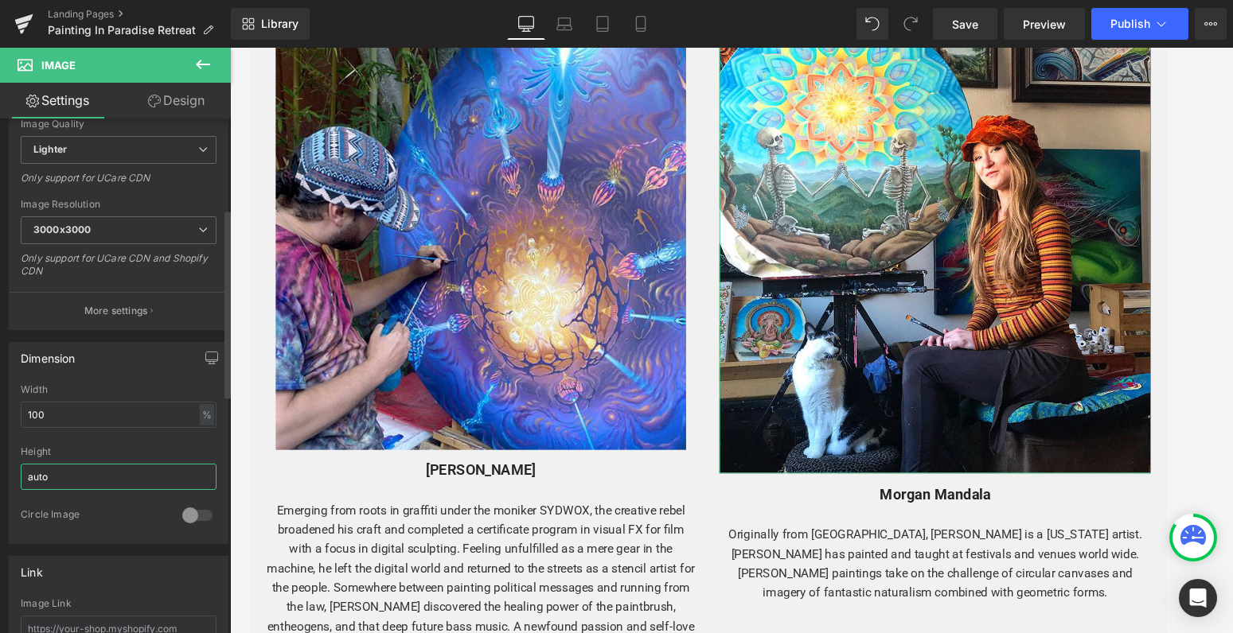
scroll to position [234, 0]
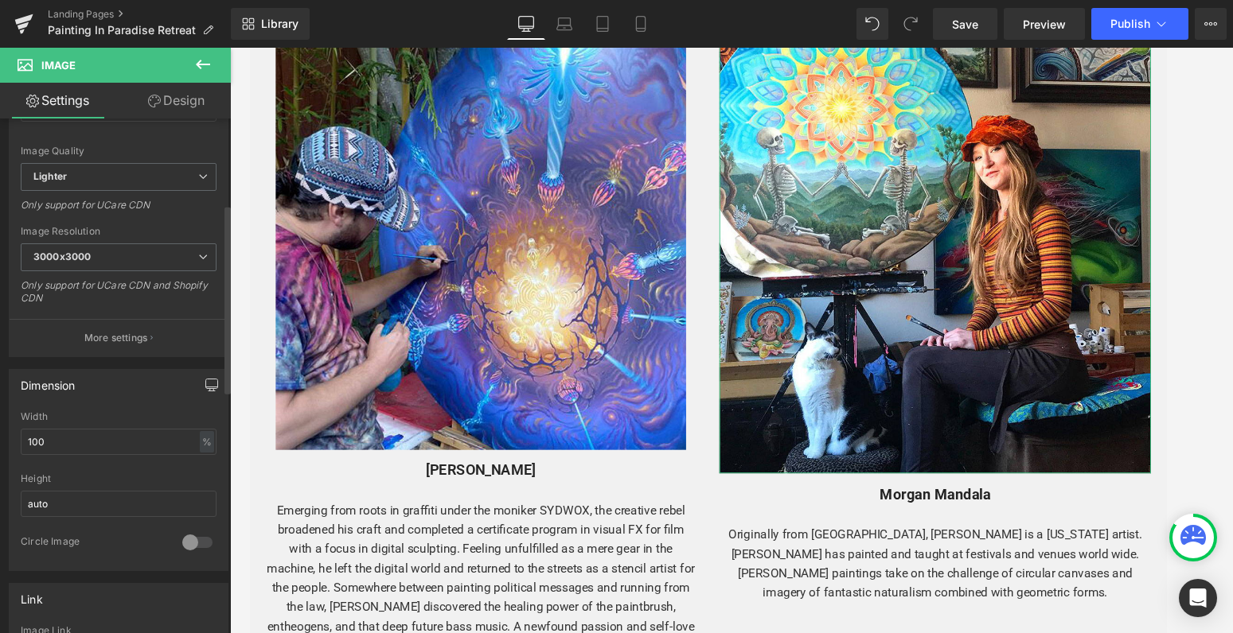
click at [212, 384] on button "button" at bounding box center [211, 385] width 25 height 30
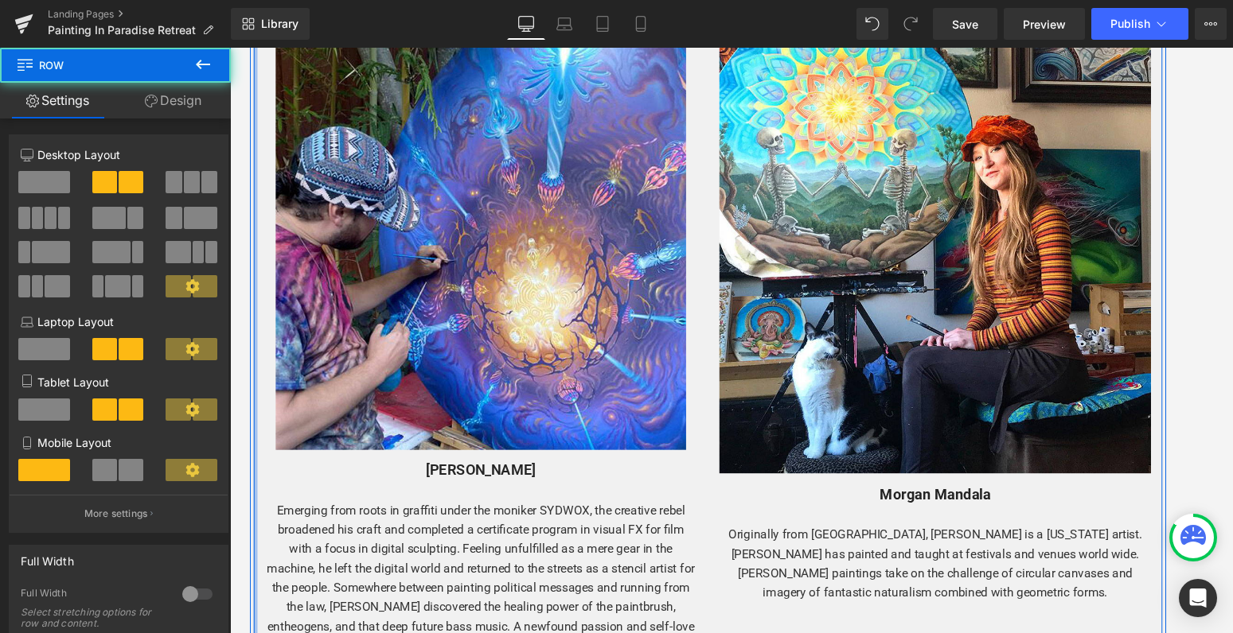
click at [254, 444] on div "Image [PERSON_NAME] Text Block Emerging from roots in graffiti under the monike…" at bounding box center [731, 347] width 955 height 735
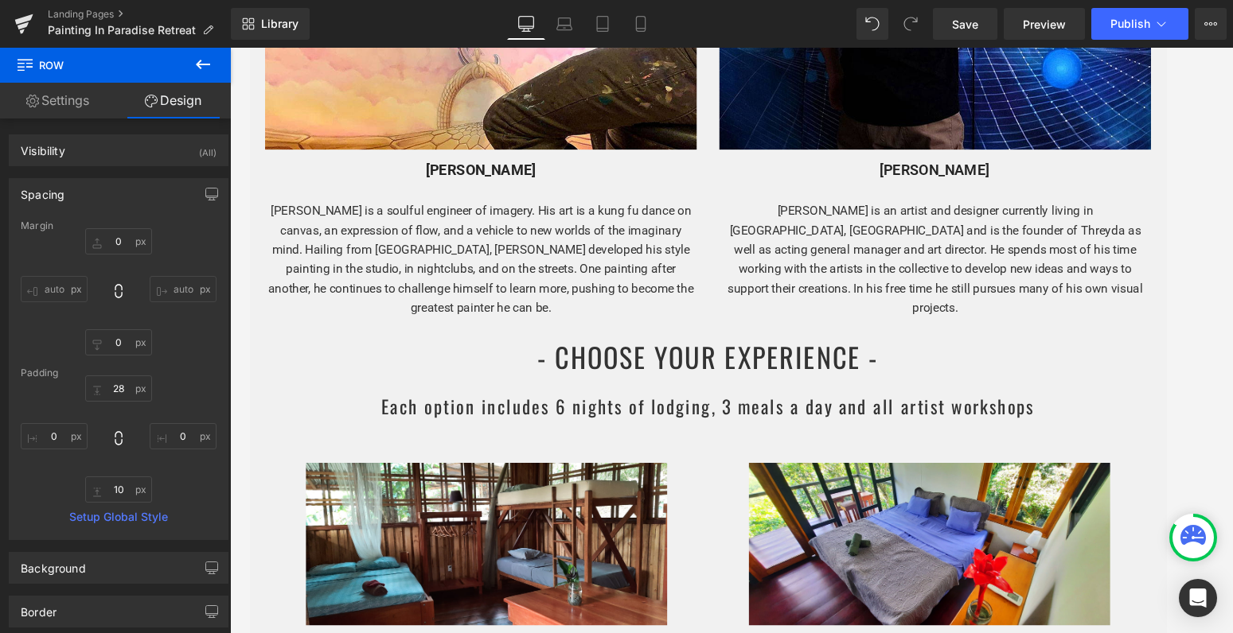
scroll to position [2961, 0]
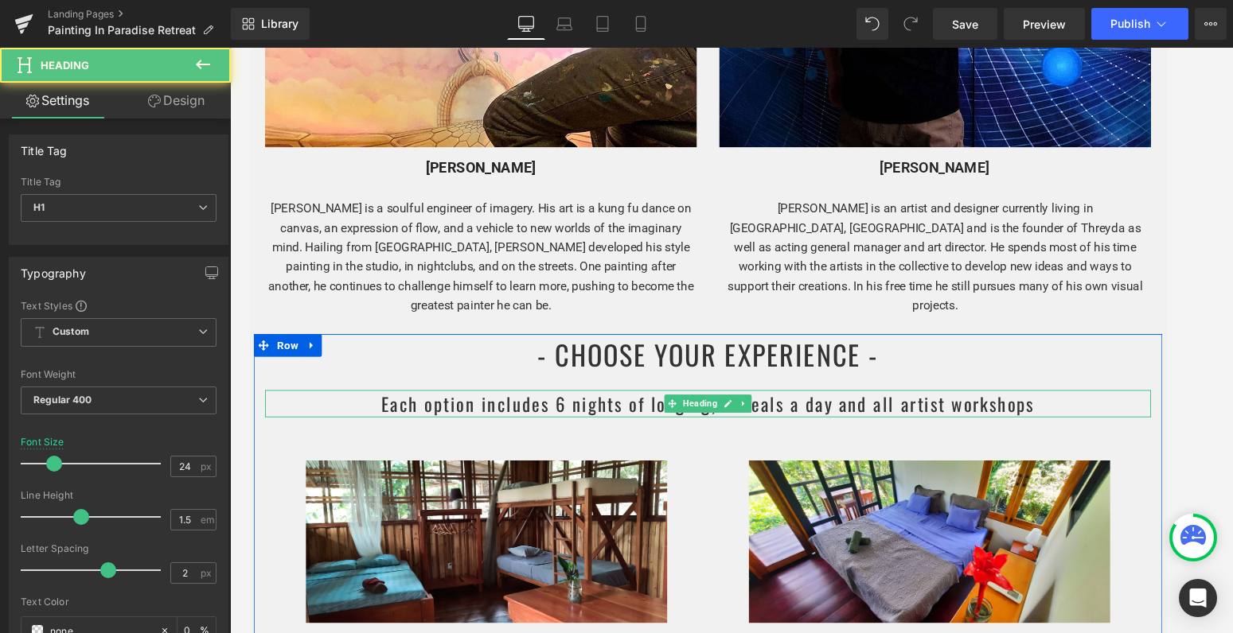
click at [583, 408] on h1 "Each option includes 6 nights of lodging, 3 meals a day and all artist workshops" at bounding box center [731, 422] width 931 height 29
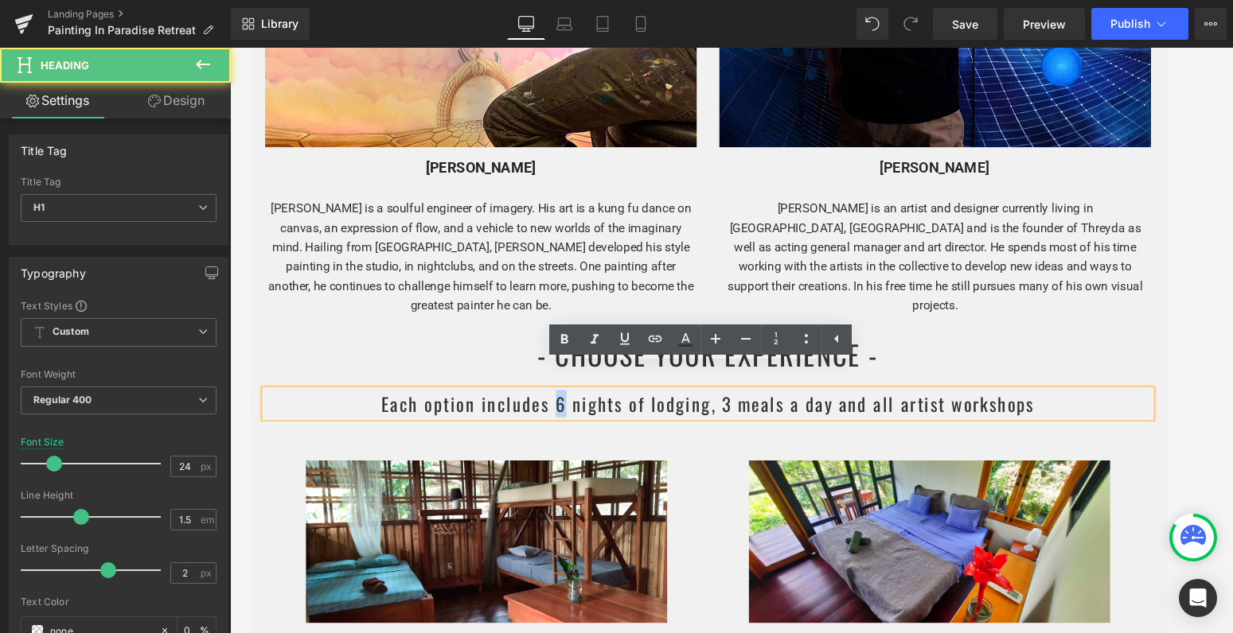
click at [573, 408] on h1 "Each option includes 6 nights of lodging, 3 meals a day and all artist workshops" at bounding box center [731, 422] width 931 height 29
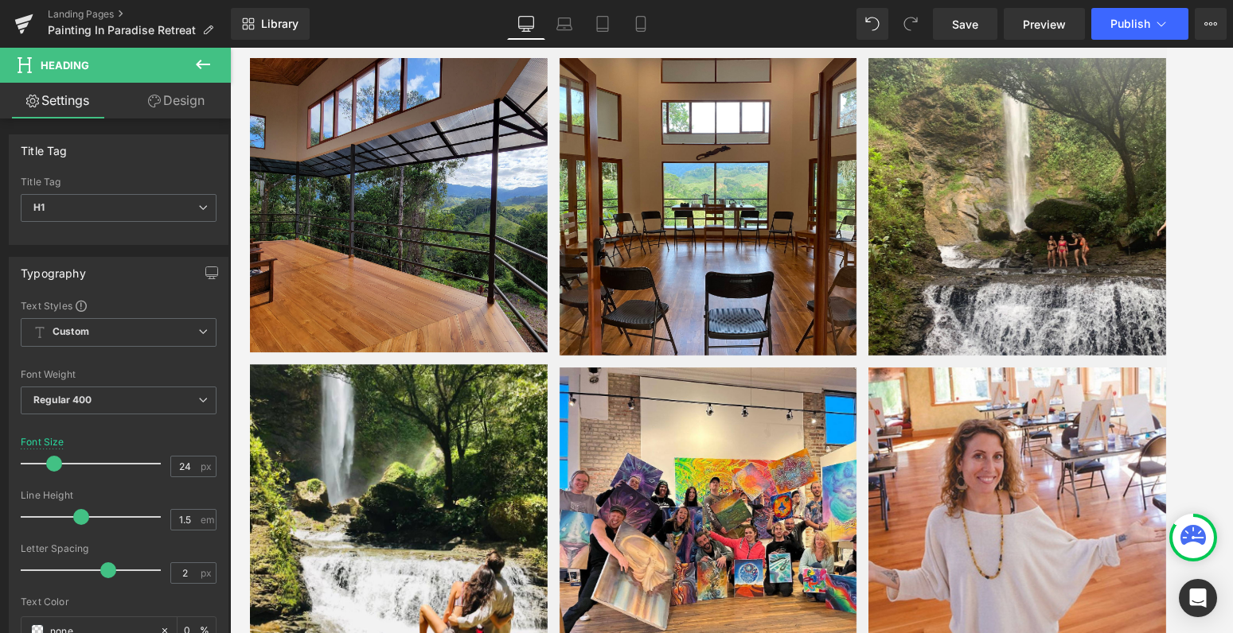
scroll to position [7130, 0]
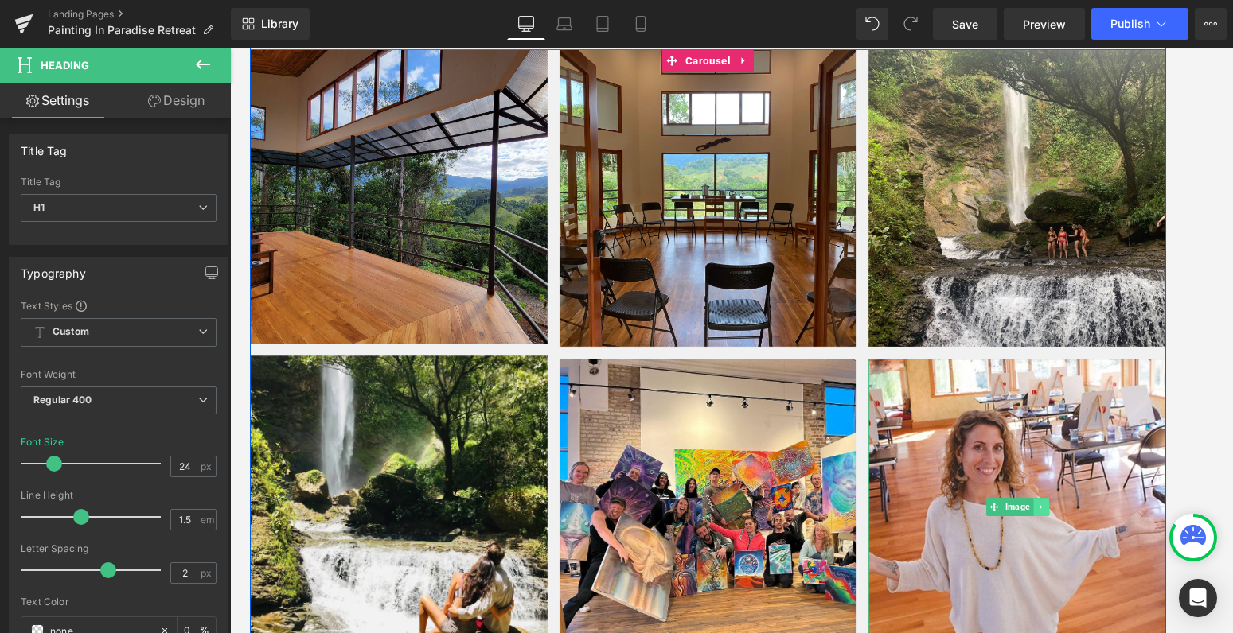
click at [1079, 528] on icon at bounding box center [1080, 531] width 2 height 6
click at [1086, 527] on icon at bounding box center [1089, 531] width 9 height 9
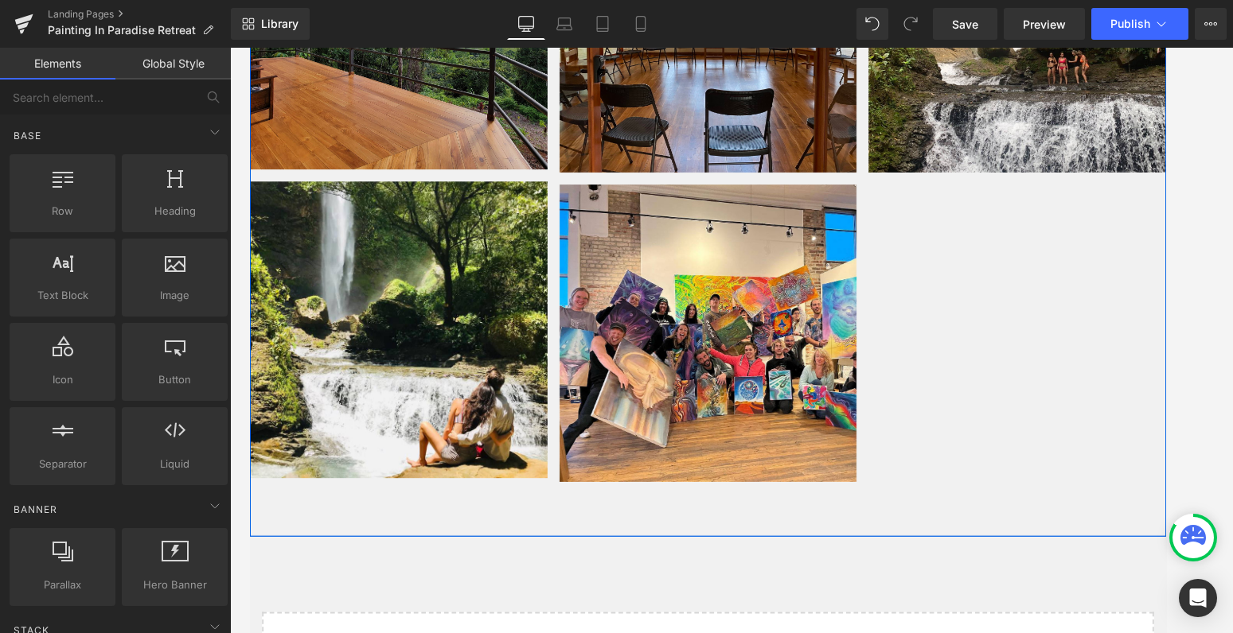
scroll to position [7214, 0]
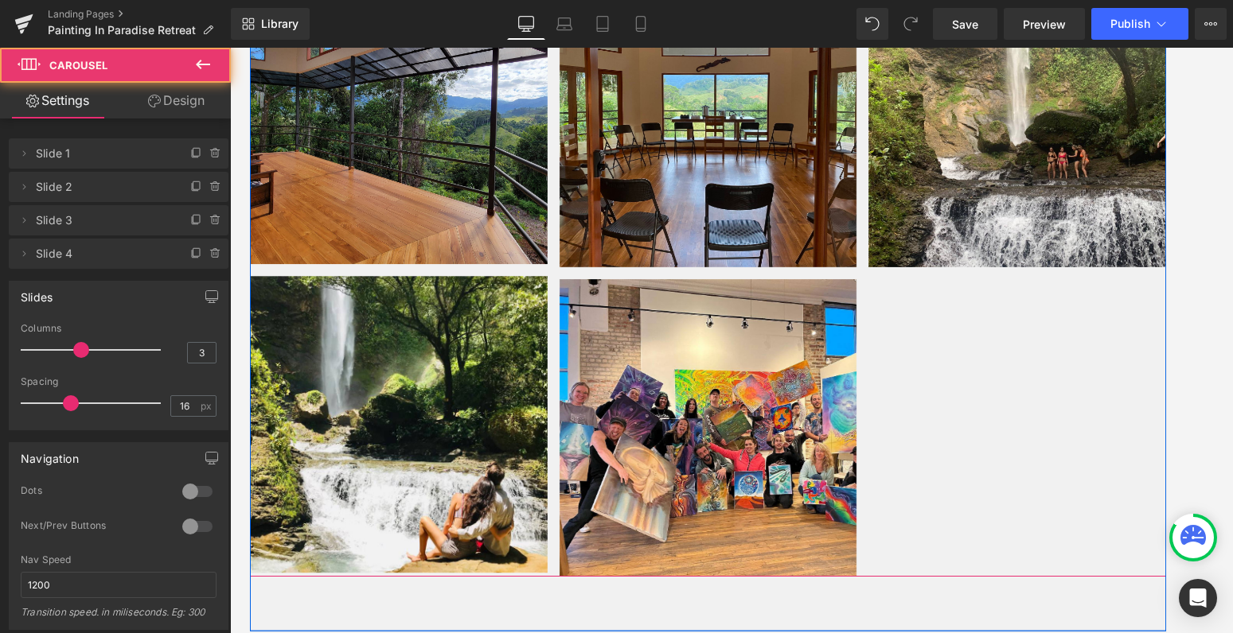
click at [1054, 362] on div "Image Image Image Image Image Image Image" at bounding box center [900, 284] width 1301 height 637
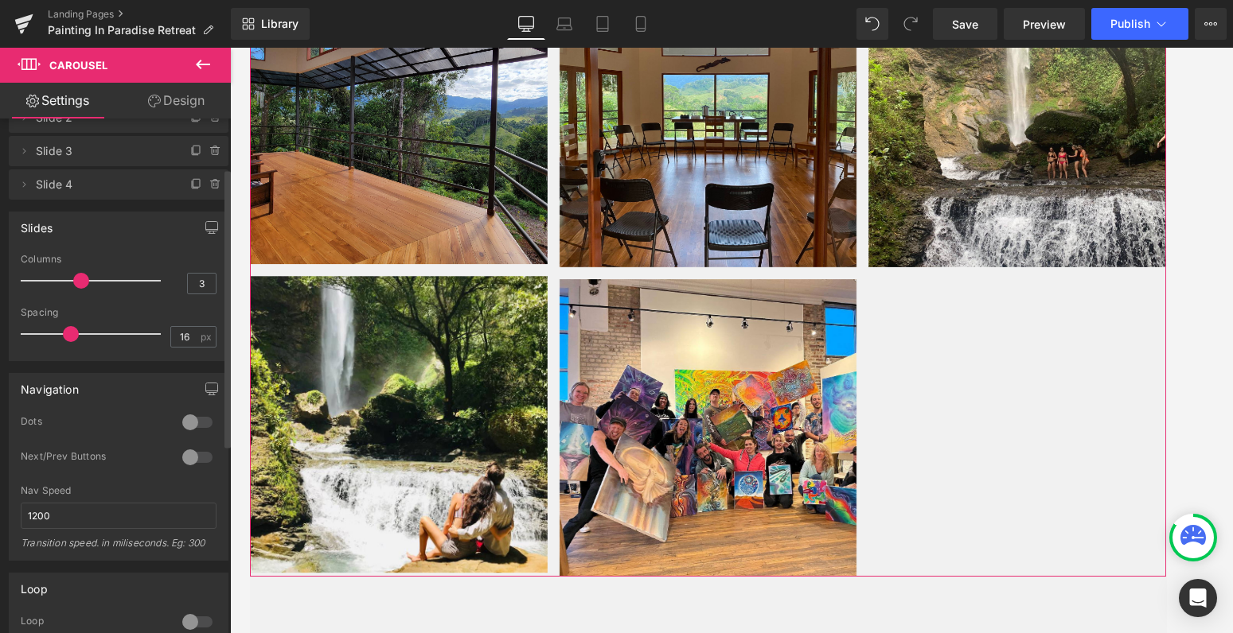
scroll to position [111, 0]
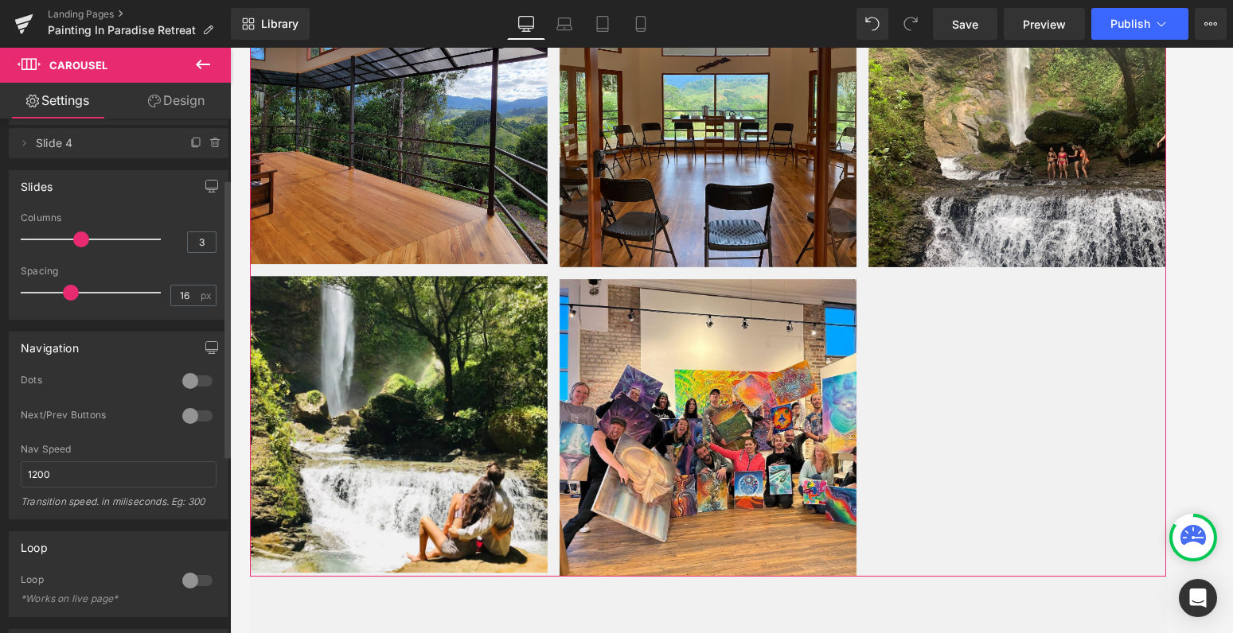
type input "2"
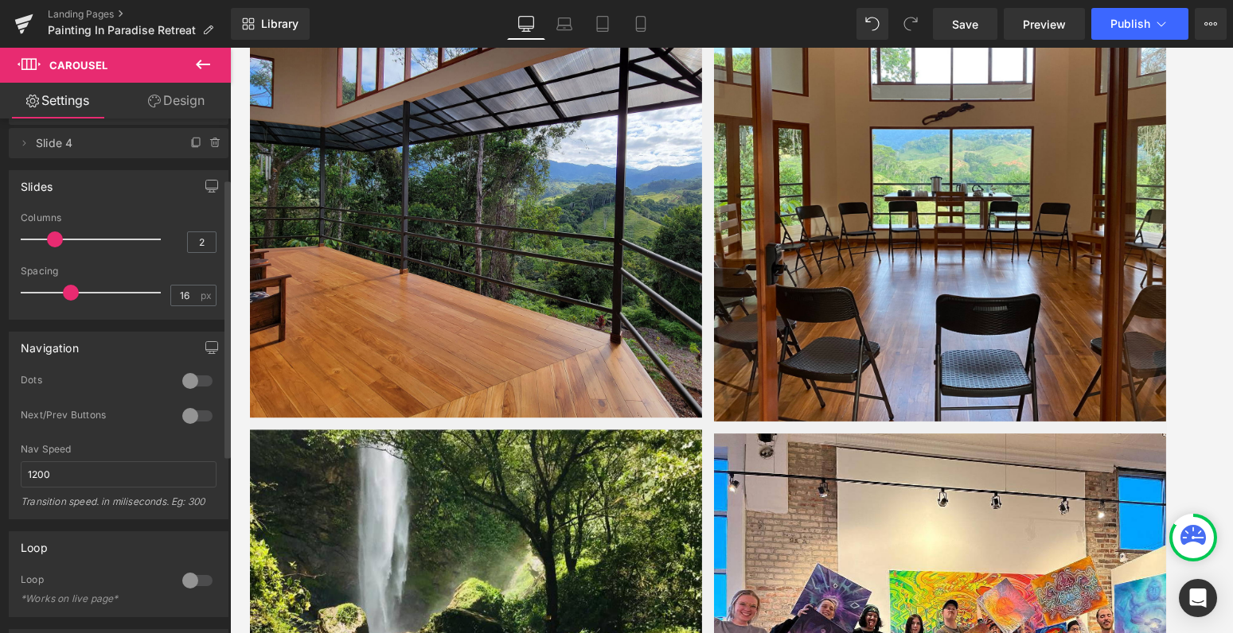
drag, startPoint x: 83, startPoint y: 243, endPoint x: 65, endPoint y: 240, distance: 17.7
click at [65, 240] on div at bounding box center [95, 240] width 132 height 32
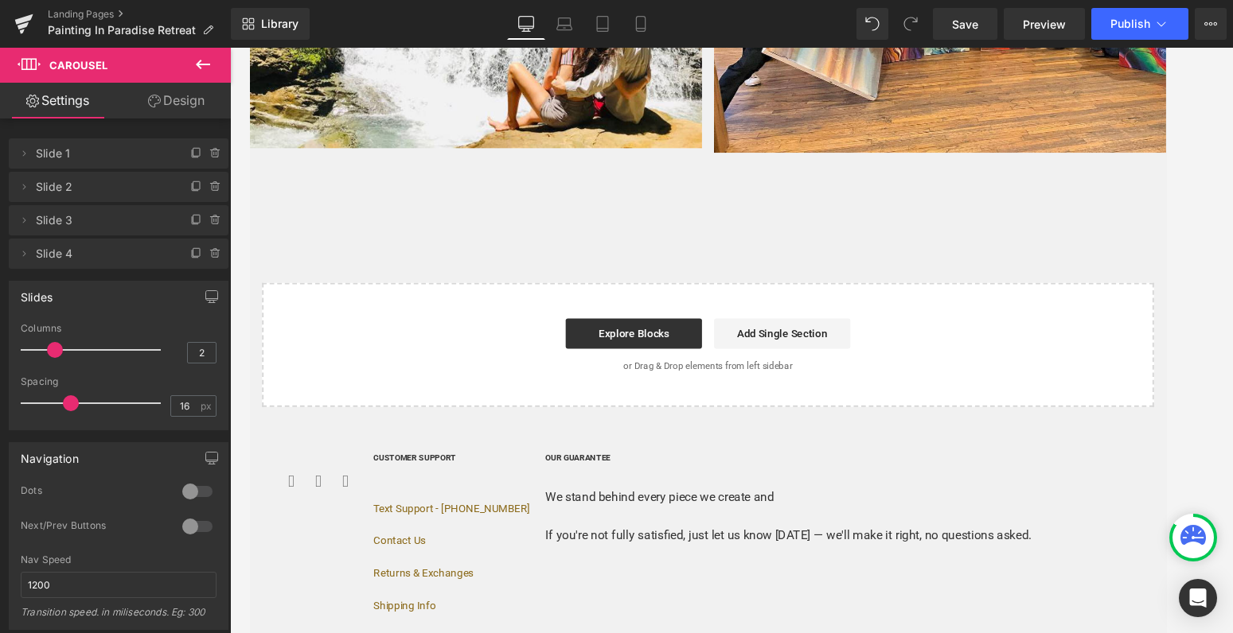
scroll to position [7983, 0]
click at [971, 29] on span "Save" at bounding box center [965, 24] width 26 height 17
click at [1038, 26] on span "Preview" at bounding box center [1044, 24] width 43 height 17
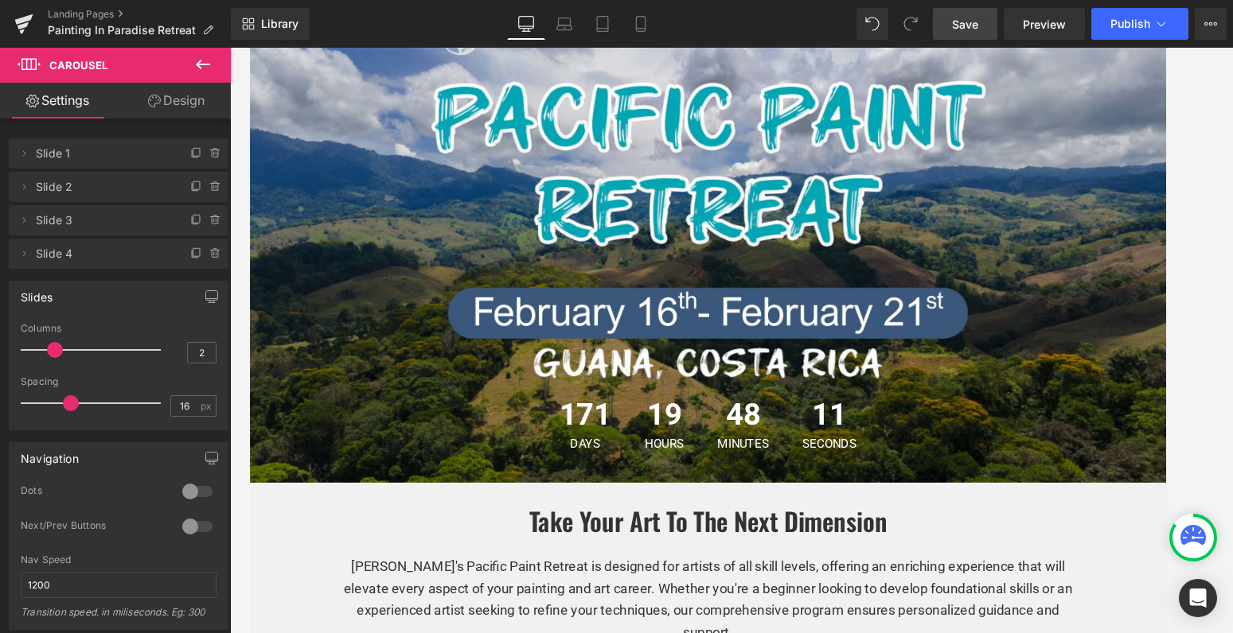
scroll to position [222, 0]
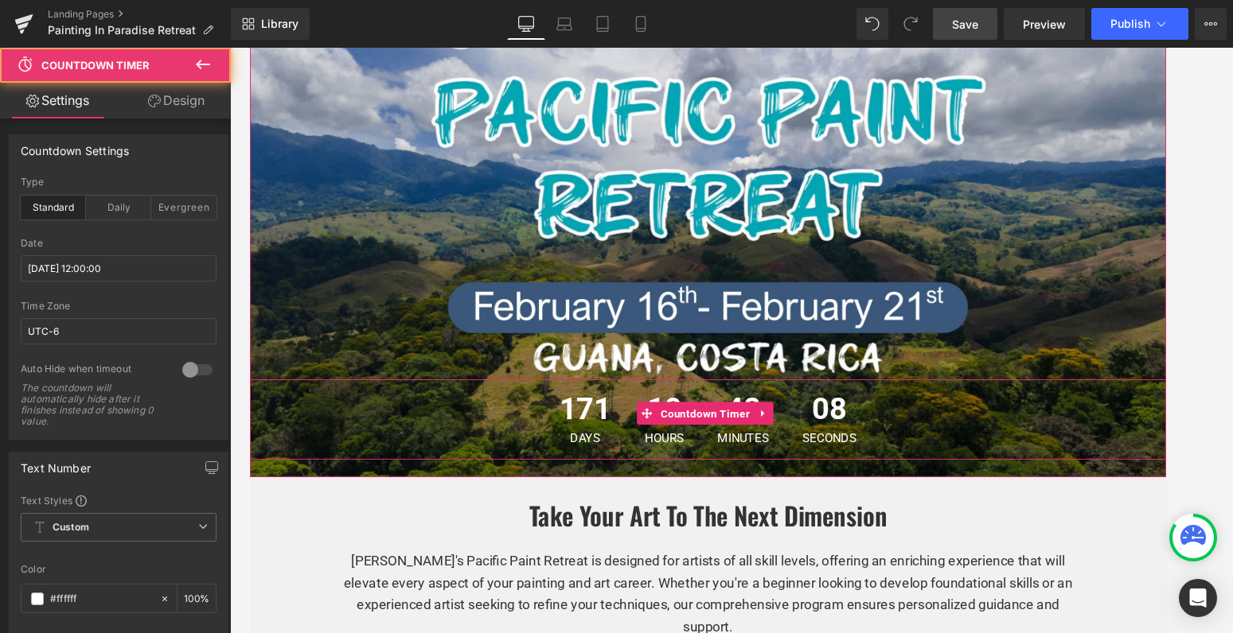
click at [923, 431] on div "171 Days 19 Hours 48 Minutes 08 Seconds" at bounding box center [731, 438] width 963 height 84
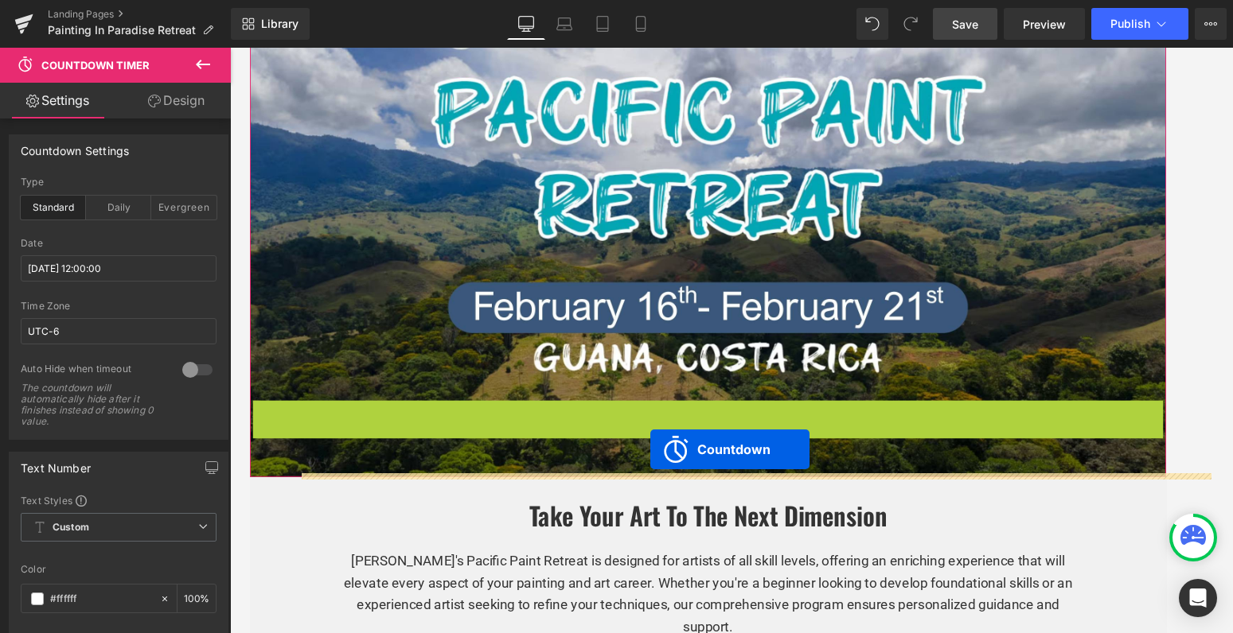
drag, startPoint x: 668, startPoint y: 428, endPoint x: 672, endPoint y: 470, distance: 42.4
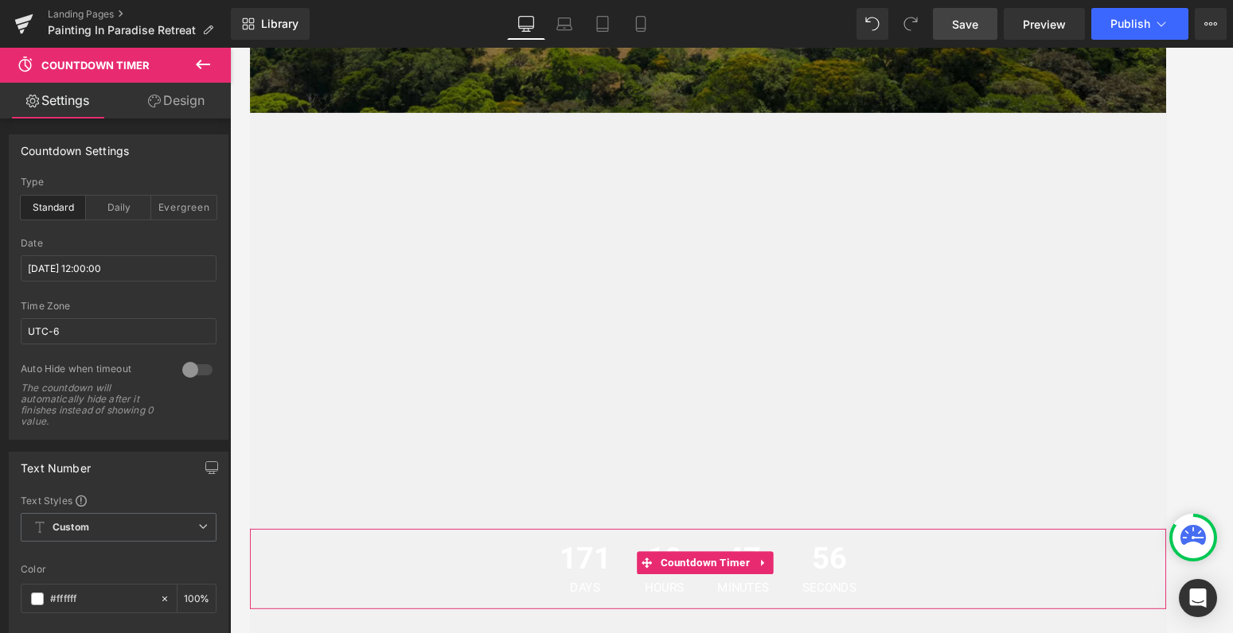
scroll to position [595, 0]
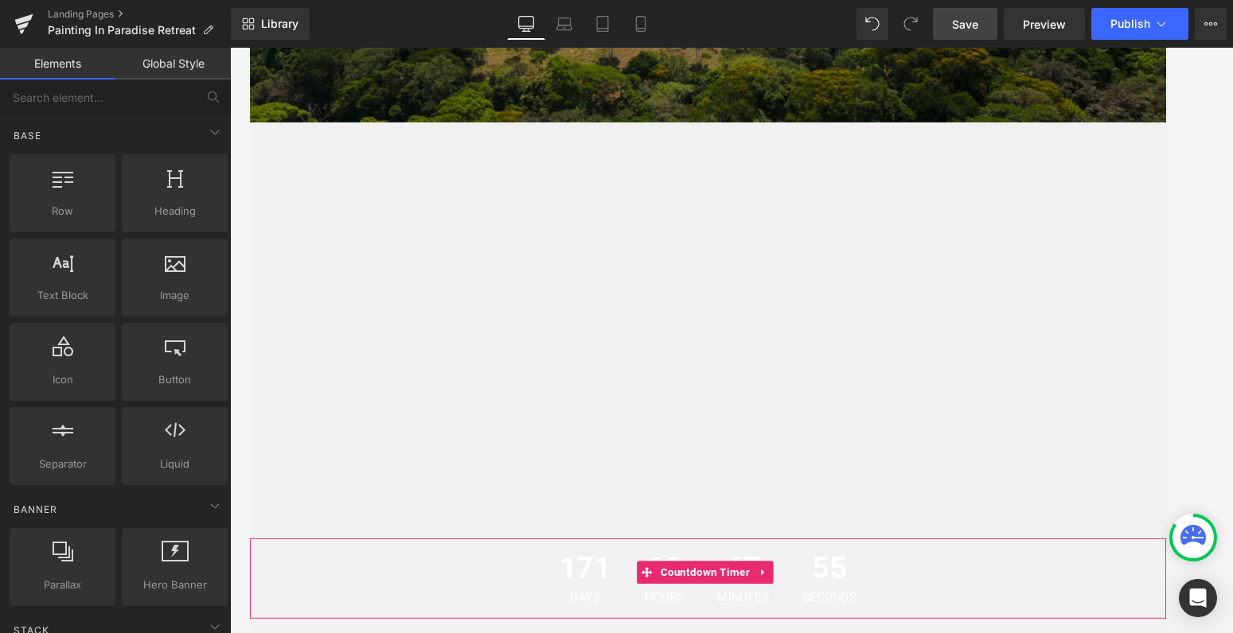
click at [969, 33] on link "Save" at bounding box center [965, 24] width 64 height 32
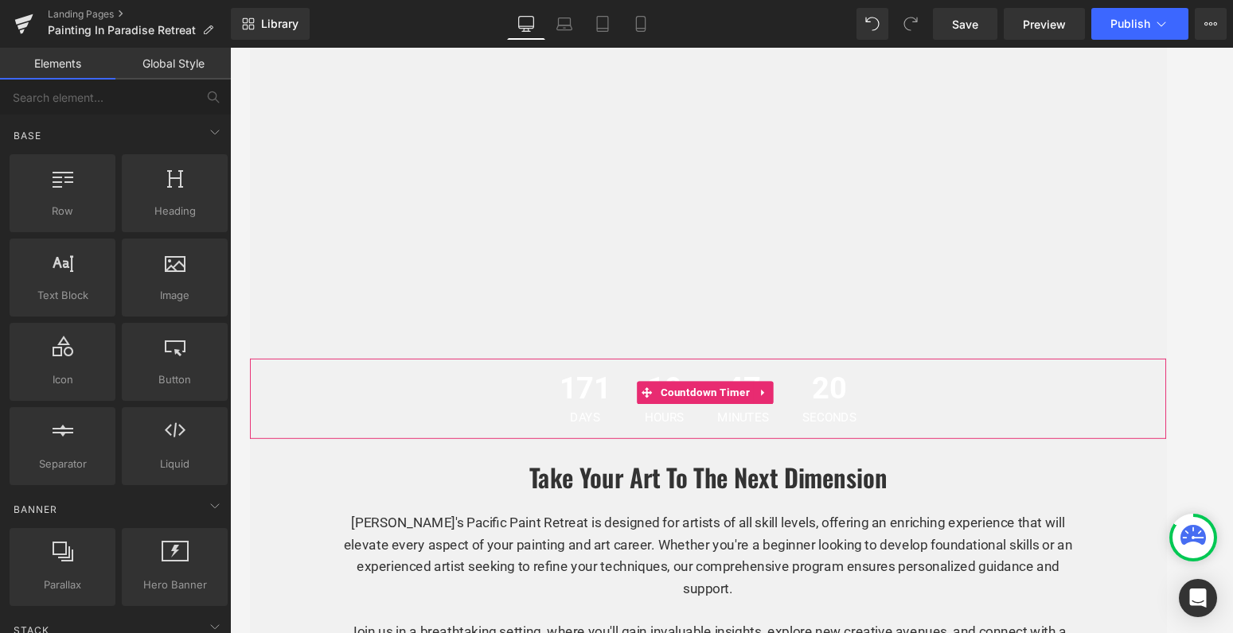
scroll to position [679, 0]
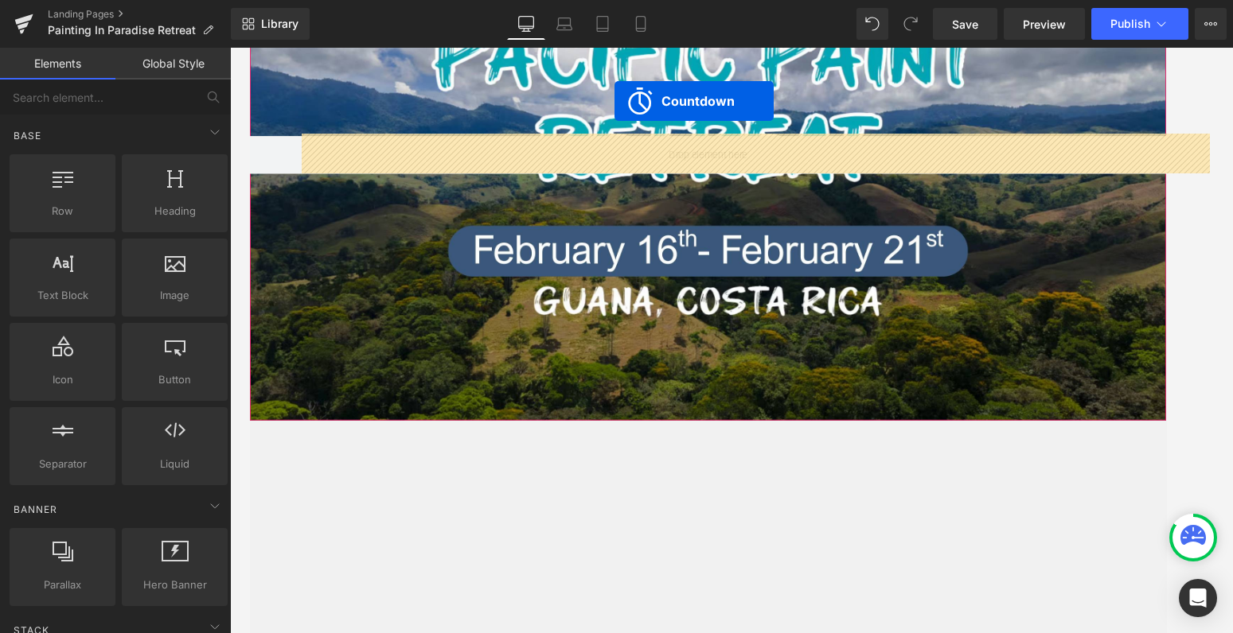
scroll to position [201, 0]
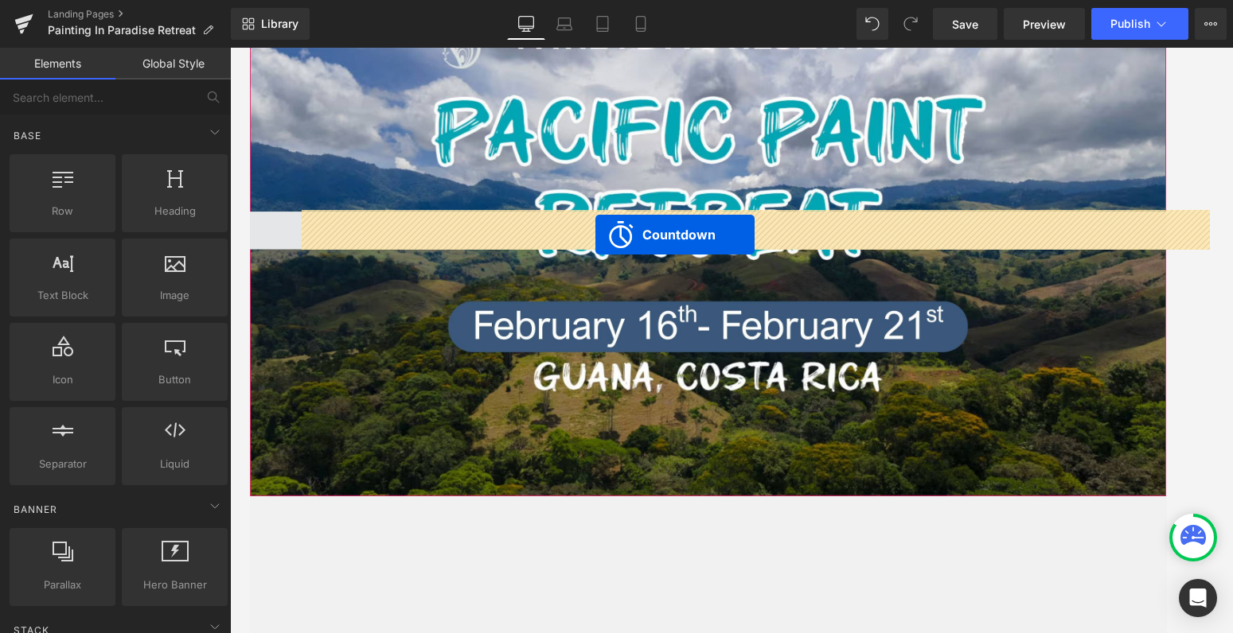
drag, startPoint x: 670, startPoint y: 511, endPoint x: 613, endPoint y: 244, distance: 272.7
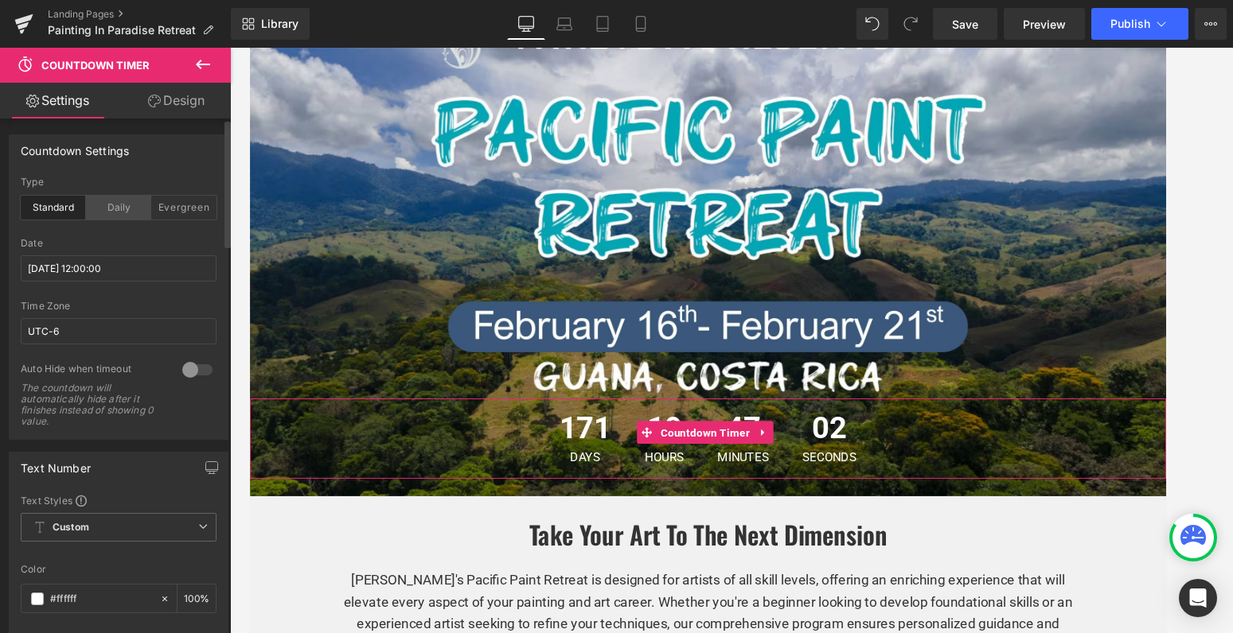
click at [128, 207] on div "Daily" at bounding box center [118, 208] width 65 height 24
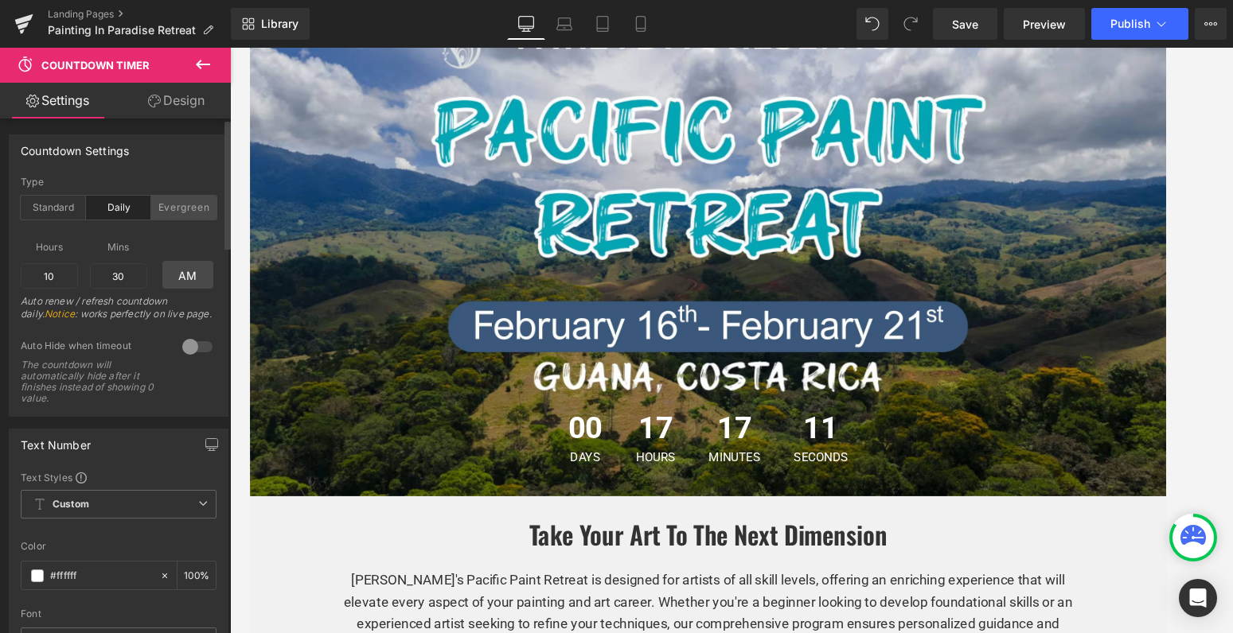
click at [177, 200] on div "Evergreen" at bounding box center [183, 208] width 65 height 24
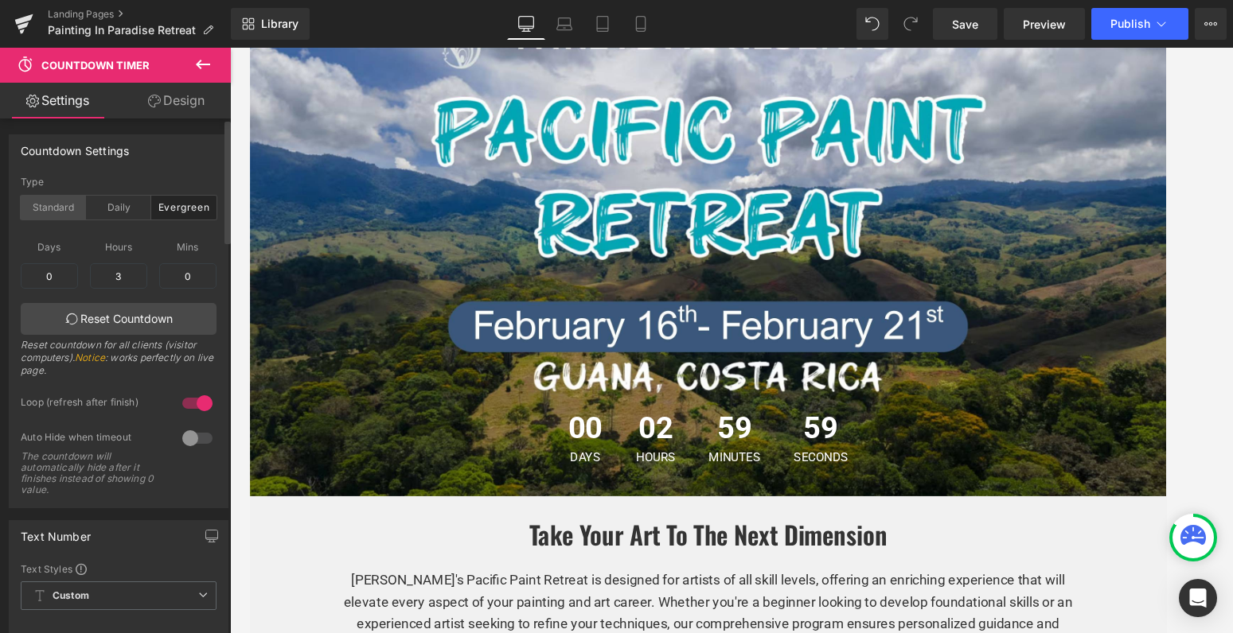
click at [53, 209] on div "Standard" at bounding box center [53, 208] width 65 height 24
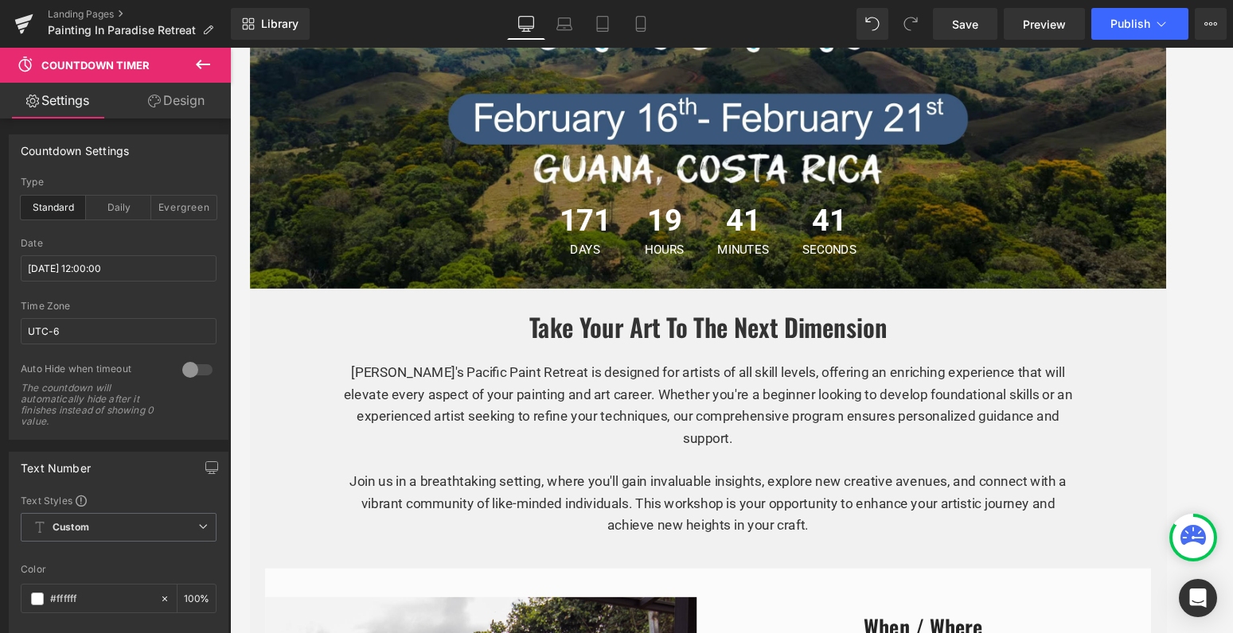
scroll to position [392, 0]
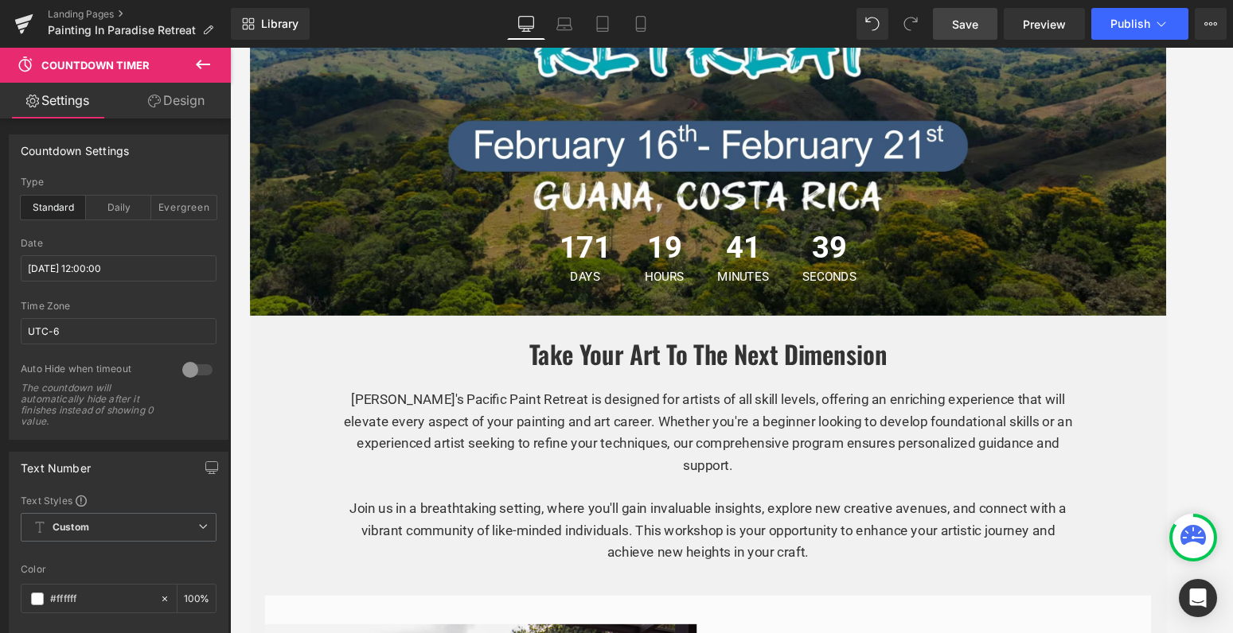
click at [971, 28] on span "Save" at bounding box center [965, 24] width 26 height 17
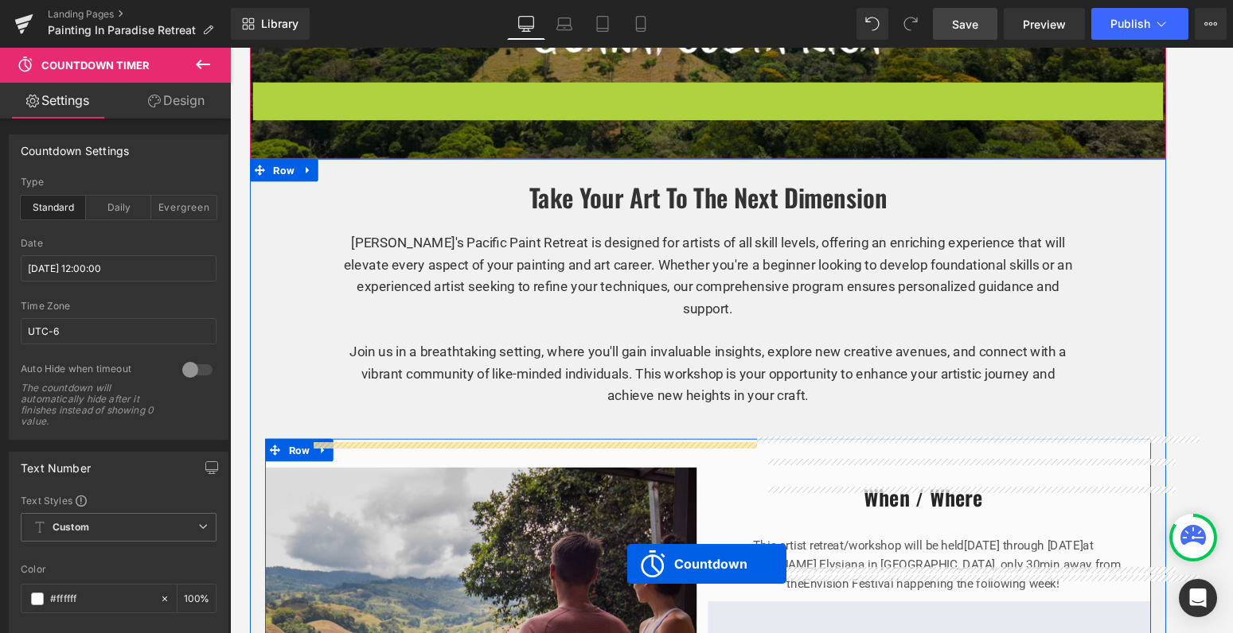
scroll to position [588, 0]
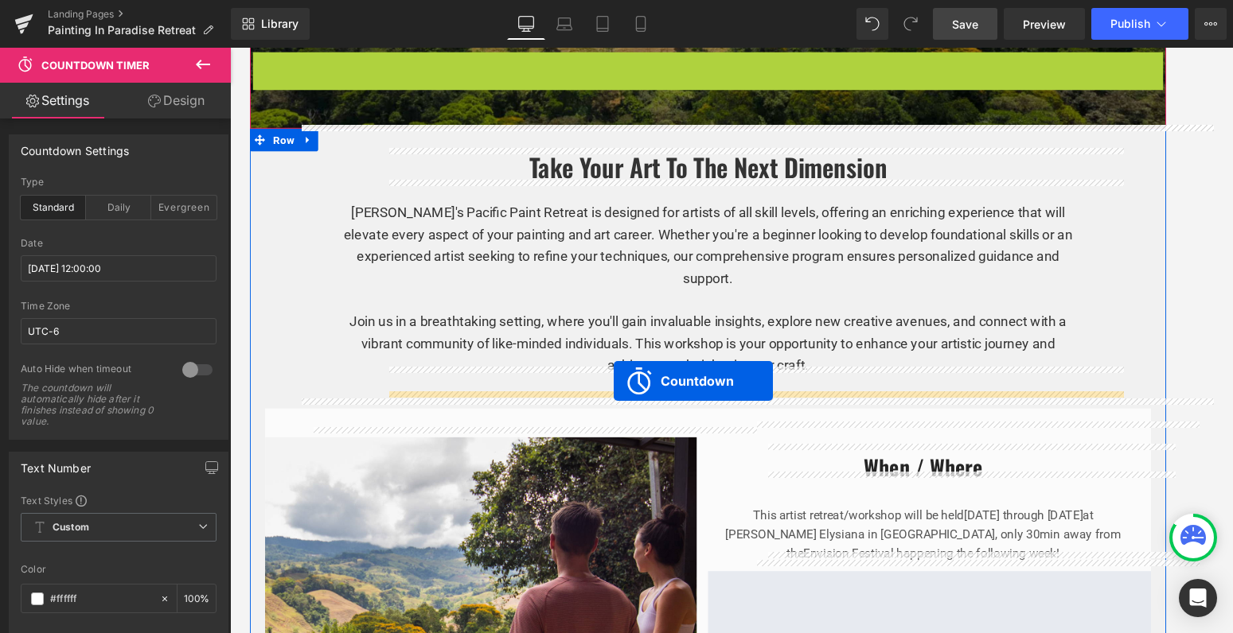
drag, startPoint x: 667, startPoint y: 348, endPoint x: 632, endPoint y: 398, distance: 61.2
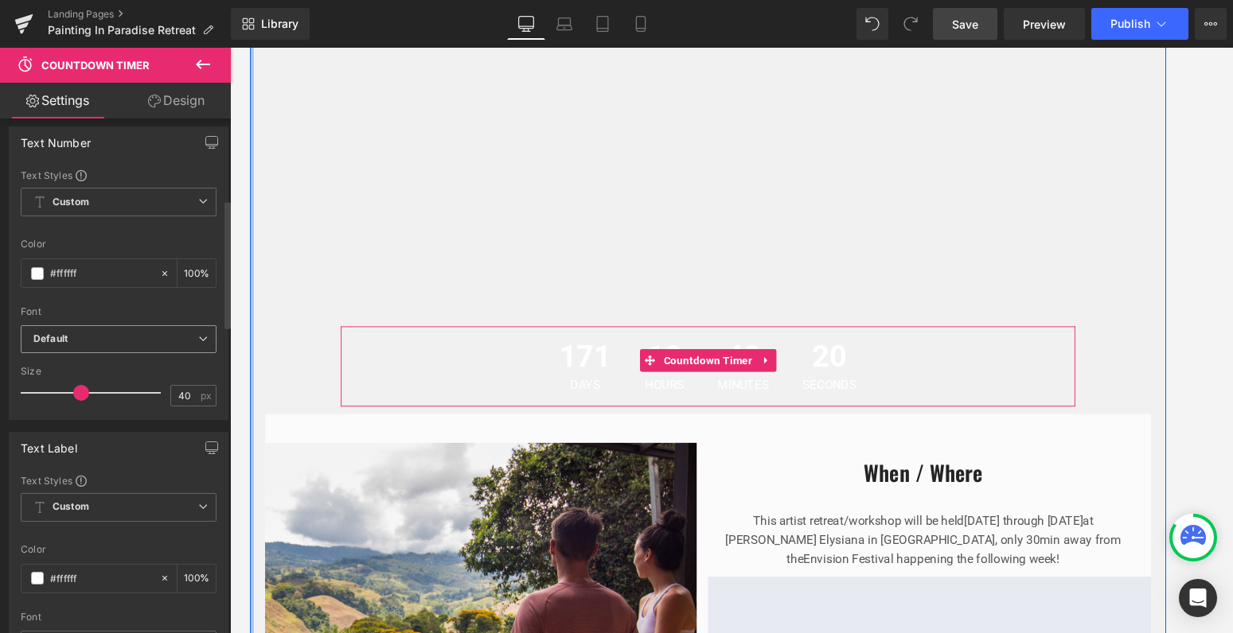
scroll to position [318, 0]
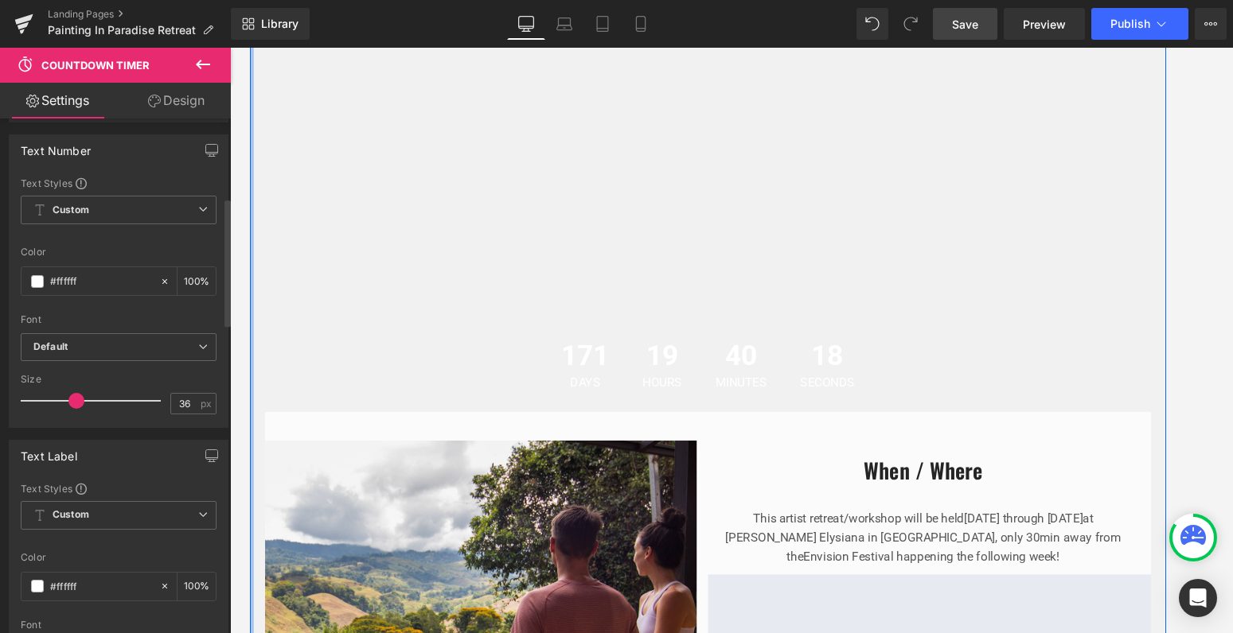
type input "30"
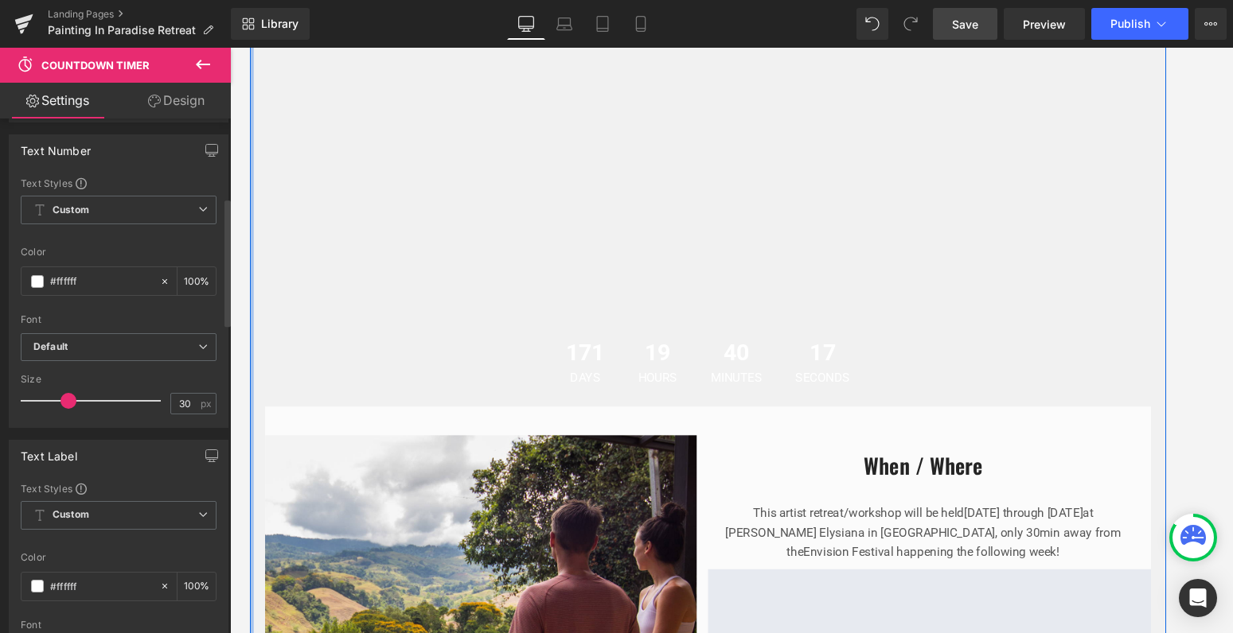
drag, startPoint x: 76, startPoint y: 403, endPoint x: 64, endPoint y: 403, distance: 11.9
click at [64, 403] on span at bounding box center [68, 401] width 16 height 16
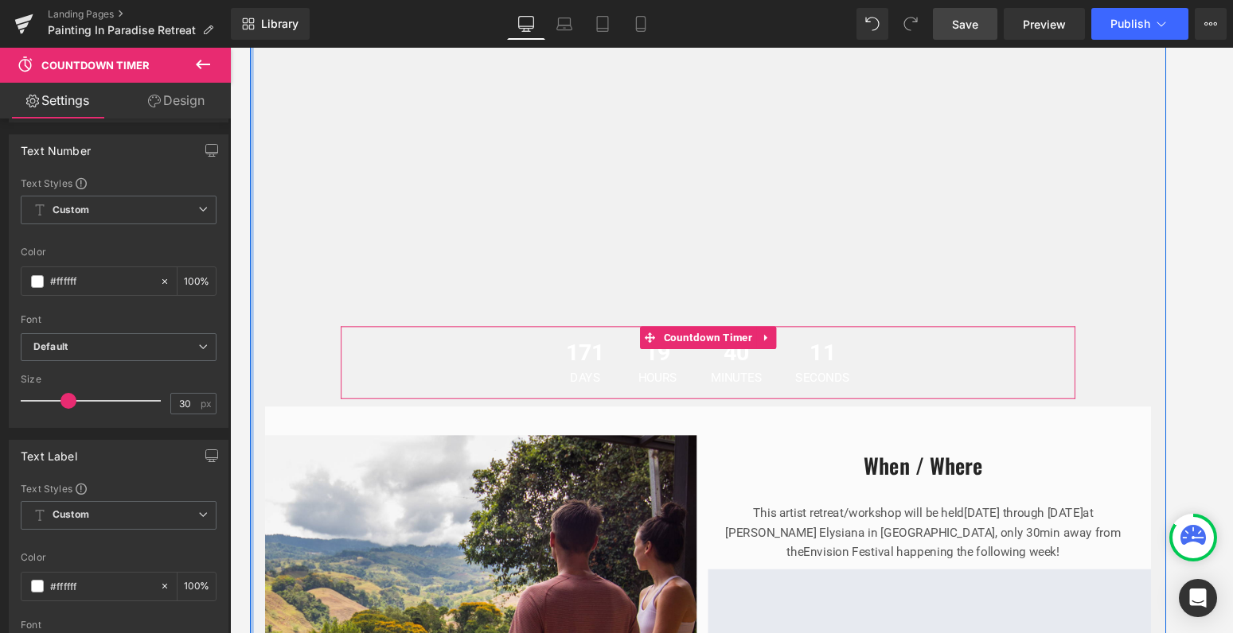
click at [166, 96] on link "Design" at bounding box center [176, 101] width 115 height 36
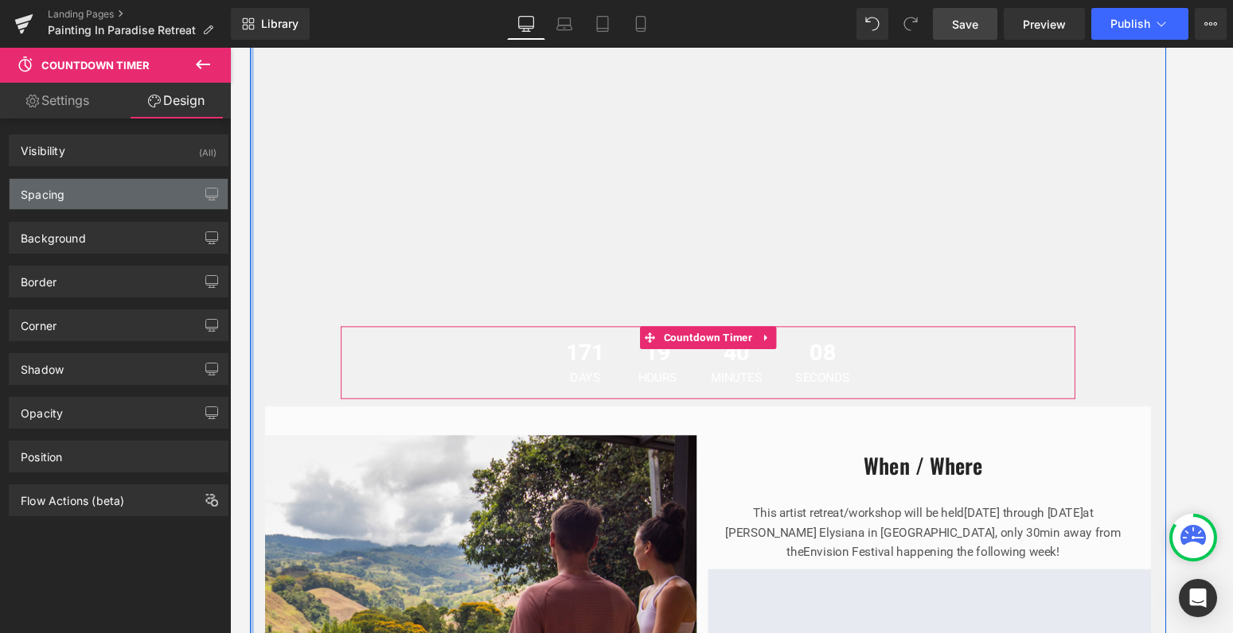
click at [137, 201] on div "Spacing" at bounding box center [119, 194] width 218 height 30
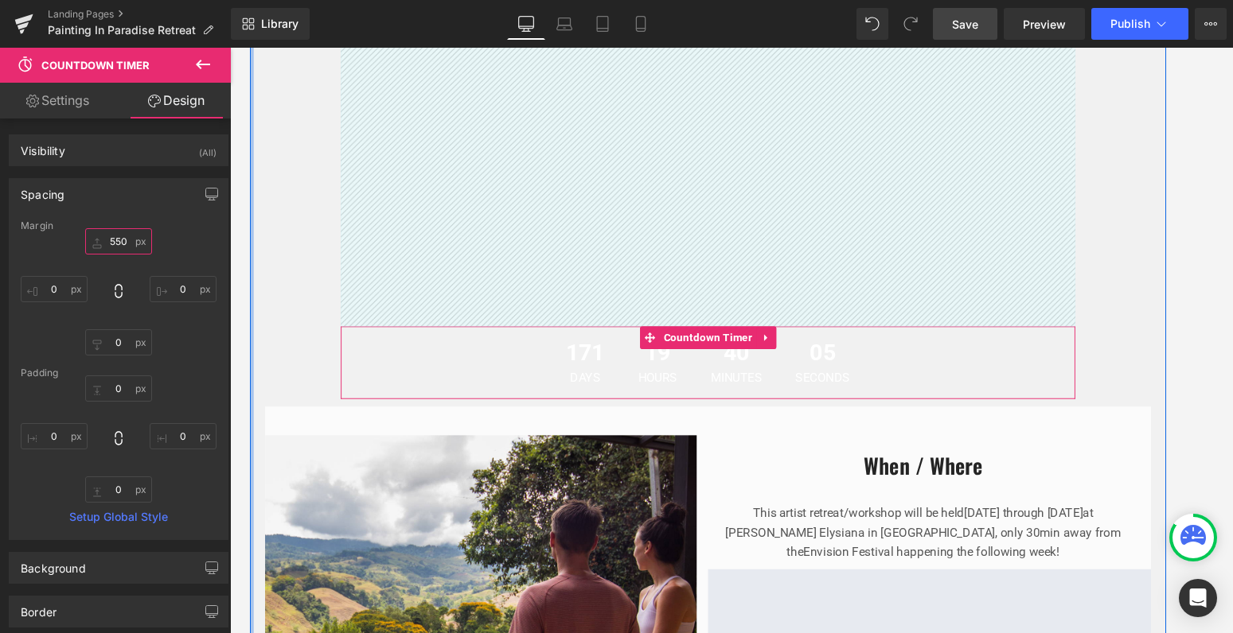
click at [124, 241] on input "550" at bounding box center [118, 241] width 67 height 26
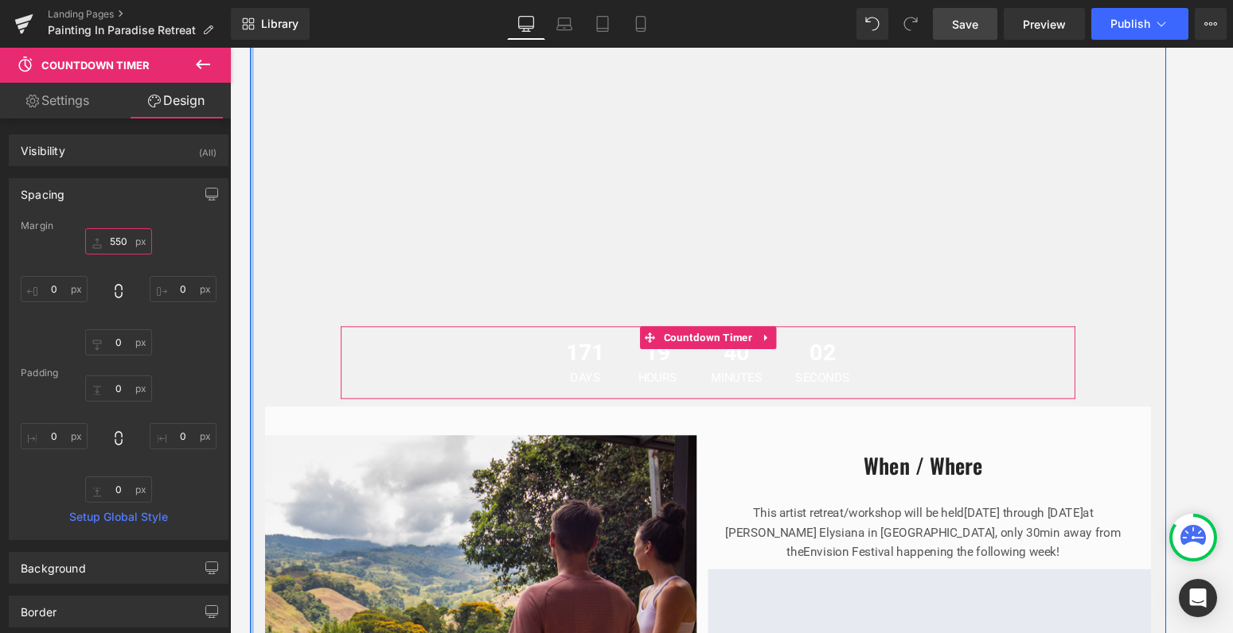
click at [123, 240] on input "550" at bounding box center [118, 241] width 67 height 26
click at [107, 240] on input "550" at bounding box center [118, 241] width 67 height 26
drag, startPoint x: 118, startPoint y: 240, endPoint x: 100, endPoint y: 240, distance: 17.5
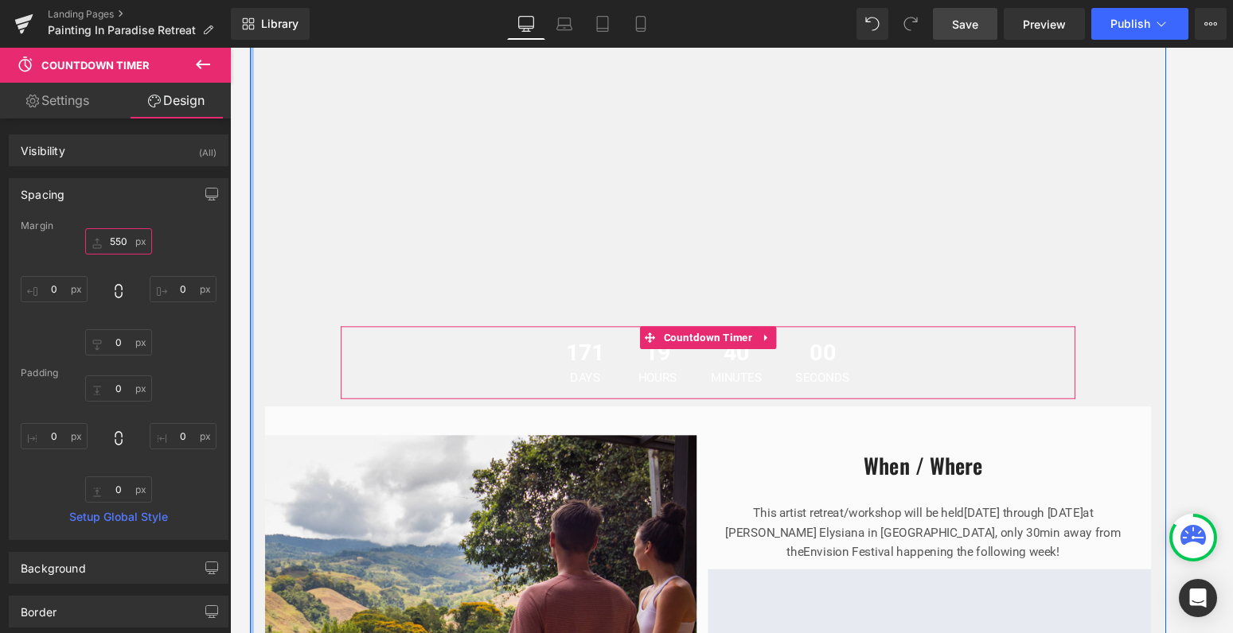
click at [100, 240] on input "550" at bounding box center [118, 241] width 67 height 26
click at [126, 241] on input "550" at bounding box center [118, 241] width 67 height 26
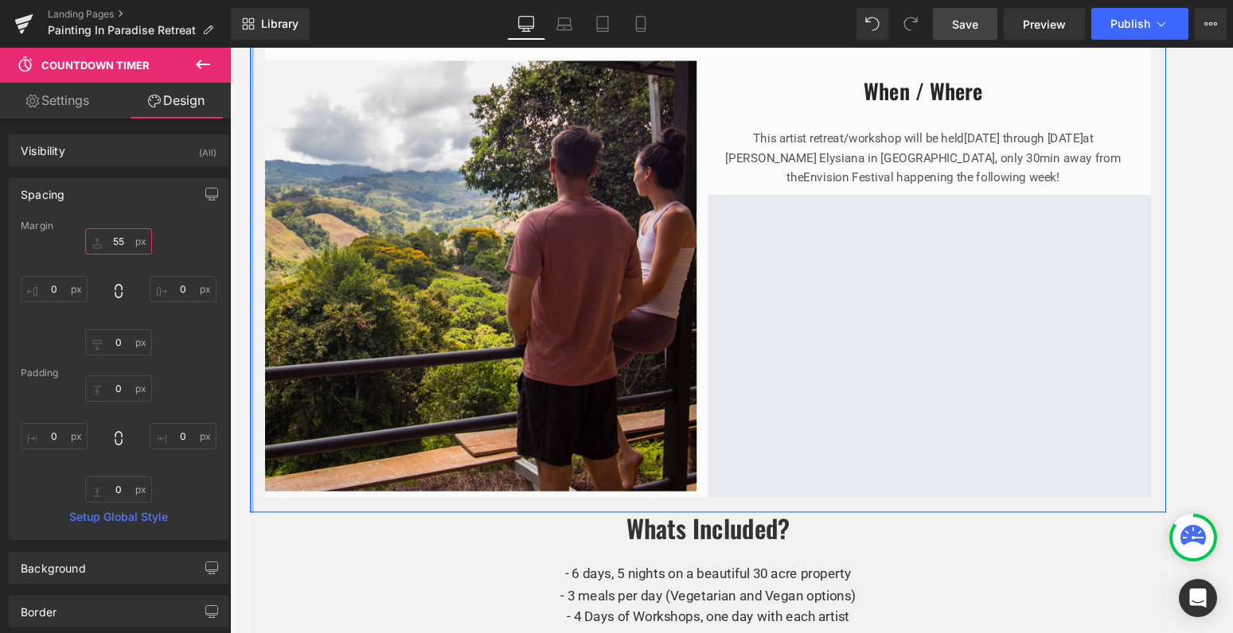
type input "5"
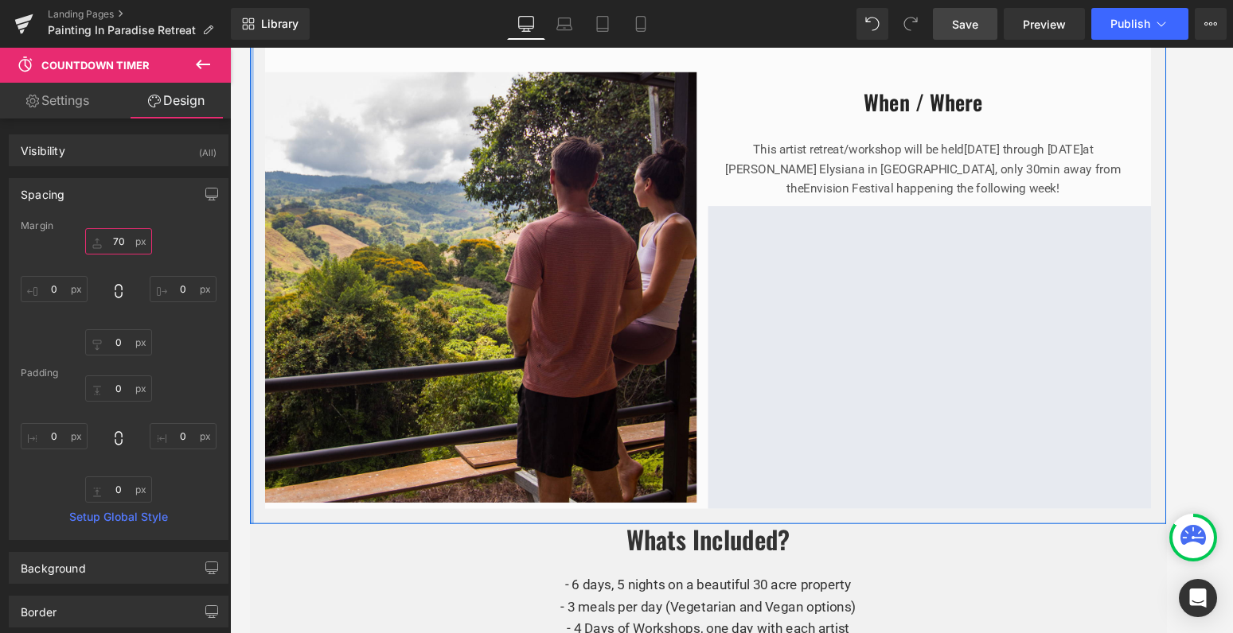
type input "700"
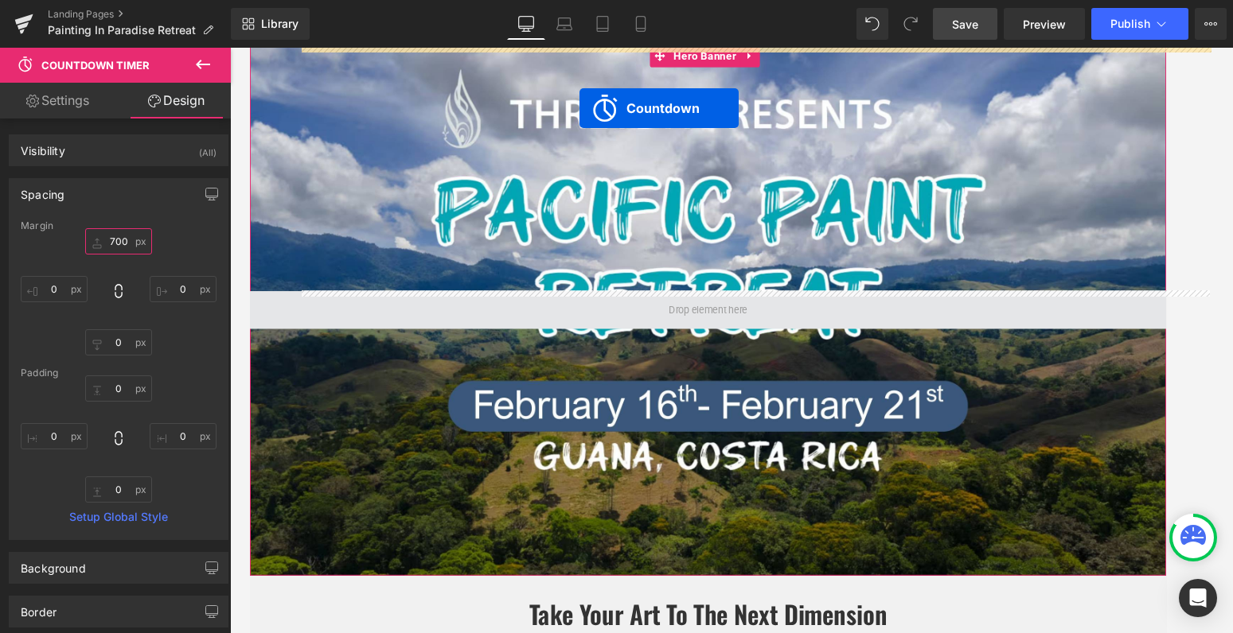
scroll to position [102, 0]
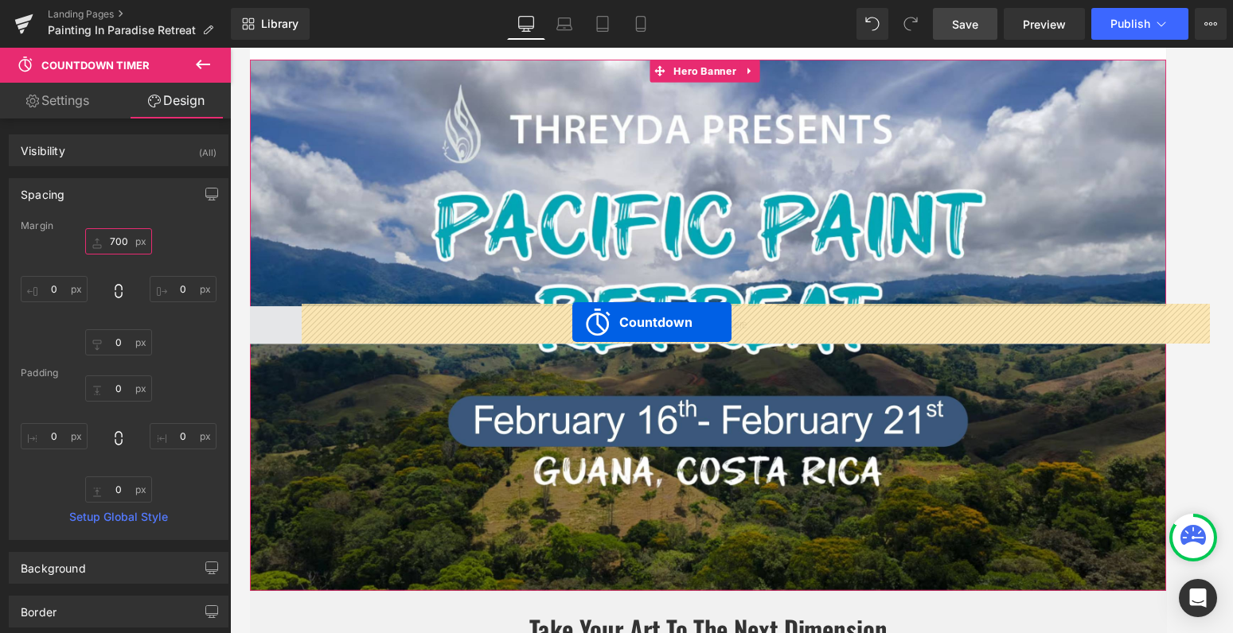
drag, startPoint x: 668, startPoint y: 457, endPoint x: 589, endPoint y: 337, distance: 143.7
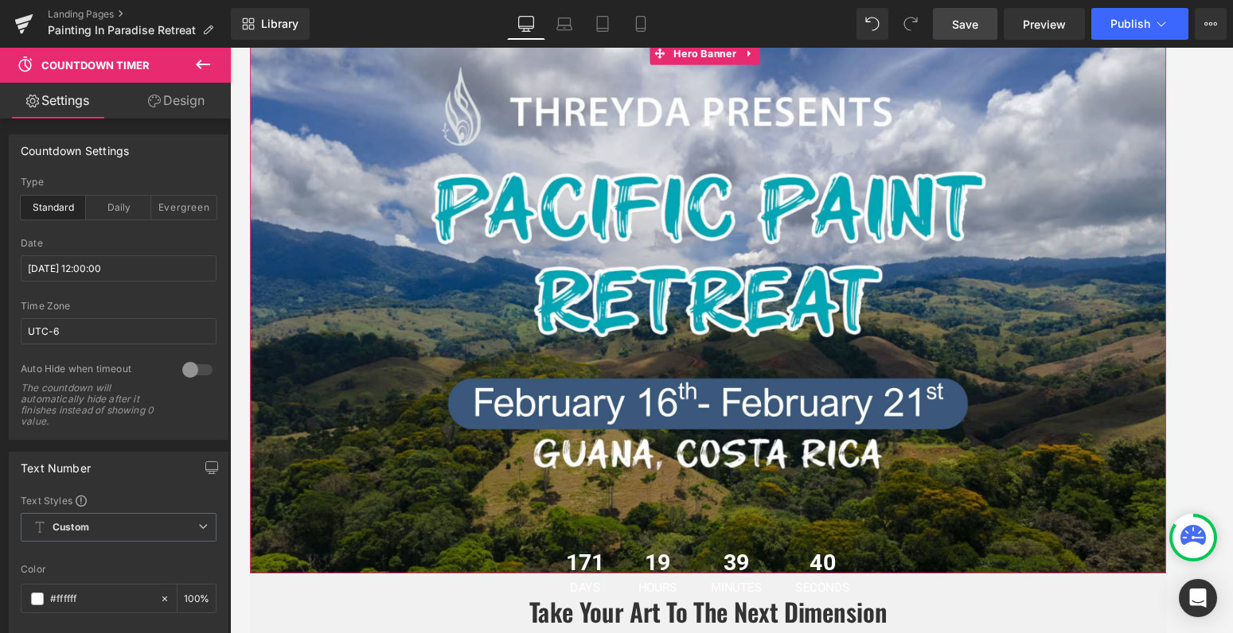
scroll to position [128, 0]
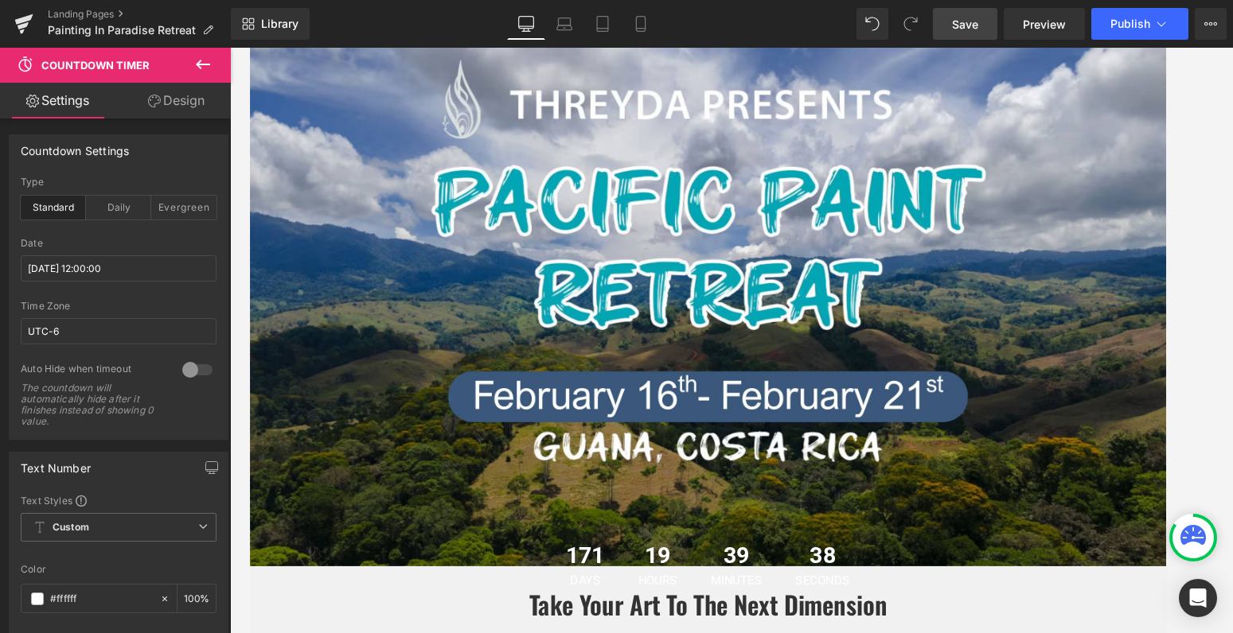
click at [973, 20] on span "Save" at bounding box center [965, 24] width 26 height 17
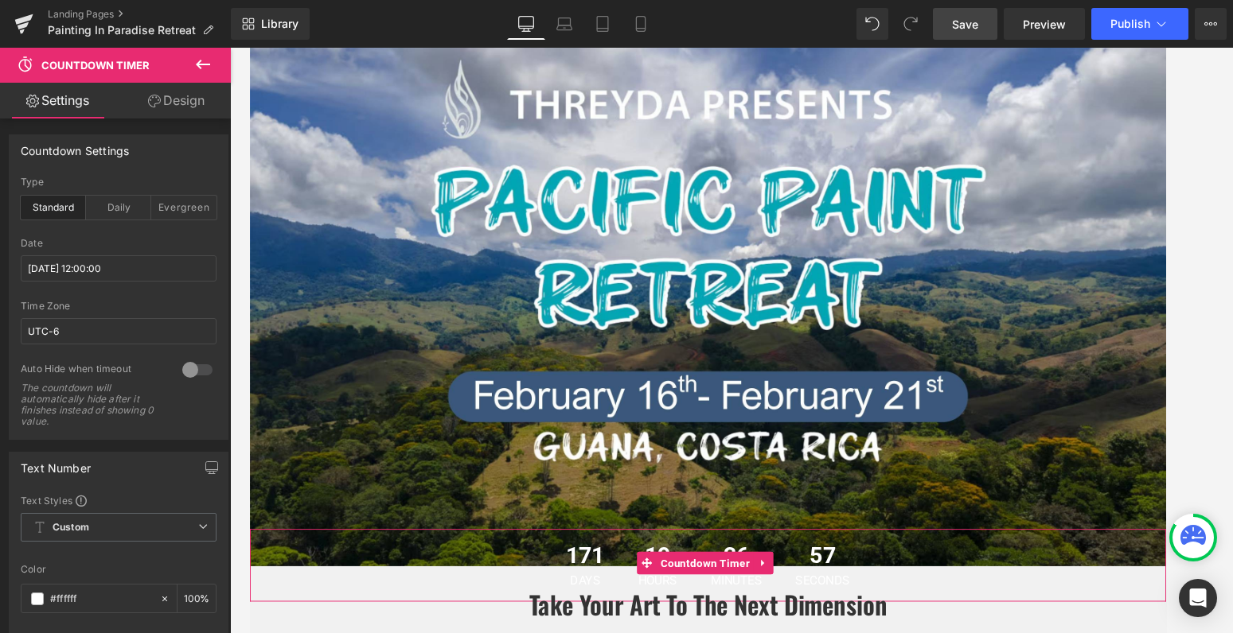
click at [184, 105] on link "Design" at bounding box center [176, 101] width 115 height 36
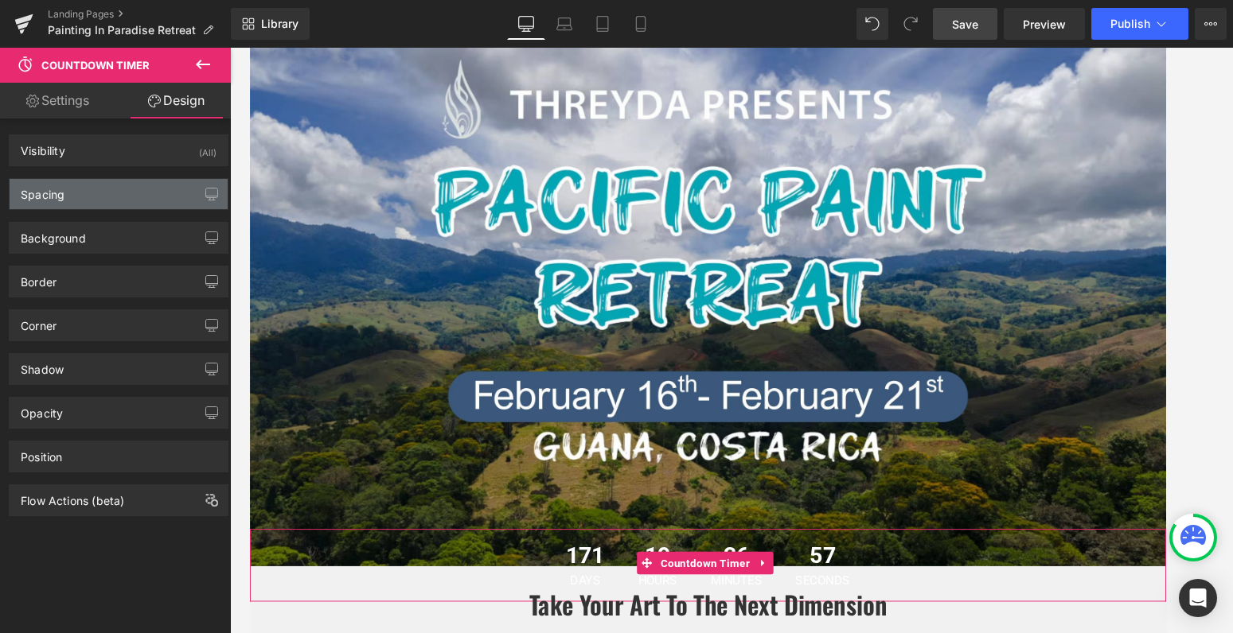
click at [118, 197] on div "Spacing" at bounding box center [119, 194] width 218 height 30
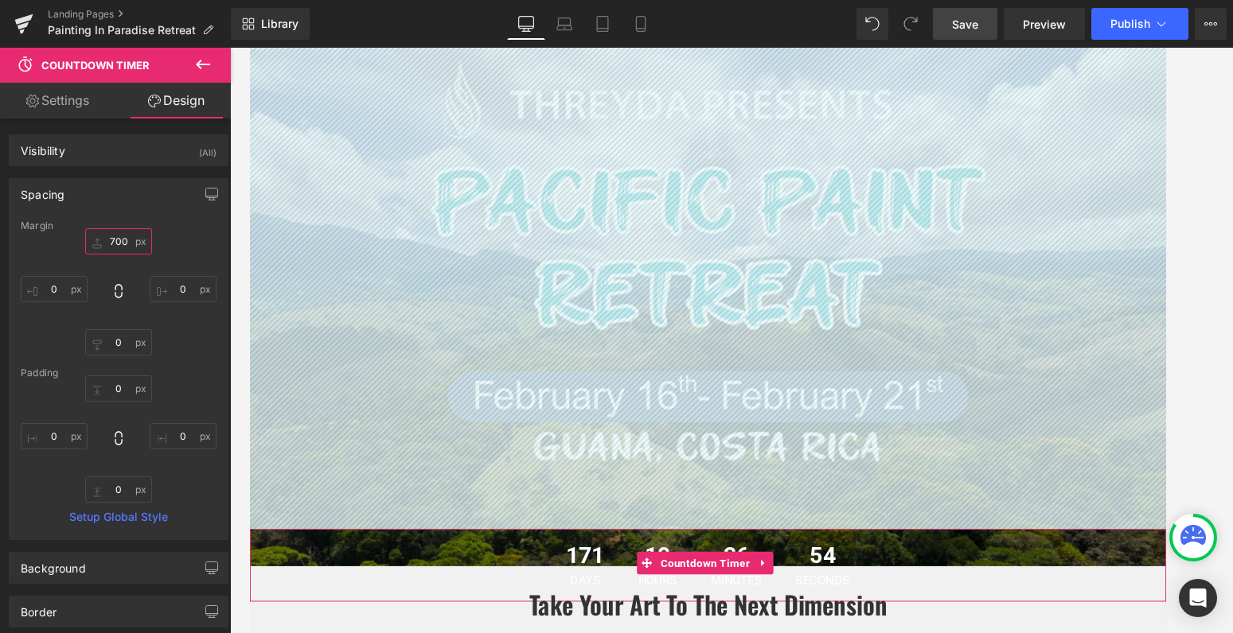
click at [120, 241] on input "700" at bounding box center [118, 241] width 67 height 26
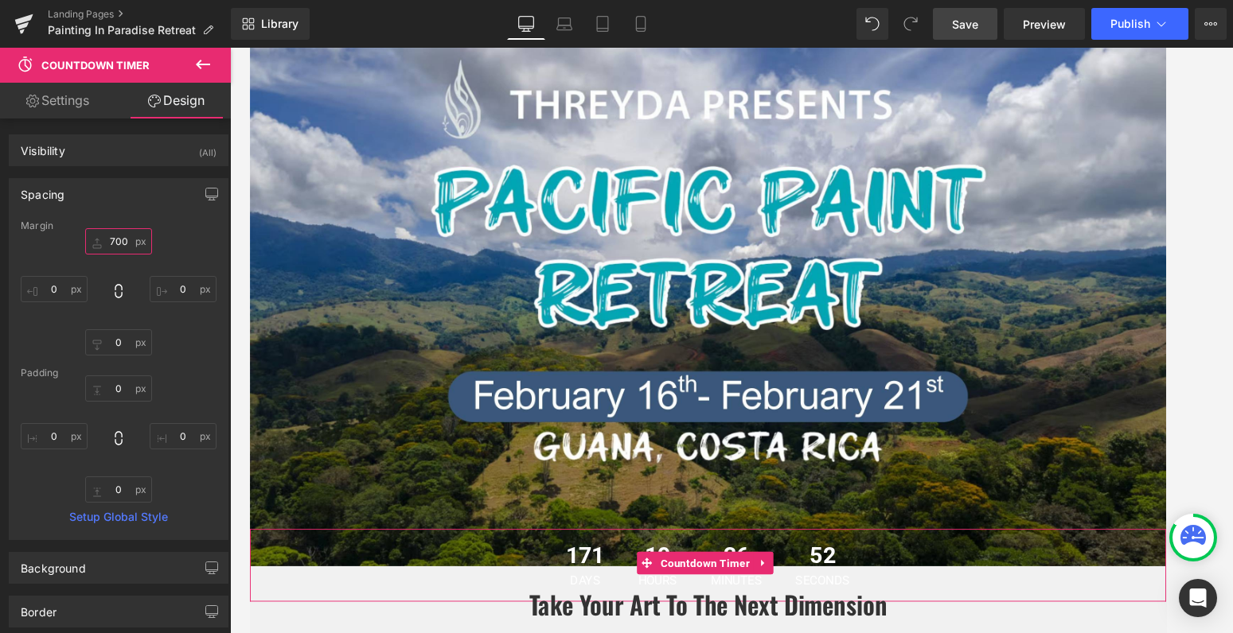
click at [125, 244] on input "700" at bounding box center [118, 241] width 67 height 26
click at [111, 240] on input "700" at bounding box center [118, 241] width 67 height 26
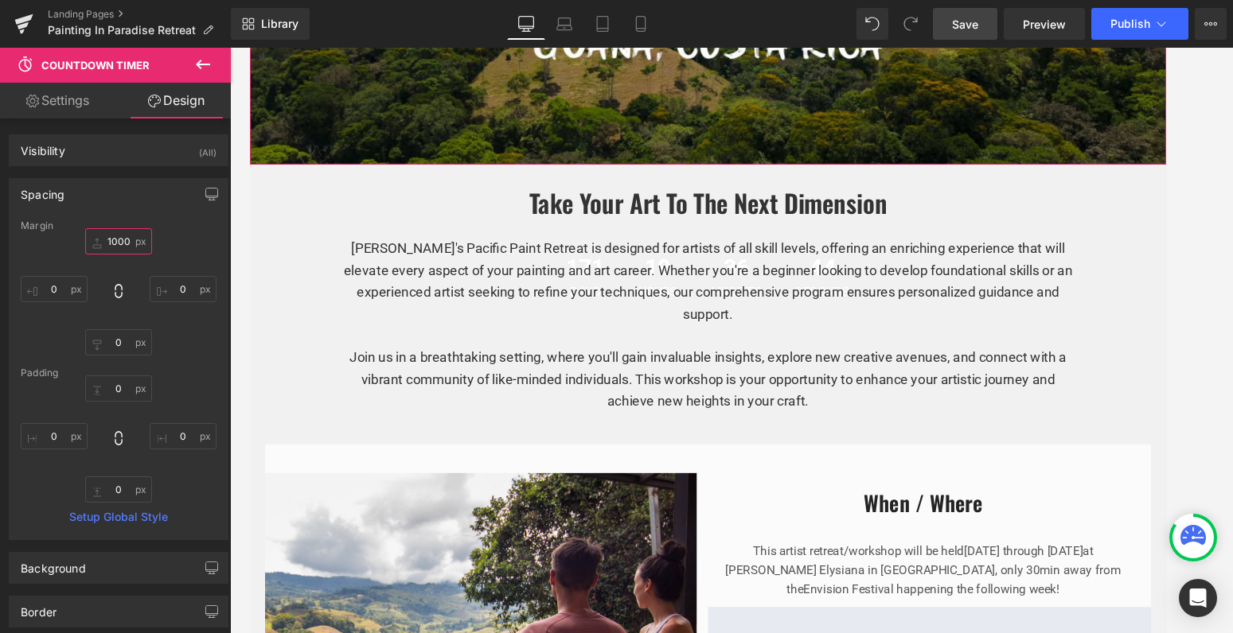
scroll to position [567, 0]
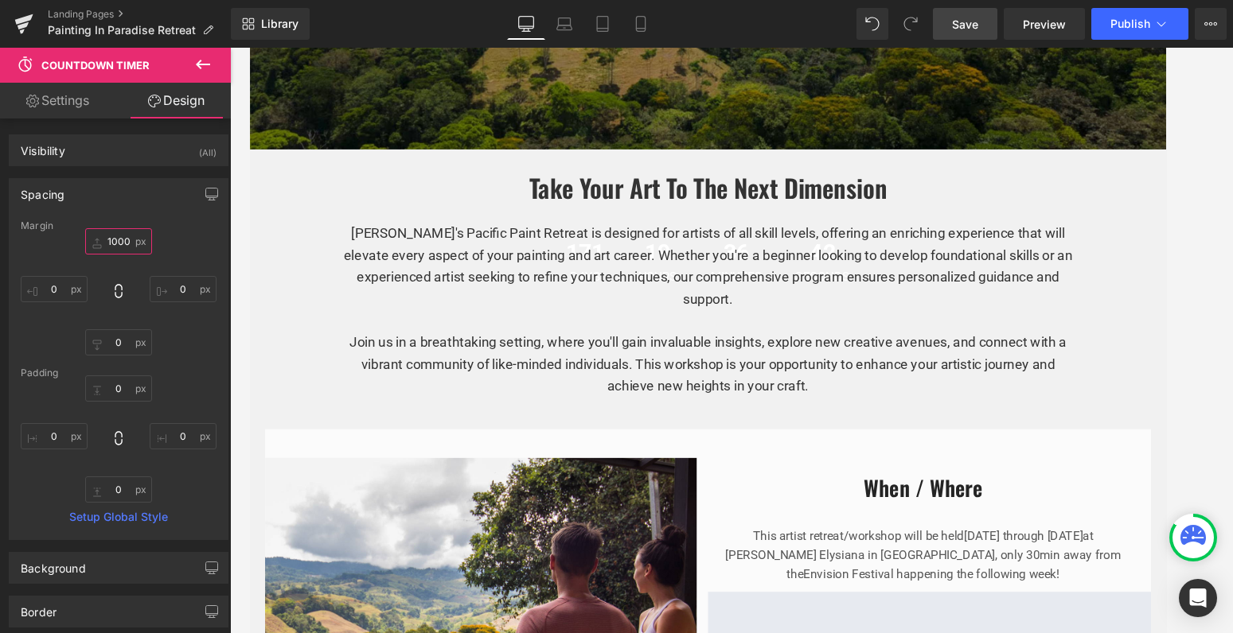
type input "1000"
click at [959, 13] on link "Save" at bounding box center [965, 24] width 64 height 32
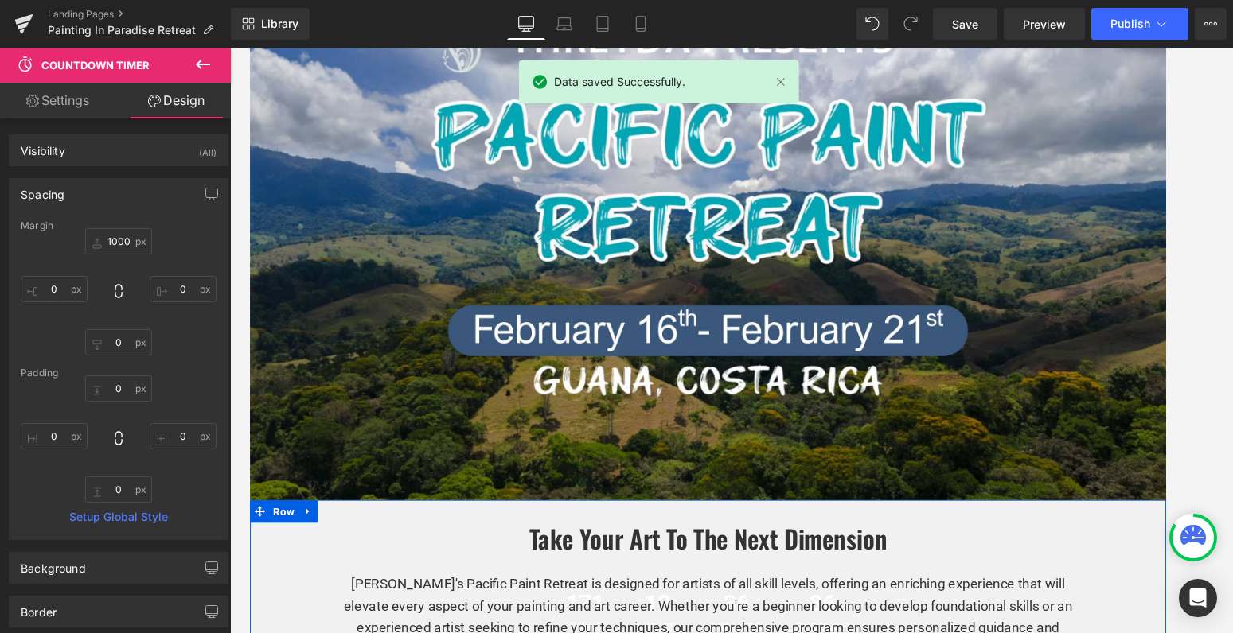
scroll to position [169, 0]
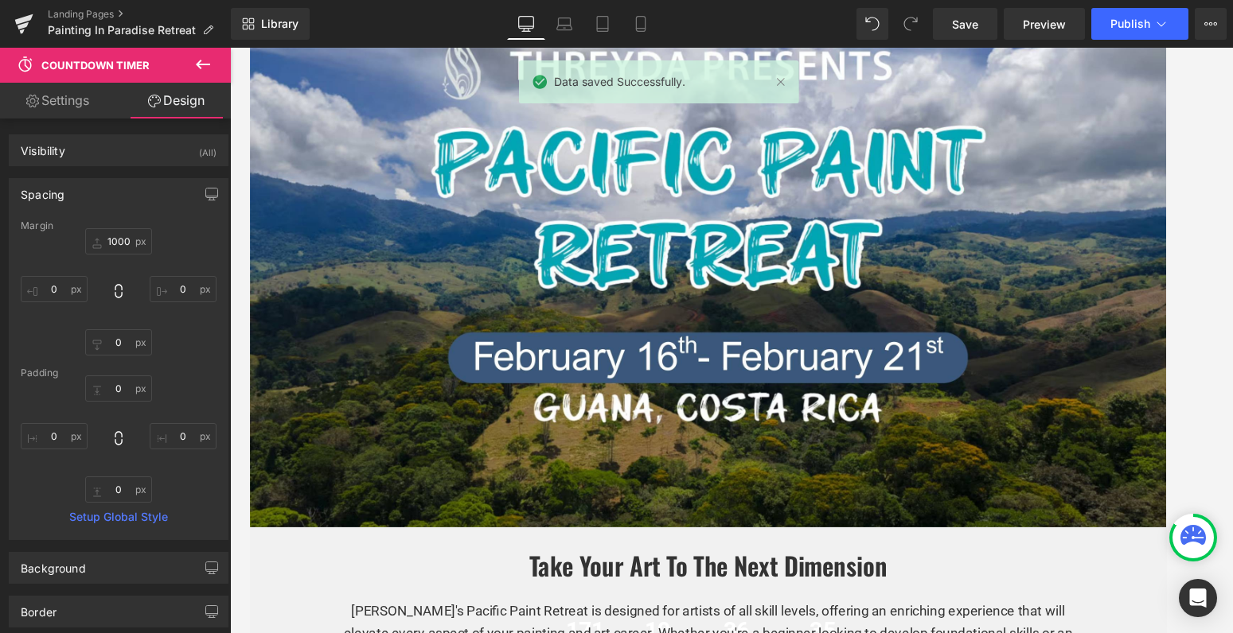
click at [525, 3] on div "Library Desktop Desktop Laptop Tablet Mobile Save Preview Publish Scheduled Vie…" at bounding box center [732, 24] width 1002 height 48
